Goal: Task Accomplishment & Management: Manage account settings

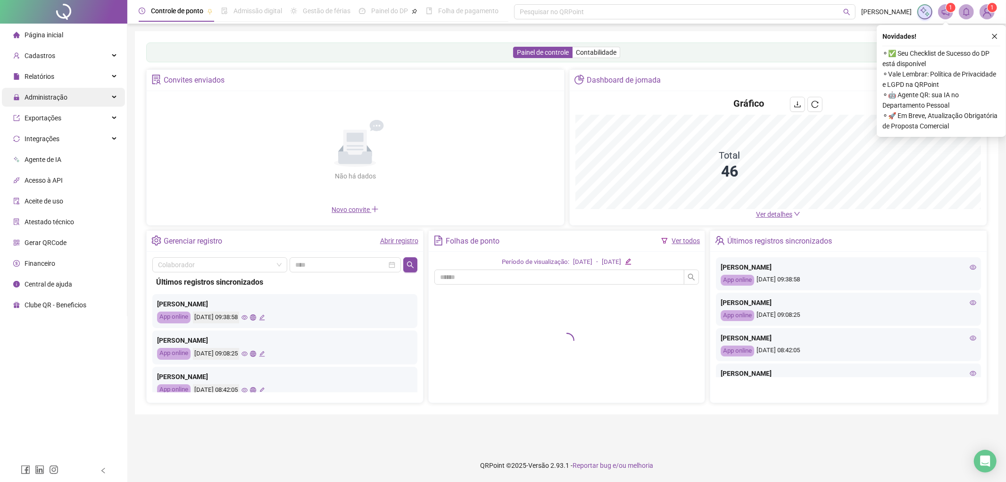
click at [79, 98] on div "Administração" at bounding box center [63, 97] width 123 height 19
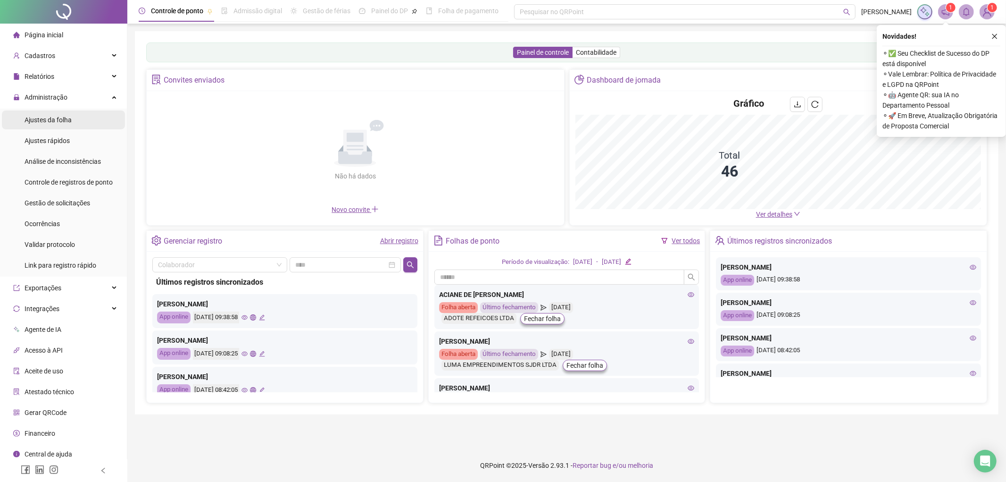
click at [79, 118] on li "Ajustes da folha" at bounding box center [63, 119] width 123 height 19
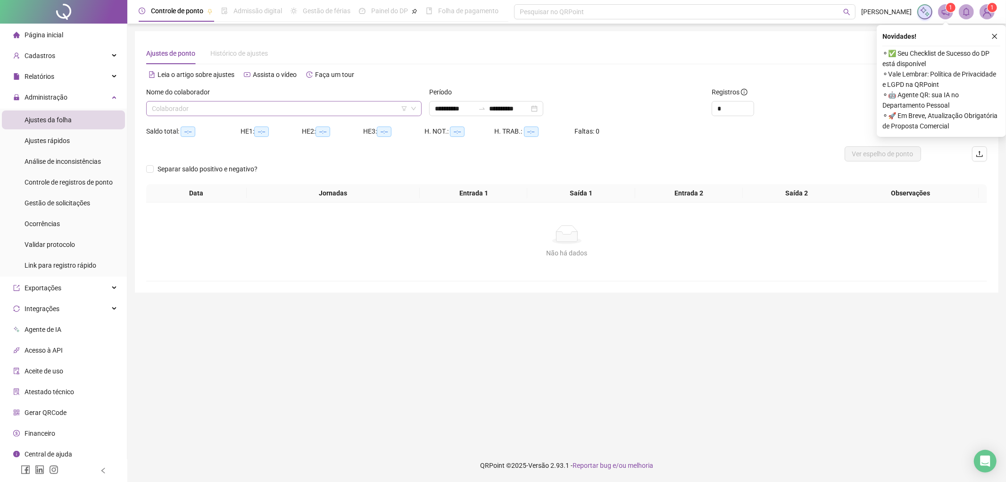
click at [406, 108] on icon "filter" at bounding box center [404, 109] width 6 height 6
click at [416, 74] on input "search" at bounding box center [405, 72] width 100 height 14
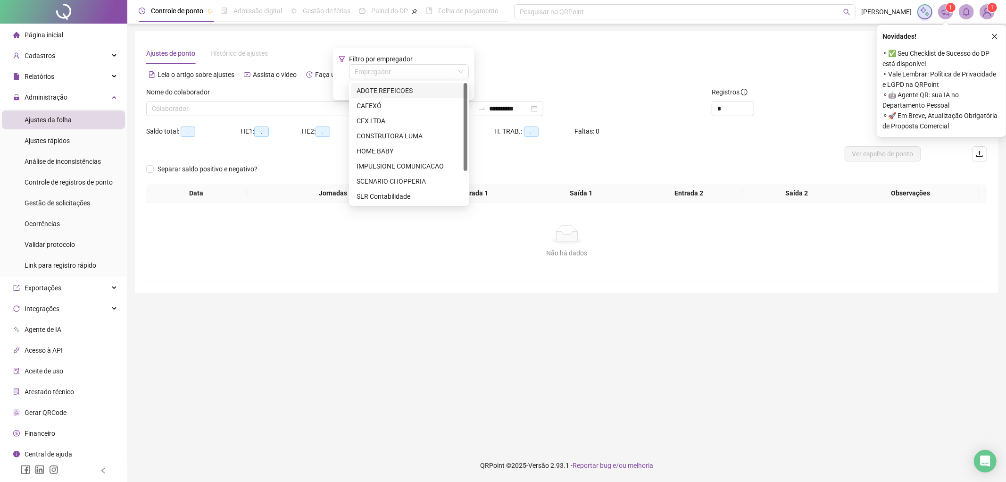
drag, startPoint x: 402, startPoint y: 91, endPoint x: 501, endPoint y: 87, distance: 99.6
click at [402, 91] on div "ADOTE REFEICOES" at bounding box center [409, 90] width 105 height 10
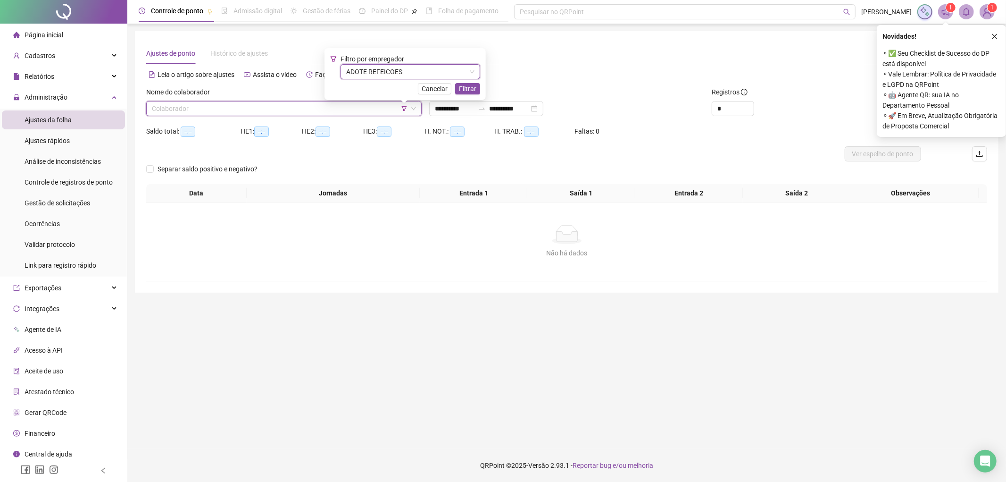
drag, startPoint x: 996, startPoint y: 34, endPoint x: 990, endPoint y: 35, distance: 6.2
click at [996, 35] on icon "close" at bounding box center [994, 36] width 7 height 7
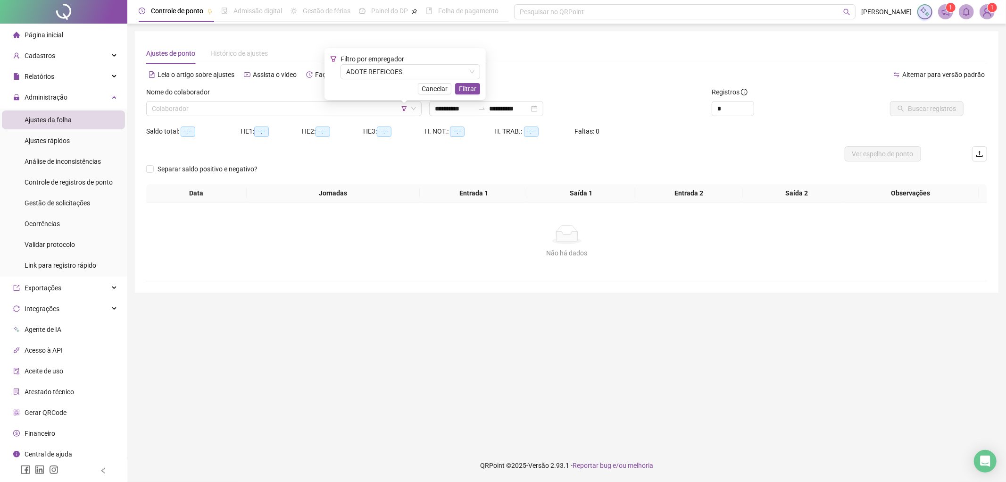
click at [482, 88] on div "Filtro por empregador ADOTE REFEICOES Cancelar Filtrar" at bounding box center [405, 74] width 161 height 52
click at [478, 88] on div "Filtro por empregador ADOTE REFEICOES Cancelar Filtrar" at bounding box center [405, 74] width 161 height 52
click at [468, 92] on span "Filtrar" at bounding box center [467, 88] width 17 height 10
click at [468, 90] on div "Período" at bounding box center [566, 94] width 275 height 14
click at [492, 116] on div "**********" at bounding box center [566, 105] width 283 height 37
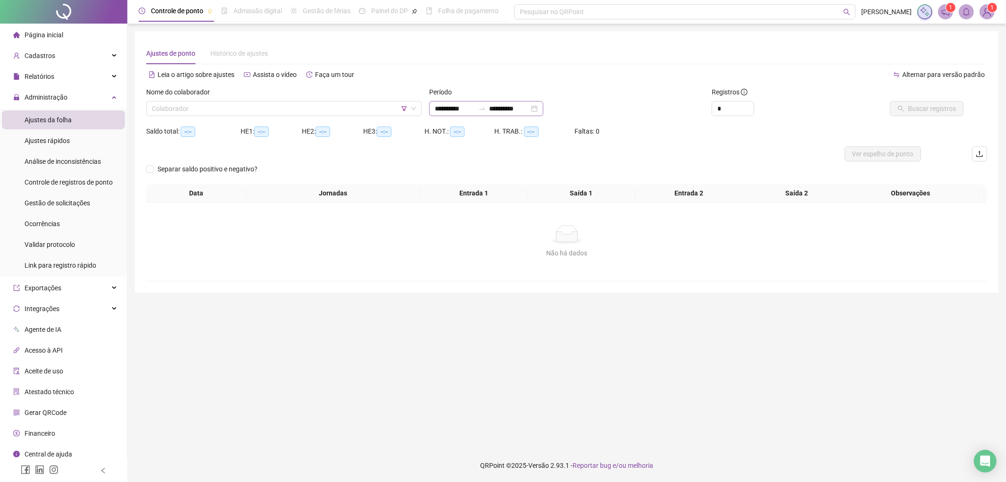
click at [485, 109] on icon "swap-right" at bounding box center [482, 109] width 6 height 2
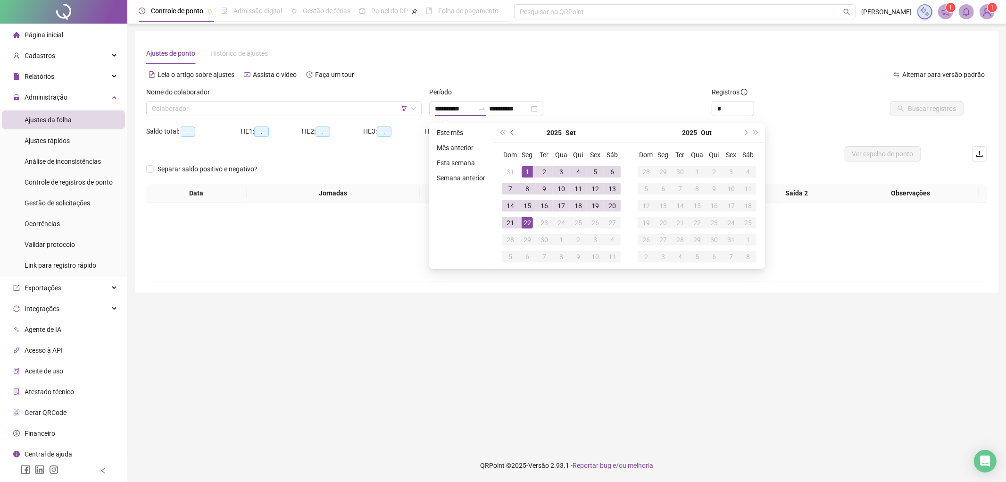
click at [512, 131] on span "prev-year" at bounding box center [513, 132] width 5 height 5
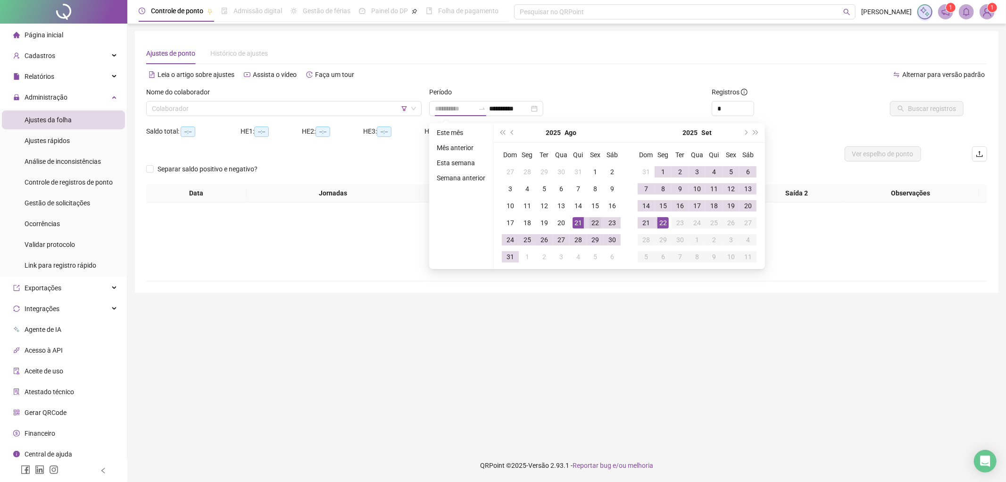
type input "**********"
click at [595, 223] on div "22" at bounding box center [595, 222] width 11 height 11
type input "**********"
click at [649, 221] on div "21" at bounding box center [646, 222] width 11 height 11
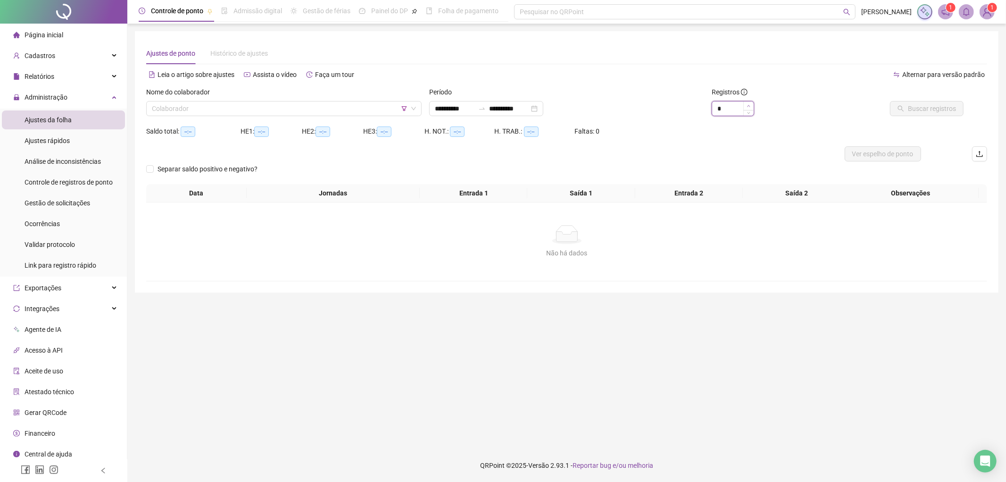
type input "*"
drag, startPoint x: 751, startPoint y: 106, endPoint x: 662, endPoint y: 108, distance: 89.2
click at [754, 107] on span "Increase Value" at bounding box center [754, 104] width 0 height 7
click at [317, 110] on input "search" at bounding box center [280, 108] width 256 height 14
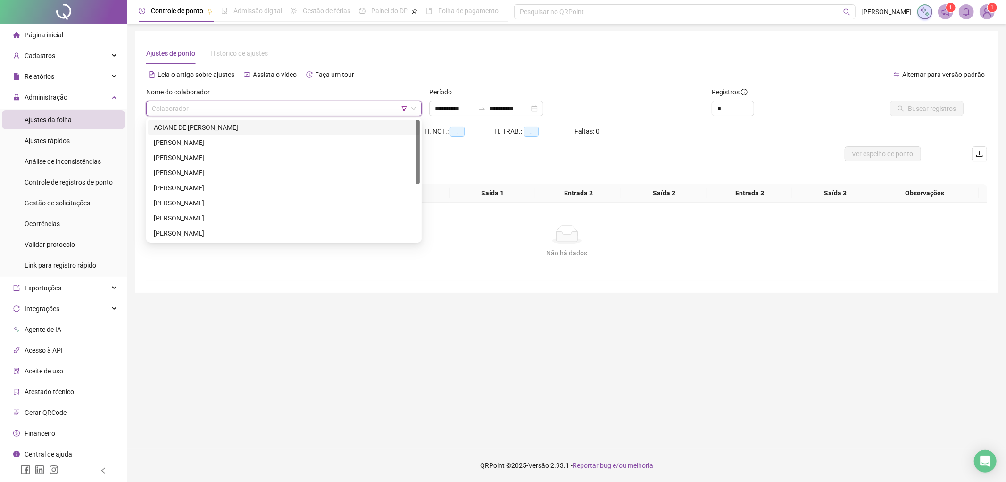
click at [287, 125] on div "ACIANE DE [PERSON_NAME]" at bounding box center [284, 127] width 260 height 10
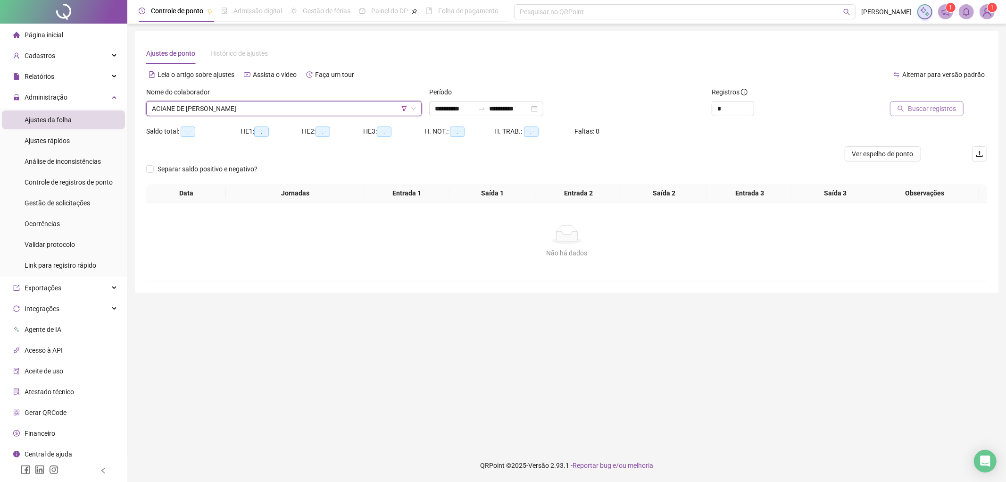
click at [934, 112] on span "Buscar registros" at bounding box center [932, 108] width 48 height 10
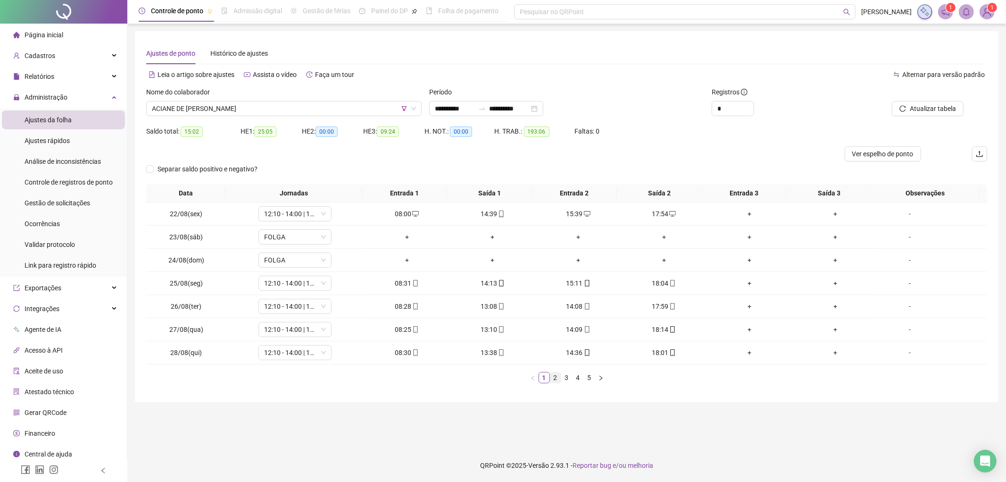
click at [558, 379] on link "2" at bounding box center [555, 377] width 10 height 10
click at [565, 377] on link "3" at bounding box center [567, 377] width 10 height 10
click at [579, 379] on link "4" at bounding box center [578, 377] width 10 height 10
click at [588, 381] on link "5" at bounding box center [589, 377] width 10 height 10
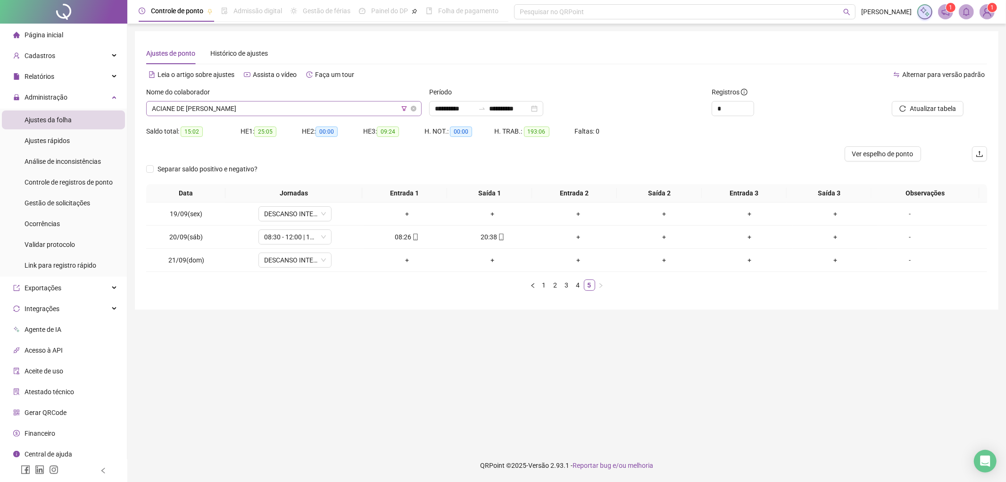
click at [247, 106] on span "ACIANE DE [PERSON_NAME]" at bounding box center [284, 108] width 264 height 14
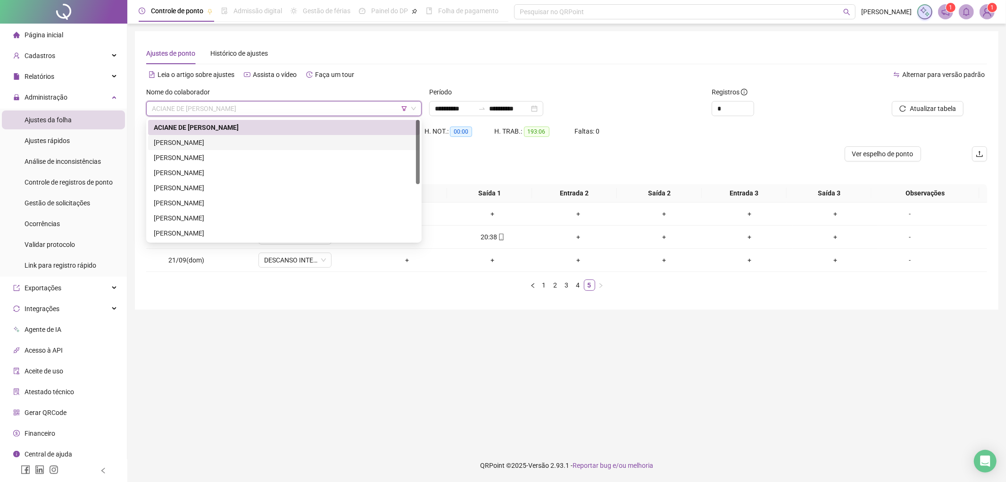
click at [168, 139] on div "[PERSON_NAME]" at bounding box center [284, 142] width 260 height 10
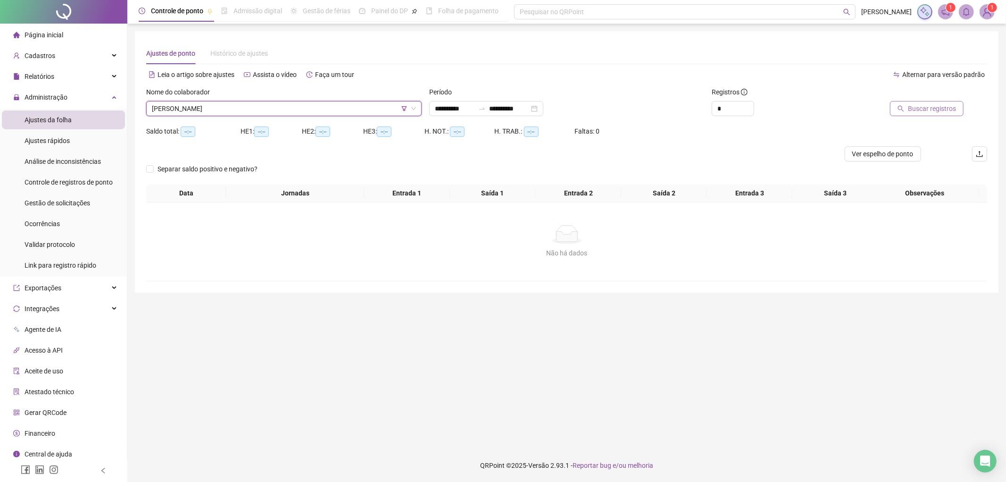
click at [940, 110] on span "Buscar registros" at bounding box center [932, 108] width 48 height 10
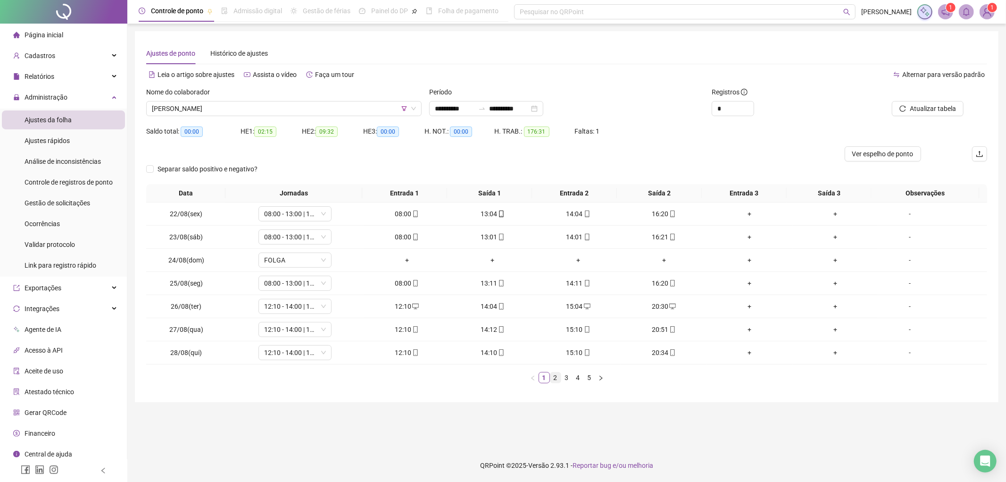
click at [555, 383] on link "2" at bounding box center [555, 377] width 10 height 10
click at [565, 380] on link "3" at bounding box center [567, 377] width 10 height 10
click at [577, 378] on link "4" at bounding box center [578, 377] width 10 height 10
click at [591, 379] on link "5" at bounding box center [589, 377] width 10 height 10
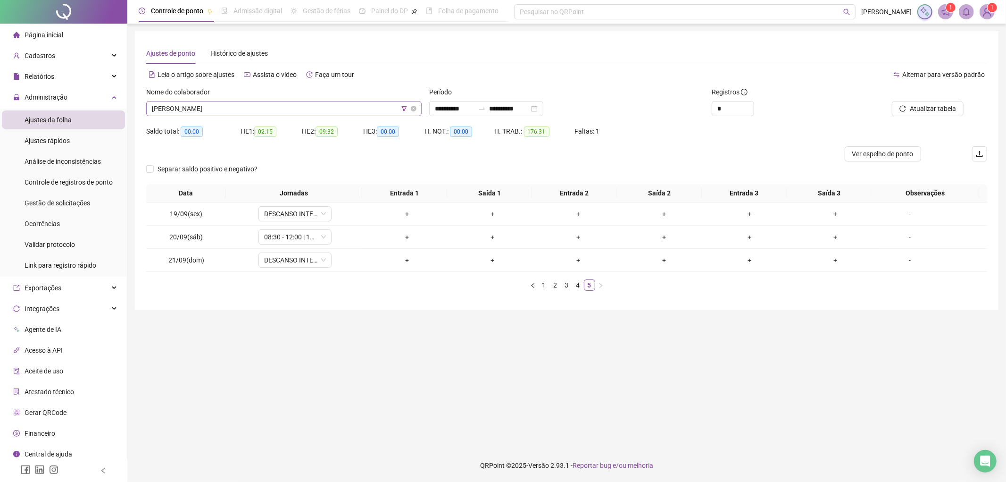
click at [244, 109] on span "[PERSON_NAME]" at bounding box center [284, 108] width 264 height 14
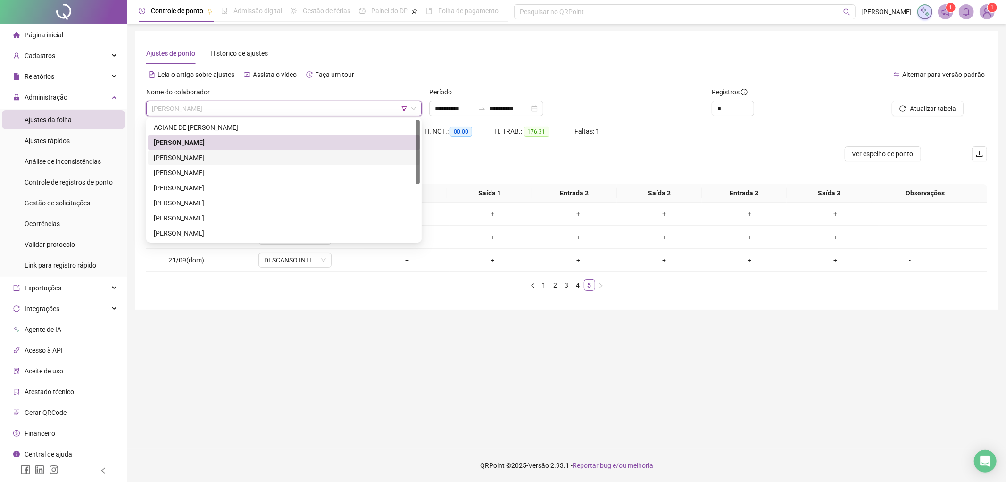
click at [234, 154] on div "[PERSON_NAME]" at bounding box center [284, 157] width 260 height 10
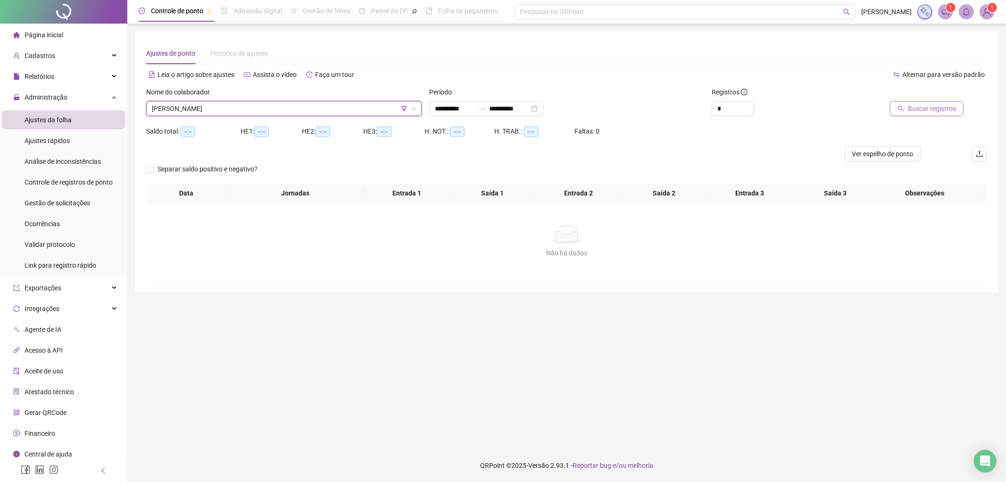
click at [933, 112] on span "Buscar registros" at bounding box center [932, 108] width 48 height 10
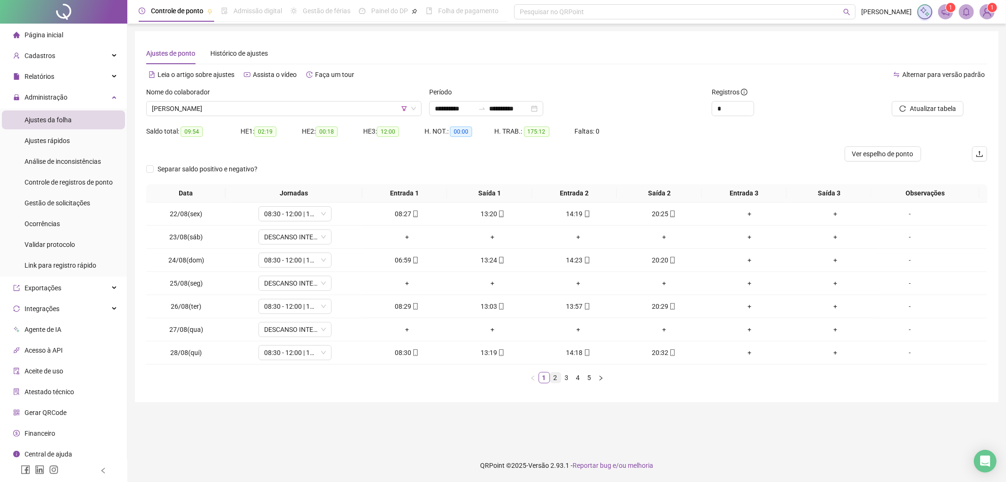
click at [550, 376] on li "2" at bounding box center [555, 377] width 11 height 11
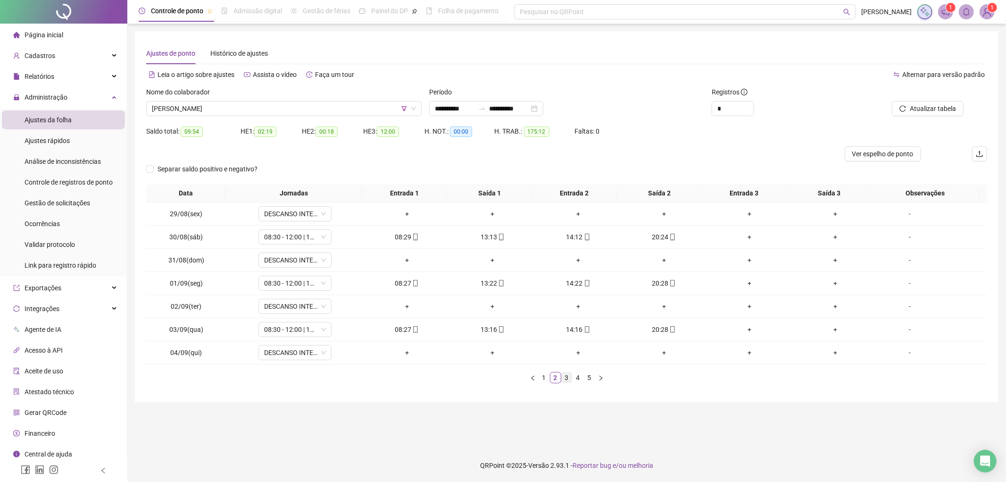
click at [564, 380] on link "3" at bounding box center [567, 377] width 10 height 10
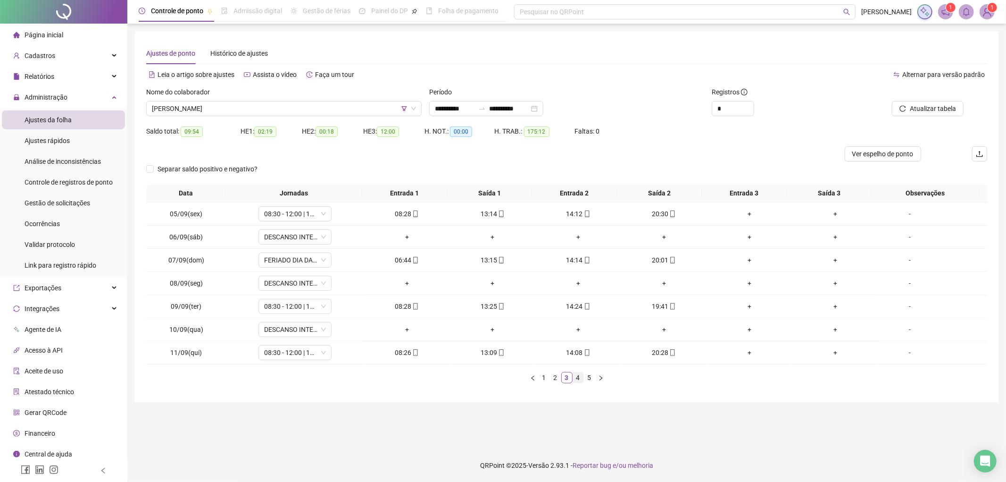
click at [578, 376] on link "4" at bounding box center [578, 377] width 10 height 10
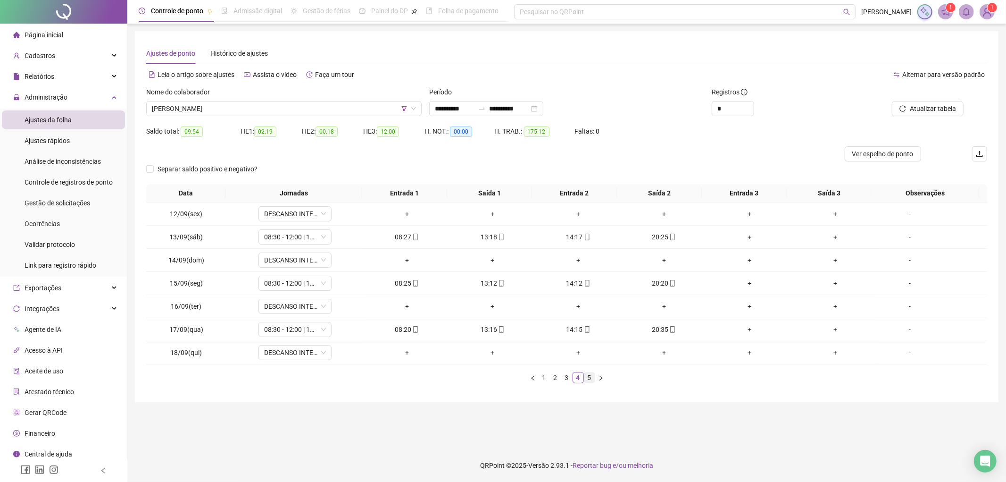
click at [587, 380] on link "5" at bounding box center [589, 377] width 10 height 10
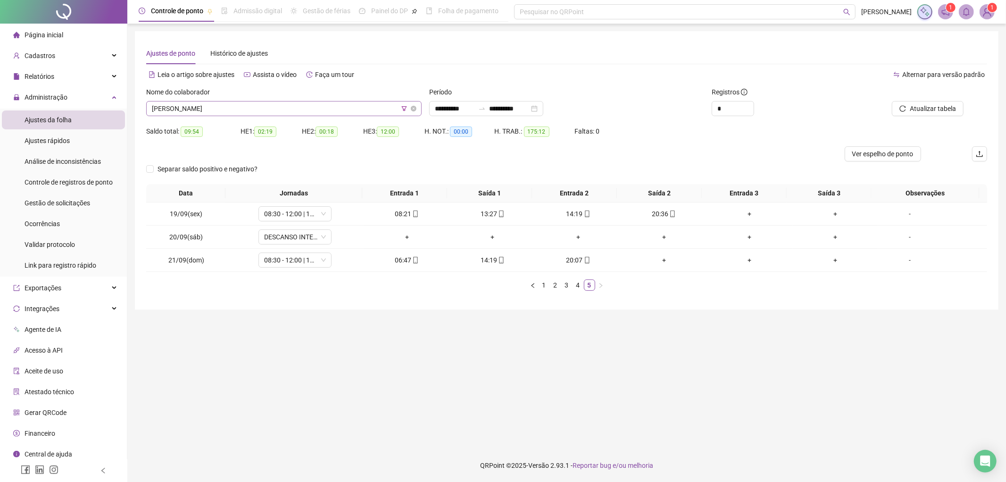
click at [300, 104] on span "[PERSON_NAME]" at bounding box center [284, 108] width 264 height 14
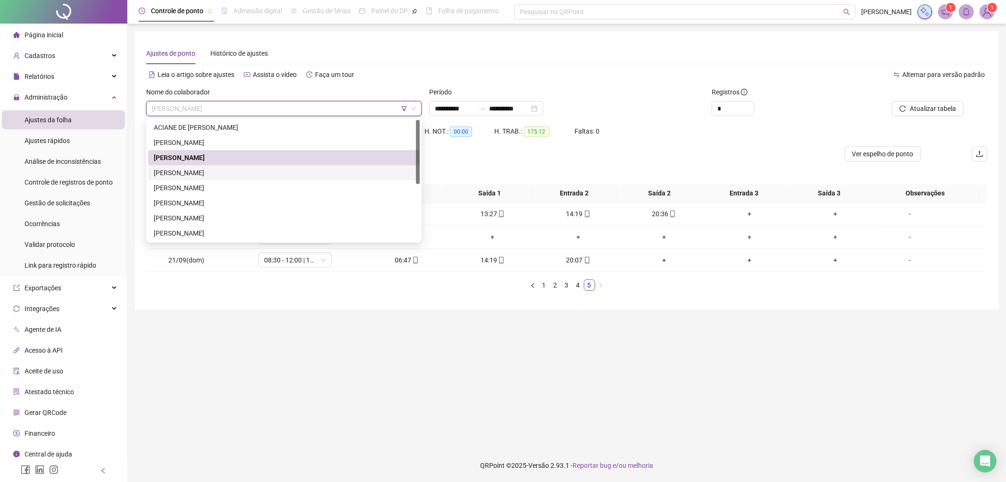
click at [254, 171] on div "[PERSON_NAME]" at bounding box center [284, 172] width 260 height 10
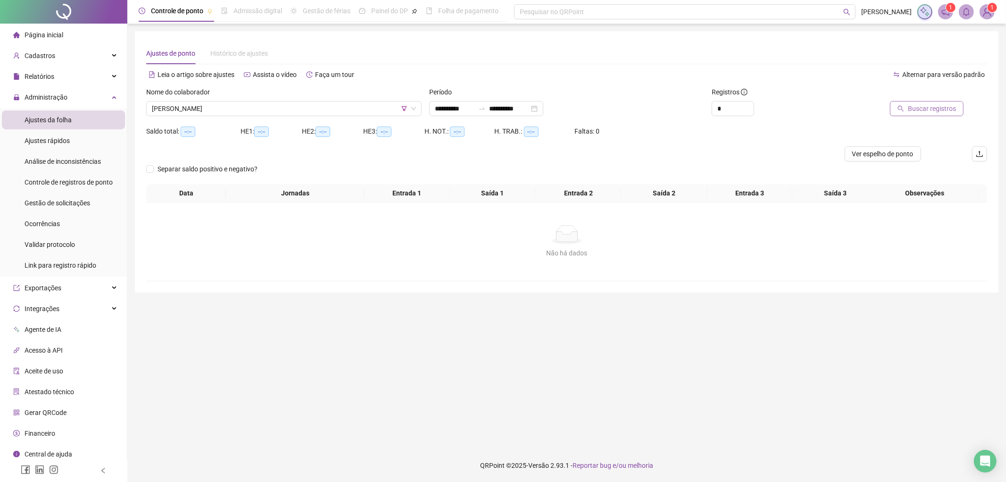
click at [923, 106] on span "Buscar registros" at bounding box center [932, 108] width 48 height 10
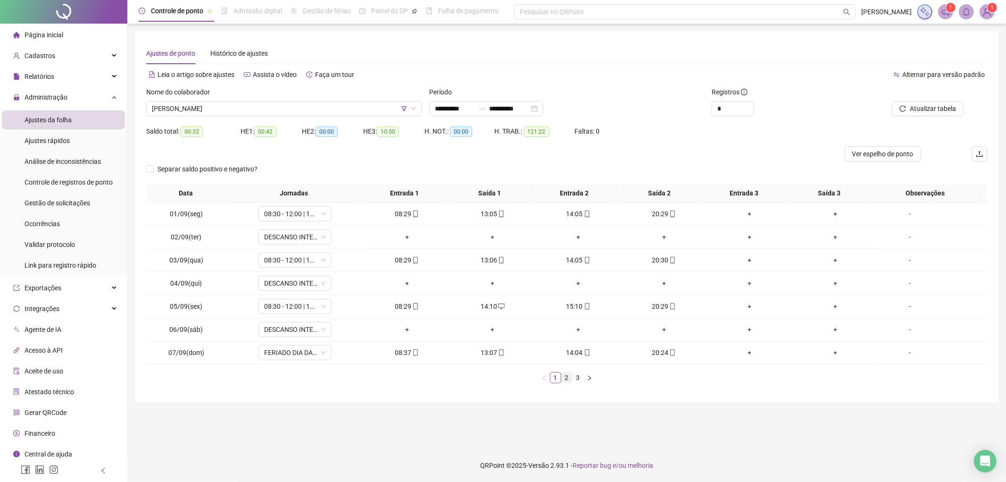
click at [564, 378] on link "2" at bounding box center [567, 377] width 10 height 10
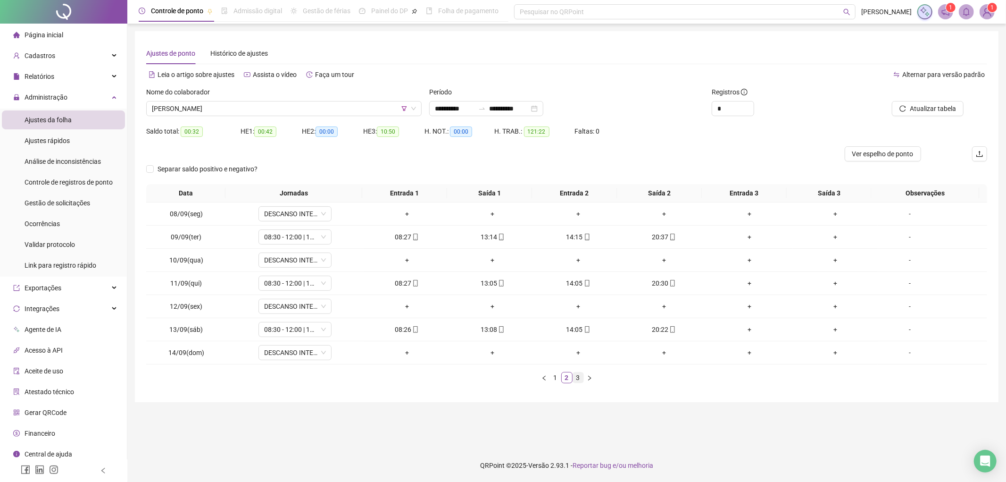
click at [577, 379] on link "3" at bounding box center [578, 377] width 10 height 10
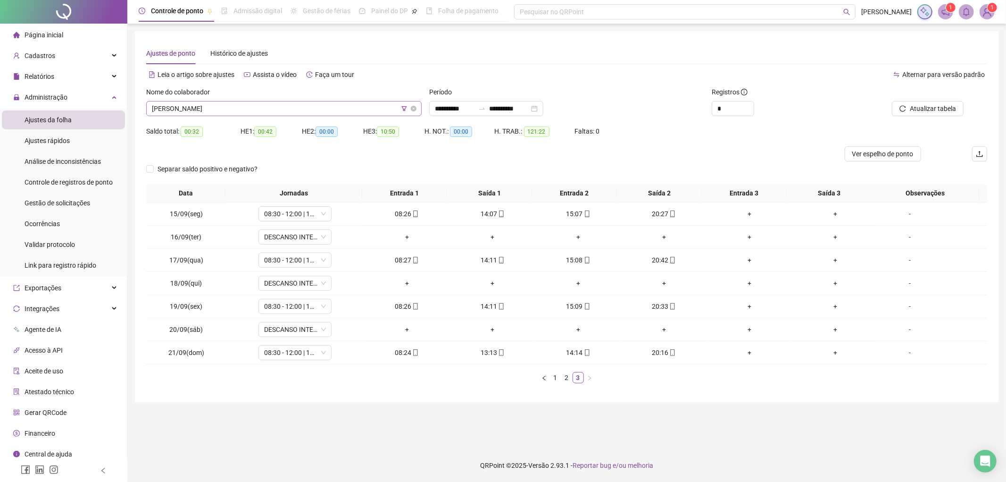
click at [242, 104] on span "[PERSON_NAME]" at bounding box center [284, 108] width 264 height 14
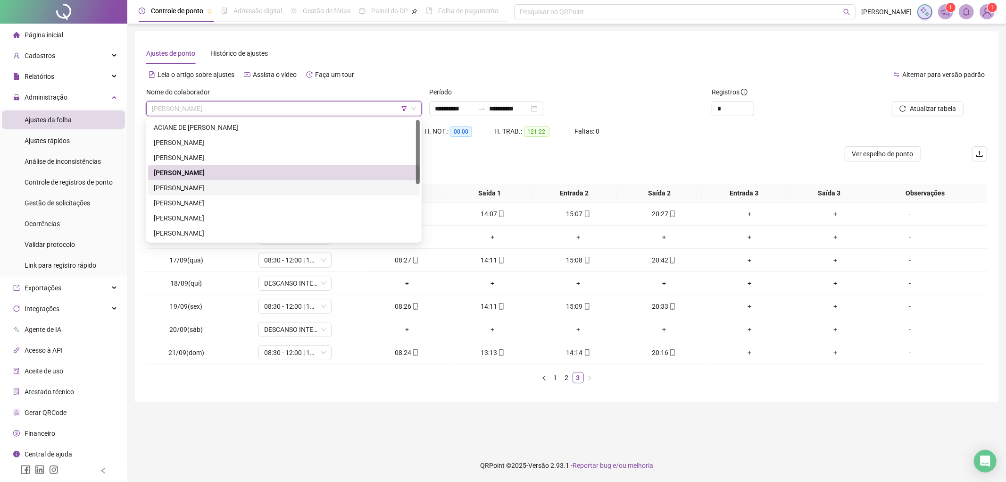
drag, startPoint x: 188, startPoint y: 184, endPoint x: 284, endPoint y: 182, distance: 96.2
click at [189, 184] on div "[PERSON_NAME]" at bounding box center [284, 188] width 260 height 10
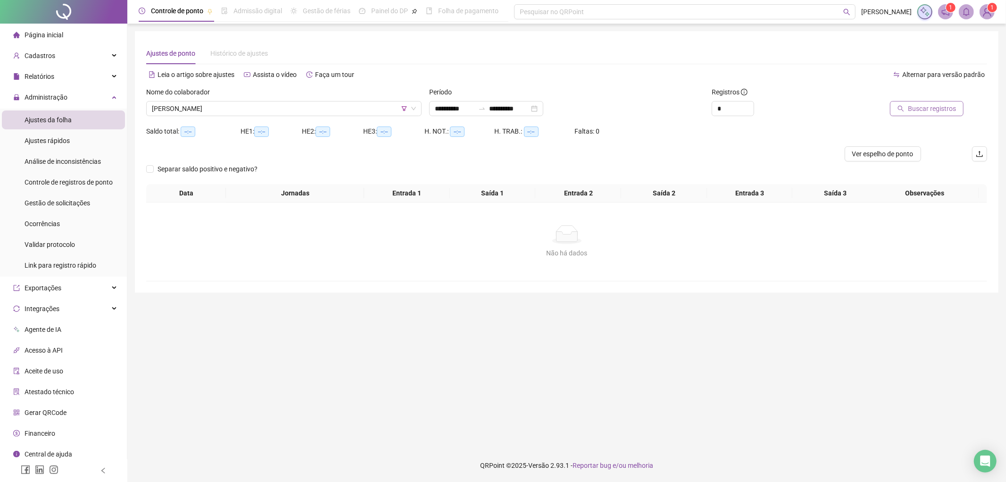
click at [912, 111] on span "Buscar registros" at bounding box center [932, 108] width 48 height 10
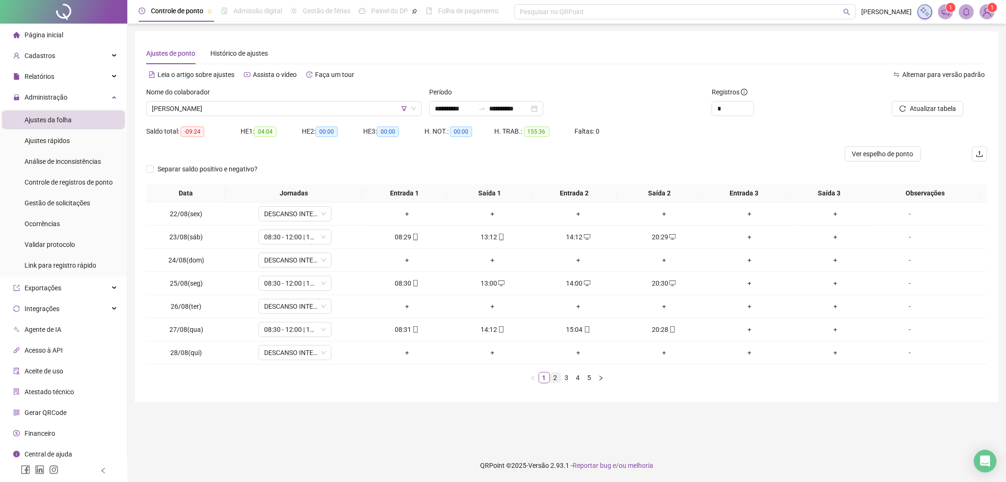
click at [557, 378] on link "2" at bounding box center [555, 377] width 10 height 10
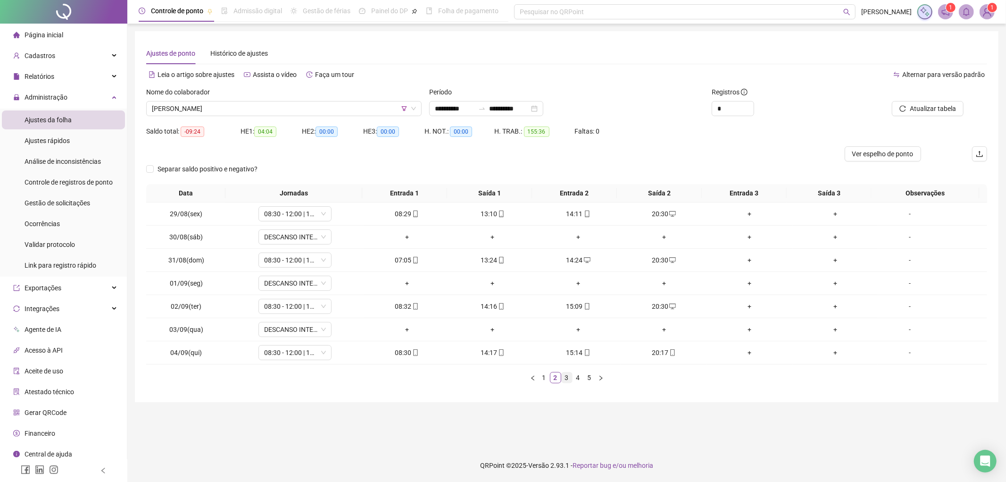
click at [566, 379] on link "3" at bounding box center [567, 377] width 10 height 10
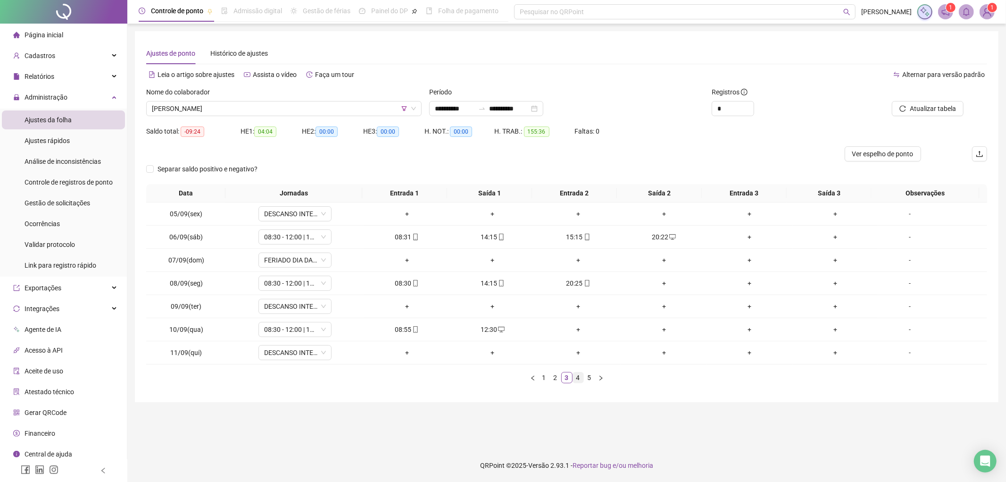
click at [574, 381] on link "4" at bounding box center [578, 377] width 10 height 10
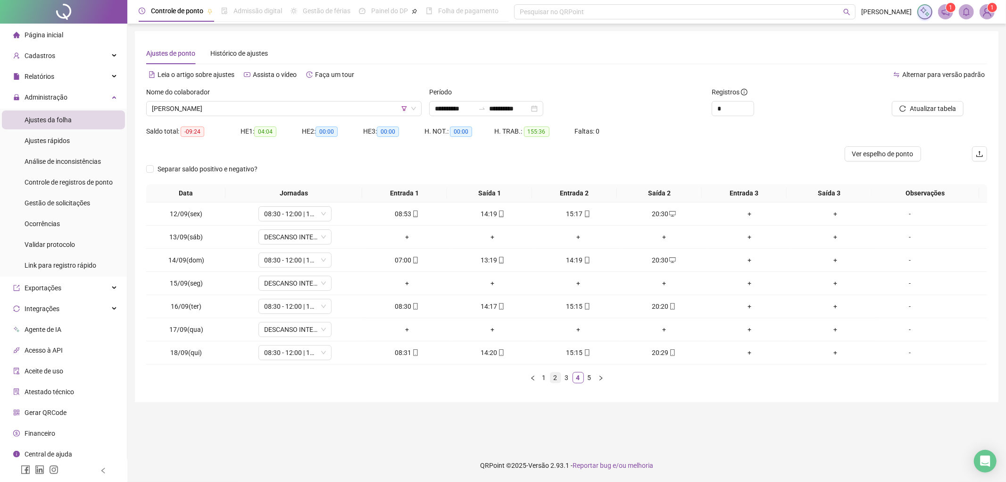
click at [560, 378] on link "2" at bounding box center [555, 377] width 10 height 10
click at [546, 377] on link "1" at bounding box center [544, 377] width 10 height 10
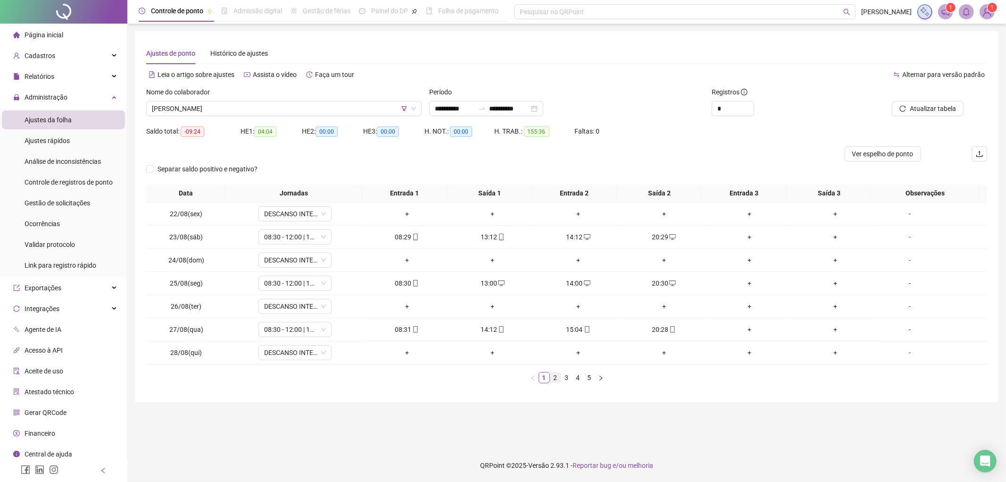
click at [558, 376] on link "2" at bounding box center [555, 377] width 10 height 10
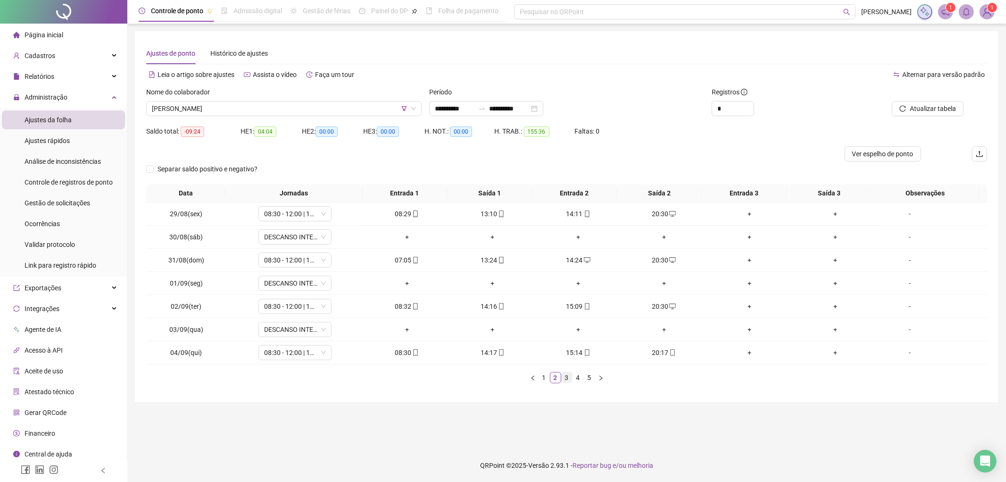
click at [566, 376] on link "3" at bounding box center [567, 377] width 10 height 10
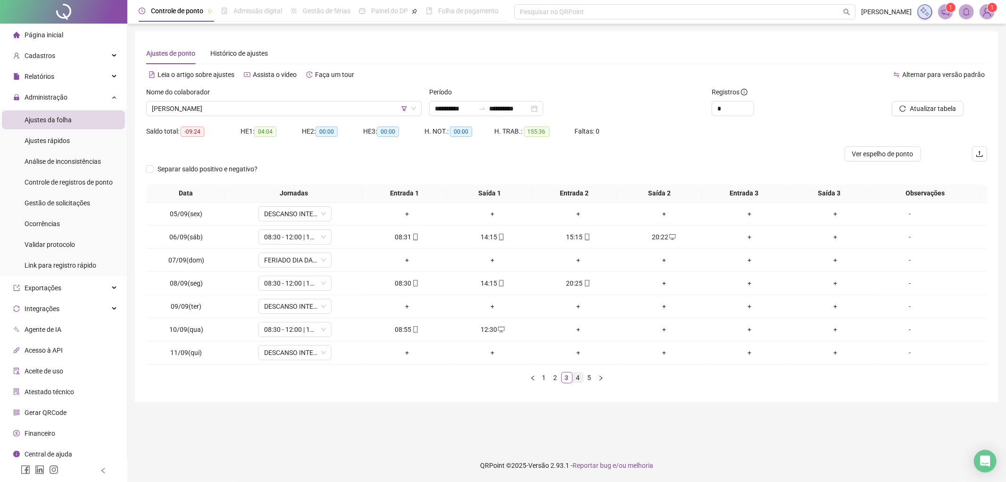
click at [575, 381] on link "4" at bounding box center [578, 377] width 10 height 10
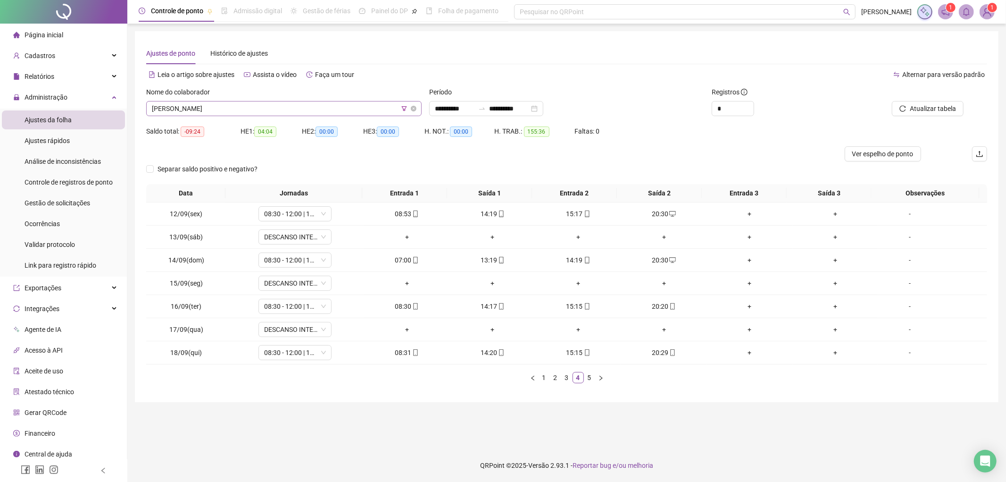
click at [257, 114] on span "[PERSON_NAME]" at bounding box center [284, 108] width 264 height 14
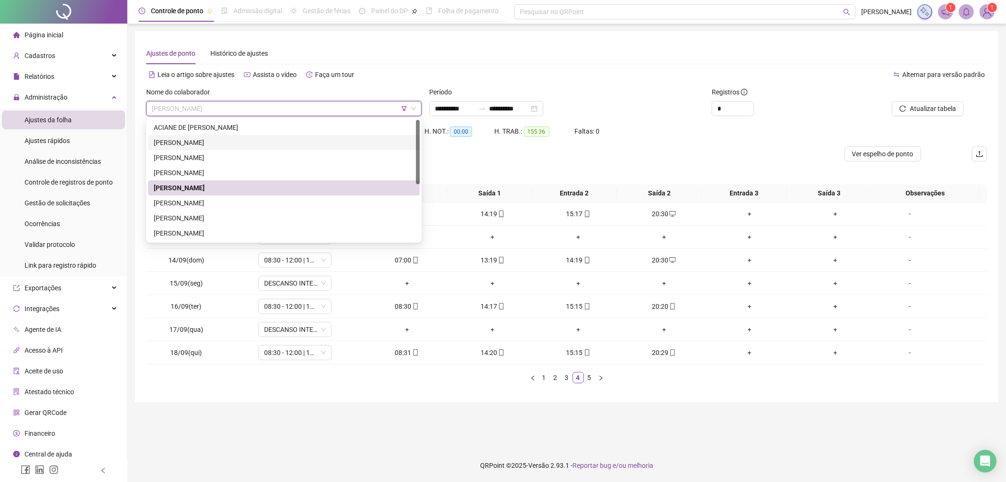
click at [217, 143] on div "[PERSON_NAME]" at bounding box center [284, 142] width 260 height 10
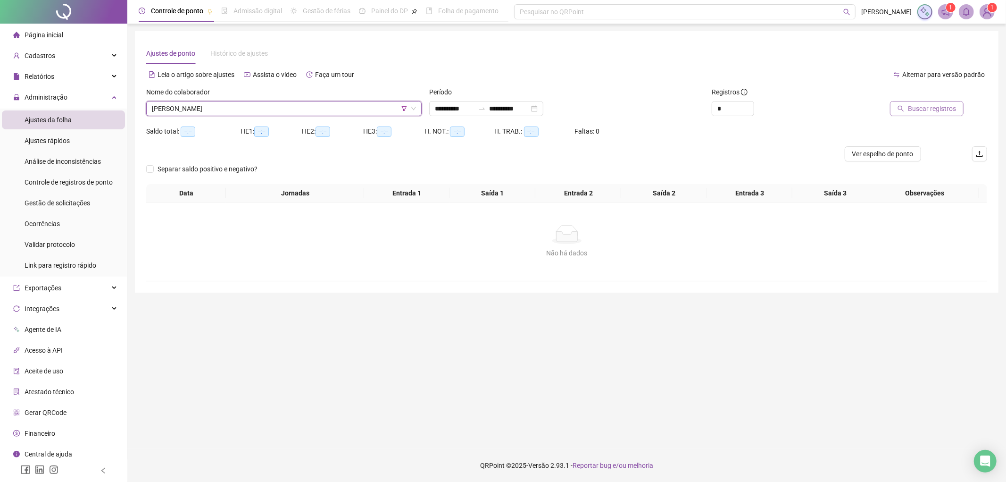
click at [924, 115] on button "Buscar registros" at bounding box center [927, 108] width 74 height 15
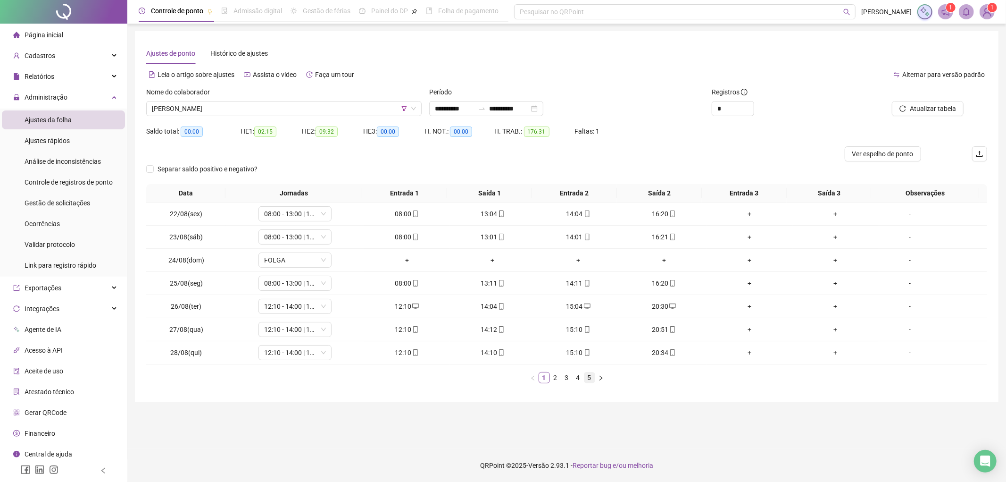
click at [590, 381] on link "5" at bounding box center [589, 377] width 10 height 10
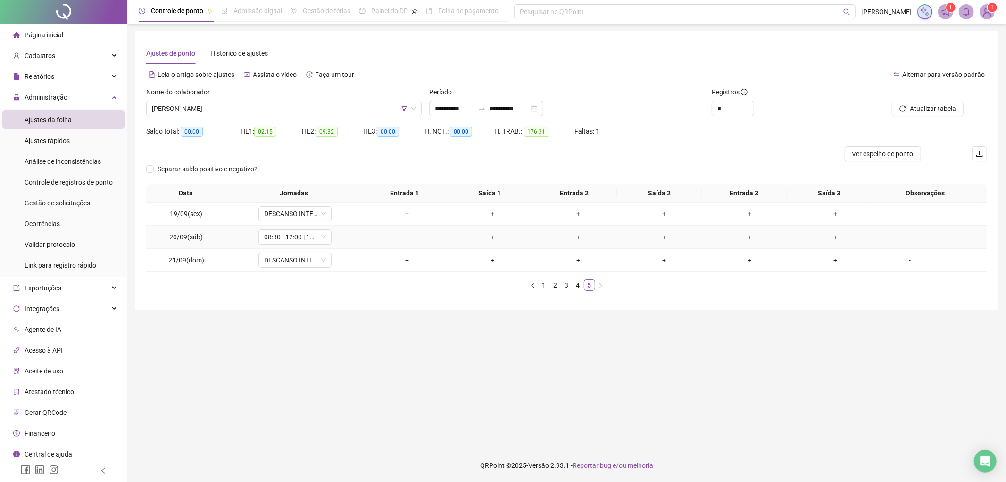
click at [901, 235] on div "-" at bounding box center [910, 237] width 56 height 10
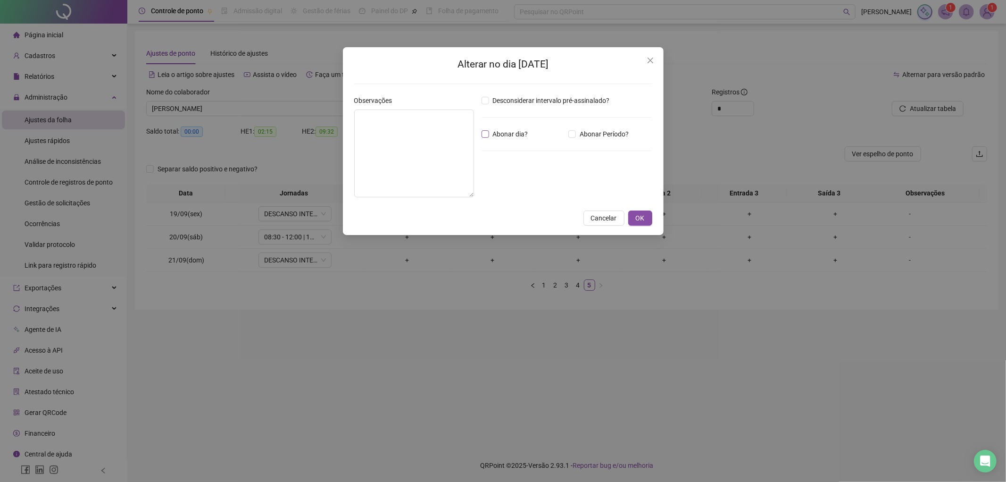
click at [515, 133] on span "Abonar dia?" at bounding box center [510, 134] width 43 height 10
click at [431, 134] on textarea at bounding box center [414, 153] width 120 height 88
type textarea "********"
click at [640, 218] on span "OK" at bounding box center [640, 218] width 9 height 10
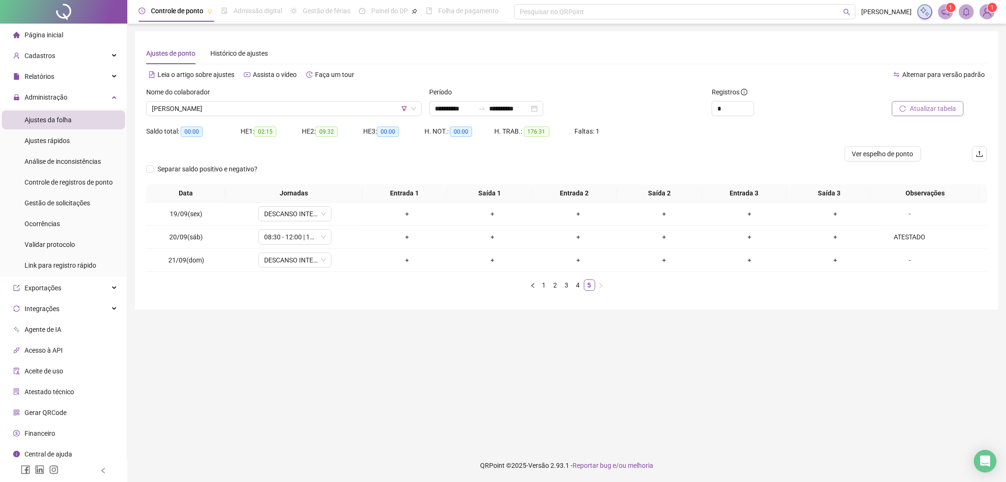
click at [927, 109] on span "Atualizar tabela" at bounding box center [933, 108] width 46 height 10
click at [232, 107] on span "[PERSON_NAME]" at bounding box center [284, 108] width 264 height 14
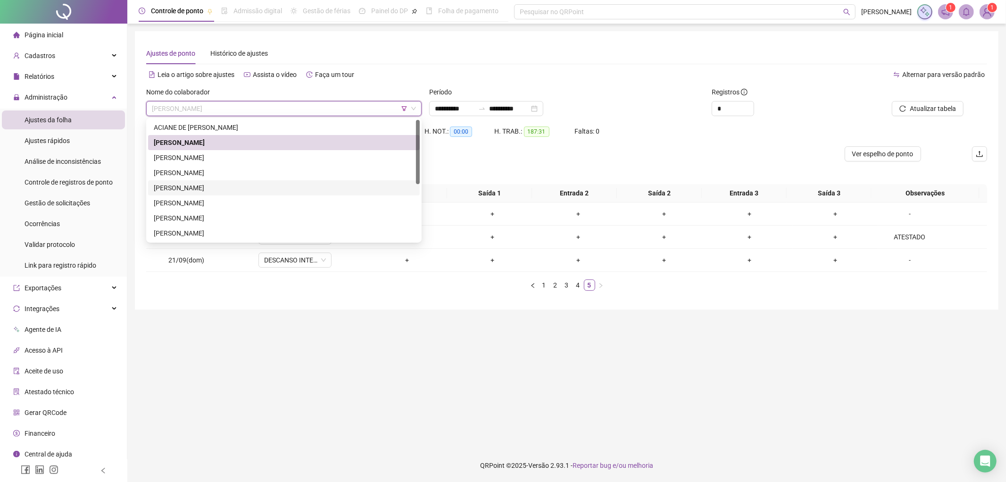
click at [200, 192] on div "[PERSON_NAME]" at bounding box center [284, 188] width 260 height 10
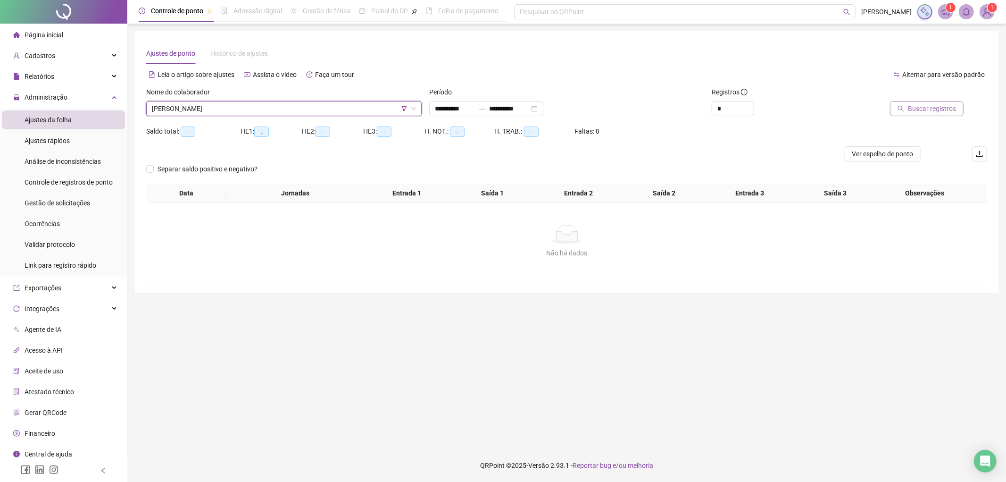
click at [950, 105] on span "Buscar registros" at bounding box center [932, 108] width 48 height 10
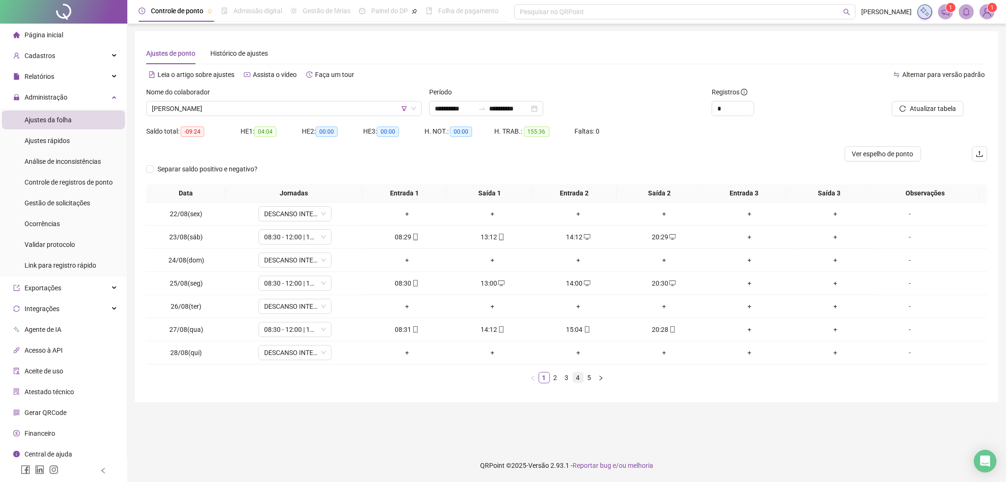
click at [581, 377] on link "4" at bounding box center [578, 377] width 10 height 10
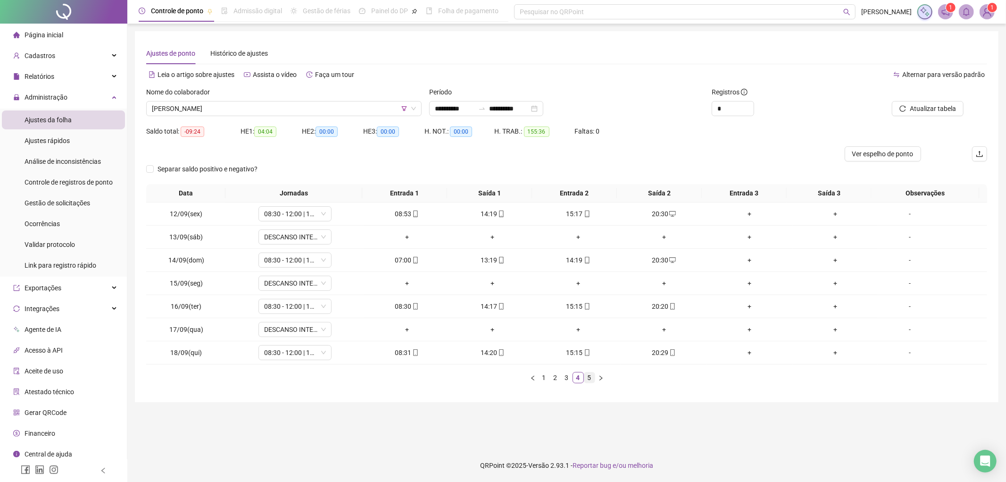
click at [592, 380] on link "5" at bounding box center [589, 377] width 10 height 10
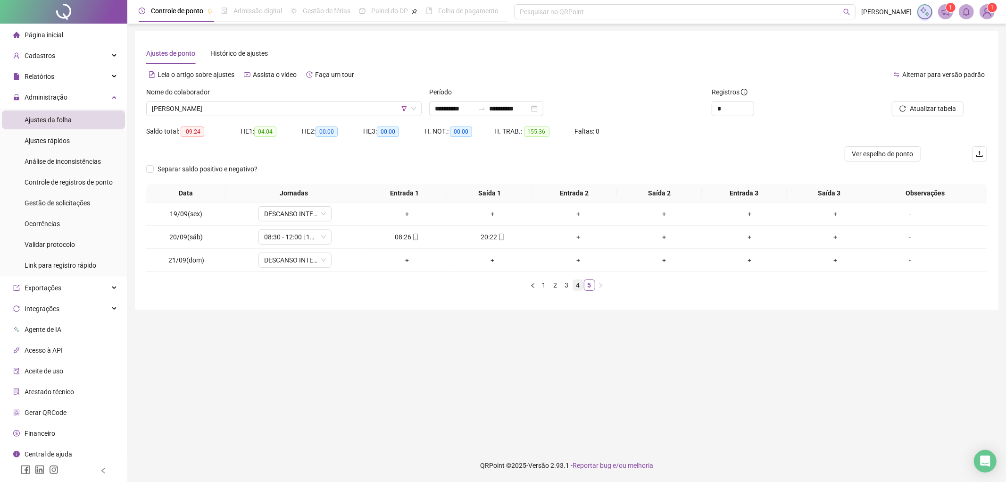
click at [577, 285] on link "4" at bounding box center [578, 285] width 10 height 10
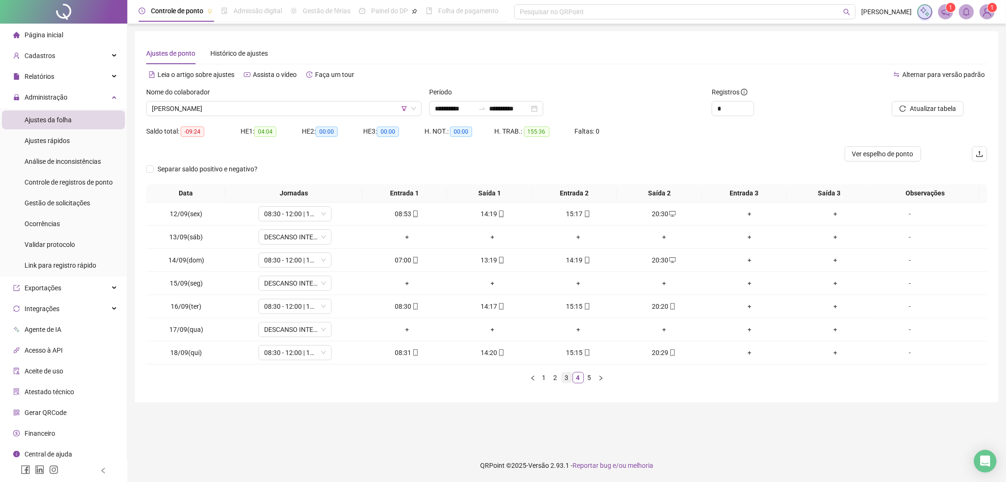
click at [567, 375] on link "3" at bounding box center [567, 377] width 10 height 10
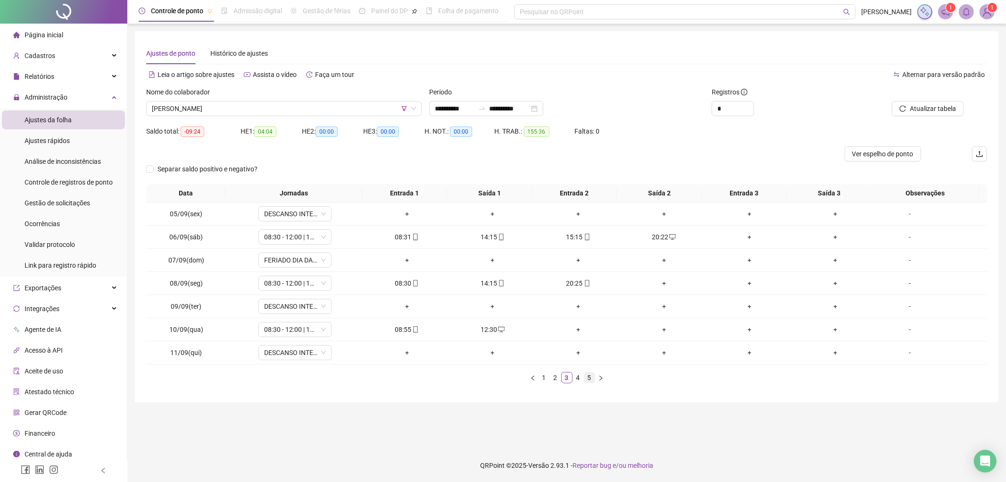
click at [587, 379] on link "5" at bounding box center [589, 377] width 10 height 10
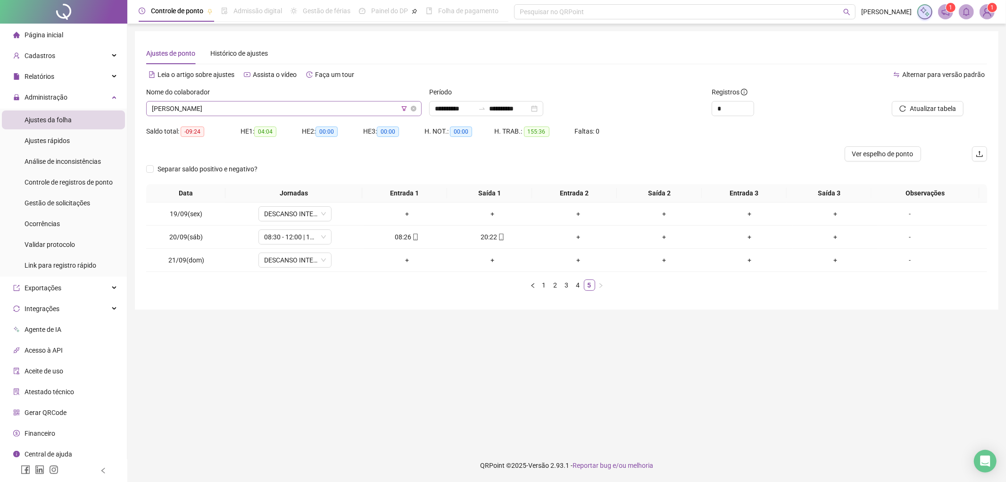
click at [267, 112] on span "[PERSON_NAME]" at bounding box center [284, 108] width 264 height 14
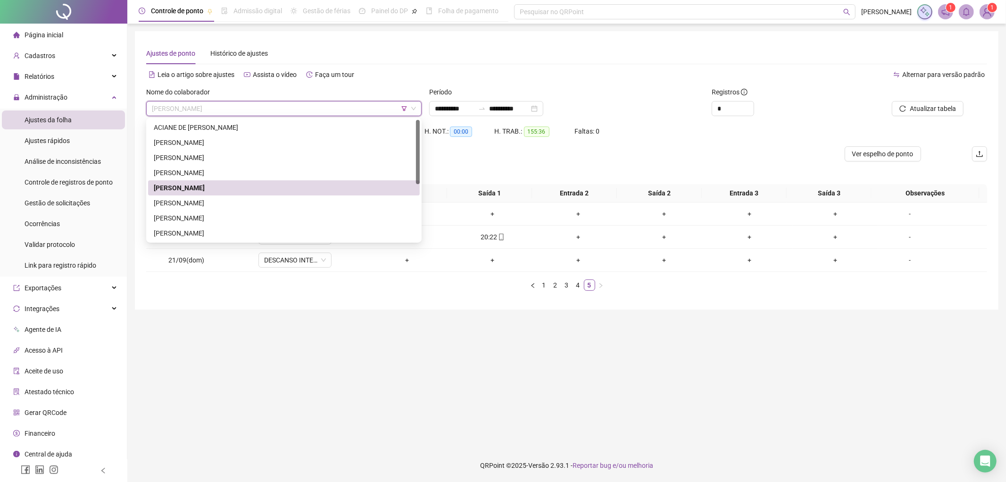
drag, startPoint x: 214, startPoint y: 200, endPoint x: 232, endPoint y: 199, distance: 18.5
click at [214, 200] on div "[PERSON_NAME]" at bounding box center [284, 203] width 260 height 10
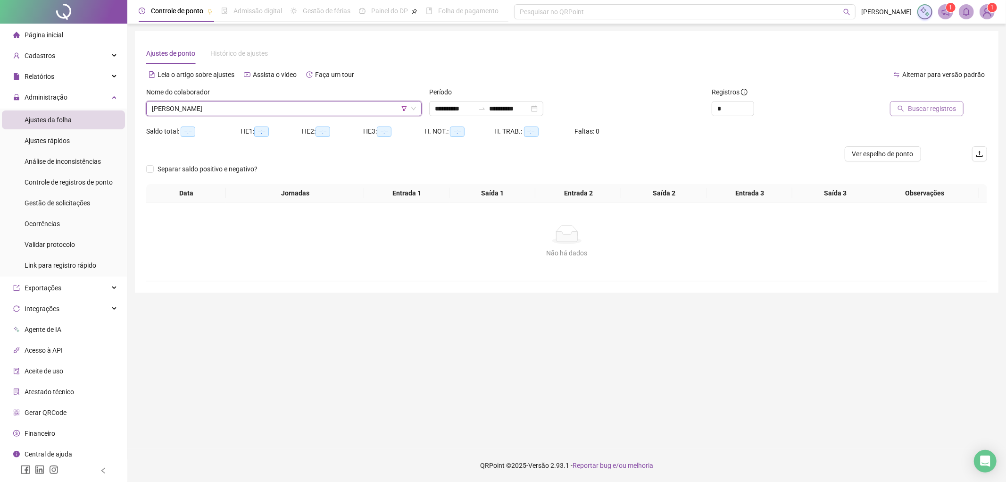
click at [922, 104] on span "Buscar registros" at bounding box center [932, 108] width 48 height 10
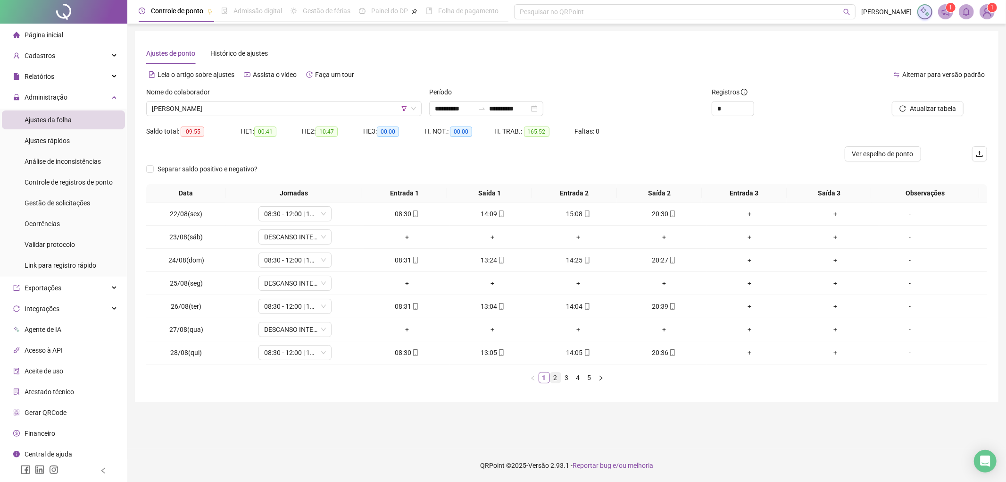
click at [553, 380] on link "2" at bounding box center [555, 377] width 10 height 10
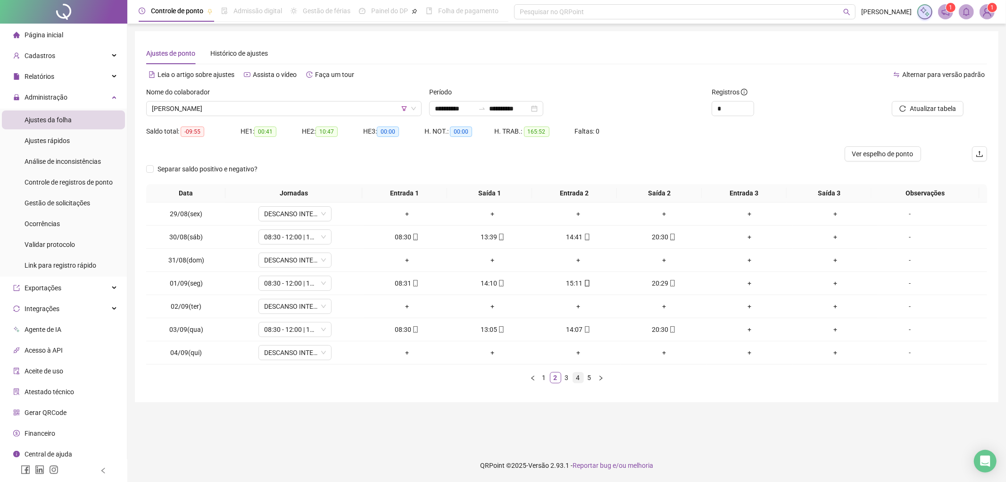
drag, startPoint x: 565, startPoint y: 379, endPoint x: 573, endPoint y: 379, distance: 7.5
click at [565, 379] on link "3" at bounding box center [567, 377] width 10 height 10
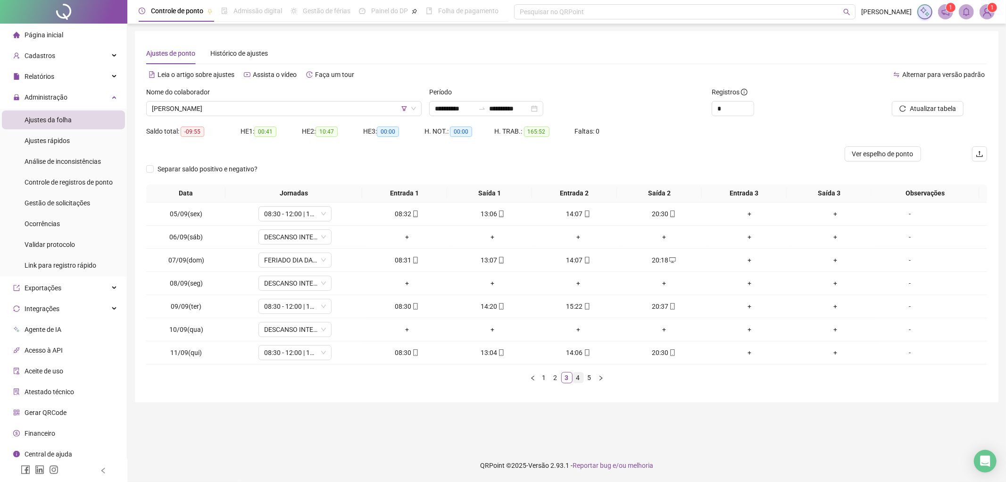
click at [574, 379] on link "4" at bounding box center [578, 377] width 10 height 10
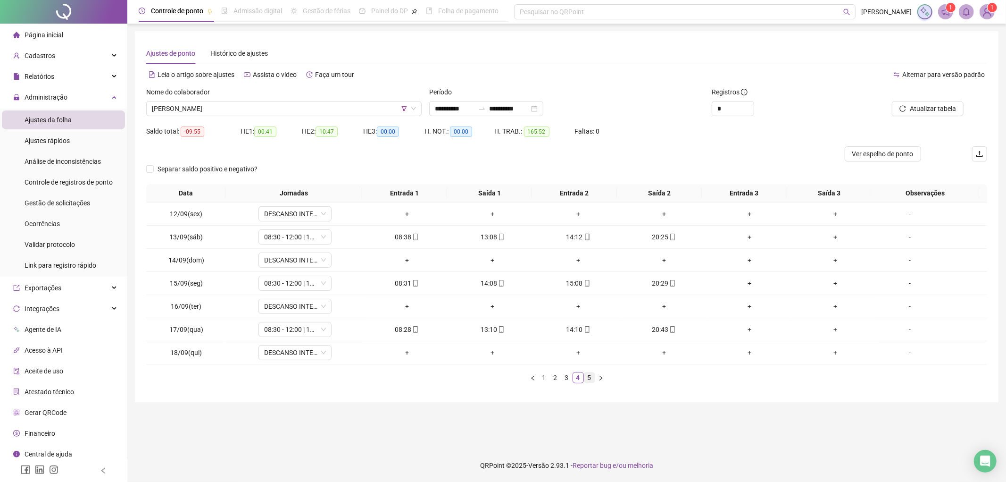
click at [591, 379] on link "5" at bounding box center [589, 377] width 10 height 10
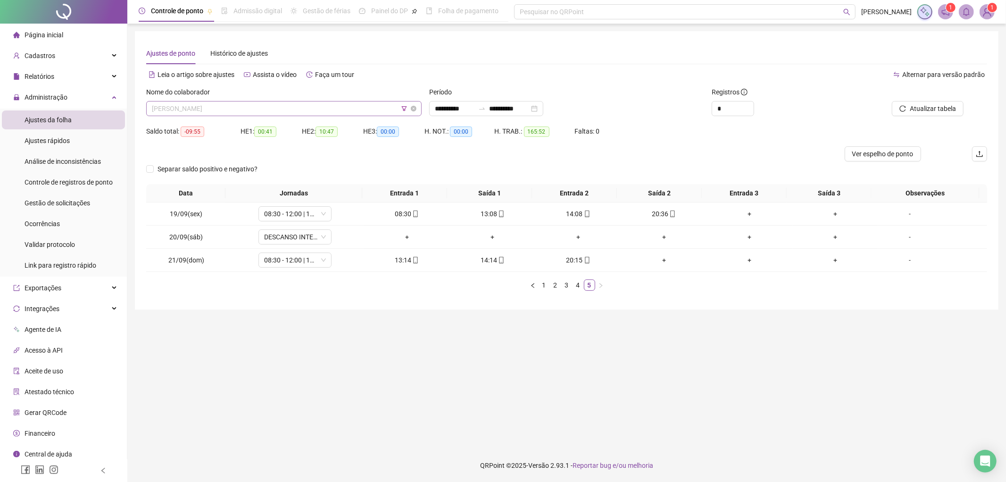
click at [331, 107] on span "[PERSON_NAME]" at bounding box center [284, 108] width 264 height 14
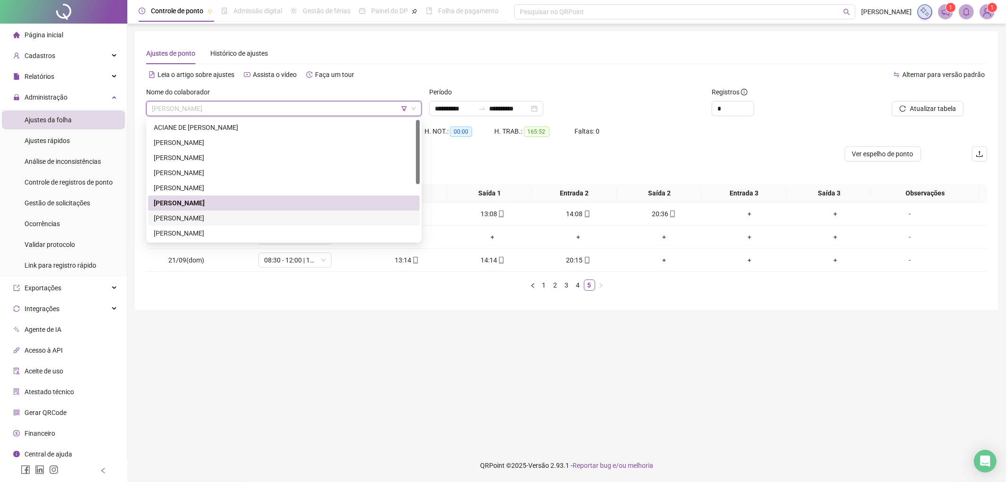
click at [241, 216] on div "[PERSON_NAME]" at bounding box center [284, 218] width 260 height 10
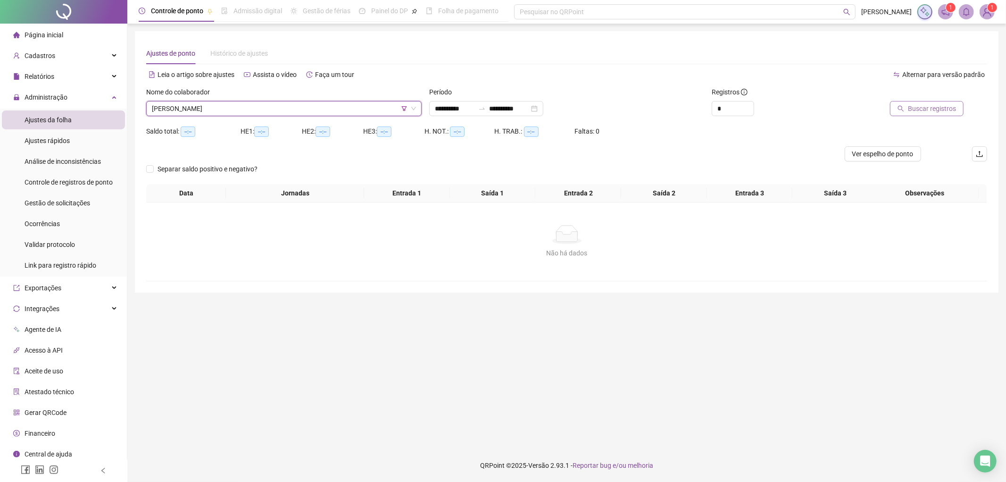
click at [907, 114] on button "Buscar registros" at bounding box center [927, 108] width 74 height 15
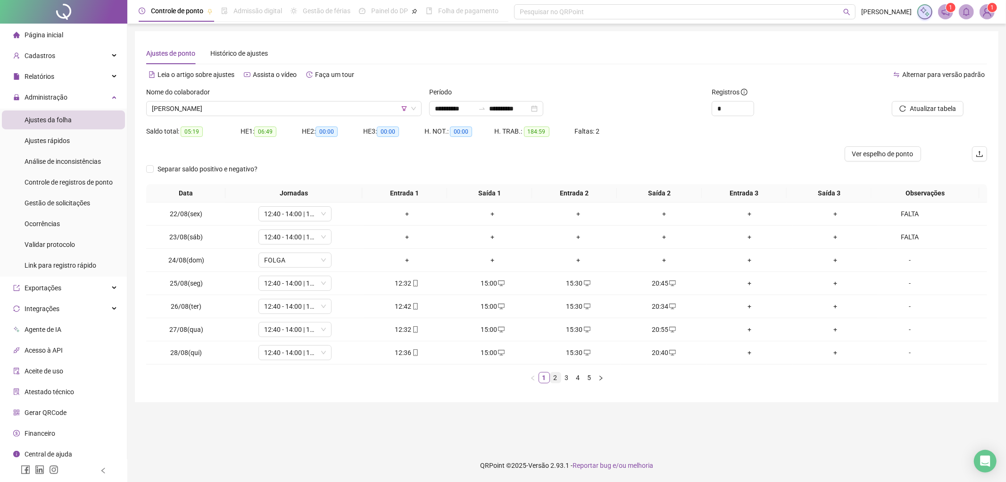
click at [558, 381] on link "2" at bounding box center [555, 377] width 10 height 10
click at [563, 380] on link "3" at bounding box center [567, 377] width 10 height 10
click at [577, 380] on link "4" at bounding box center [578, 377] width 10 height 10
click at [591, 383] on link "5" at bounding box center [589, 377] width 10 height 10
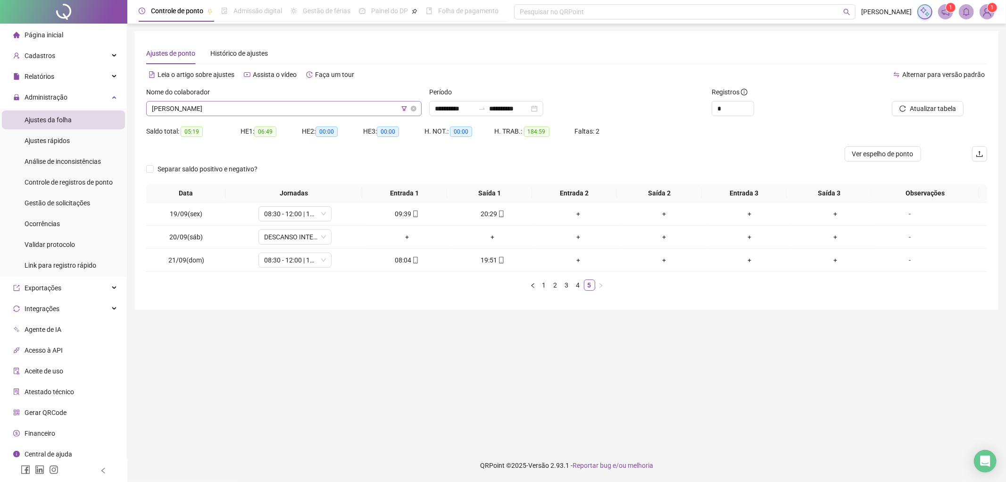
click at [267, 105] on span "[PERSON_NAME]" at bounding box center [284, 108] width 264 height 14
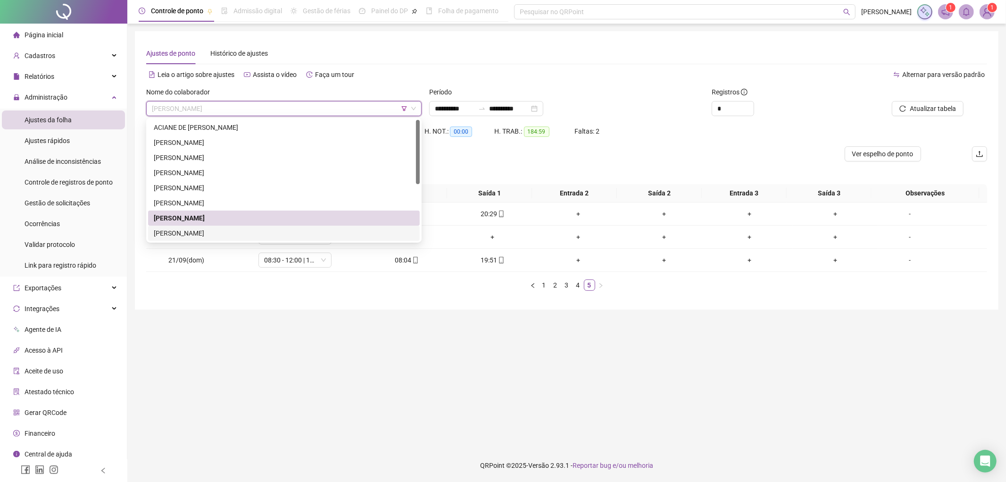
click at [220, 230] on div "[PERSON_NAME]" at bounding box center [284, 233] width 260 height 10
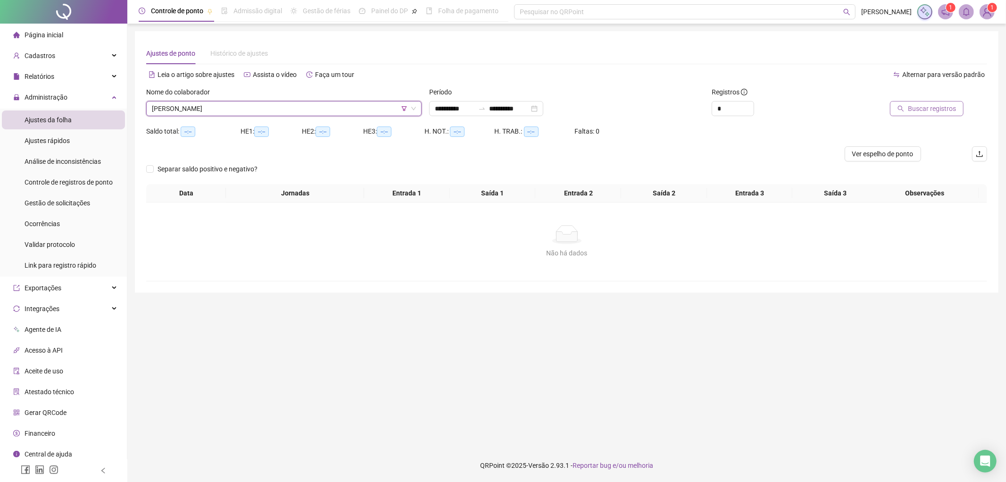
click at [953, 103] on span "Buscar registros" at bounding box center [932, 108] width 48 height 10
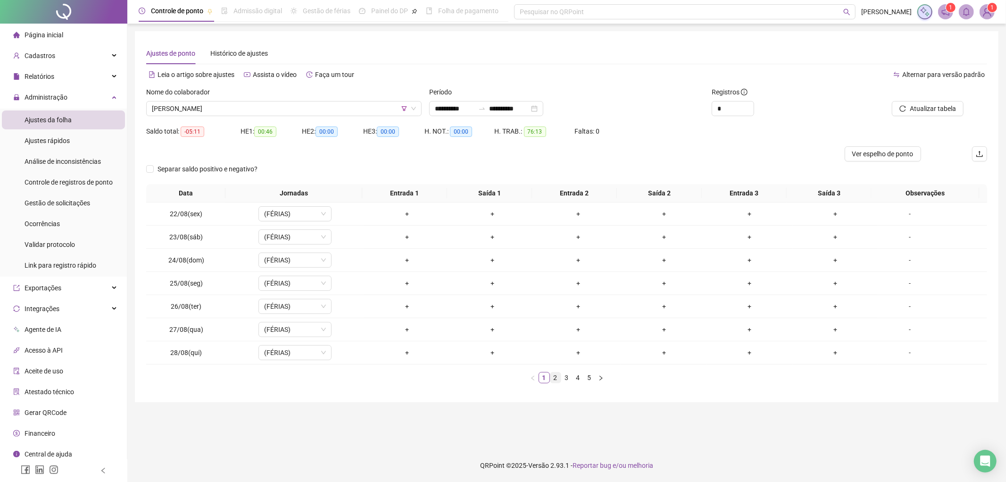
click at [552, 375] on link "2" at bounding box center [555, 377] width 10 height 10
click at [564, 378] on link "3" at bounding box center [567, 377] width 10 height 10
click at [576, 380] on link "4" at bounding box center [578, 377] width 10 height 10
click at [590, 380] on link "5" at bounding box center [589, 377] width 10 height 10
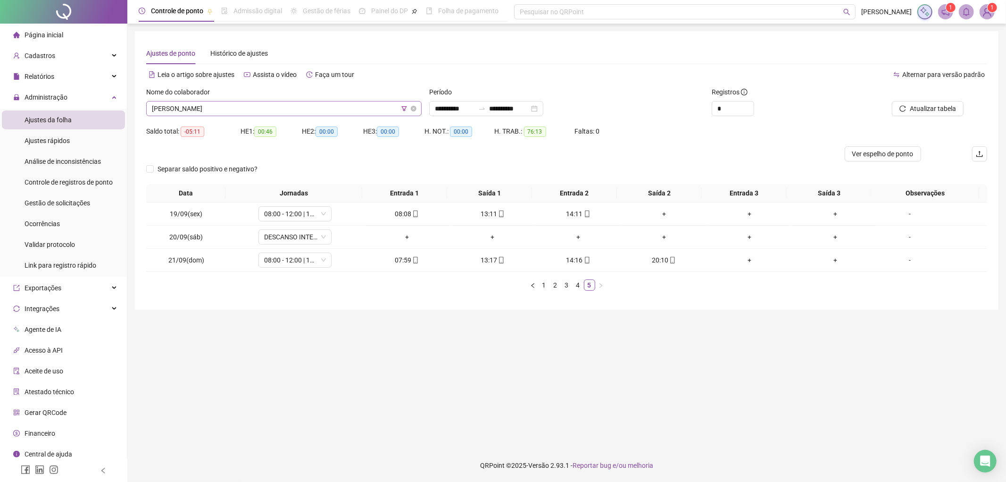
click at [267, 109] on span "[PERSON_NAME]" at bounding box center [284, 108] width 264 height 14
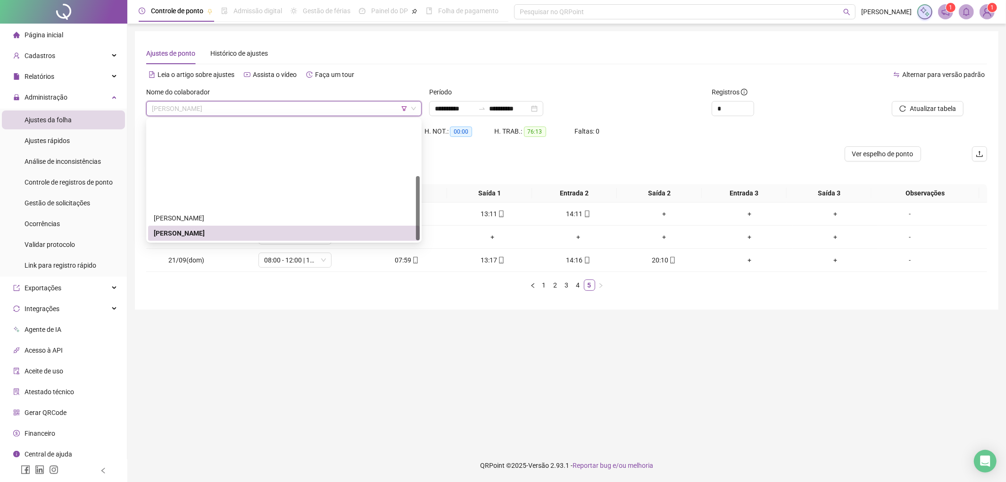
scroll to position [105, 0]
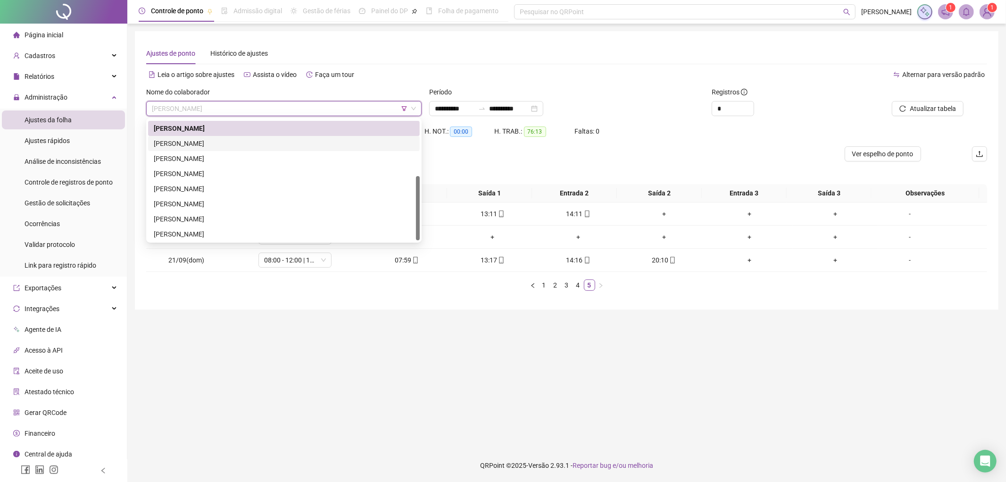
click at [207, 143] on div "[PERSON_NAME]" at bounding box center [284, 143] width 260 height 10
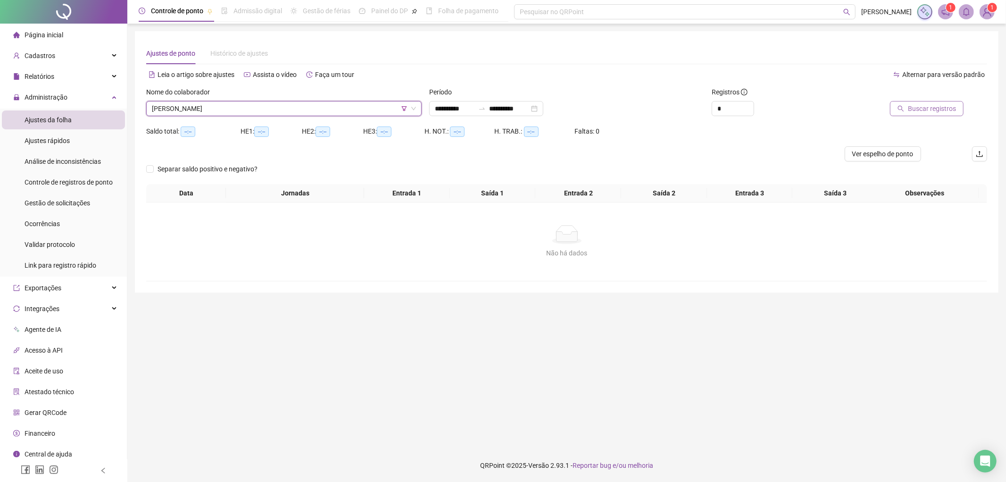
click at [923, 110] on span "Buscar registros" at bounding box center [932, 108] width 48 height 10
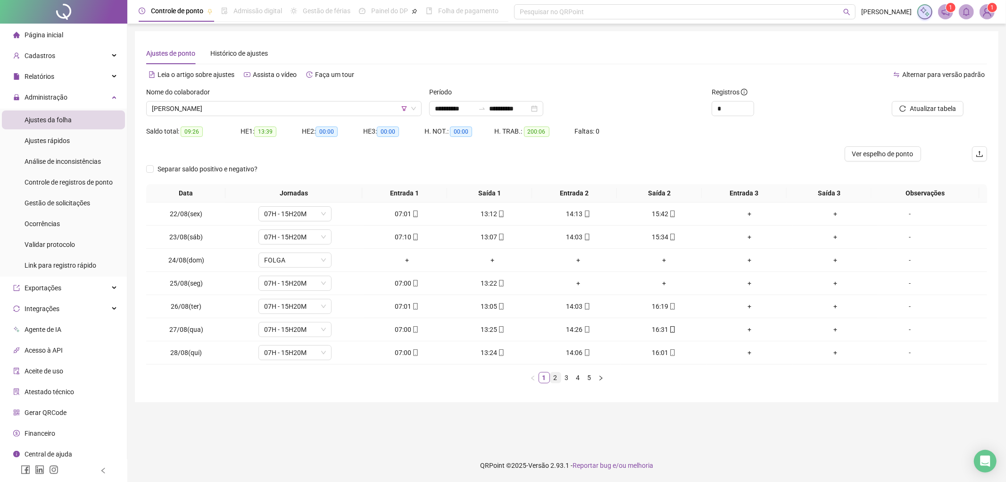
click at [560, 376] on link "2" at bounding box center [555, 377] width 10 height 10
click at [567, 379] on link "3" at bounding box center [567, 377] width 10 height 10
click at [578, 380] on link "4" at bounding box center [578, 377] width 10 height 10
click at [543, 379] on link "1" at bounding box center [544, 377] width 10 height 10
click at [591, 380] on link "5" at bounding box center [589, 377] width 10 height 10
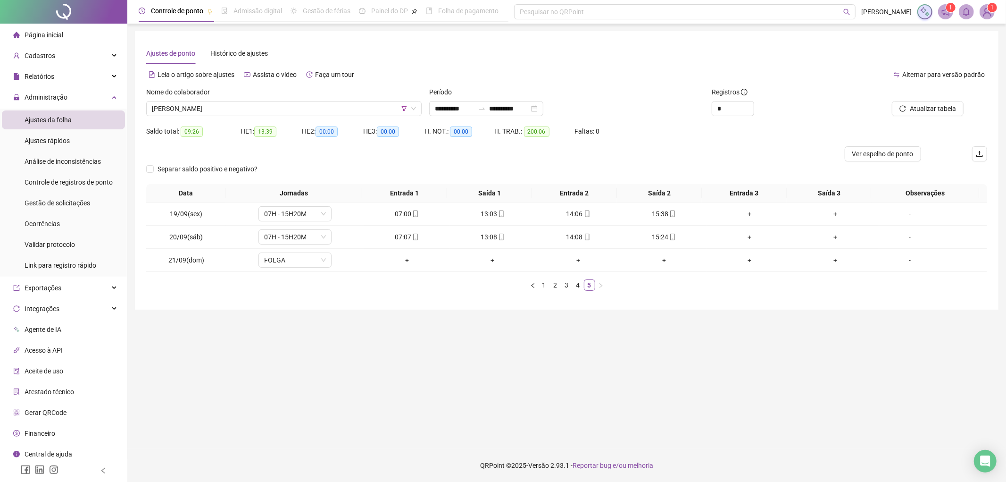
click at [573, 291] on div "Data Jornadas Entrada 1 Saída 1 Entrada 2 Saída 2 Entrada 3 Saída 3 Observações…" at bounding box center [566, 241] width 841 height 114
click at [577, 287] on link "4" at bounding box center [578, 285] width 10 height 10
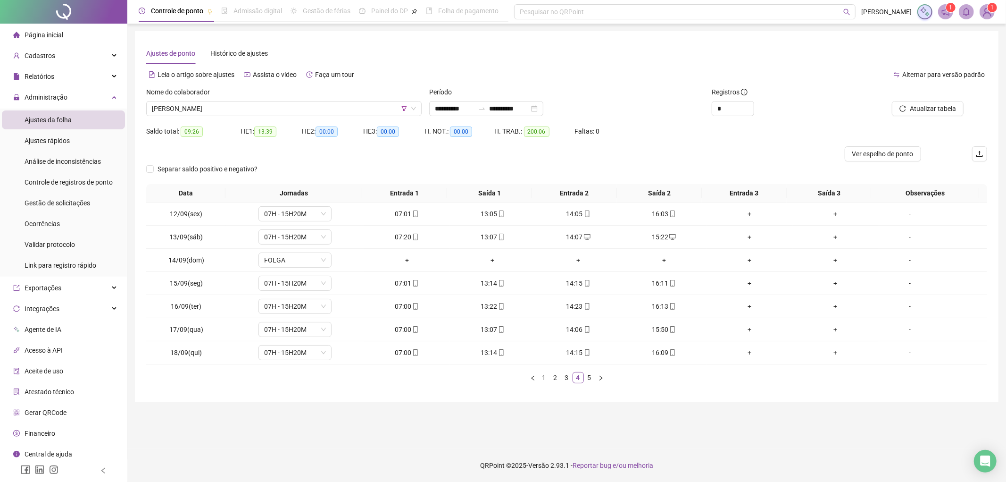
click at [229, 117] on div "Nome do colaborador [PERSON_NAME]" at bounding box center [283, 105] width 283 height 37
click at [231, 112] on span "[PERSON_NAME]" at bounding box center [284, 108] width 264 height 14
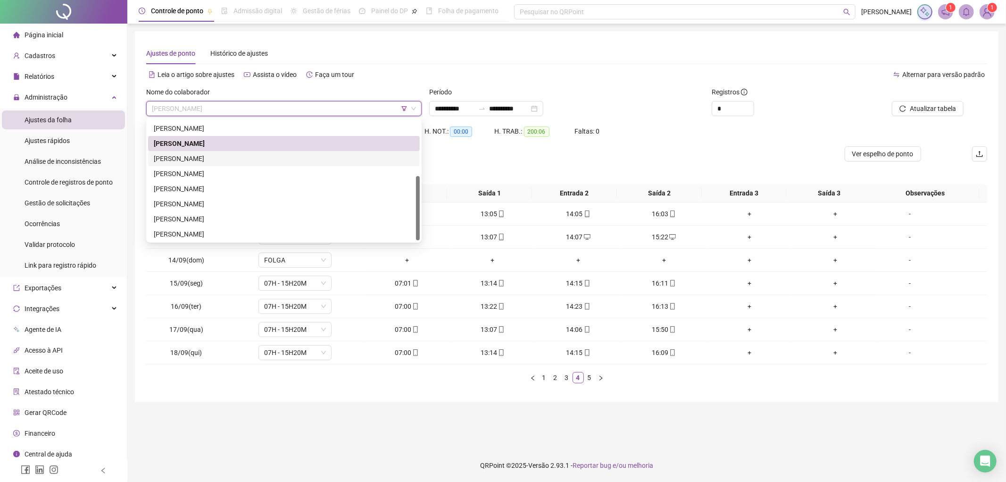
click at [197, 158] on div "[PERSON_NAME]" at bounding box center [284, 158] width 260 height 10
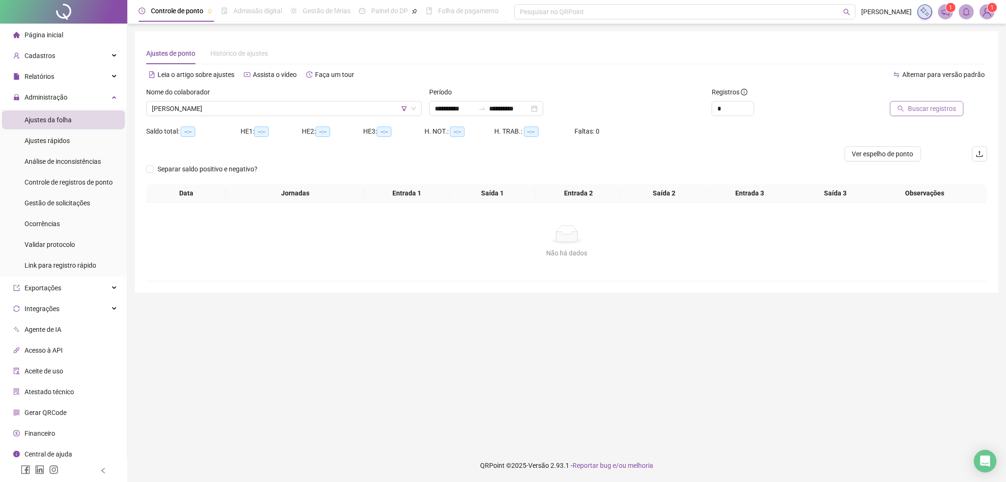
click at [916, 101] on button "Buscar registros" at bounding box center [927, 108] width 74 height 15
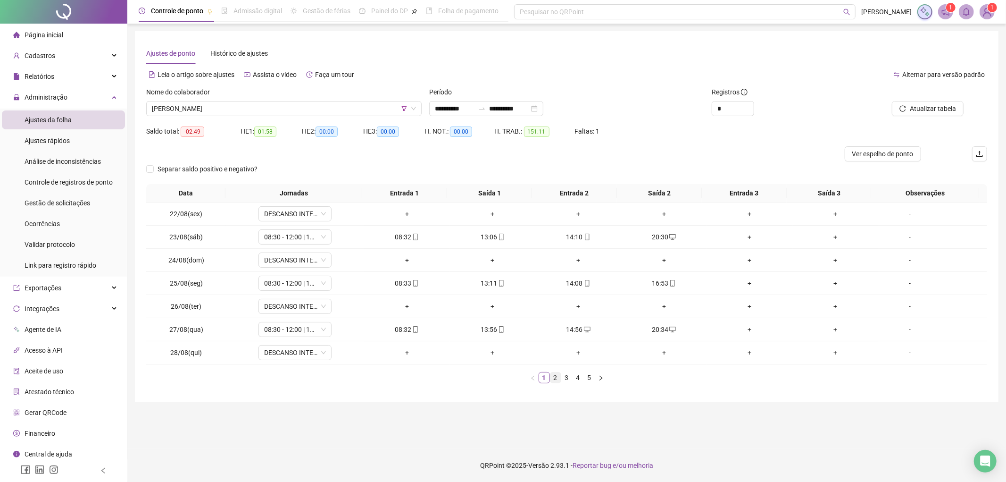
click at [558, 378] on link "2" at bounding box center [555, 377] width 10 height 10
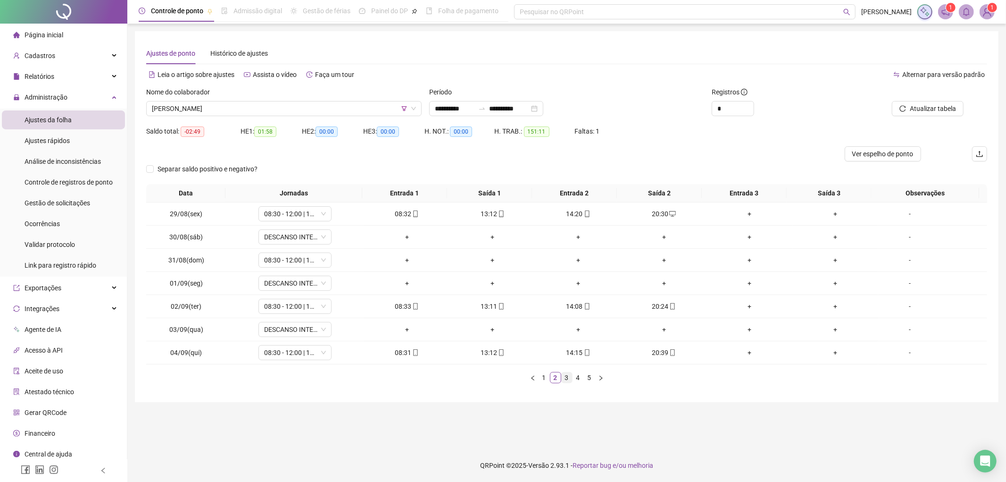
click at [567, 381] on link "3" at bounding box center [567, 377] width 10 height 10
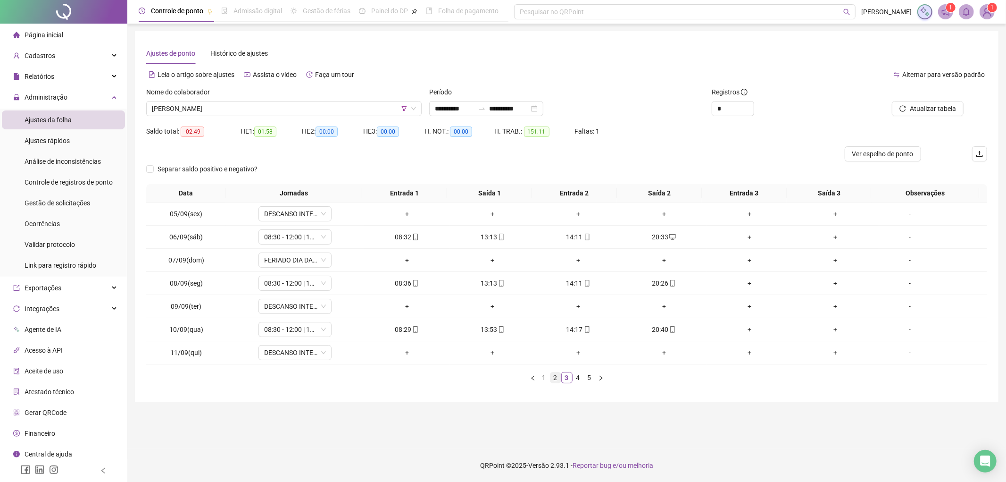
click at [554, 380] on link "2" at bounding box center [555, 377] width 10 height 10
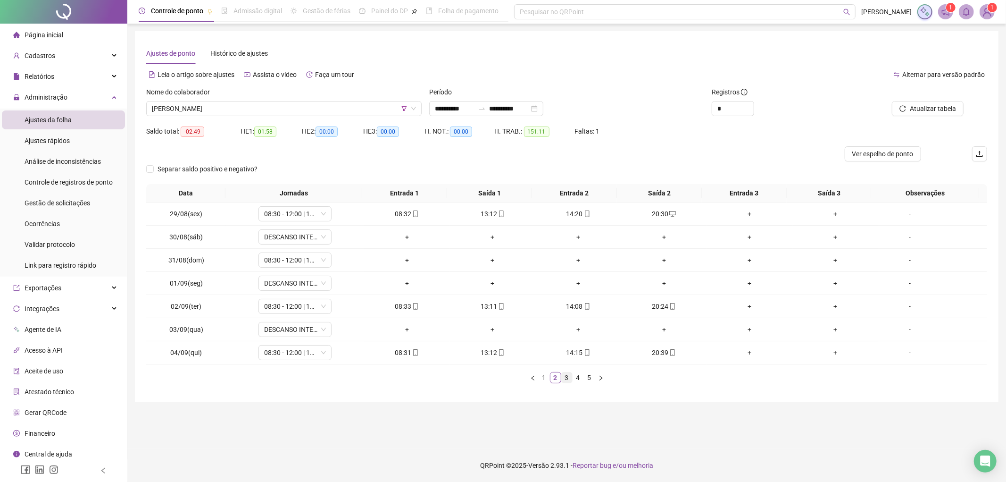
click at [566, 376] on link "3" at bounding box center [567, 377] width 10 height 10
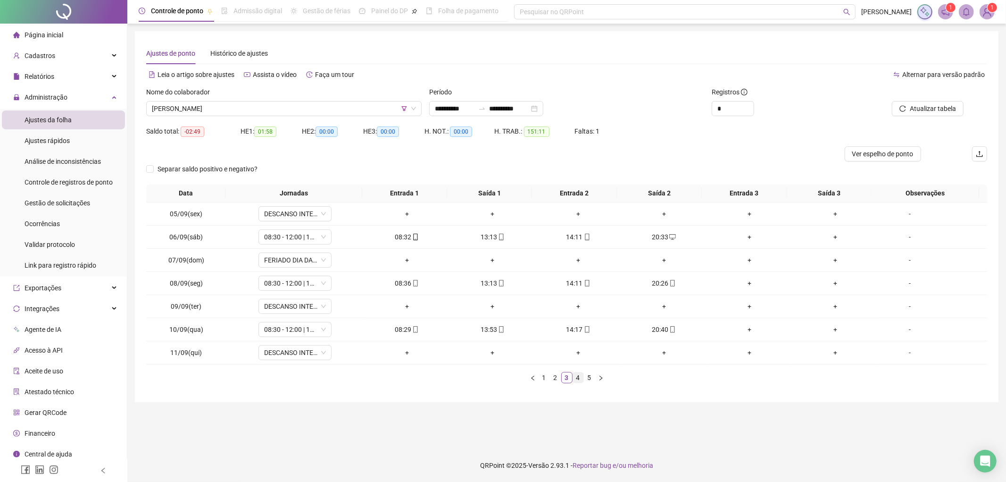
click at [580, 378] on link "4" at bounding box center [578, 377] width 10 height 10
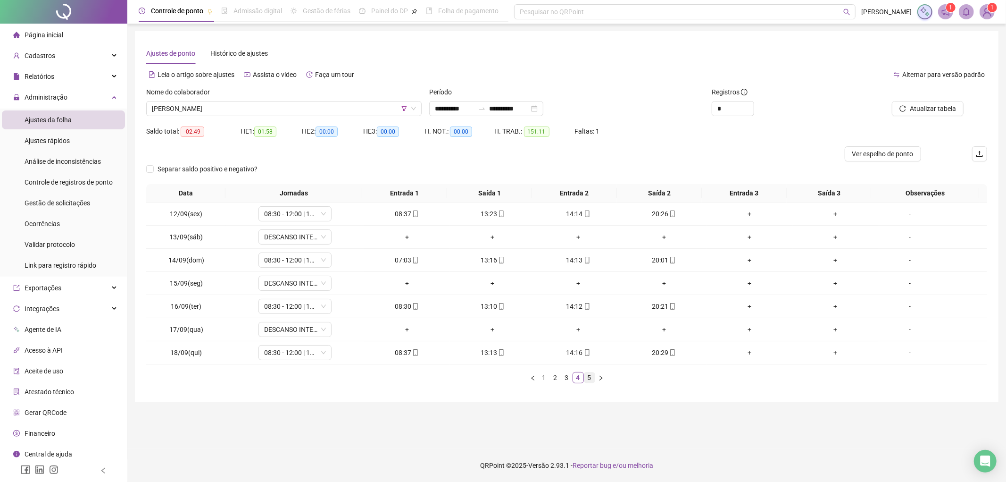
click at [590, 377] on link "5" at bounding box center [589, 377] width 10 height 10
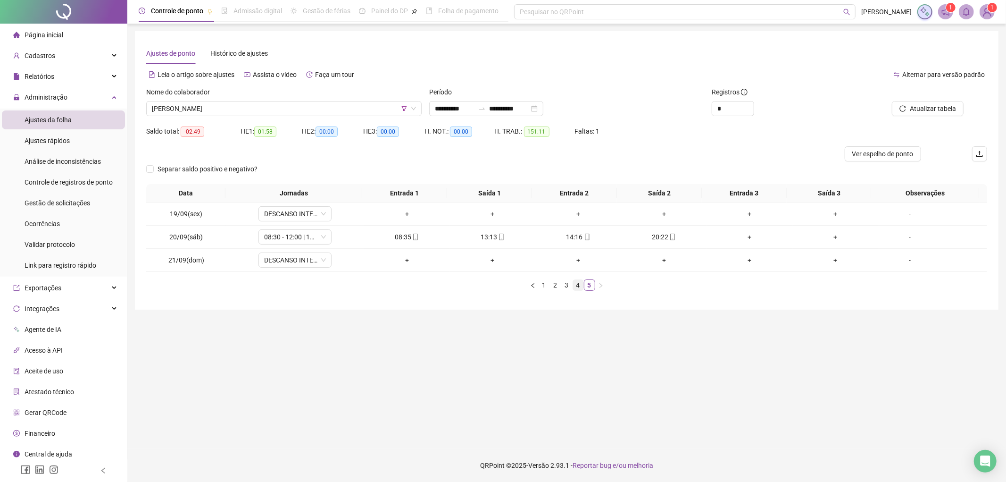
click at [582, 285] on link "4" at bounding box center [578, 285] width 10 height 10
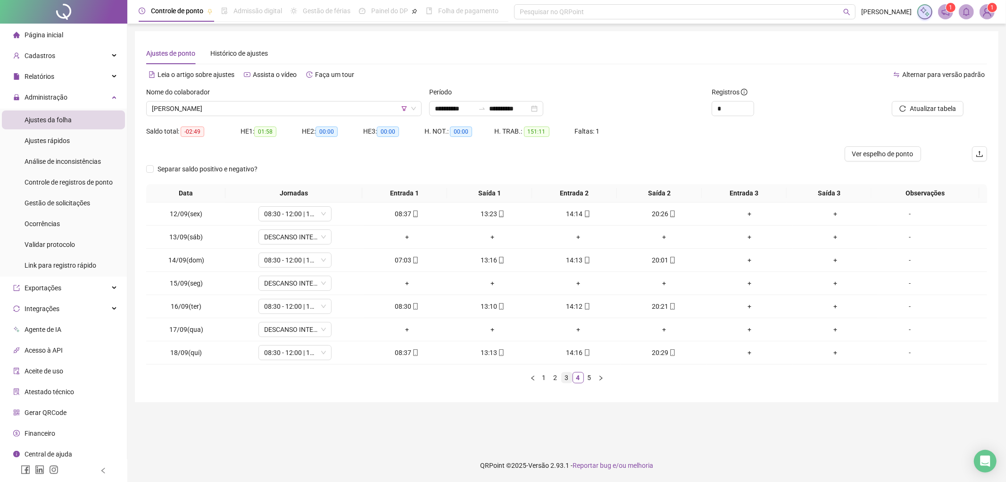
click at [564, 380] on link "3" at bounding box center [567, 377] width 10 height 10
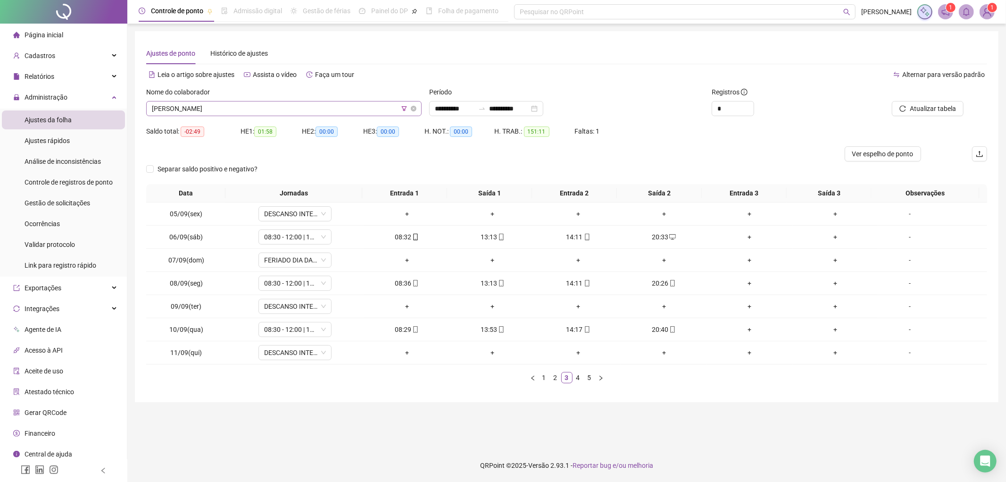
click at [253, 105] on span "[PERSON_NAME]" at bounding box center [284, 108] width 264 height 14
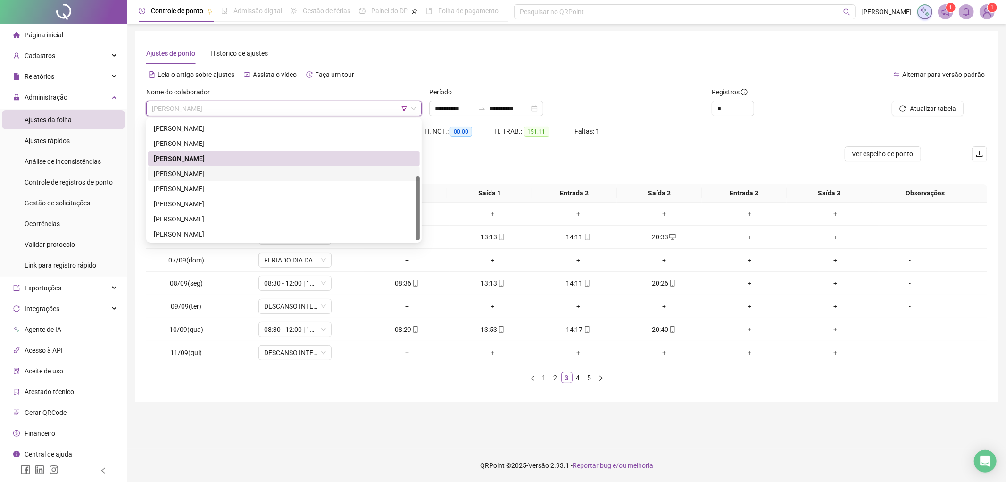
click at [214, 175] on div "[PERSON_NAME]" at bounding box center [284, 173] width 260 height 10
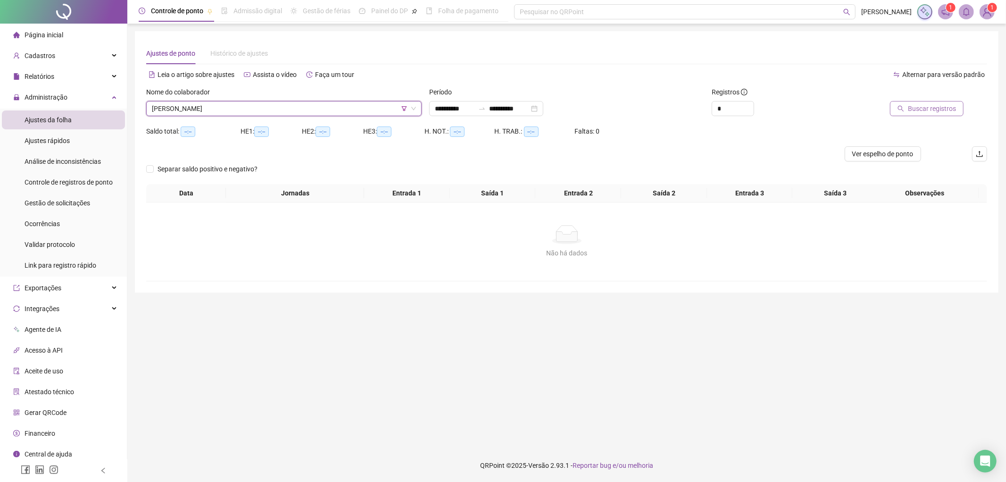
click at [925, 111] on span "Buscar registros" at bounding box center [932, 108] width 48 height 10
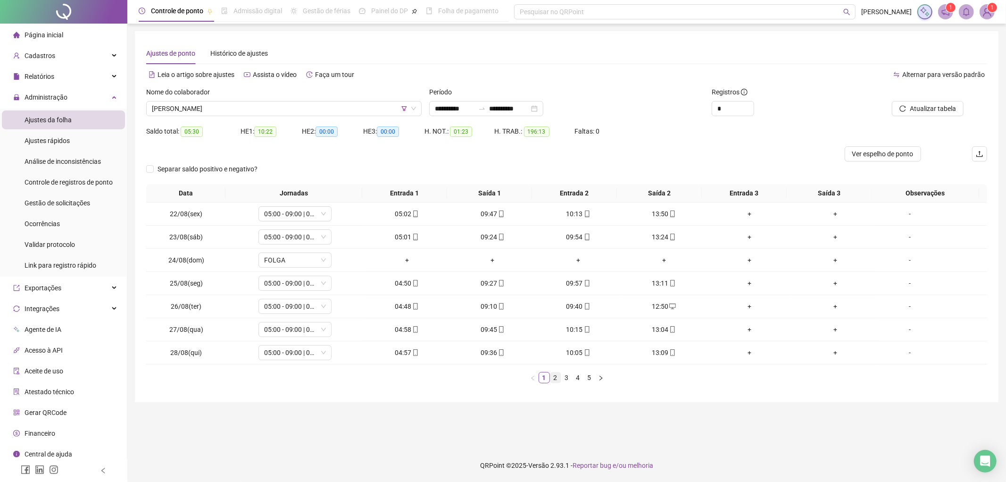
click at [554, 378] on link "2" at bounding box center [555, 377] width 10 height 10
click at [568, 378] on link "3" at bounding box center [567, 377] width 10 height 10
click at [580, 382] on link "4" at bounding box center [578, 377] width 10 height 10
click at [587, 378] on link "5" at bounding box center [589, 377] width 10 height 10
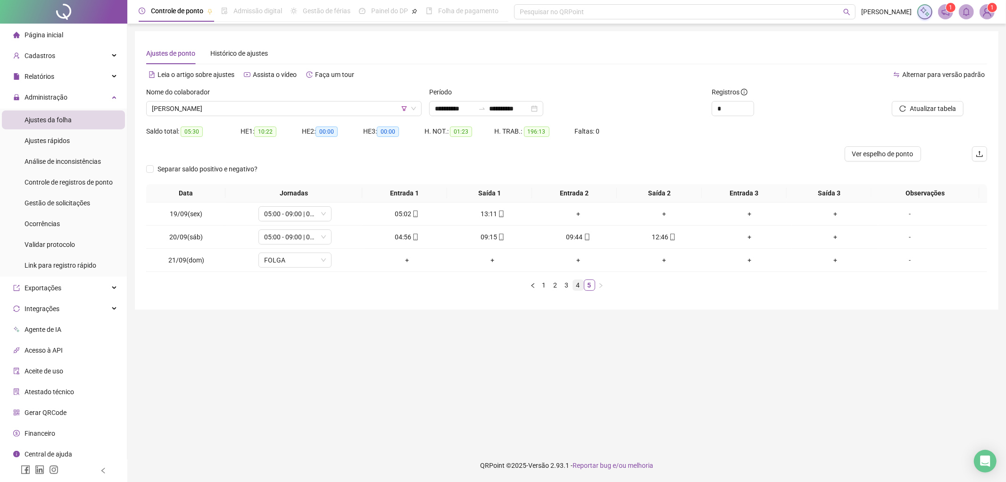
click at [578, 284] on link "4" at bounding box center [578, 285] width 10 height 10
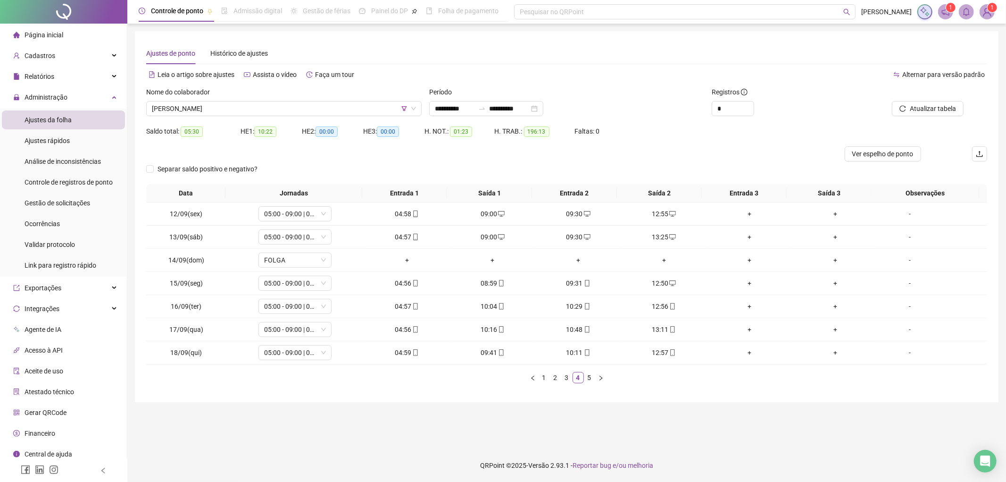
drag, startPoint x: 588, startPoint y: 380, endPoint x: 519, endPoint y: 372, distance: 69.4
click at [588, 380] on link "5" at bounding box center [589, 377] width 10 height 10
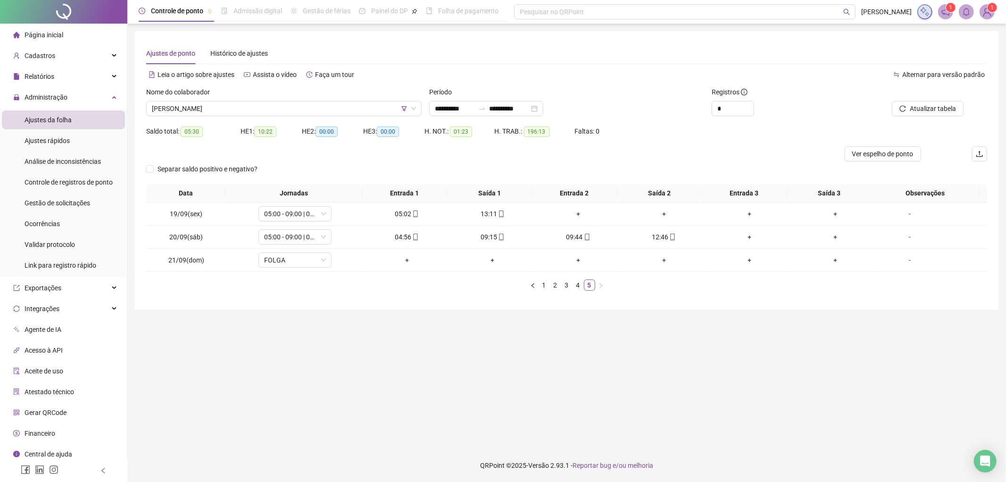
click at [257, 99] on div "Nome do colaborador" at bounding box center [283, 94] width 275 height 14
click at [247, 106] on span "[PERSON_NAME]" at bounding box center [284, 108] width 264 height 14
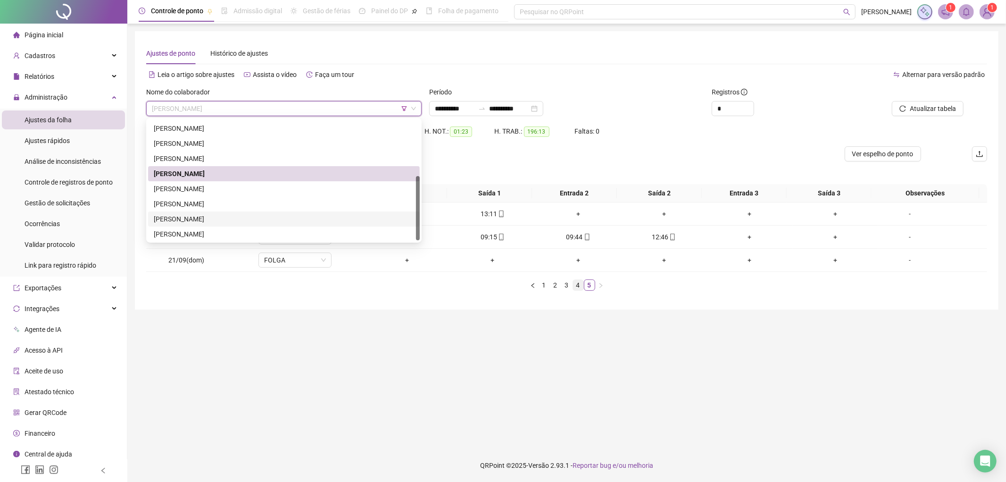
click at [573, 288] on link "4" at bounding box center [578, 285] width 10 height 10
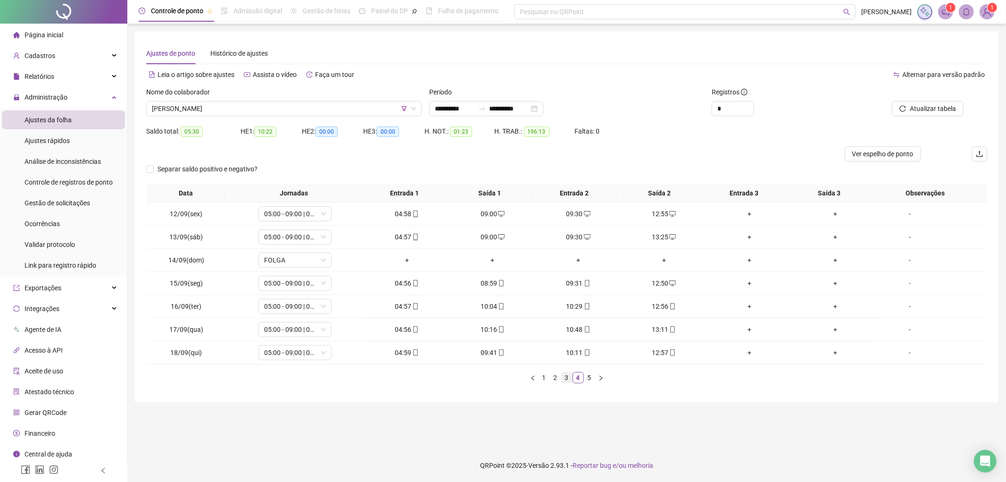
click at [565, 382] on link "3" at bounding box center [567, 377] width 10 height 10
click at [253, 108] on span "[PERSON_NAME]" at bounding box center [284, 108] width 264 height 14
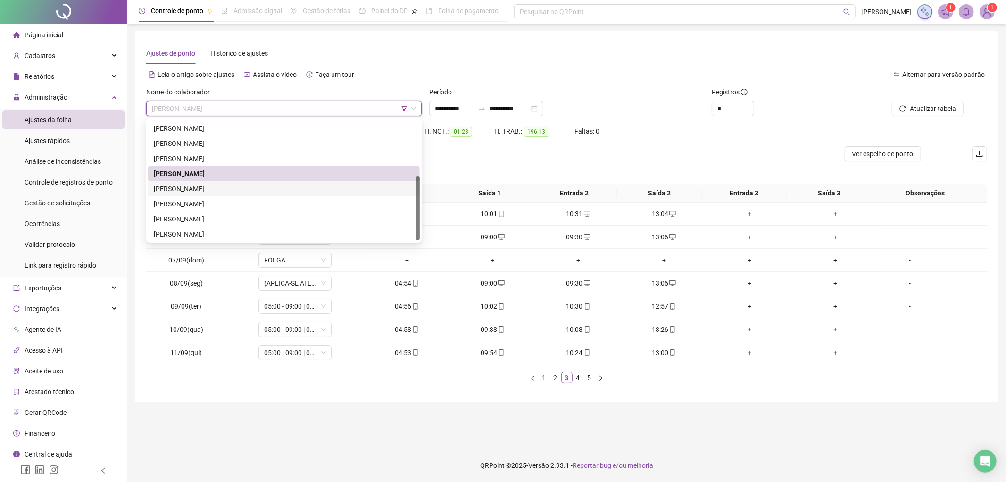
click at [204, 189] on div "[PERSON_NAME]" at bounding box center [284, 188] width 260 height 10
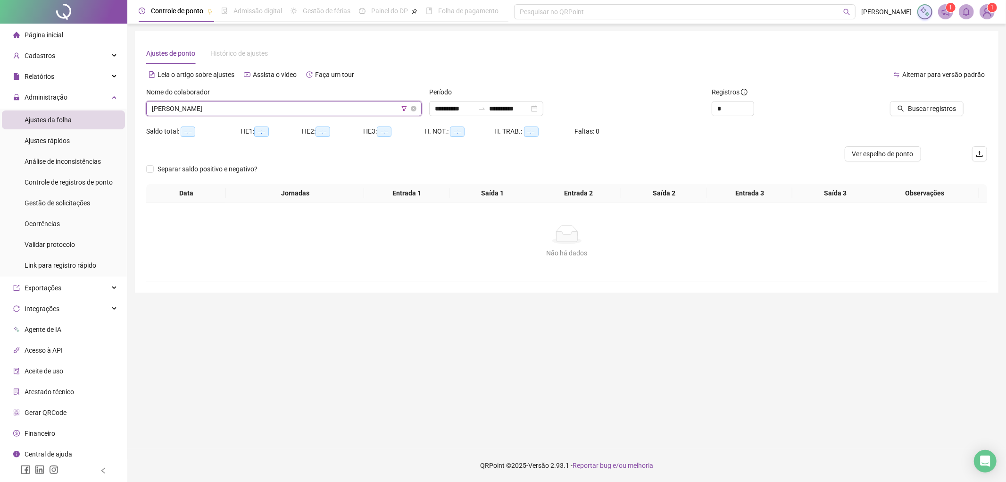
click at [261, 108] on span "[PERSON_NAME]" at bounding box center [284, 108] width 264 height 14
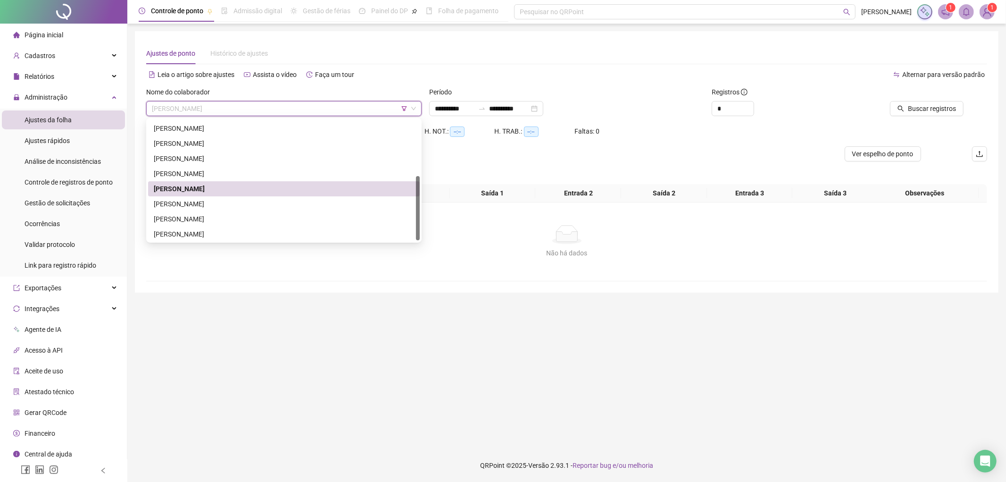
click at [225, 200] on div "[PERSON_NAME]" at bounding box center [284, 204] width 260 height 10
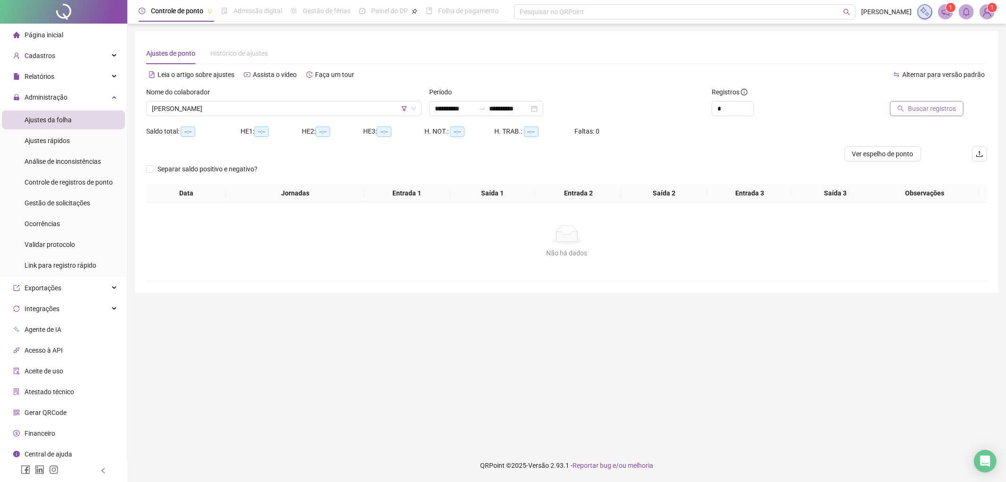
click at [936, 108] on span "Buscar registros" at bounding box center [932, 108] width 48 height 10
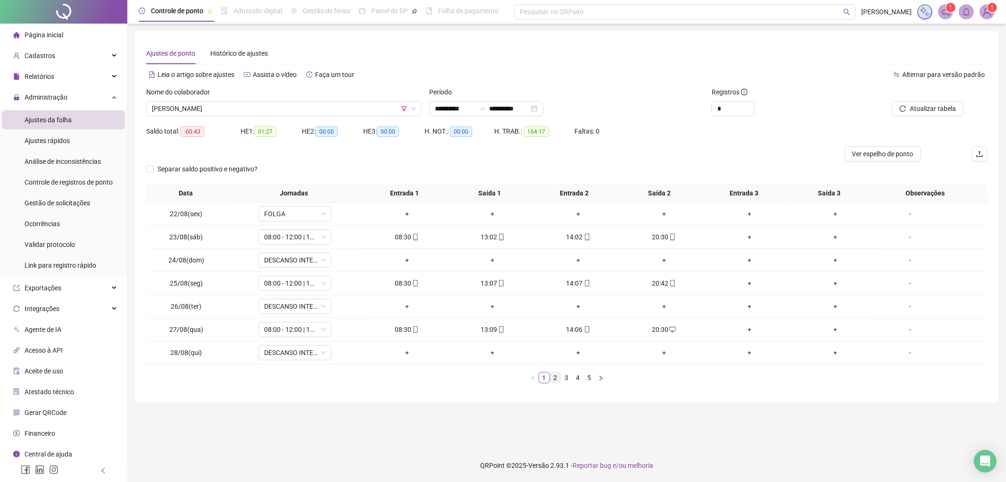
click at [557, 376] on link "2" at bounding box center [555, 377] width 10 height 10
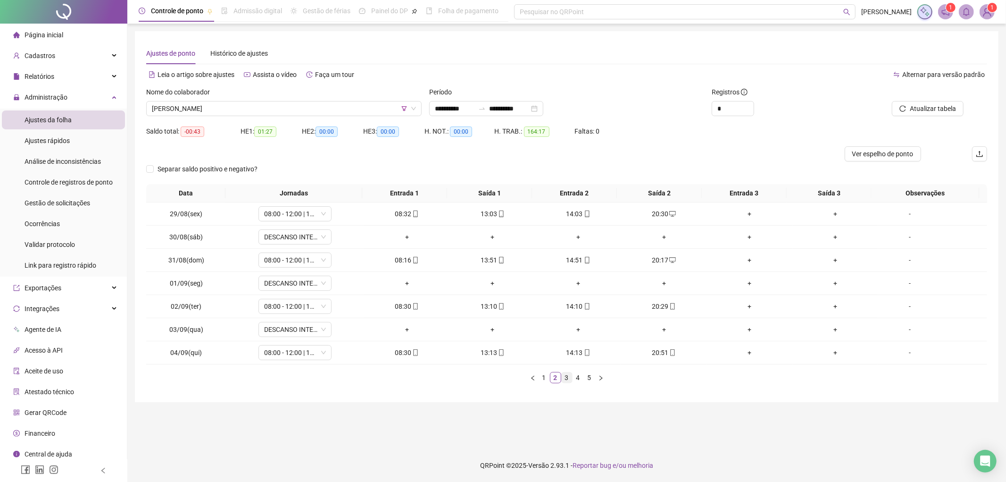
click at [566, 378] on link "3" at bounding box center [567, 377] width 10 height 10
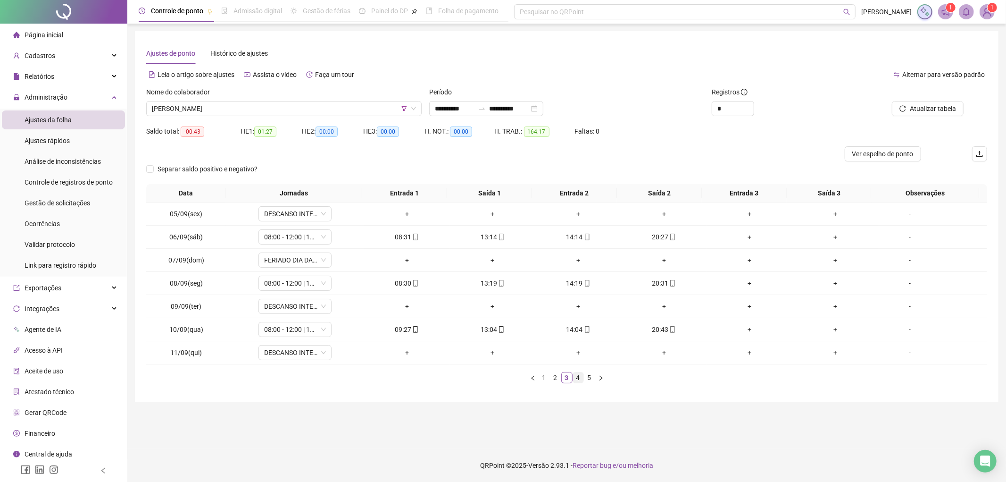
click at [576, 382] on link "4" at bounding box center [578, 377] width 10 height 10
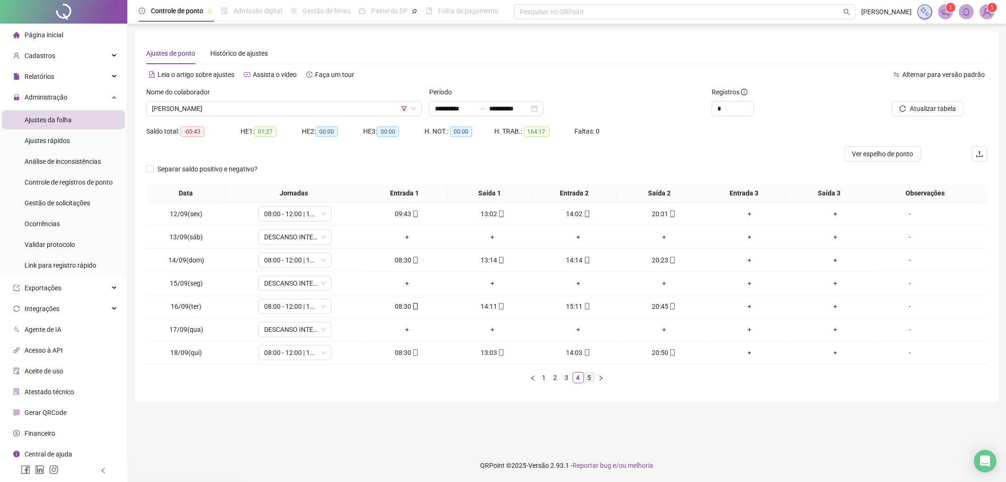
click at [592, 383] on link "5" at bounding box center [589, 377] width 10 height 10
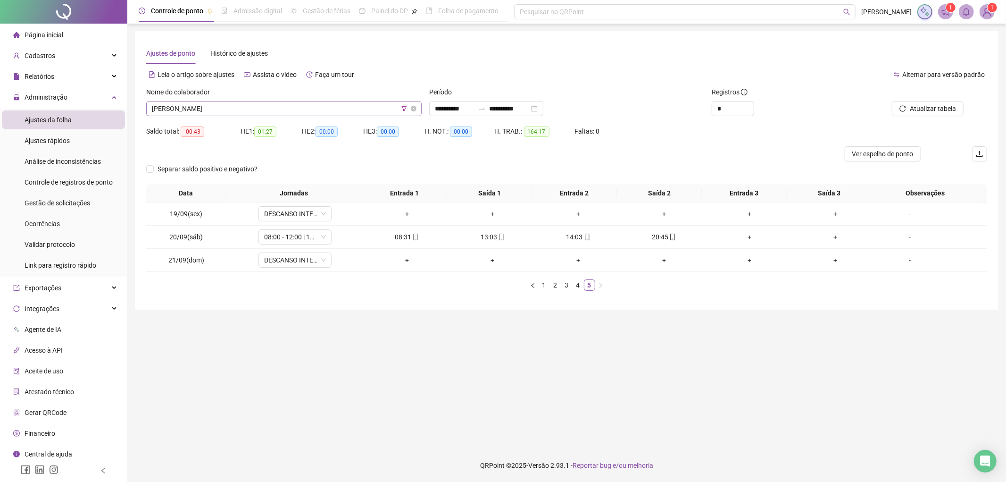
click at [233, 106] on span "[PERSON_NAME]" at bounding box center [284, 108] width 264 height 14
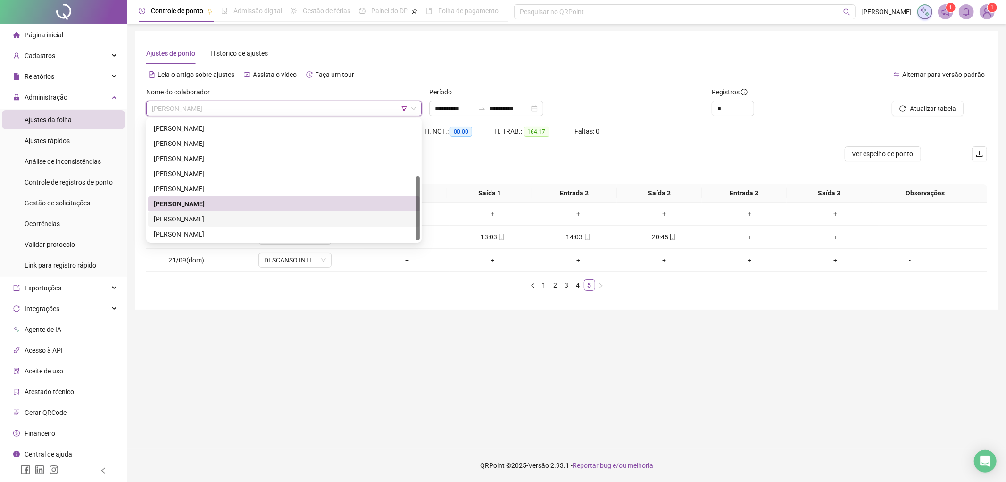
drag, startPoint x: 200, startPoint y: 219, endPoint x: 434, endPoint y: 185, distance: 236.9
click at [200, 219] on div "[PERSON_NAME]" at bounding box center [284, 219] width 260 height 10
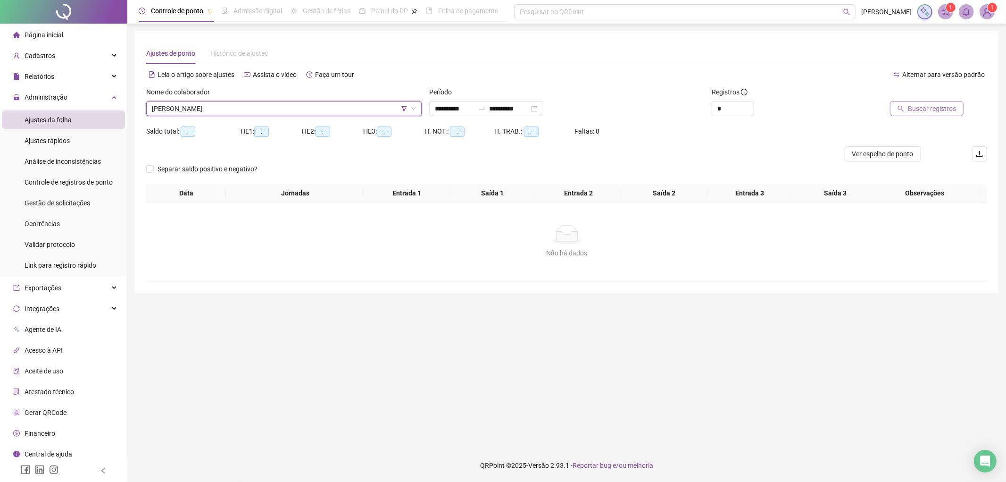
drag, startPoint x: 940, startPoint y: 98, endPoint x: 939, endPoint y: 104, distance: 6.8
click at [940, 98] on div at bounding box center [908, 94] width 110 height 14
click at [939, 104] on span "Buscar registros" at bounding box center [932, 108] width 48 height 10
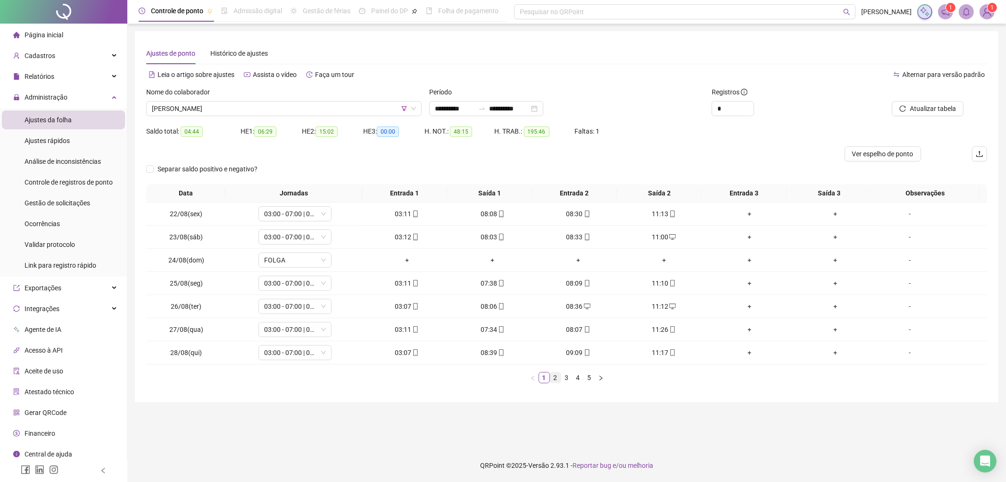
click at [556, 377] on link "2" at bounding box center [555, 377] width 10 height 10
click at [569, 376] on link "3" at bounding box center [567, 377] width 10 height 10
click at [580, 379] on link "4" at bounding box center [578, 377] width 10 height 10
click at [587, 377] on link "5" at bounding box center [589, 377] width 10 height 10
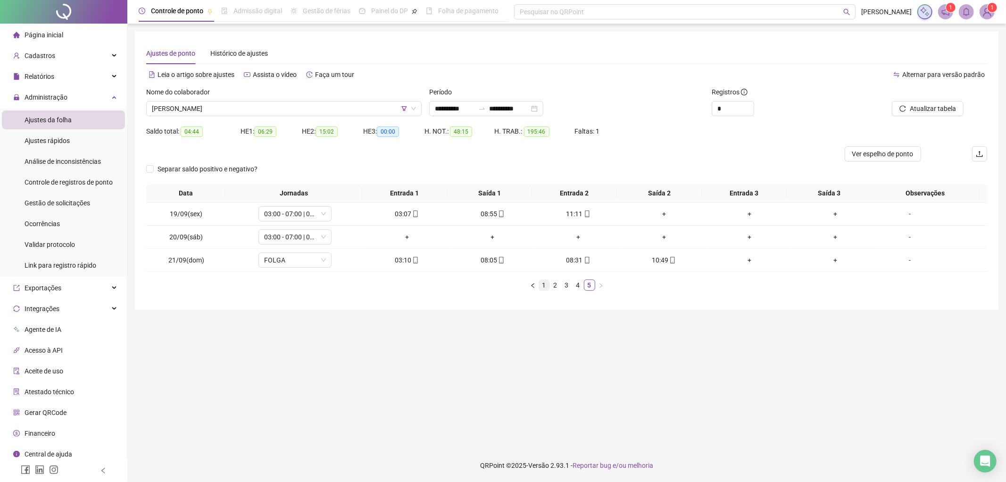
click at [543, 290] on link "1" at bounding box center [544, 285] width 10 height 10
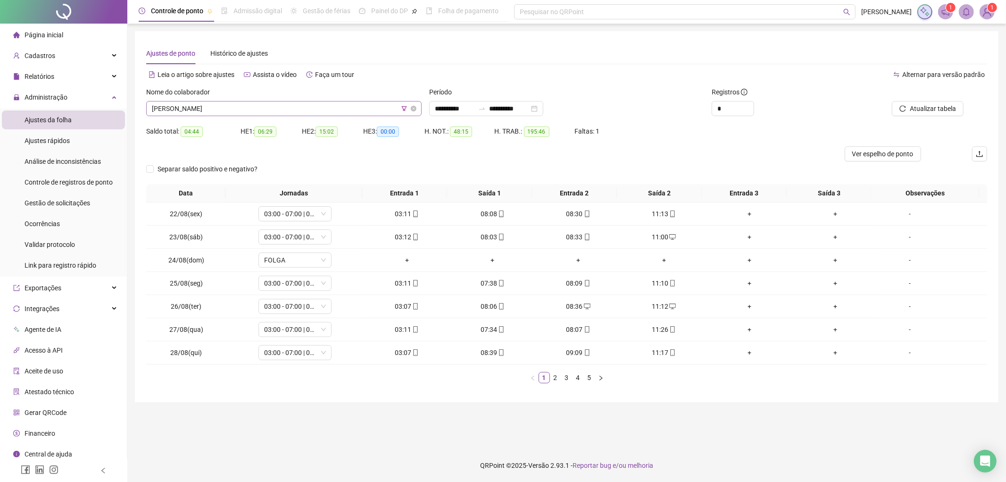
click at [403, 110] on icon "filter" at bounding box center [403, 108] width 5 height 5
click at [421, 65] on span "ADOTE REFEICOES" at bounding box center [410, 72] width 128 height 14
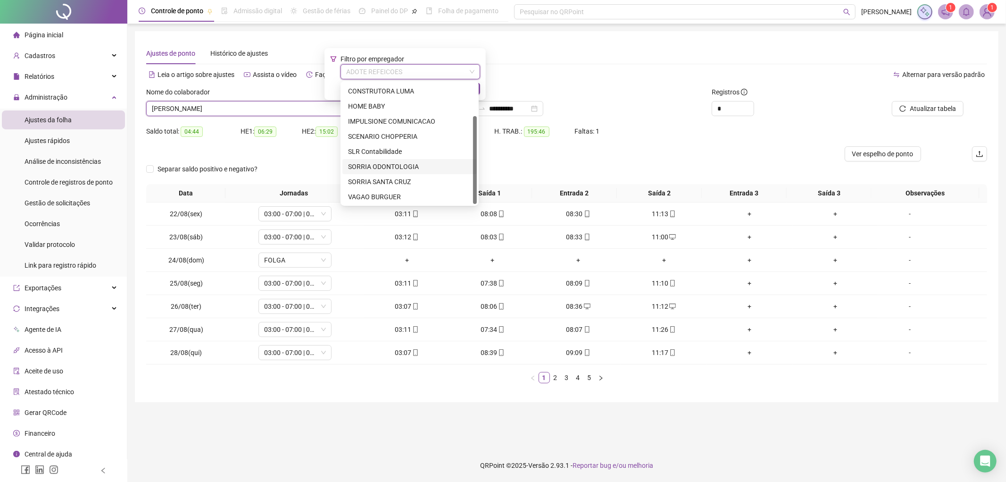
scroll to position [0, 0]
drag, startPoint x: 395, startPoint y: 128, endPoint x: 404, endPoint y: 125, distance: 10.0
click at [394, 128] on div "CONSTRUTORA LUMA" at bounding box center [409, 135] width 134 height 15
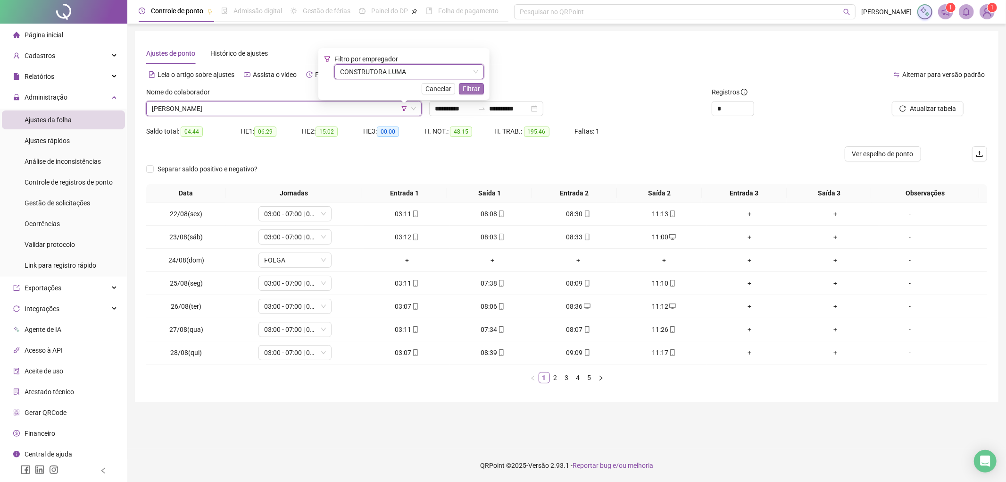
click at [470, 93] on span "Filtrar" at bounding box center [471, 88] width 17 height 10
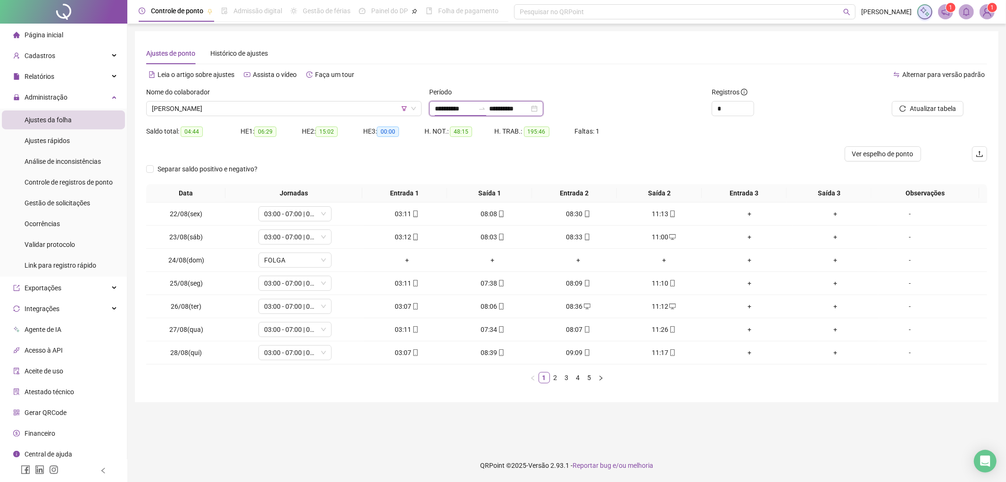
click at [475, 104] on input "**********" at bounding box center [455, 108] width 40 height 10
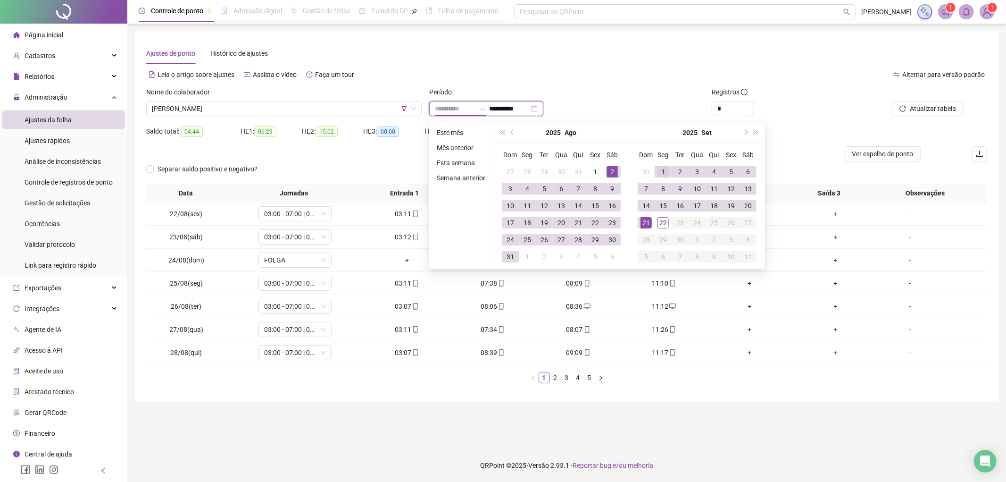
type input "**********"
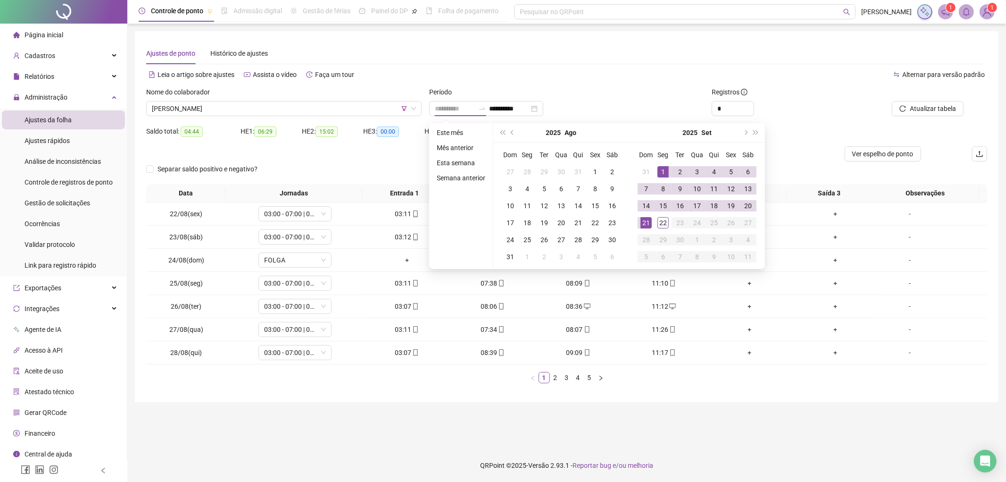
click at [667, 166] on div "1" at bounding box center [663, 171] width 11 height 11
type input "**********"
click at [663, 225] on div "22" at bounding box center [663, 222] width 11 height 11
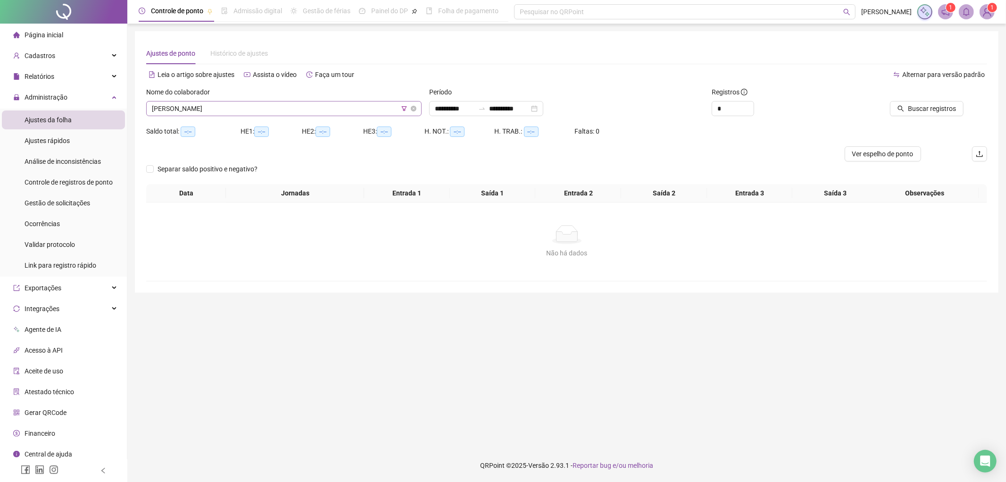
click at [356, 110] on span "[PERSON_NAME]" at bounding box center [284, 108] width 264 height 14
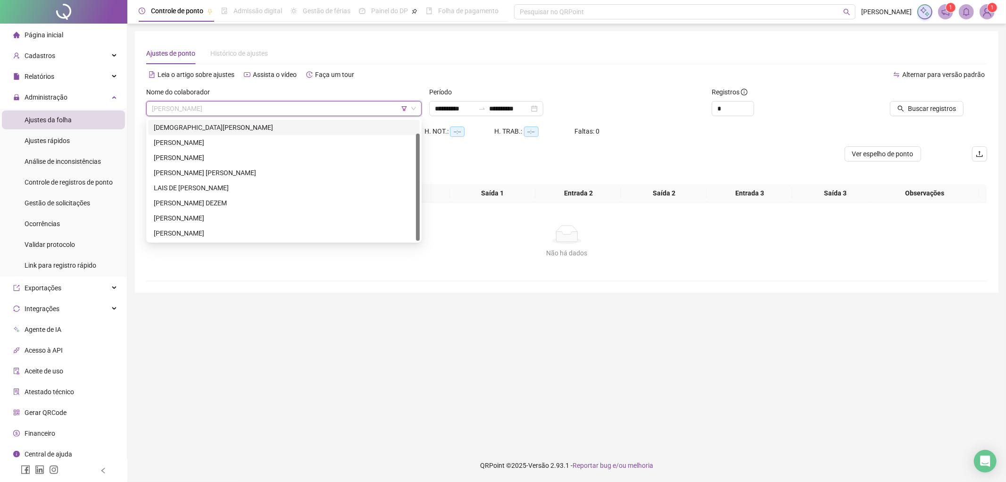
click at [303, 126] on div "[DEMOGRAPHIC_DATA][PERSON_NAME]" at bounding box center [284, 127] width 260 height 10
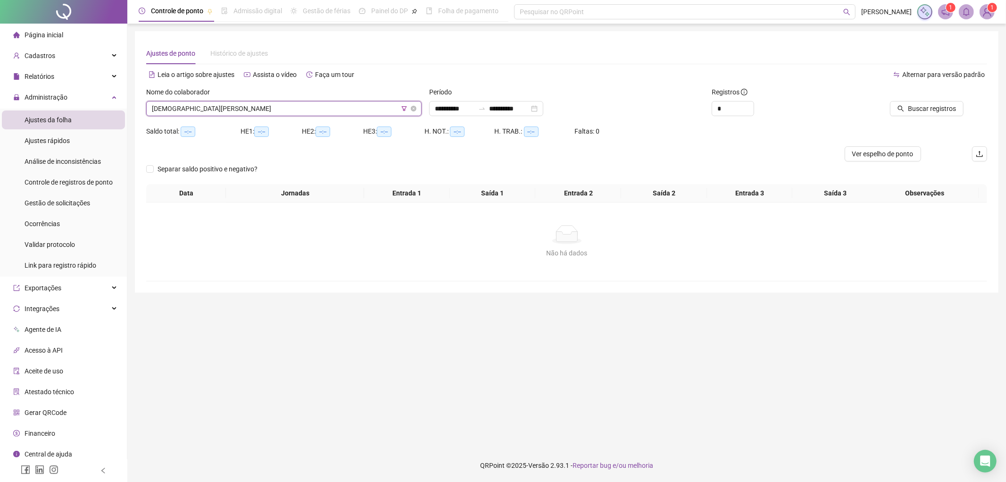
click at [241, 106] on span "[DEMOGRAPHIC_DATA][PERSON_NAME]" at bounding box center [284, 108] width 264 height 14
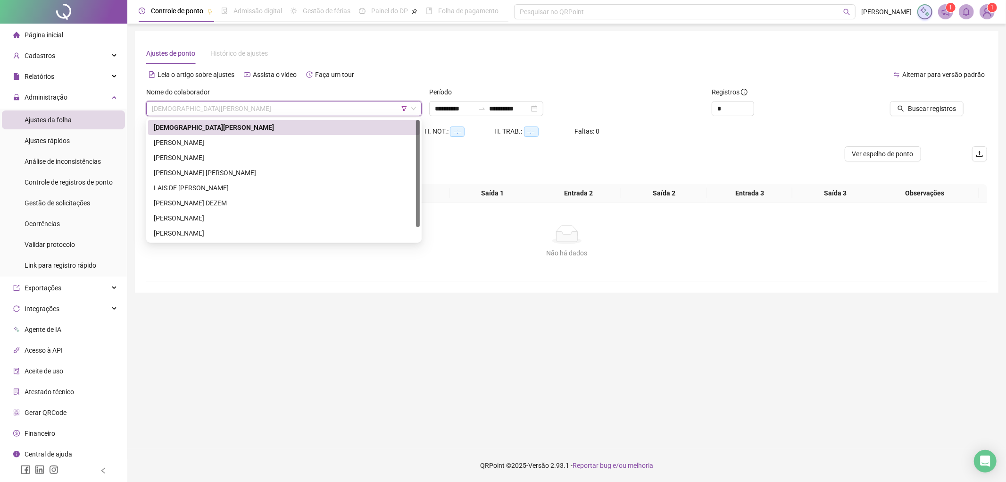
scroll to position [0, 0]
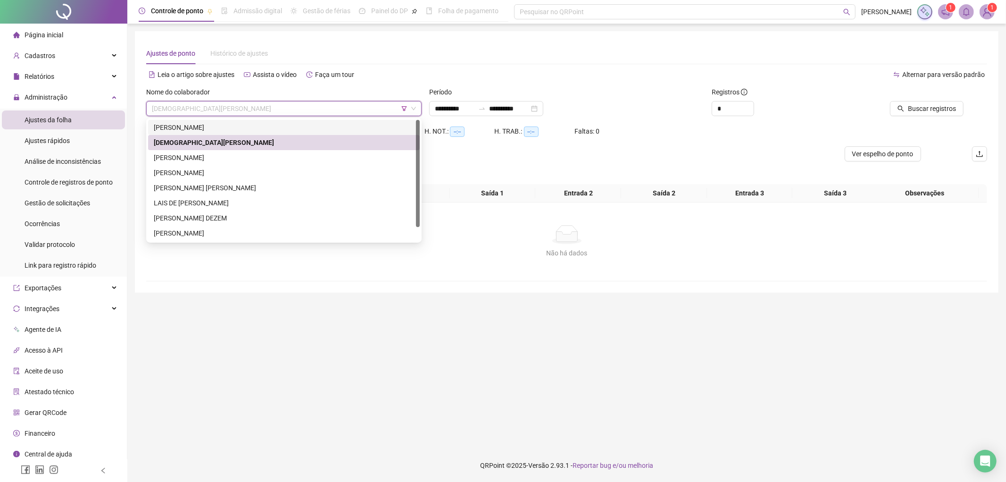
drag, startPoint x: 209, startPoint y: 129, endPoint x: 279, endPoint y: 120, distance: 70.8
click at [209, 128] on div "[PERSON_NAME]" at bounding box center [284, 127] width 260 height 10
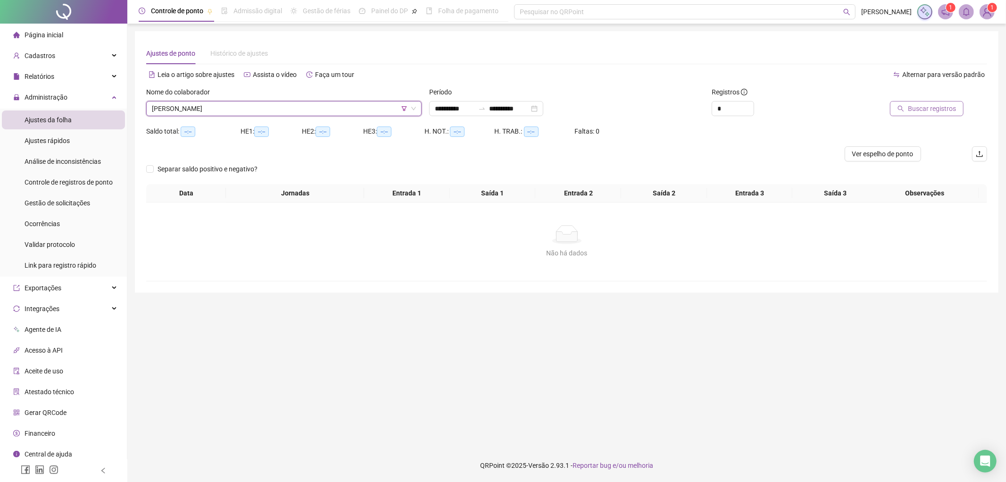
click at [930, 105] on span "Buscar registros" at bounding box center [932, 108] width 48 height 10
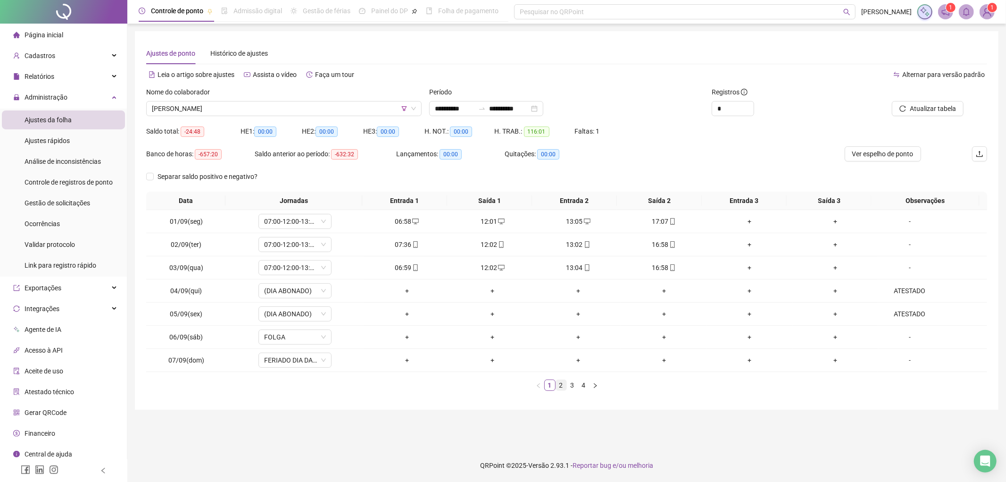
click at [562, 389] on link "2" at bounding box center [561, 385] width 10 height 10
click at [569, 383] on link "3" at bounding box center [572, 385] width 10 height 10
click at [560, 385] on link "2" at bounding box center [561, 385] width 10 height 10
click at [568, 385] on link "3" at bounding box center [572, 385] width 10 height 10
click at [581, 385] on link "4" at bounding box center [584, 385] width 10 height 10
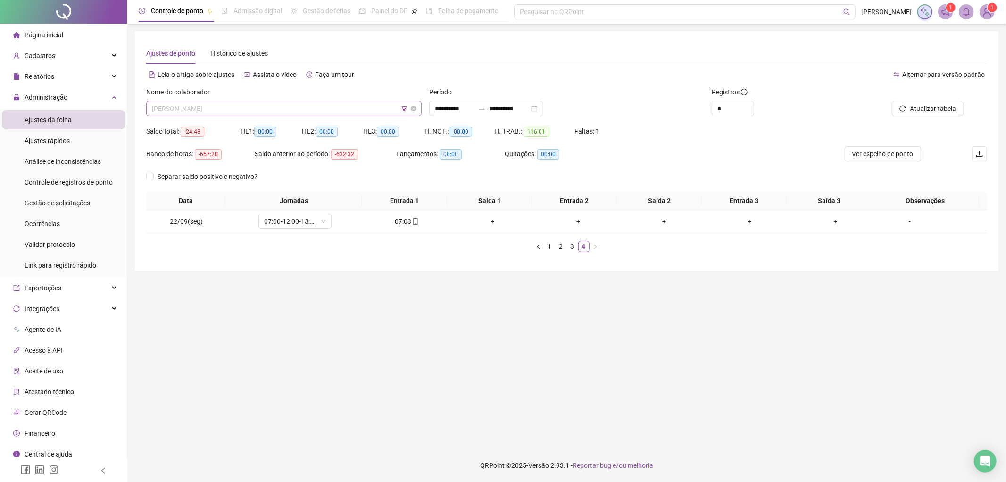
click at [298, 110] on span "[PERSON_NAME]" at bounding box center [284, 108] width 264 height 14
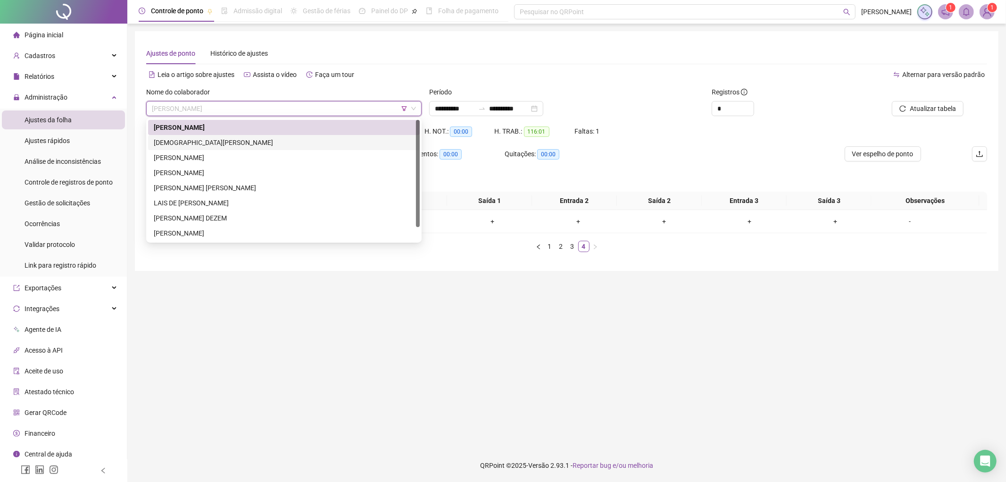
drag, startPoint x: 215, startPoint y: 148, endPoint x: 635, endPoint y: 143, distance: 420.8
click at [215, 148] on div "[DEMOGRAPHIC_DATA][PERSON_NAME]" at bounding box center [284, 142] width 272 height 15
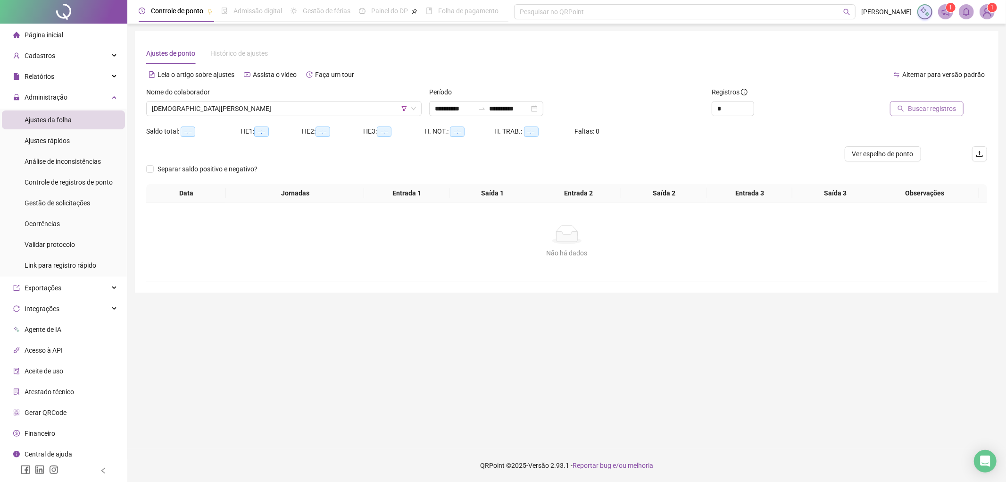
click at [901, 106] on icon "search" at bounding box center [901, 109] width 6 height 6
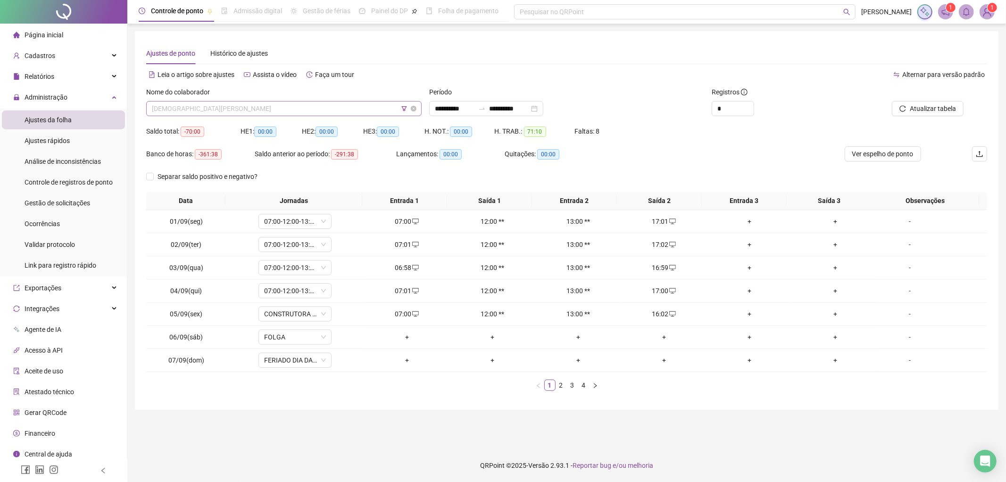
click at [266, 111] on span "[DEMOGRAPHIC_DATA][PERSON_NAME]" at bounding box center [284, 108] width 264 height 14
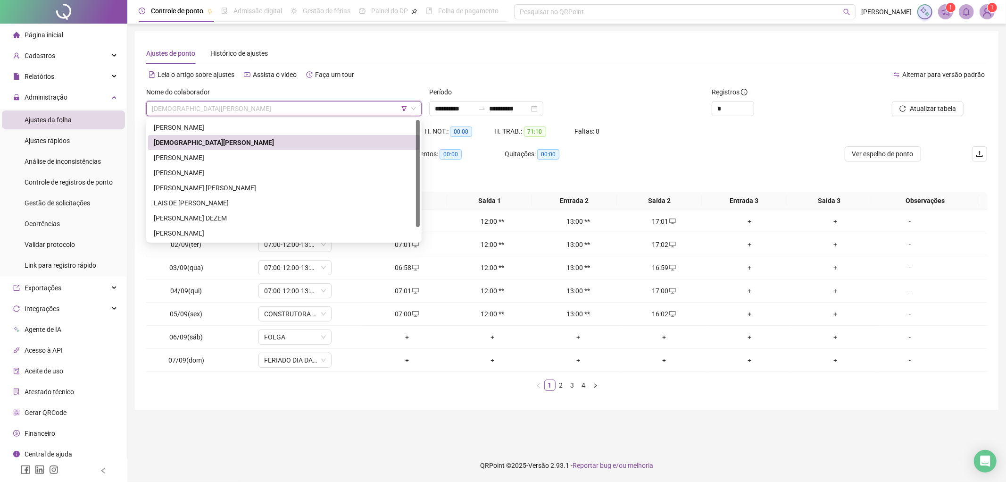
click at [639, 157] on div "Banco de horas: -361:38 Saldo anterior ao período: -291:38 Lançamentos: 00:00 Q…" at bounding box center [461, 157] width 631 height 23
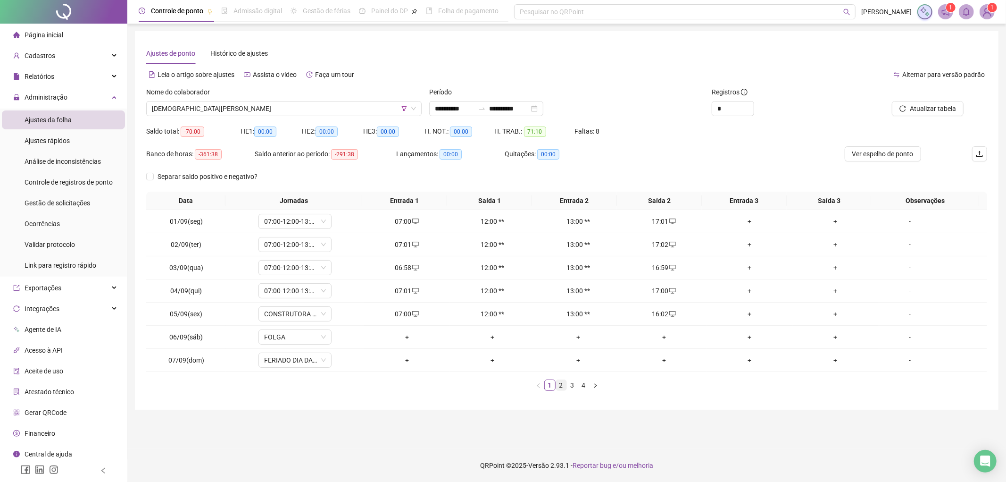
click at [562, 384] on link "2" at bounding box center [561, 385] width 10 height 10
click at [572, 388] on link "3" at bounding box center [572, 385] width 10 height 10
click at [583, 390] on link "4" at bounding box center [584, 385] width 10 height 10
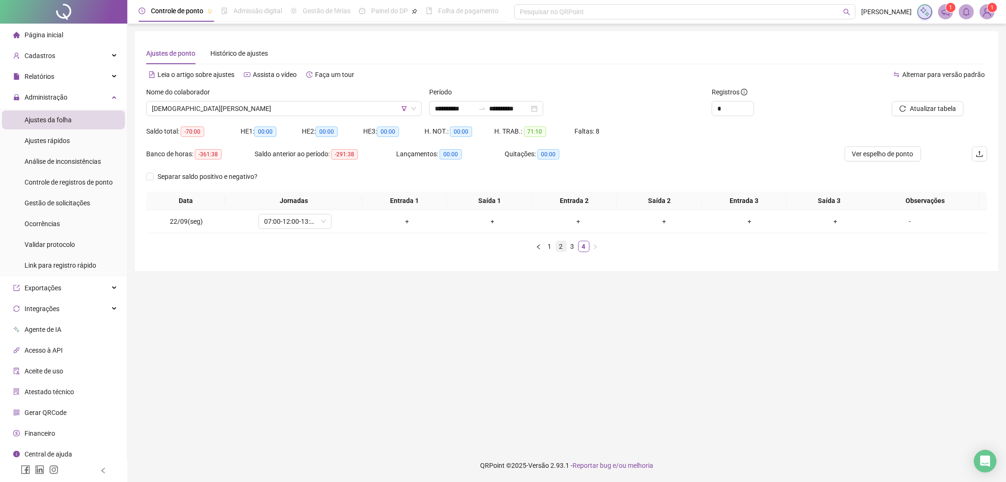
click at [565, 248] on link "2" at bounding box center [561, 246] width 10 height 10
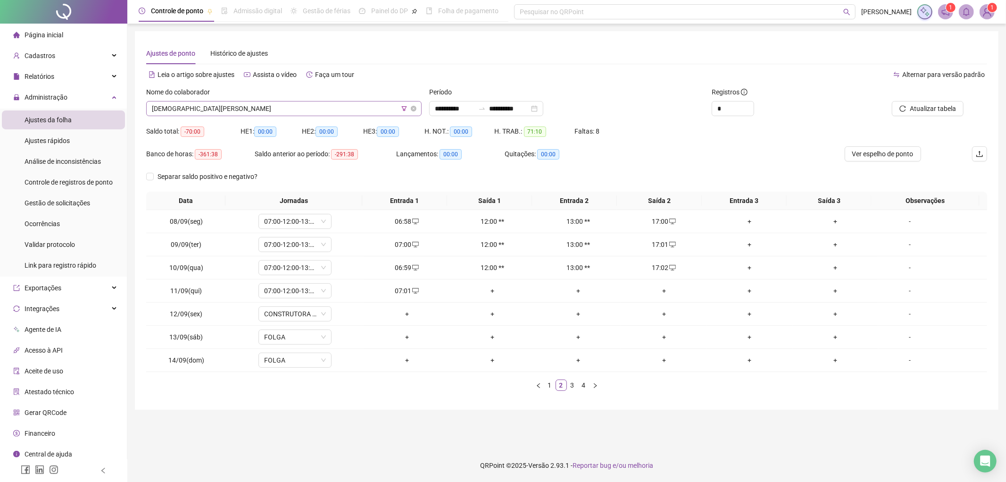
click at [307, 110] on span "[DEMOGRAPHIC_DATA][PERSON_NAME]" at bounding box center [284, 108] width 264 height 14
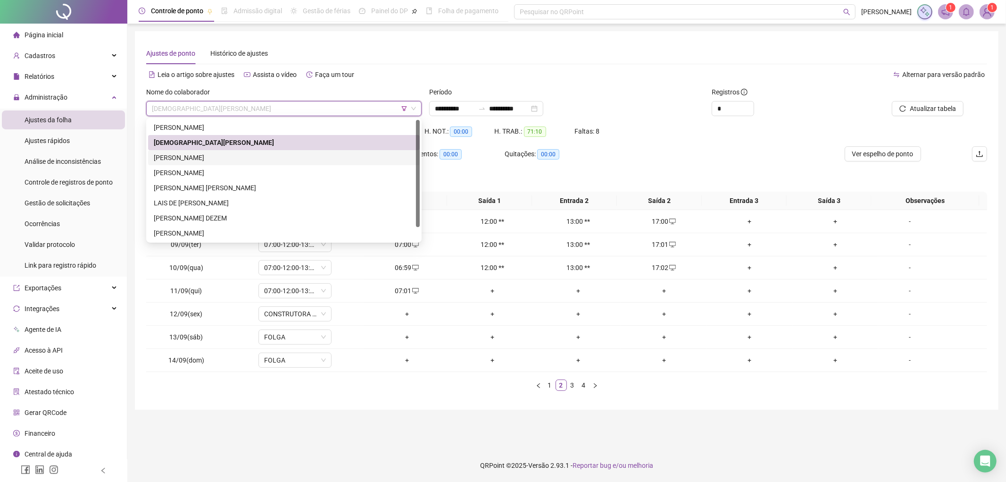
drag, startPoint x: 276, startPoint y: 157, endPoint x: 710, endPoint y: 155, distance: 434.4
click at [277, 155] on div "[PERSON_NAME]" at bounding box center [284, 157] width 260 height 10
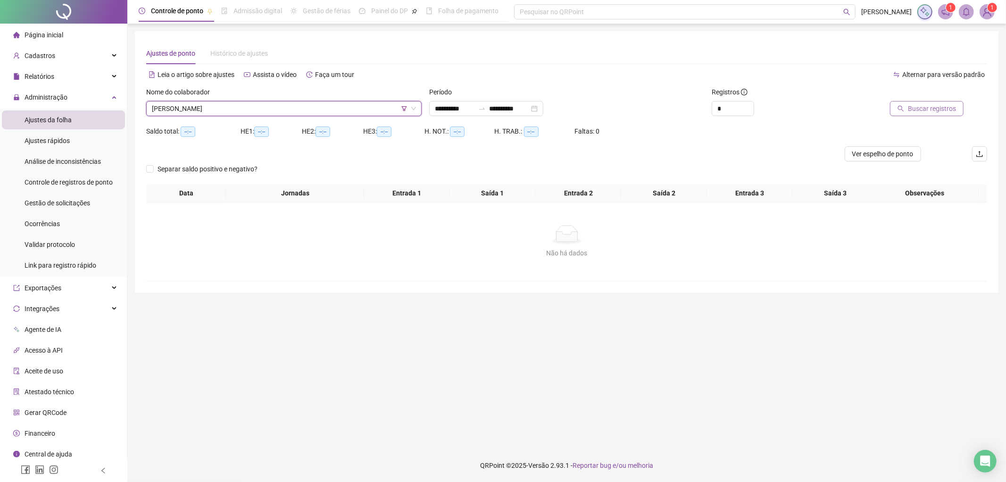
click at [921, 104] on span "Buscar registros" at bounding box center [932, 108] width 48 height 10
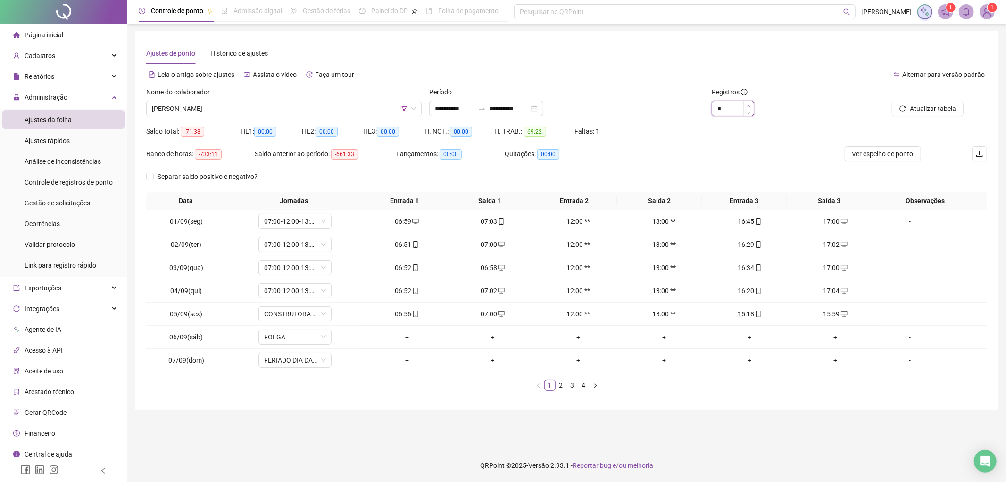
click at [748, 105] on icon "up" at bounding box center [748, 105] width 3 height 3
type input "*"
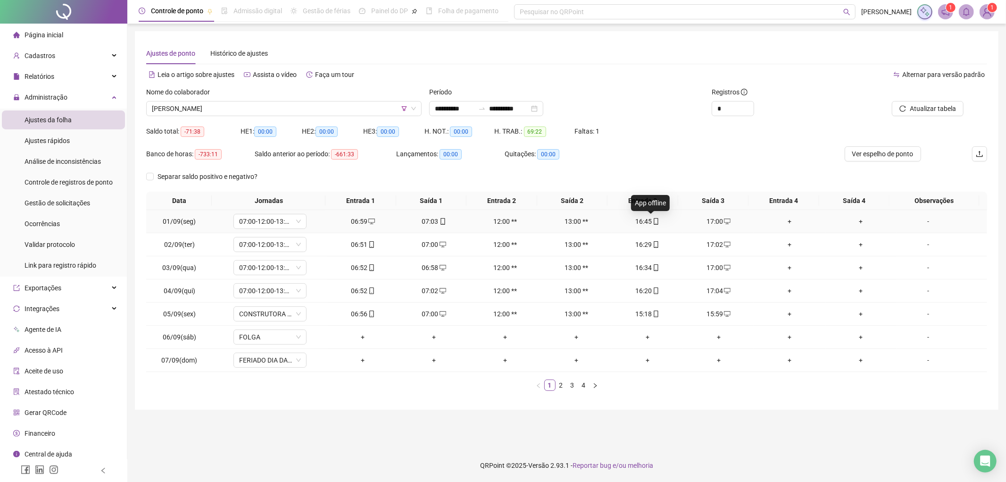
click at [654, 218] on icon "mobile" at bounding box center [656, 221] width 4 height 7
type input "**********"
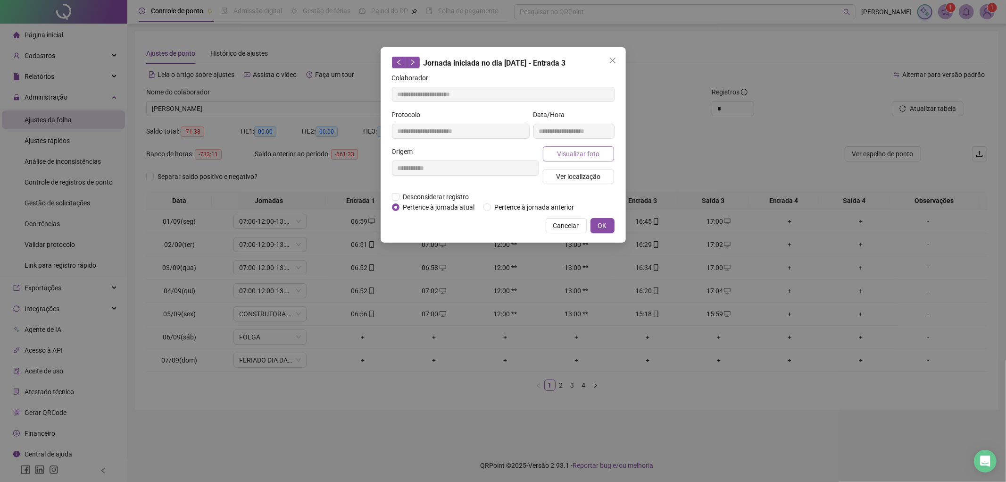
click at [605, 157] on button "Visualizar foto" at bounding box center [579, 153] width 72 height 15
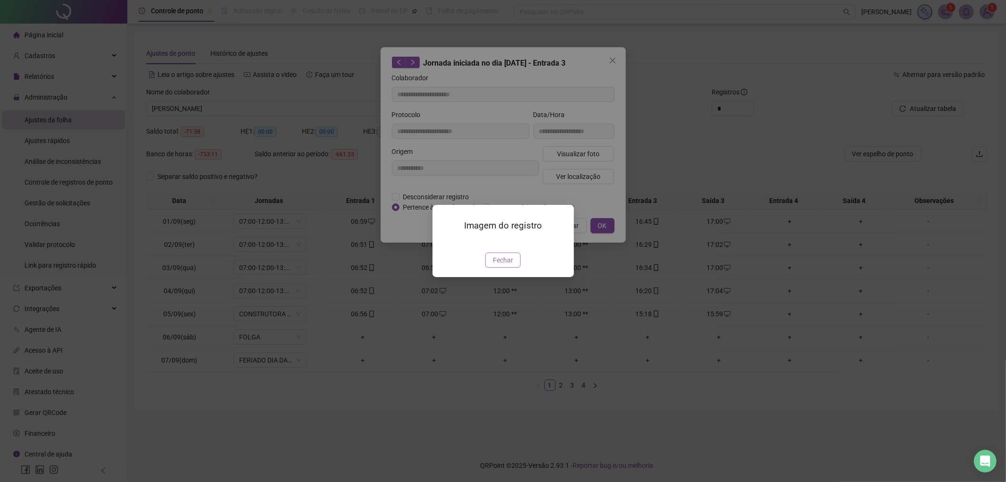
drag, startPoint x: 500, startPoint y: 316, endPoint x: 519, endPoint y: 265, distance: 54.5
click at [500, 265] on span "Fechar" at bounding box center [503, 260] width 20 height 10
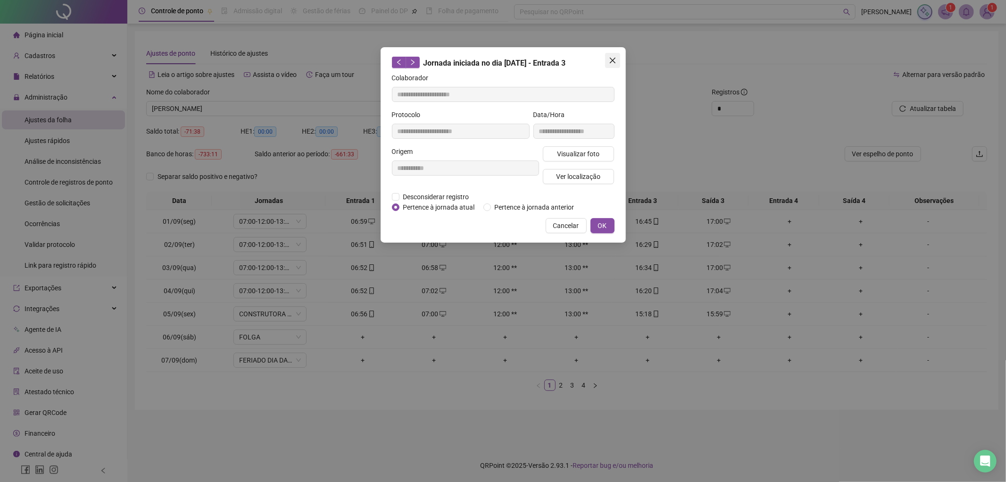
click at [612, 58] on icon "close" at bounding box center [613, 61] width 8 height 8
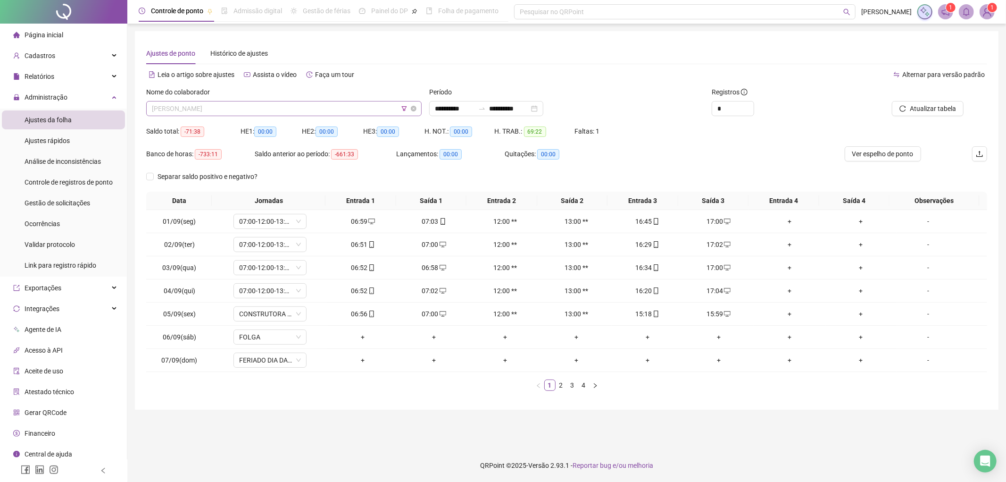
click at [291, 107] on span "[PERSON_NAME]" at bounding box center [284, 108] width 264 height 14
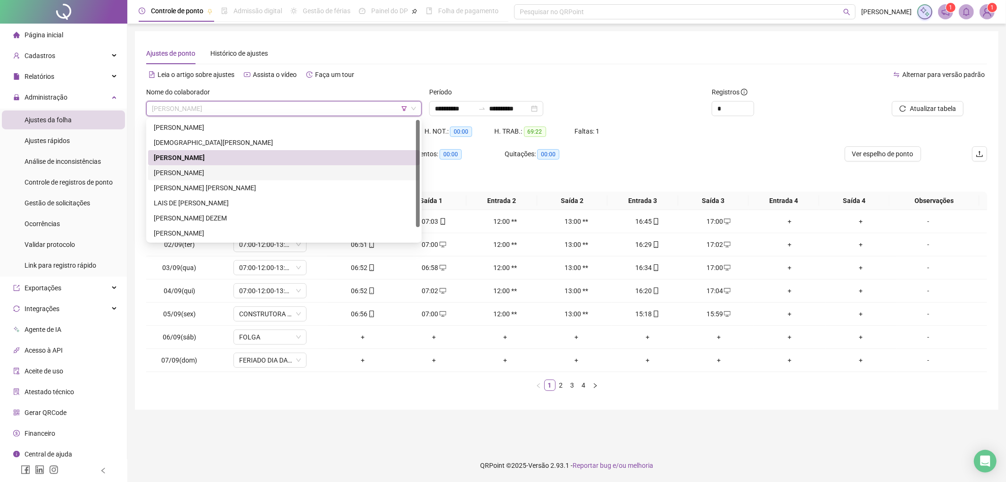
drag, startPoint x: 204, startPoint y: 171, endPoint x: 651, endPoint y: 150, distance: 447.7
click at [205, 171] on div "[PERSON_NAME]" at bounding box center [284, 172] width 260 height 10
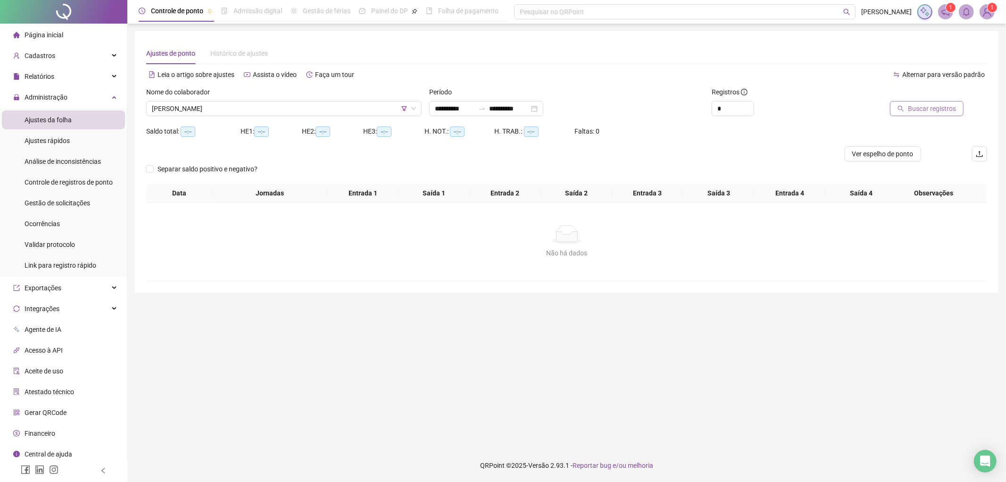
click at [944, 104] on span "Buscar registros" at bounding box center [932, 108] width 48 height 10
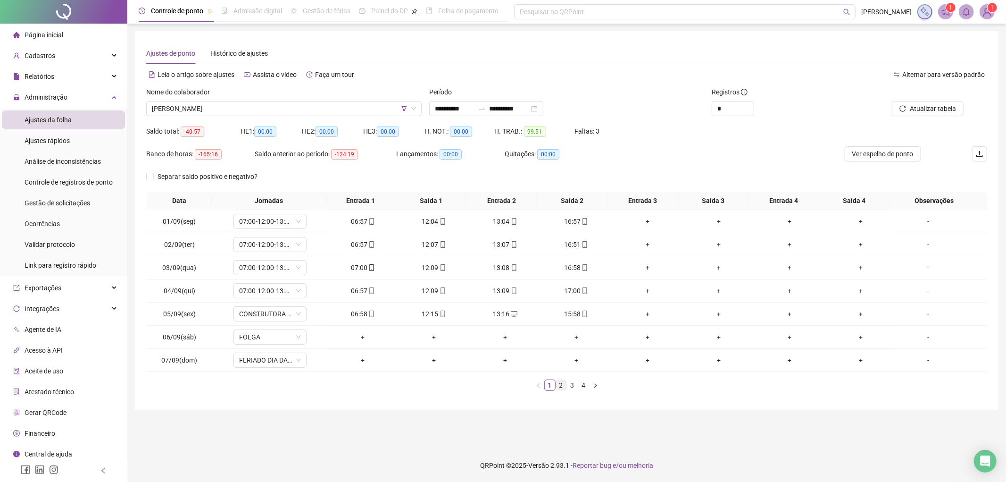
click at [557, 385] on link "2" at bounding box center [561, 385] width 10 height 10
click at [571, 388] on link "3" at bounding box center [572, 385] width 10 height 10
click at [581, 382] on link "4" at bounding box center [584, 385] width 10 height 10
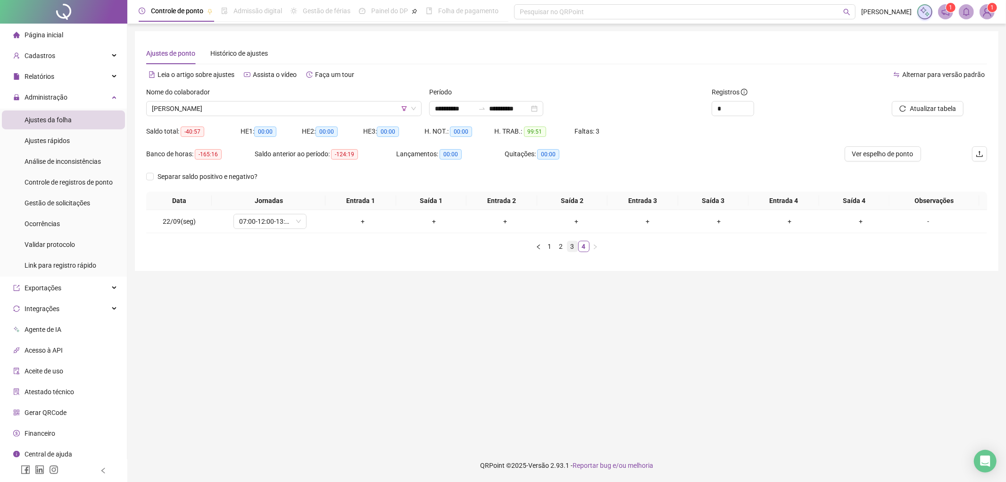
click at [567, 248] on link "3" at bounding box center [572, 246] width 10 height 10
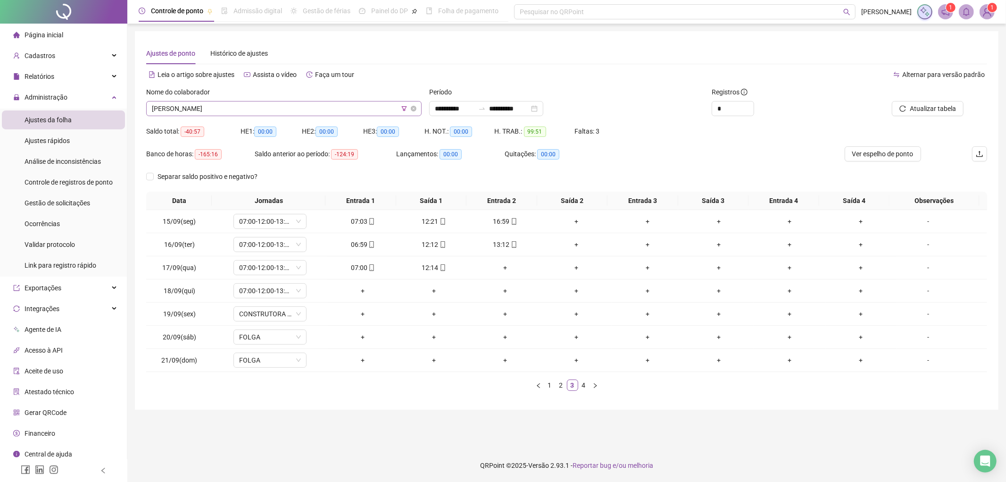
click at [236, 113] on span "[PERSON_NAME]" at bounding box center [284, 108] width 264 height 14
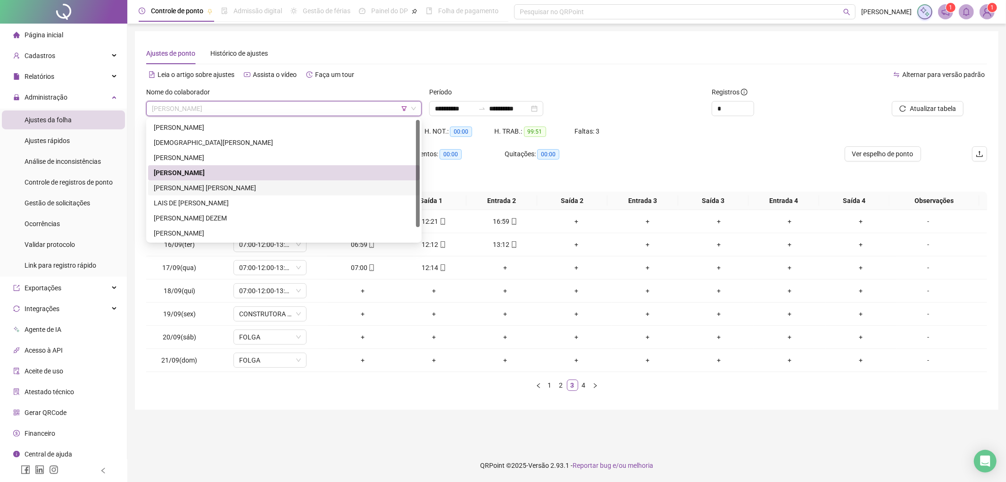
click at [212, 184] on div "[PERSON_NAME] [PERSON_NAME]" at bounding box center [284, 188] width 260 height 10
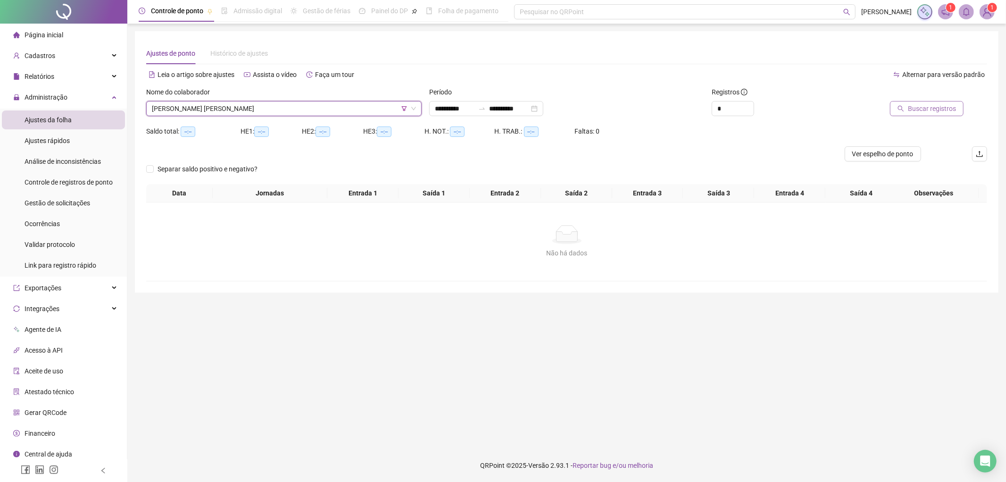
click at [944, 107] on span "Buscar registros" at bounding box center [932, 108] width 48 height 10
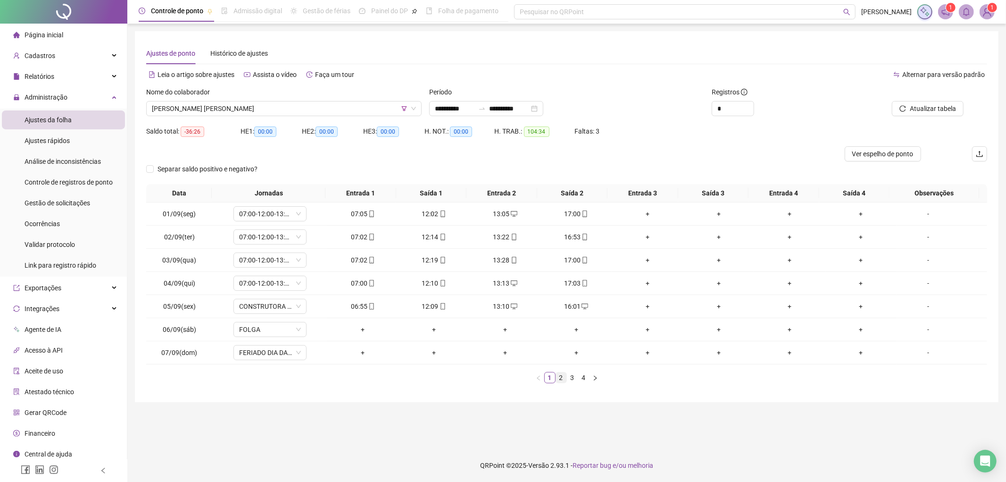
click at [565, 380] on link "2" at bounding box center [561, 377] width 10 height 10
click at [572, 375] on link "3" at bounding box center [572, 377] width 10 height 10
click at [584, 378] on link "4" at bounding box center [584, 377] width 10 height 10
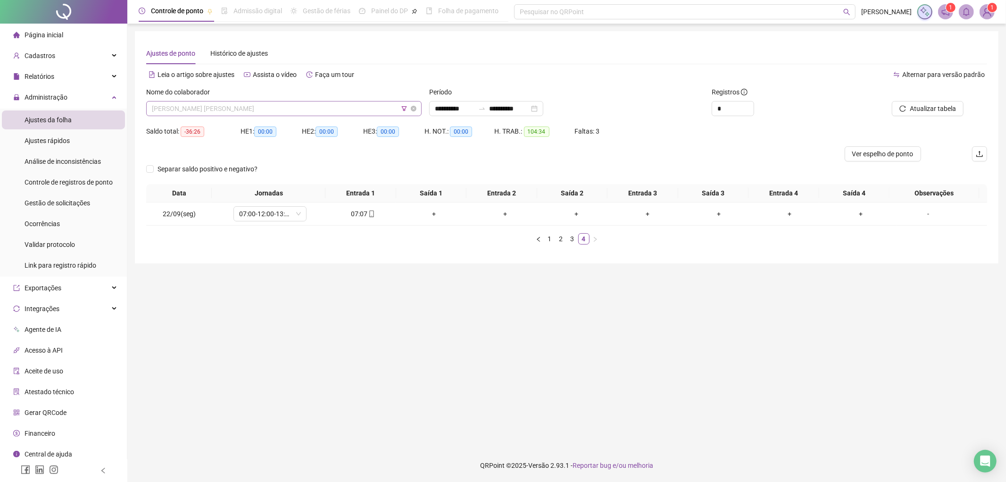
click at [264, 108] on span "[PERSON_NAME] [PERSON_NAME]" at bounding box center [284, 108] width 264 height 14
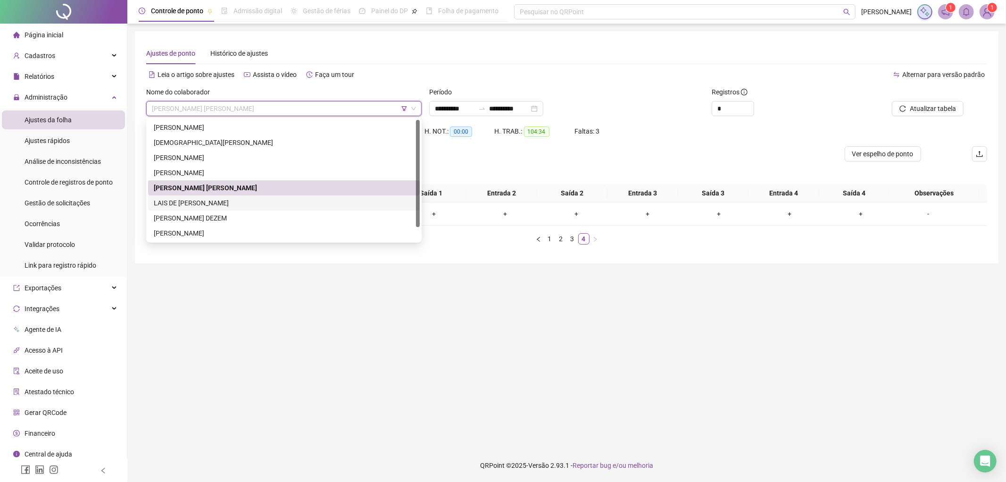
drag, startPoint x: 189, startPoint y: 202, endPoint x: 537, endPoint y: 151, distance: 351.3
click at [190, 202] on div "LAIS DE [PERSON_NAME]" at bounding box center [284, 203] width 260 height 10
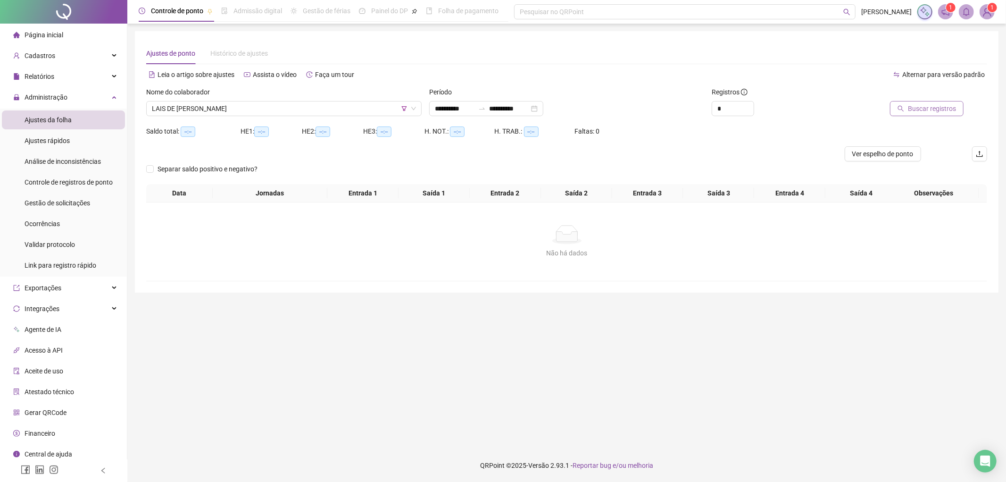
click at [909, 109] on button "Buscar registros" at bounding box center [927, 108] width 74 height 15
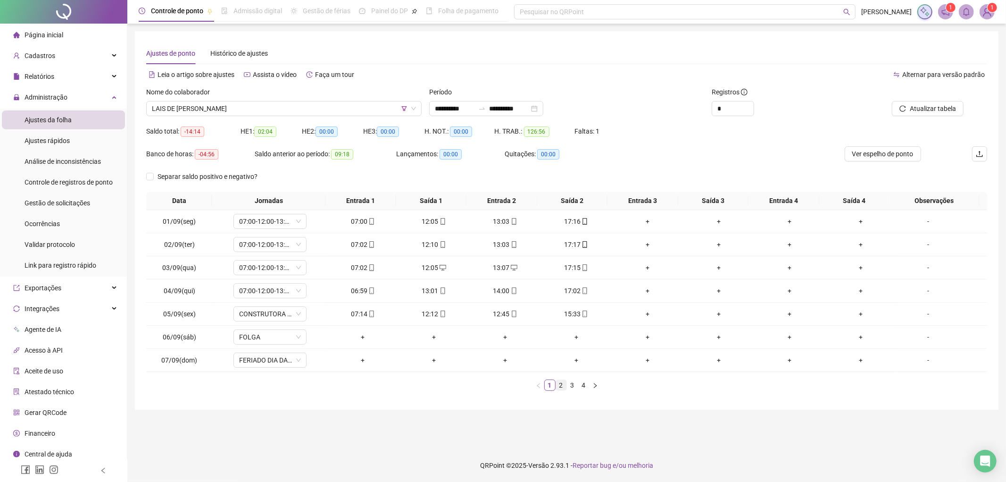
click at [560, 387] on link "2" at bounding box center [561, 385] width 10 height 10
click at [571, 385] on link "3" at bounding box center [572, 385] width 10 height 10
click at [586, 383] on link "4" at bounding box center [584, 385] width 10 height 10
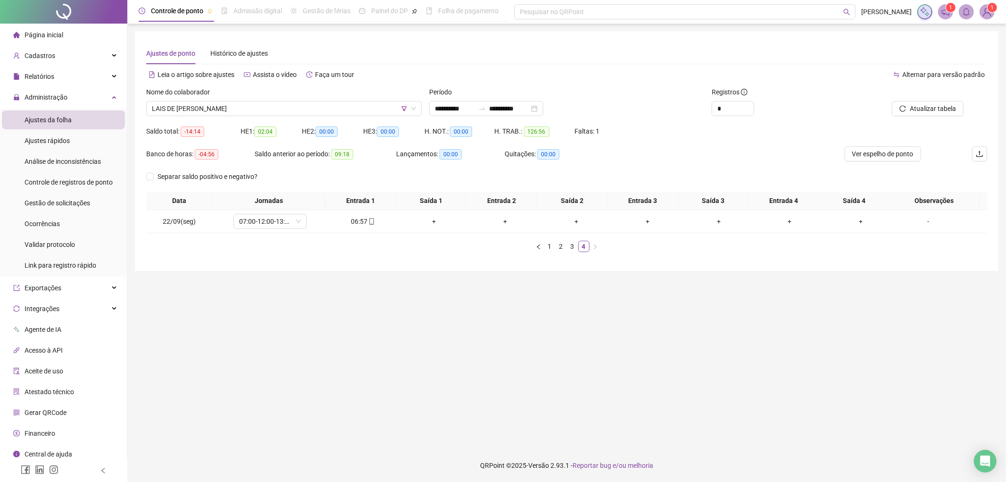
click at [265, 99] on div "Nome do colaborador" at bounding box center [283, 94] width 275 height 14
click at [262, 104] on span "LAIS DE [PERSON_NAME]" at bounding box center [284, 108] width 264 height 14
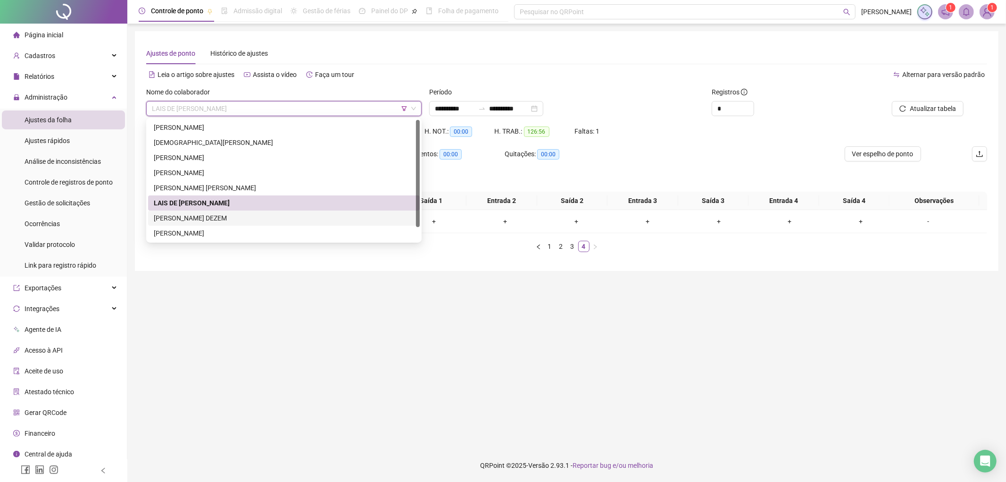
drag, startPoint x: 192, startPoint y: 220, endPoint x: 671, endPoint y: 144, distance: 484.8
click at [197, 217] on div "[PERSON_NAME] DEZEM" at bounding box center [284, 218] width 260 height 10
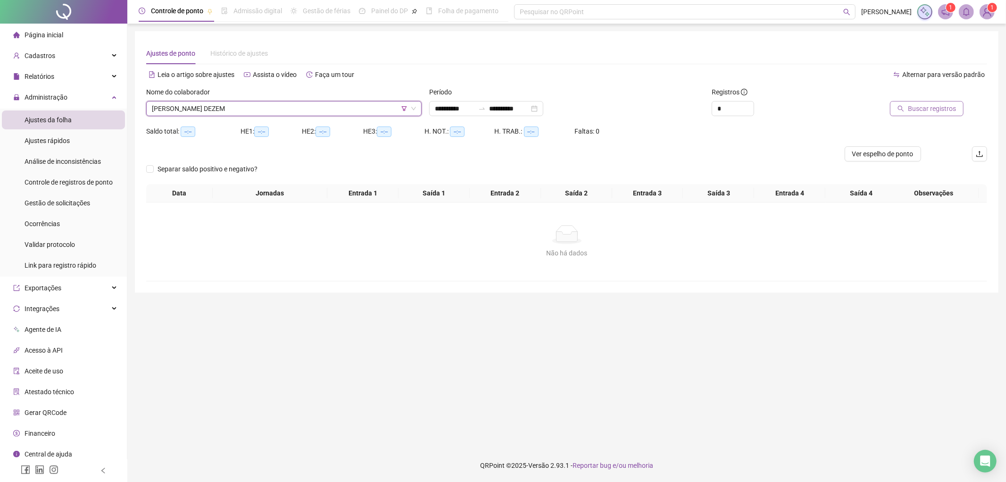
click at [908, 104] on button "Buscar registros" at bounding box center [927, 108] width 74 height 15
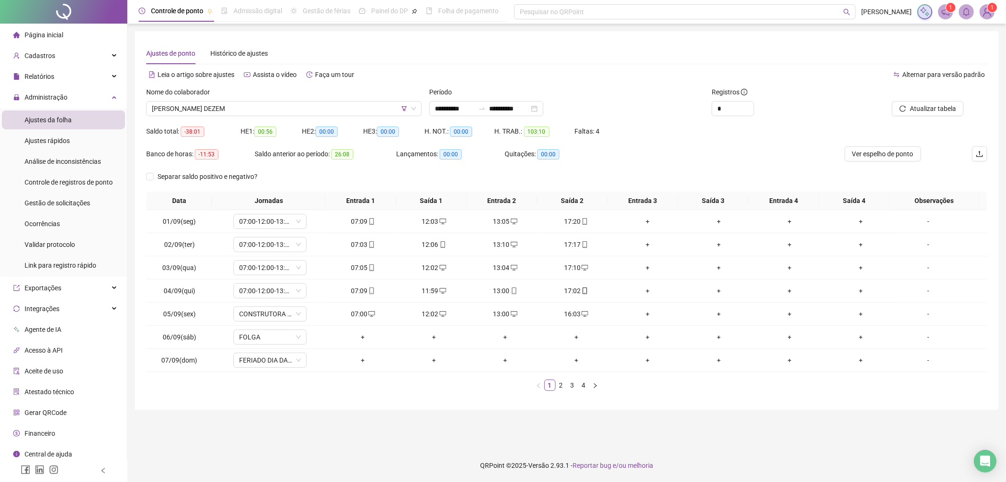
click at [558, 377] on div "Data Jornadas Entrada 1 Saída 1 Entrada 2 Saída 2 Entrada 3 Saída 3 Entrada 4 S…" at bounding box center [566, 291] width 841 height 199
click at [562, 385] on link "2" at bounding box center [561, 385] width 10 height 10
click at [573, 383] on link "3" at bounding box center [572, 385] width 10 height 10
click at [583, 386] on link "4" at bounding box center [584, 385] width 10 height 10
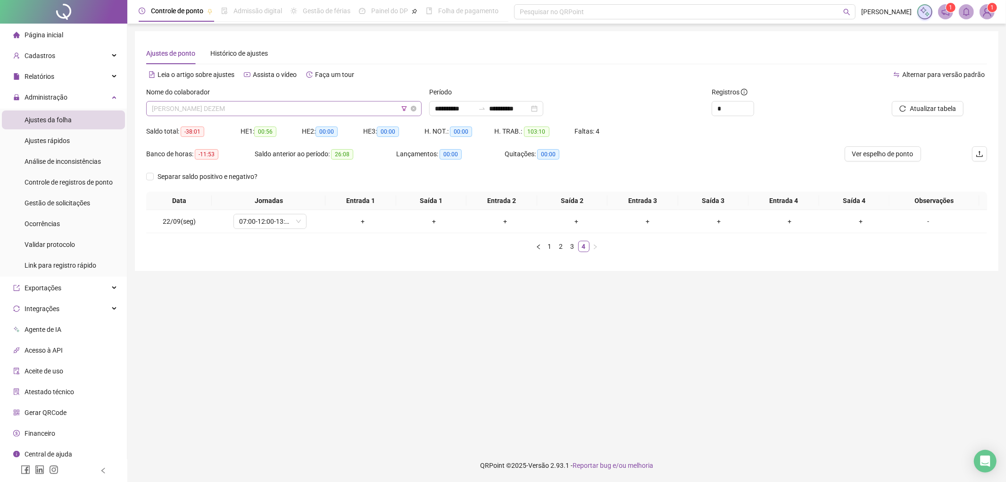
click at [280, 105] on span "[PERSON_NAME] DEZEM" at bounding box center [284, 108] width 264 height 14
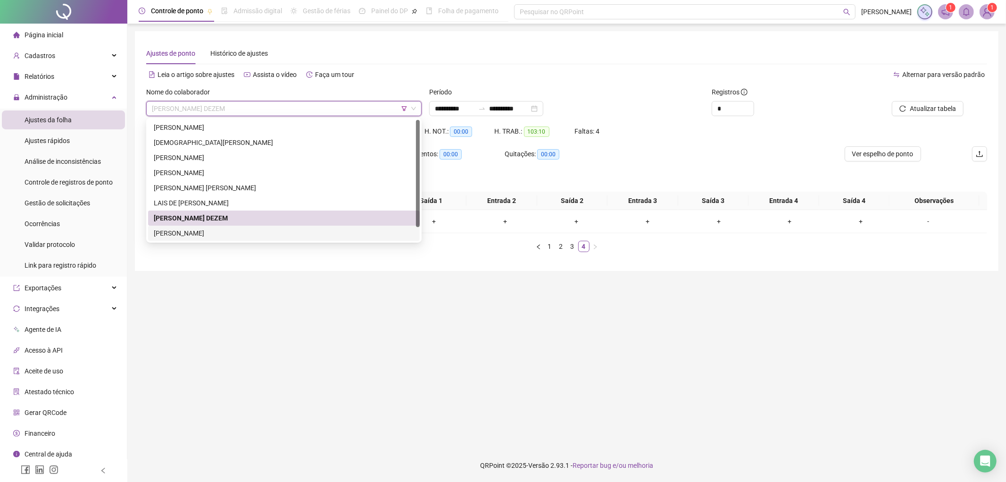
click at [229, 230] on div "[PERSON_NAME]" at bounding box center [284, 233] width 260 height 10
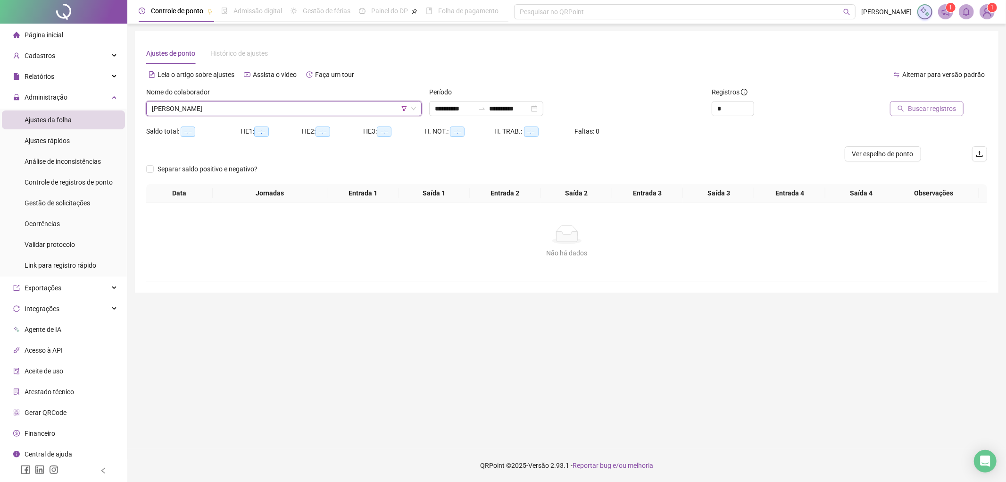
click at [926, 115] on button "Buscar registros" at bounding box center [927, 108] width 74 height 15
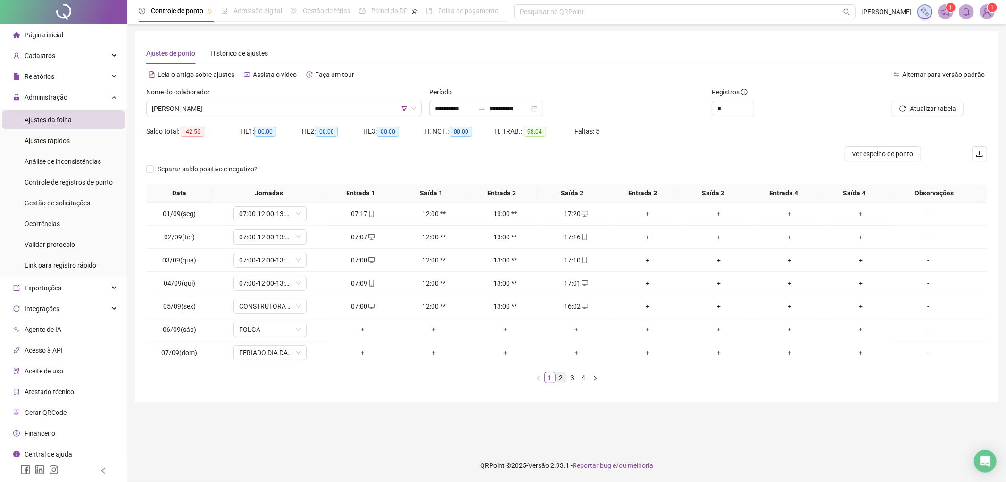
click at [562, 374] on link "2" at bounding box center [561, 377] width 10 height 10
click at [572, 378] on link "3" at bounding box center [572, 377] width 10 height 10
click at [581, 381] on link "4" at bounding box center [584, 377] width 10 height 10
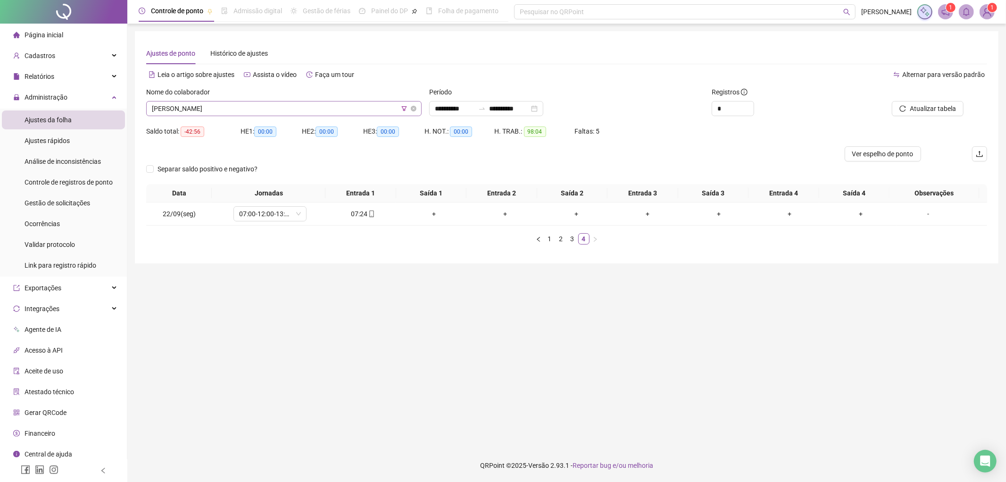
click at [404, 108] on icon "filter" at bounding box center [404, 109] width 6 height 6
click at [416, 71] on span "CONSTRUTORA LUMA" at bounding box center [409, 72] width 138 height 14
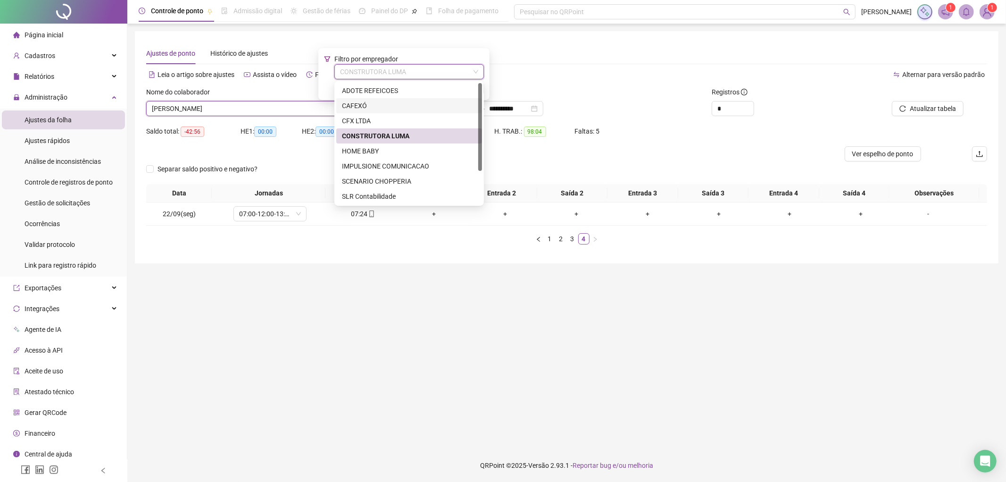
click at [377, 107] on div "CAFEXÓ" at bounding box center [409, 105] width 134 height 10
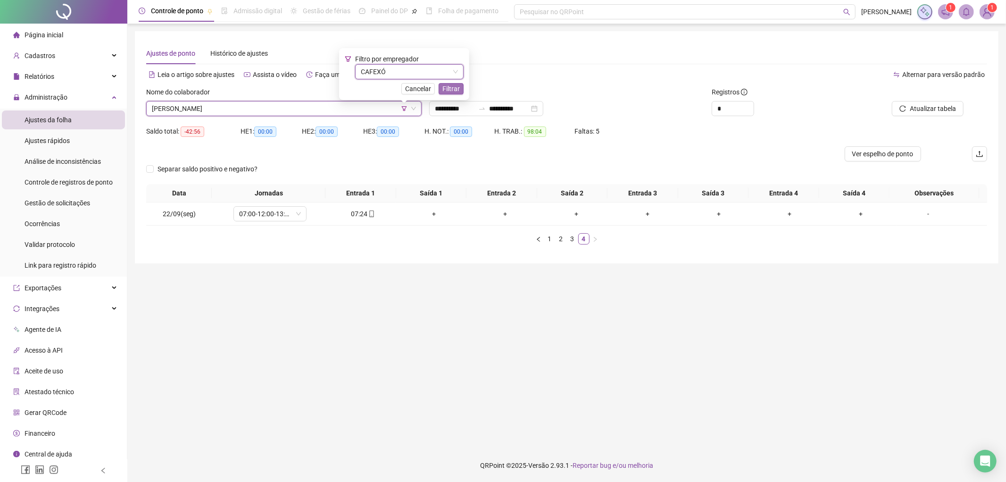
drag, startPoint x: 456, startPoint y: 86, endPoint x: 423, endPoint y: 93, distance: 34.2
click at [456, 86] on span "Filtrar" at bounding box center [450, 88] width 17 height 10
click at [290, 110] on span "[PERSON_NAME]" at bounding box center [284, 108] width 264 height 14
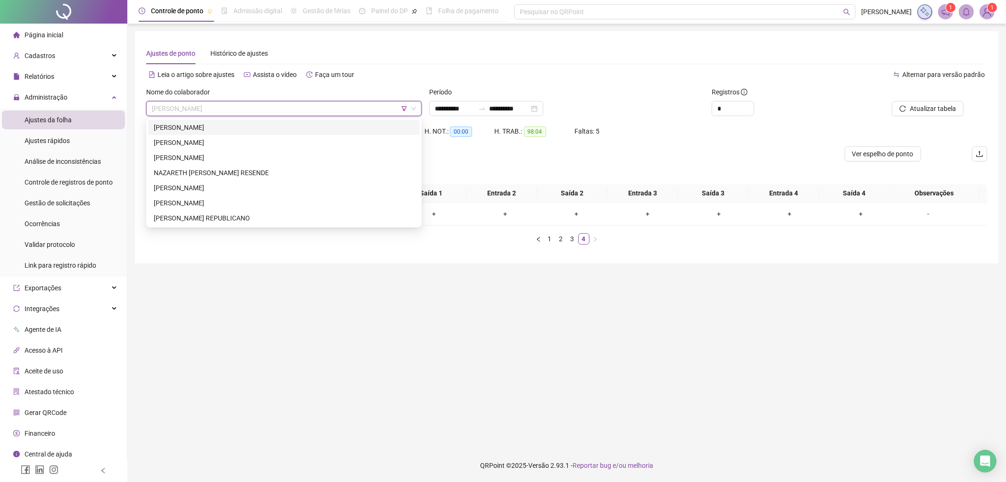
click at [279, 127] on div "[PERSON_NAME]" at bounding box center [284, 127] width 260 height 10
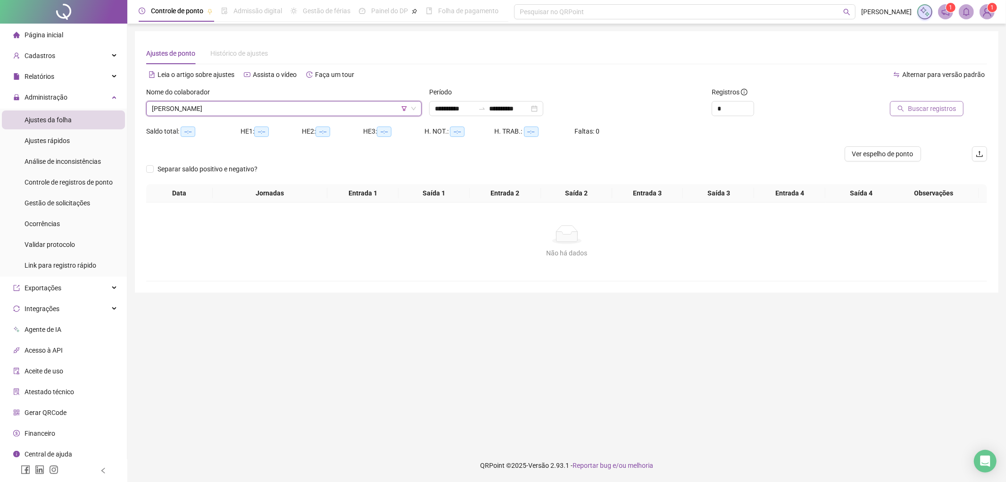
click at [927, 116] on button "Buscar registros" at bounding box center [927, 108] width 74 height 15
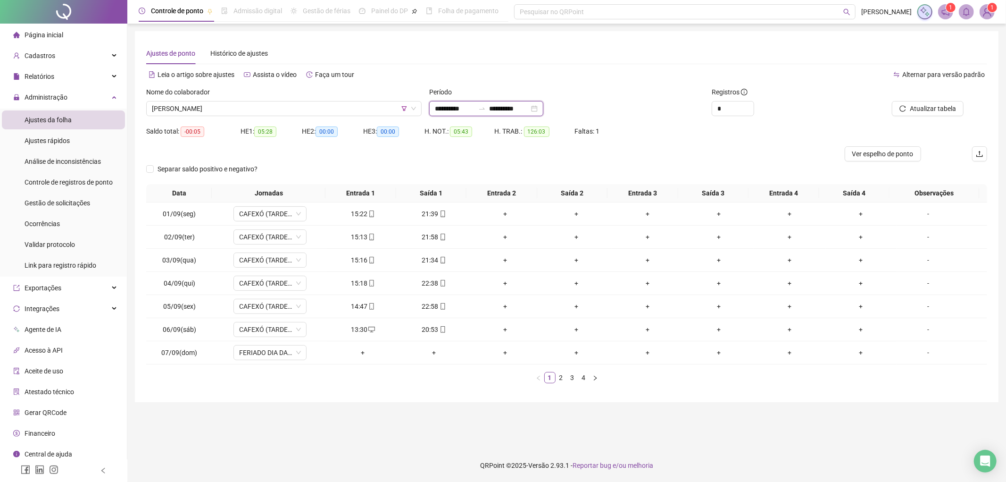
click at [468, 106] on input "**********" at bounding box center [455, 108] width 40 height 10
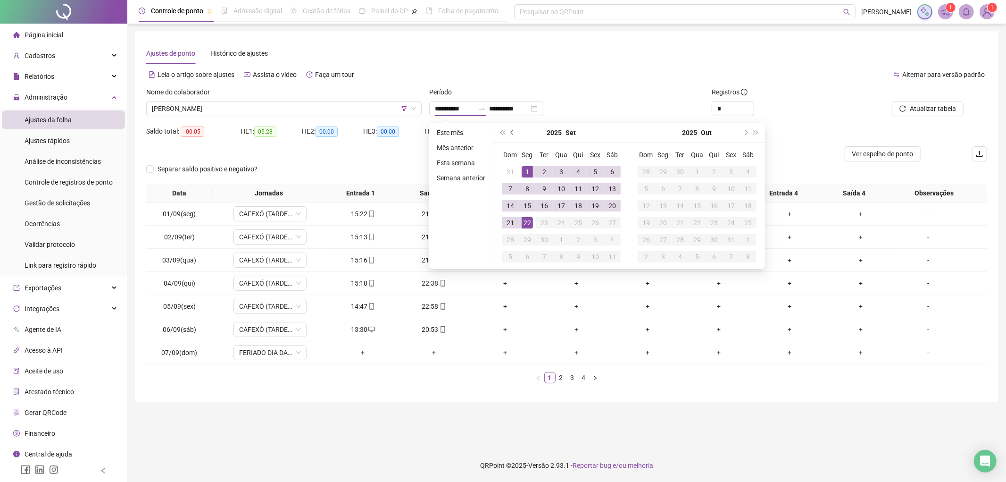
click at [513, 132] on span "prev-year" at bounding box center [513, 132] width 5 height 5
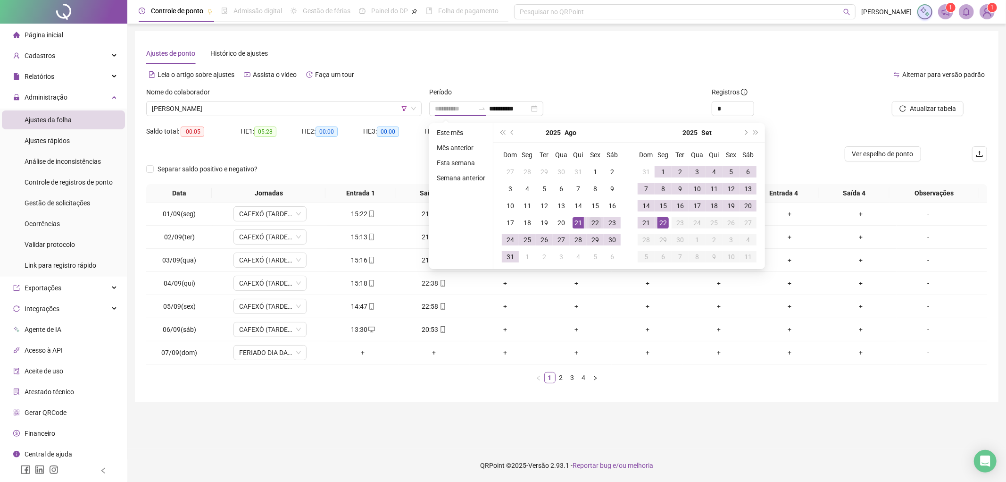
type input "**********"
drag, startPoint x: 591, startPoint y: 223, endPoint x: 597, endPoint y: 222, distance: 5.8
click at [592, 223] on div "22" at bounding box center [595, 222] width 11 height 11
type input "**********"
click at [659, 223] on div "22" at bounding box center [663, 222] width 11 height 11
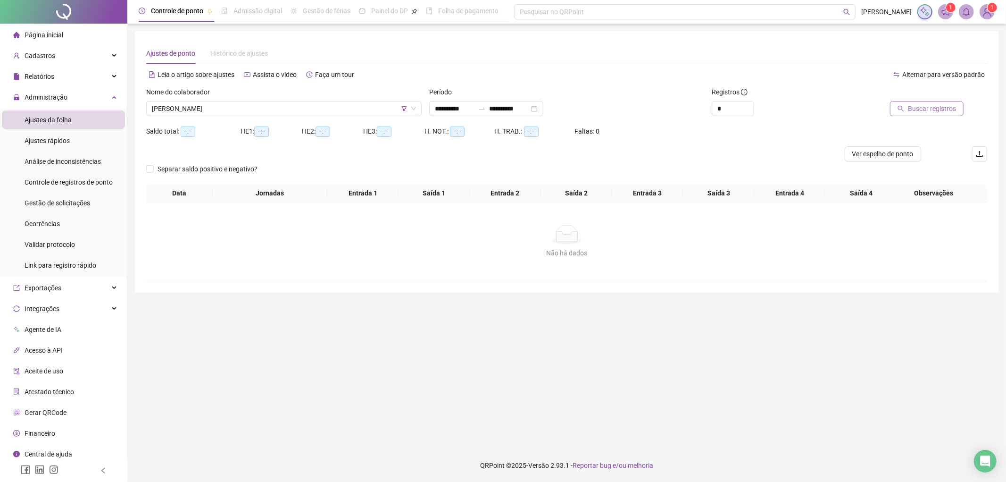
click at [916, 105] on span "Buscar registros" at bounding box center [932, 108] width 48 height 10
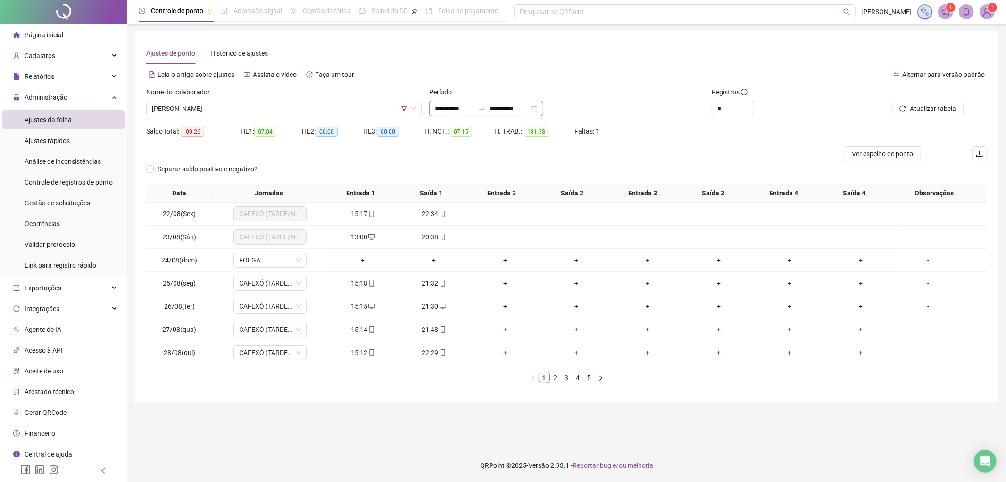
click at [490, 108] on div at bounding box center [482, 109] width 15 height 8
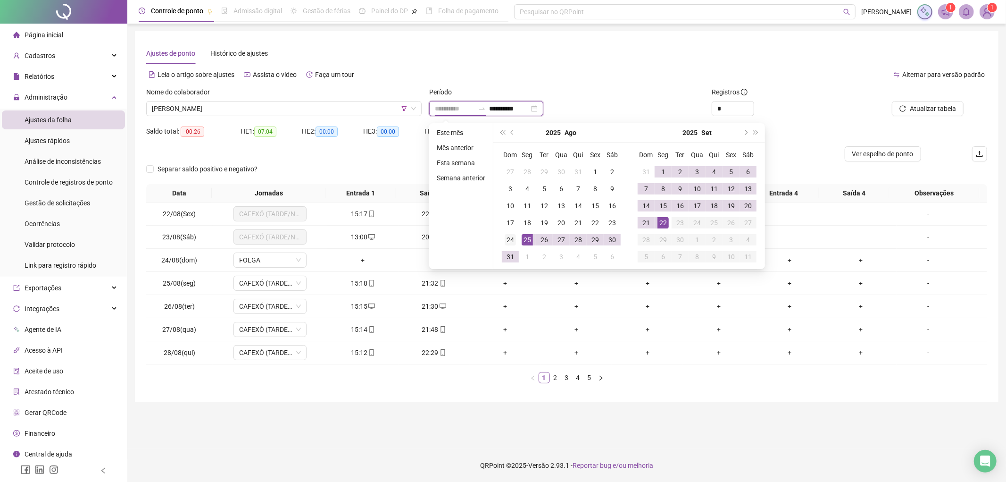
type input "**********"
click at [515, 237] on div "24" at bounding box center [510, 239] width 11 height 11
type input "**********"
click at [663, 221] on div "22" at bounding box center [663, 222] width 11 height 11
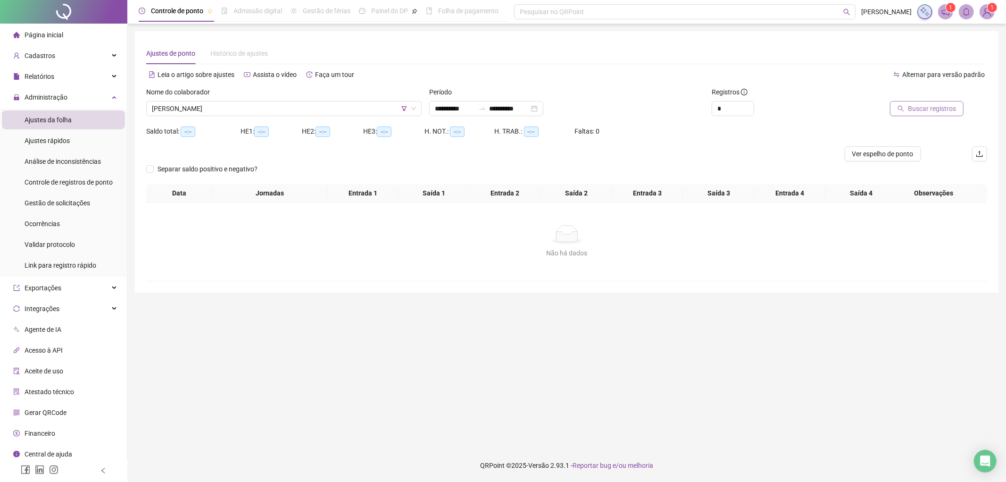
click at [928, 106] on span "Buscar registros" at bounding box center [932, 108] width 48 height 10
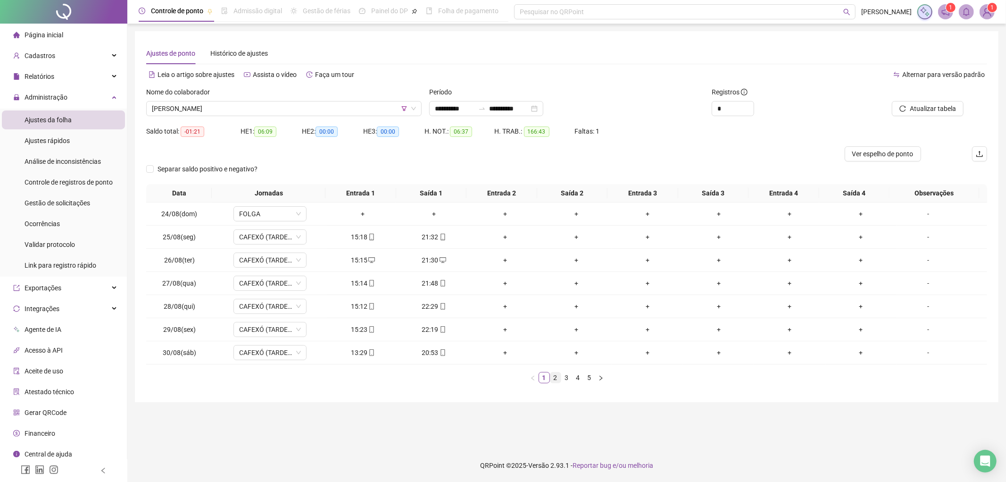
click at [552, 380] on link "2" at bounding box center [555, 377] width 10 height 10
click at [566, 377] on link "3" at bounding box center [567, 377] width 10 height 10
click at [575, 377] on link "4" at bounding box center [578, 377] width 10 height 10
click at [591, 378] on link "5" at bounding box center [589, 377] width 10 height 10
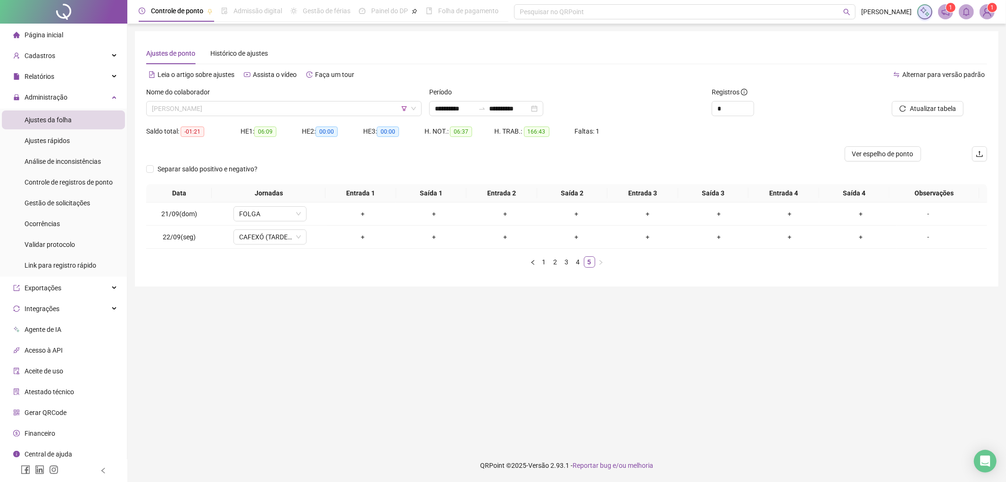
drag, startPoint x: 253, startPoint y: 103, endPoint x: 249, endPoint y: 116, distance: 14.0
click at [253, 104] on span "[PERSON_NAME]" at bounding box center [284, 108] width 264 height 14
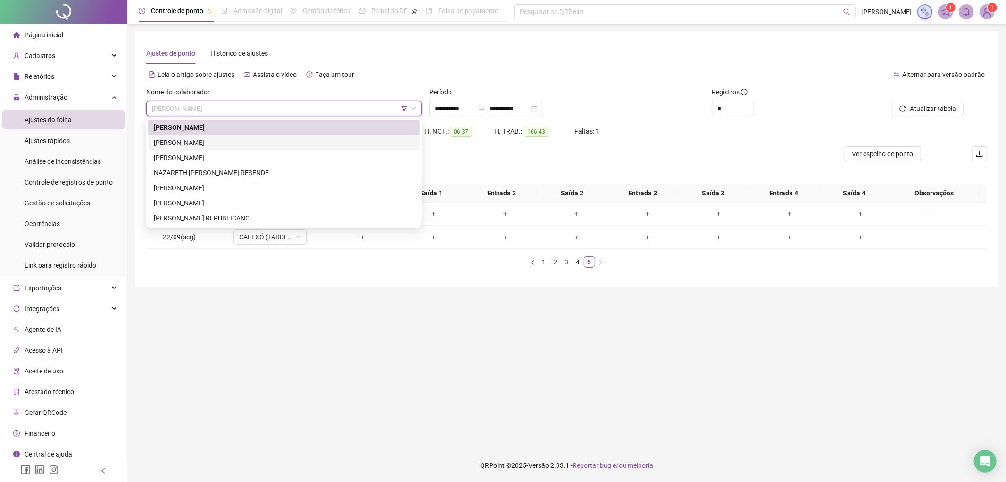
click at [210, 140] on div "[PERSON_NAME]" at bounding box center [284, 142] width 260 height 10
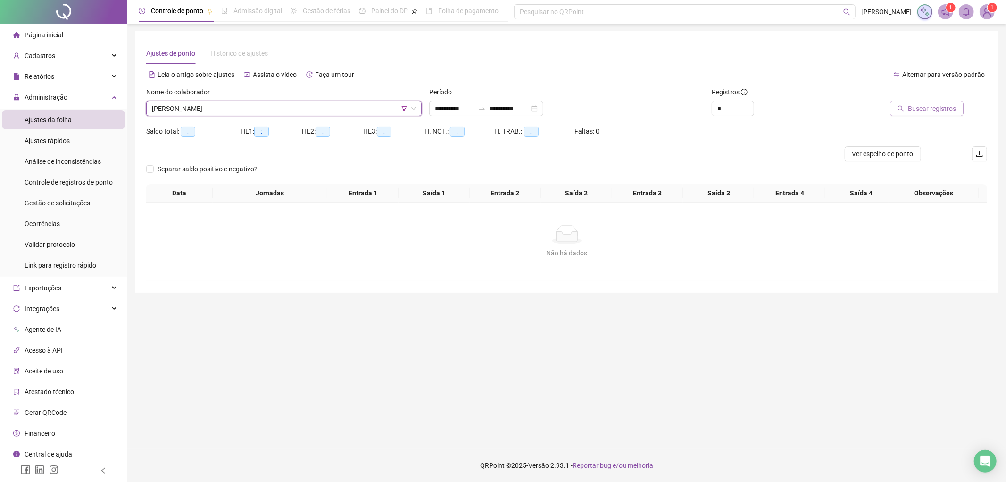
click at [932, 106] on span "Buscar registros" at bounding box center [932, 108] width 48 height 10
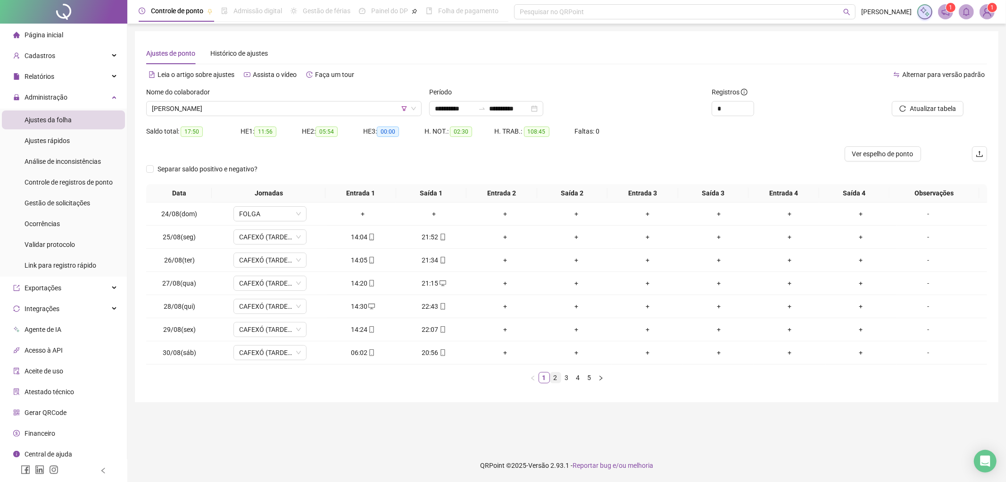
click at [552, 380] on link "2" at bounding box center [555, 377] width 10 height 10
click at [563, 378] on link "3" at bounding box center [567, 377] width 10 height 10
click at [573, 378] on link "4" at bounding box center [578, 377] width 10 height 10
click at [585, 376] on link "5" at bounding box center [589, 377] width 10 height 10
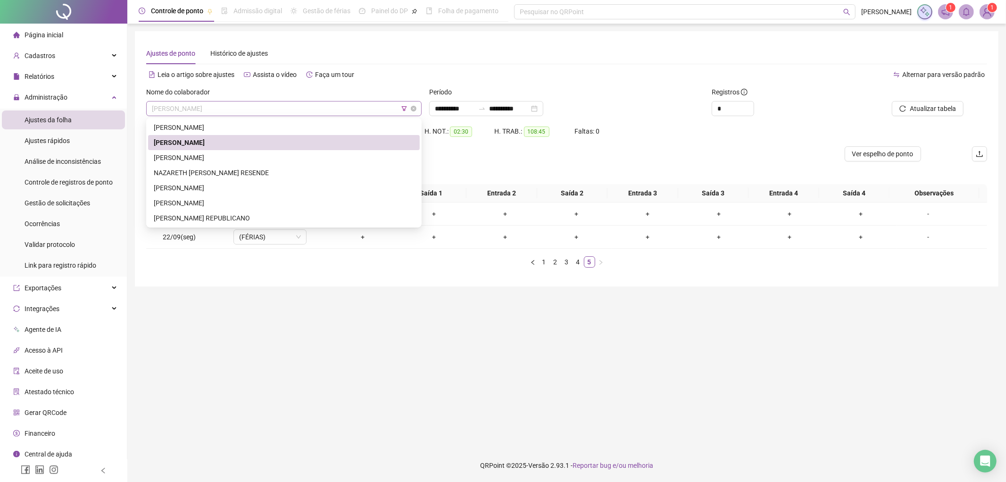
drag, startPoint x: 271, startPoint y: 102, endPoint x: 253, endPoint y: 133, distance: 35.8
click at [271, 102] on span "[PERSON_NAME]" at bounding box center [284, 108] width 264 height 14
click at [224, 162] on div "[PERSON_NAME]" at bounding box center [284, 157] width 260 height 10
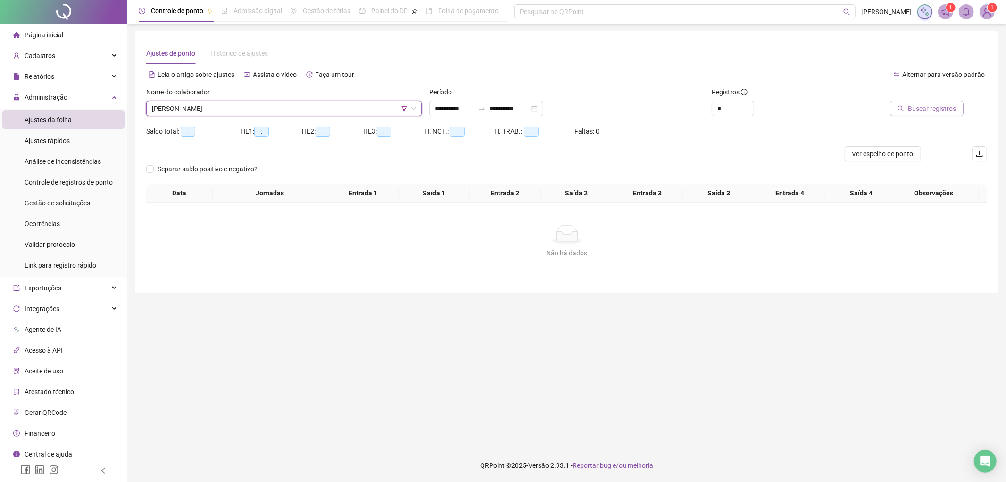
click at [953, 106] on span "Buscar registros" at bounding box center [932, 108] width 48 height 10
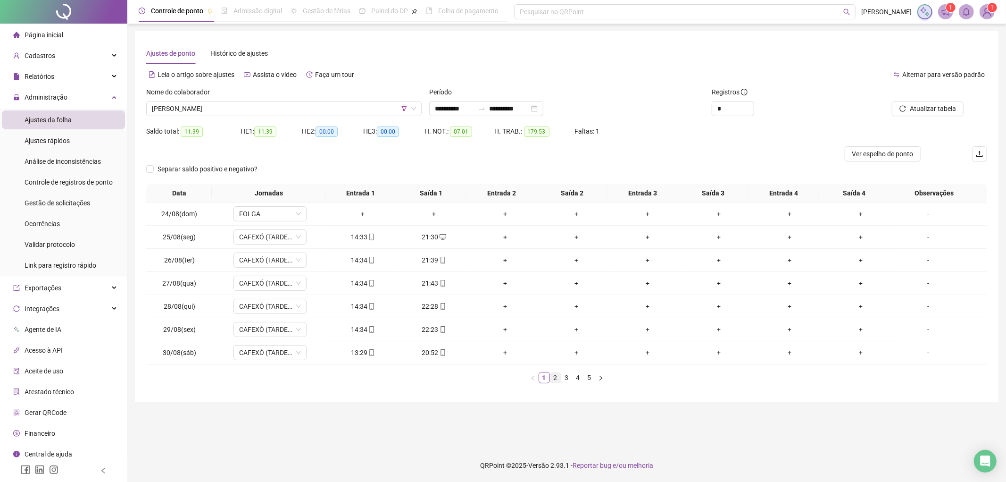
click at [555, 379] on link "2" at bounding box center [555, 377] width 10 height 10
click at [565, 378] on link "3" at bounding box center [567, 377] width 10 height 10
click at [578, 379] on link "4" at bounding box center [578, 377] width 10 height 10
click at [591, 379] on link "5" at bounding box center [589, 377] width 10 height 10
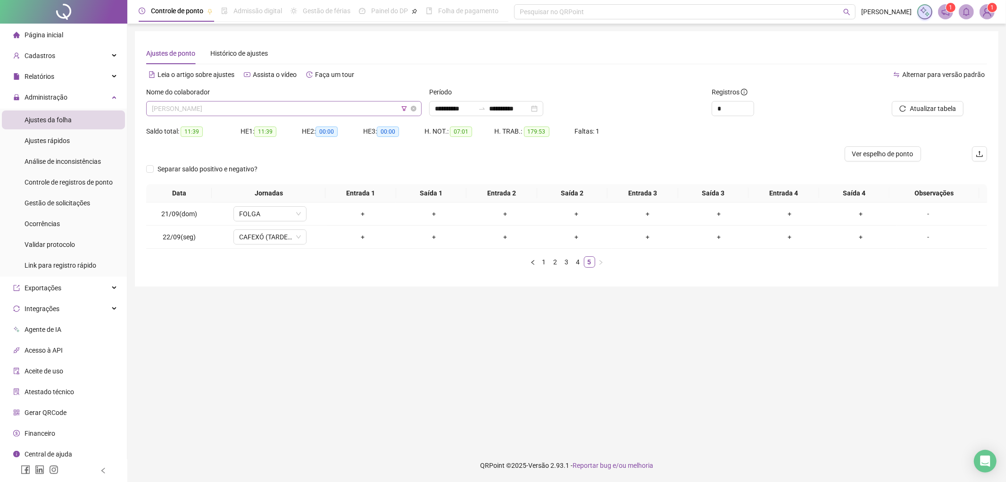
click at [337, 109] on span "[PERSON_NAME]" at bounding box center [284, 108] width 264 height 14
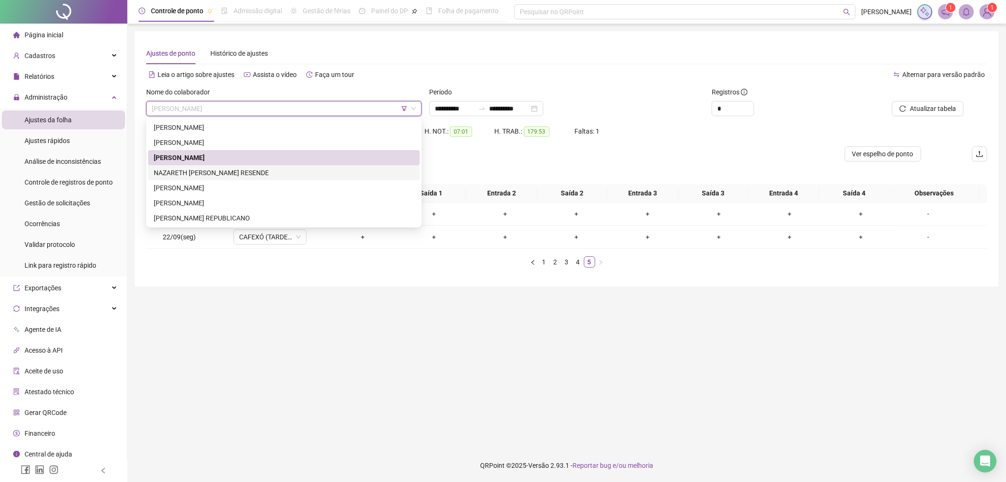
click at [243, 176] on div "NAZARETH [PERSON_NAME] RESENDE" at bounding box center [284, 172] width 260 height 10
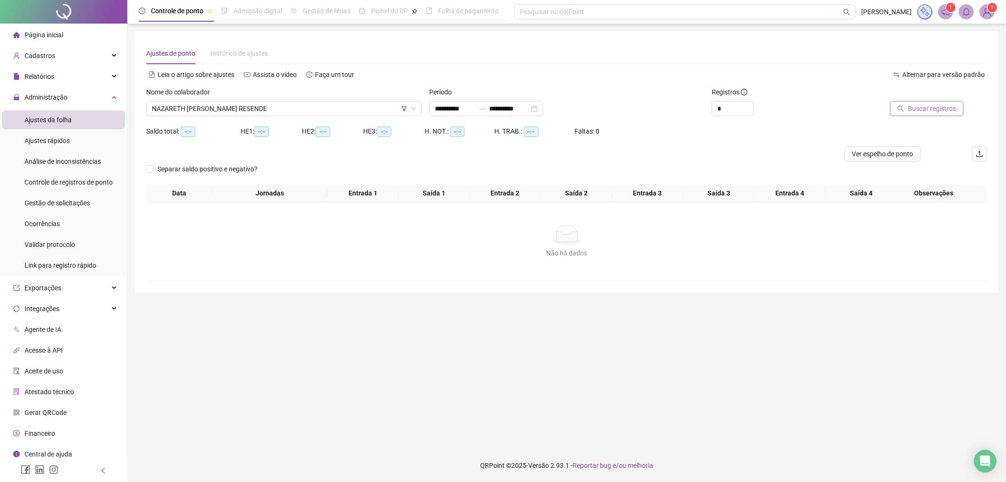
click at [914, 106] on span "Buscar registros" at bounding box center [932, 108] width 48 height 10
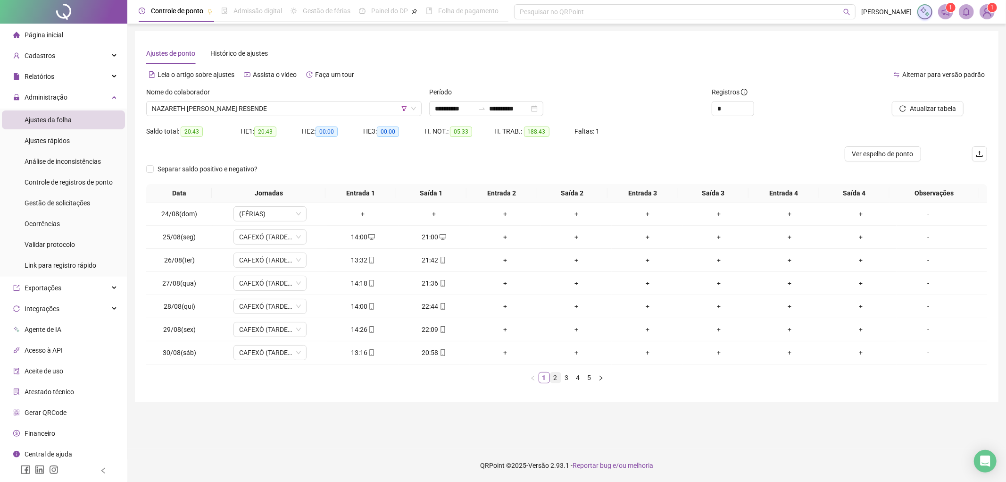
click at [558, 375] on link "2" at bounding box center [555, 377] width 10 height 10
click at [564, 374] on link "3" at bounding box center [567, 377] width 10 height 10
click at [575, 379] on link "4" at bounding box center [578, 377] width 10 height 10
click at [588, 380] on link "5" at bounding box center [589, 377] width 10 height 10
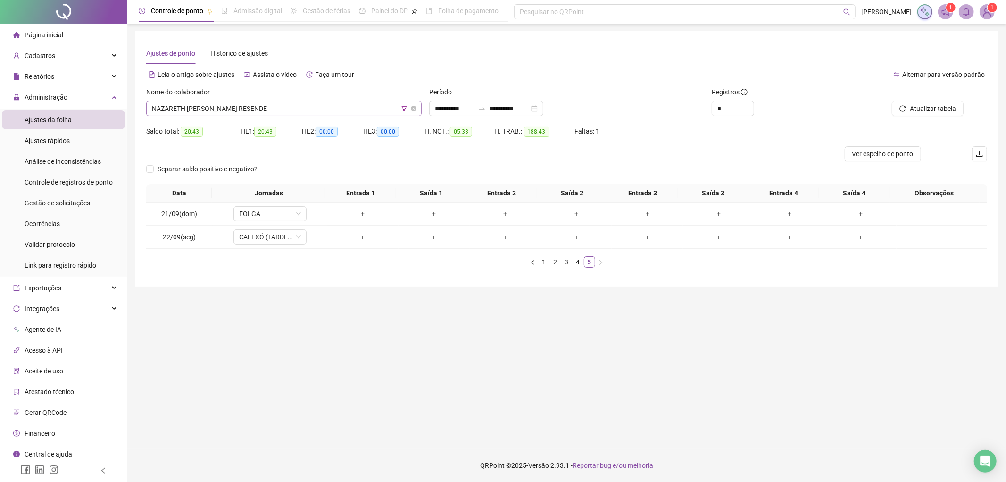
click at [285, 110] on span "NAZARETH [PERSON_NAME] RESENDE" at bounding box center [284, 108] width 264 height 14
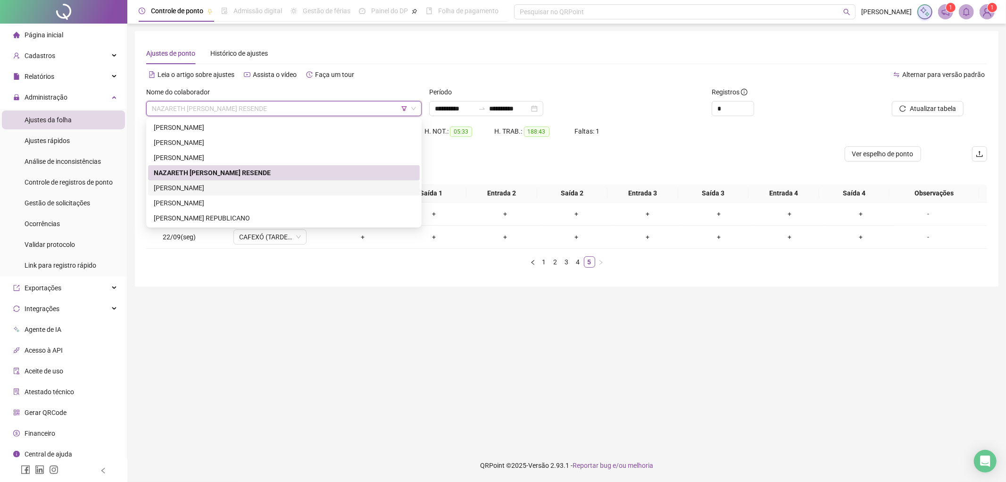
click at [203, 189] on div "[PERSON_NAME]" at bounding box center [284, 188] width 260 height 10
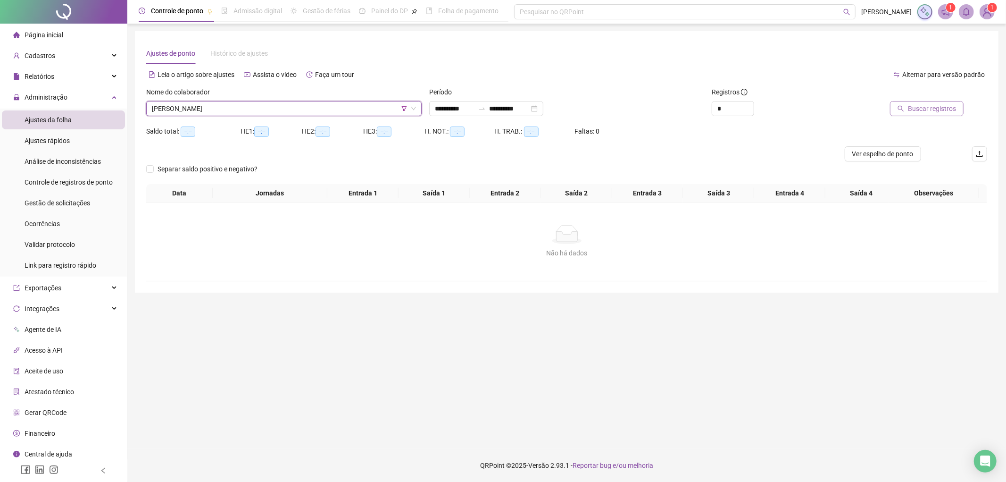
click at [918, 104] on span "Buscar registros" at bounding box center [932, 108] width 48 height 10
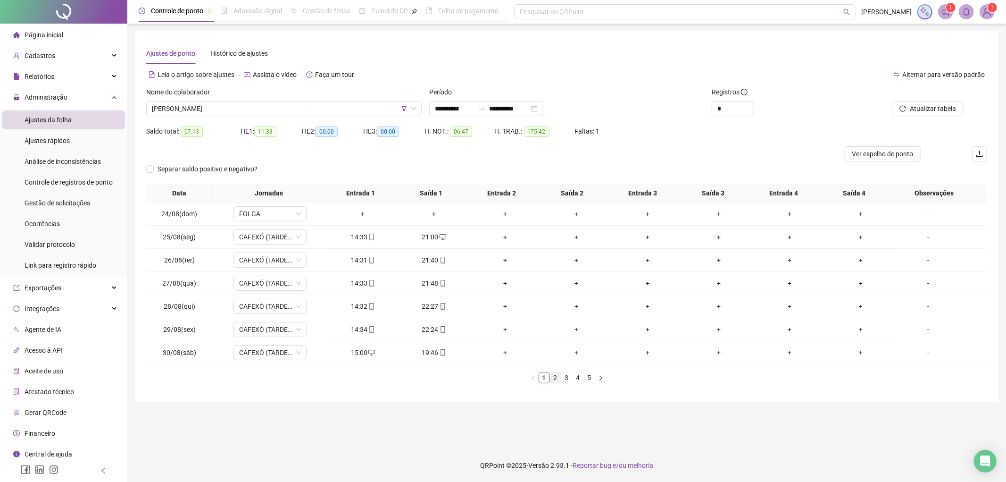
drag, startPoint x: 550, startPoint y: 379, endPoint x: 555, endPoint y: 379, distance: 5.2
click at [550, 379] on link "2" at bounding box center [555, 377] width 10 height 10
click at [565, 377] on link "3" at bounding box center [567, 377] width 10 height 10
click at [579, 377] on link "4" at bounding box center [578, 377] width 10 height 10
click at [587, 378] on link "5" at bounding box center [589, 377] width 10 height 10
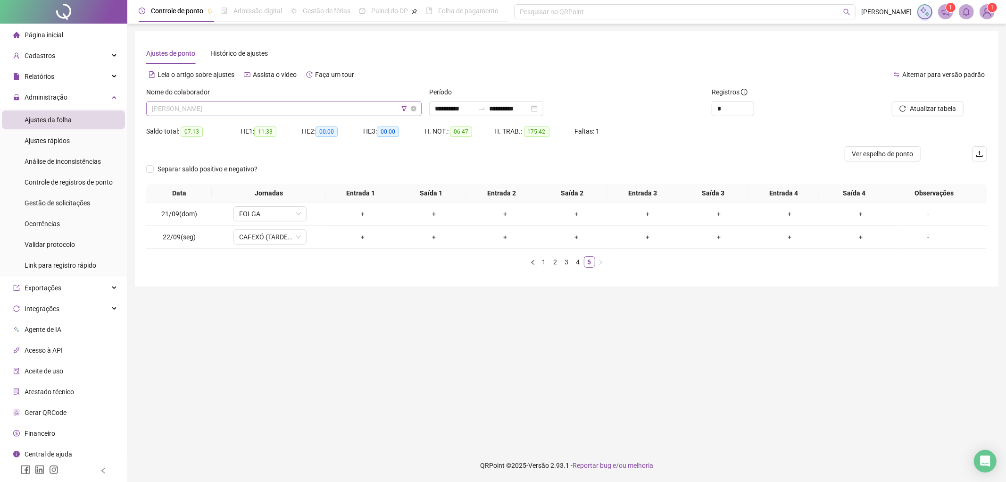
drag, startPoint x: 299, startPoint y: 107, endPoint x: 298, endPoint y: 114, distance: 7.1
click at [298, 107] on span "[PERSON_NAME]" at bounding box center [284, 108] width 264 height 14
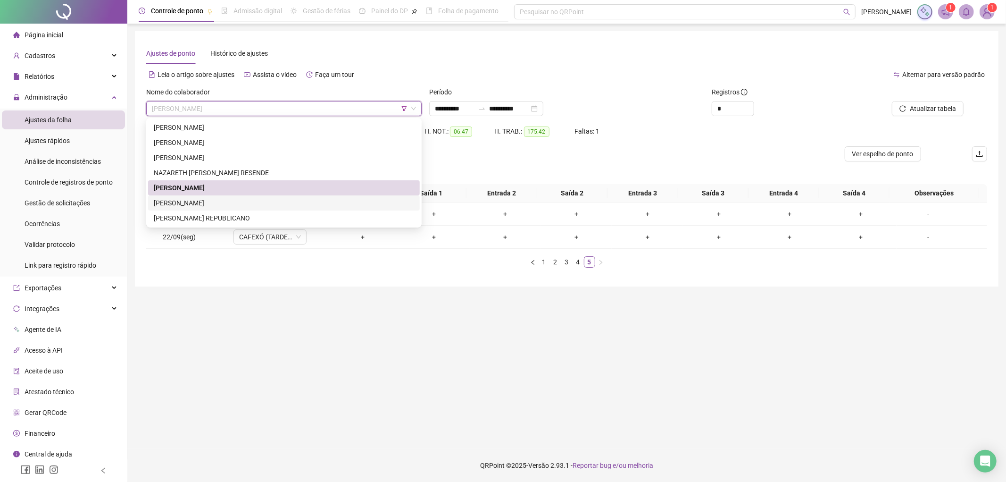
drag, startPoint x: 232, startPoint y: 205, endPoint x: 269, endPoint y: 198, distance: 37.8
click at [232, 206] on div "[PERSON_NAME]" at bounding box center [284, 203] width 260 height 10
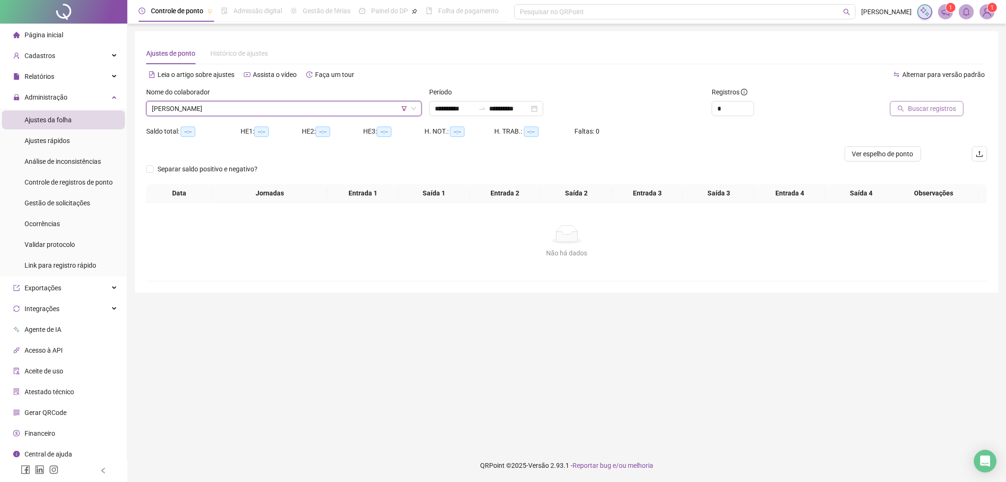
click at [927, 110] on span "Buscar registros" at bounding box center [932, 108] width 48 height 10
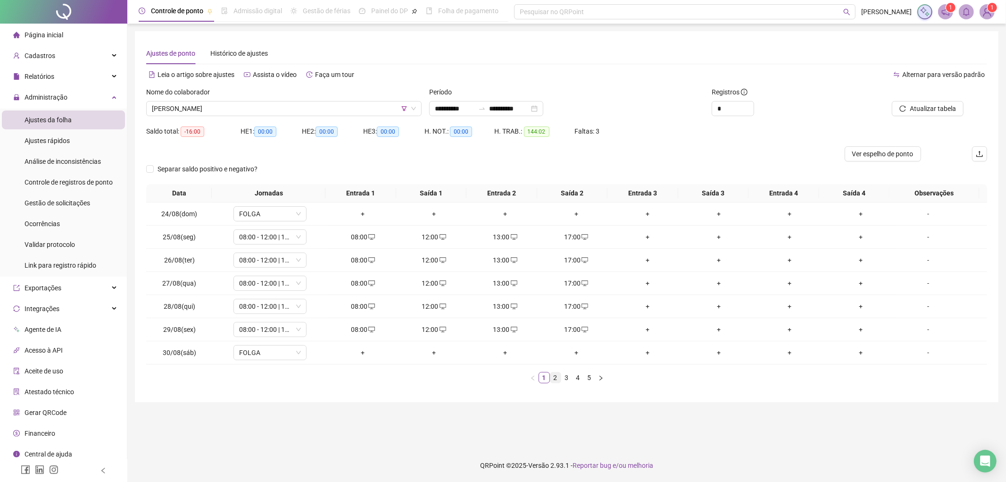
click at [558, 377] on link "2" at bounding box center [555, 377] width 10 height 10
click at [563, 377] on link "3" at bounding box center [567, 377] width 10 height 10
click at [574, 377] on link "4" at bounding box center [578, 377] width 10 height 10
click at [591, 376] on link "5" at bounding box center [589, 377] width 10 height 10
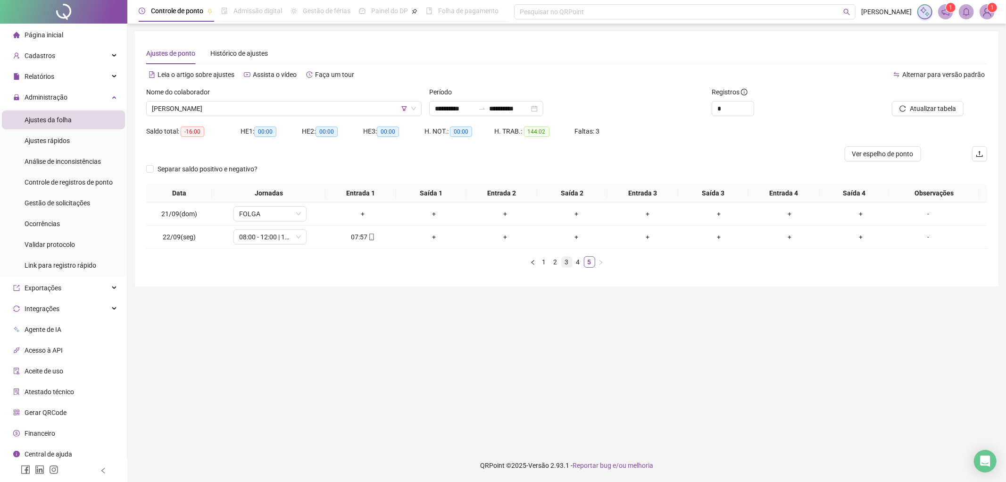
click at [572, 261] on link "3" at bounding box center [567, 262] width 10 height 10
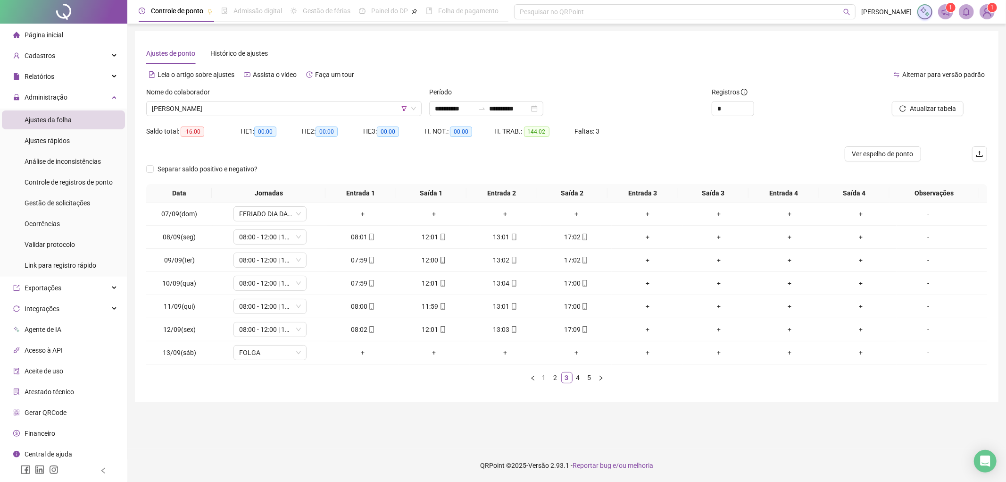
click at [592, 381] on link "5" at bounding box center [589, 377] width 10 height 10
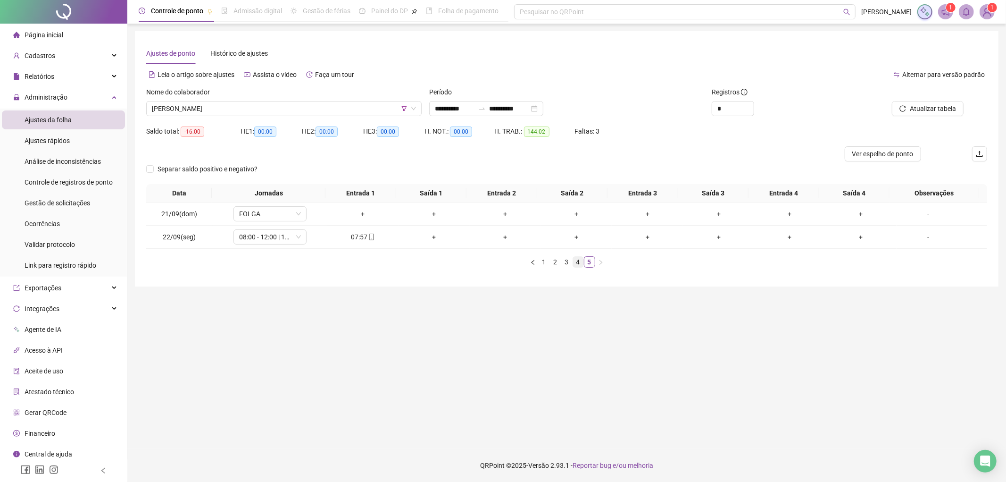
click at [578, 261] on link "4" at bounding box center [578, 262] width 10 height 10
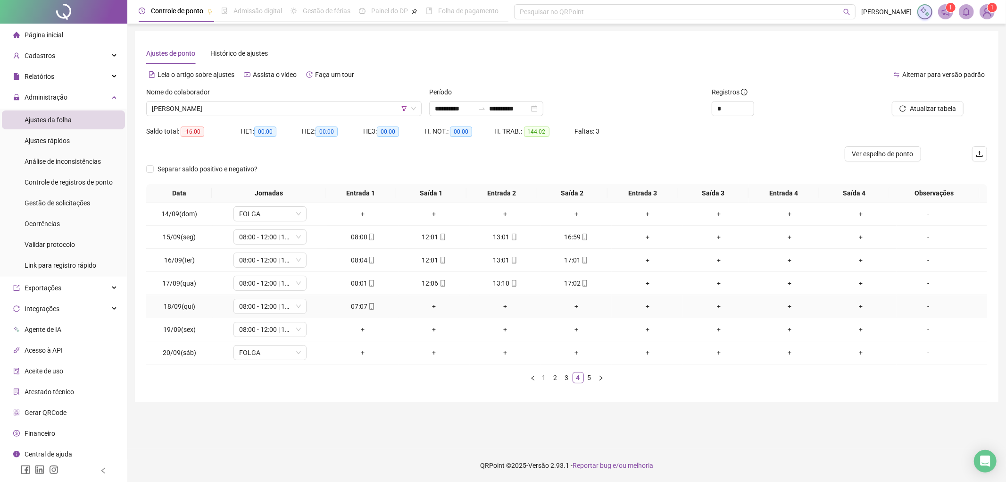
click at [370, 310] on div "07:07" at bounding box center [363, 306] width 64 height 10
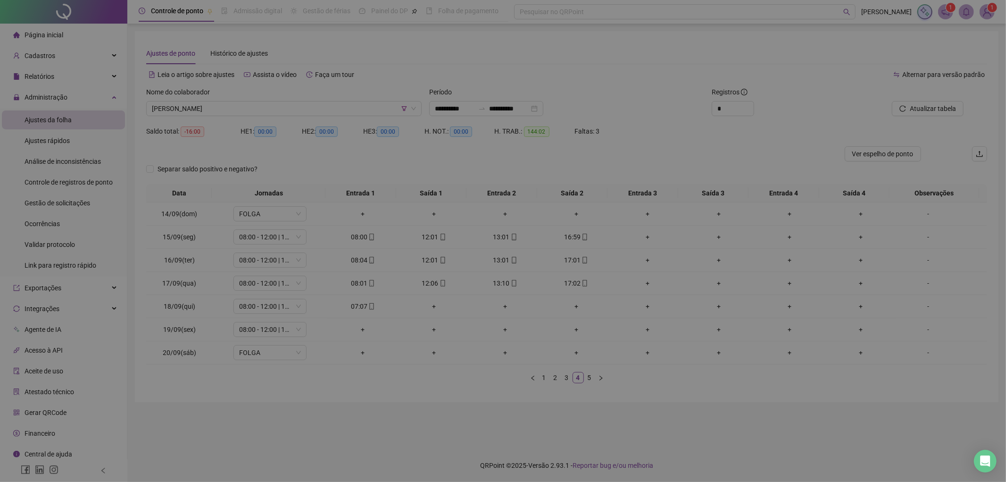
type input "**********"
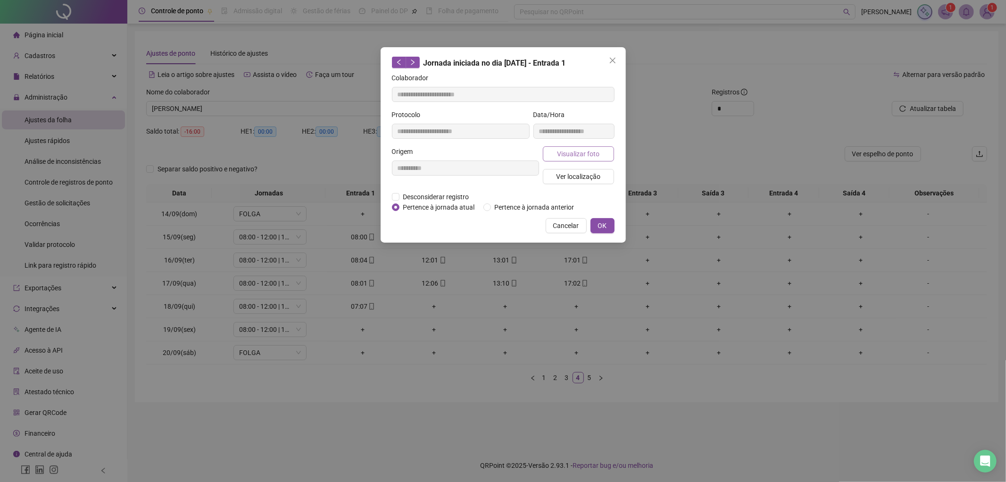
click at [589, 152] on span "Visualizar foto" at bounding box center [578, 154] width 42 height 10
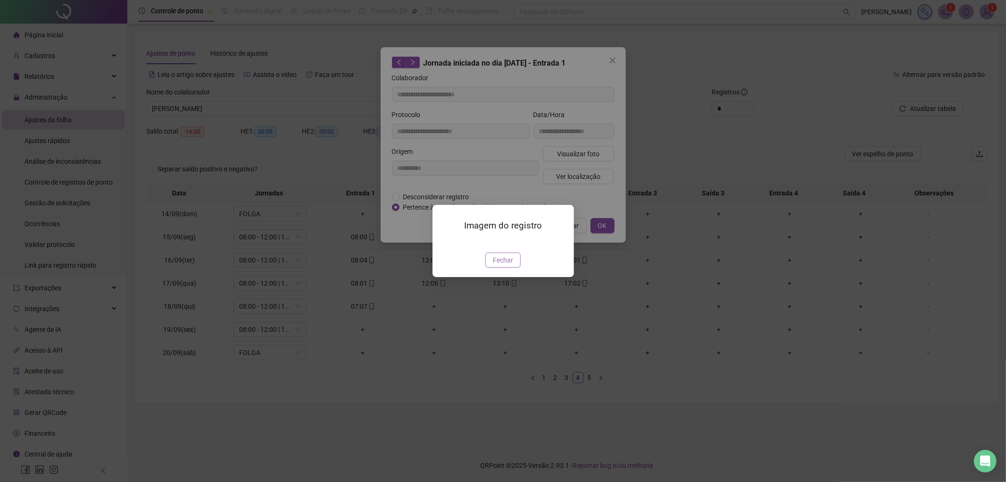
click at [505, 265] on span "Fechar" at bounding box center [503, 260] width 20 height 10
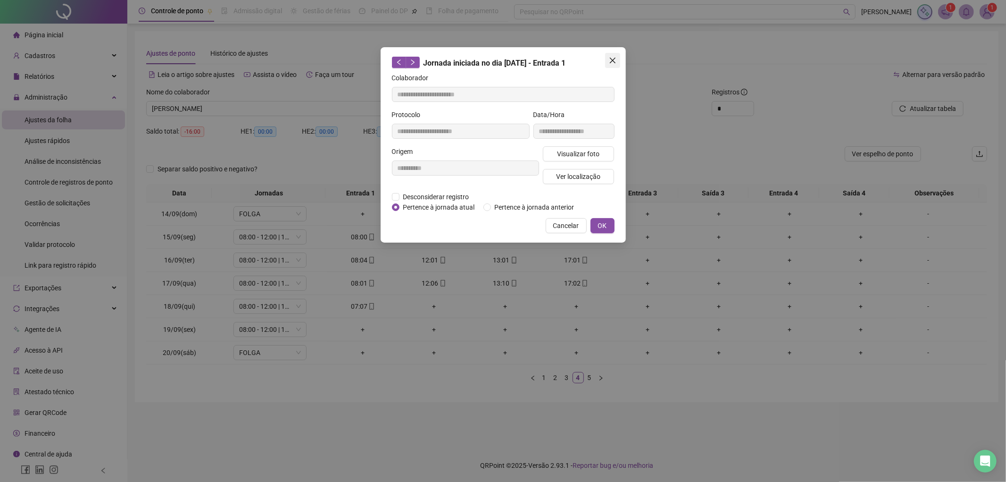
drag, startPoint x: 610, startPoint y: 58, endPoint x: 397, endPoint y: 3, distance: 220.3
click at [610, 59] on icon "close" at bounding box center [613, 61] width 8 height 8
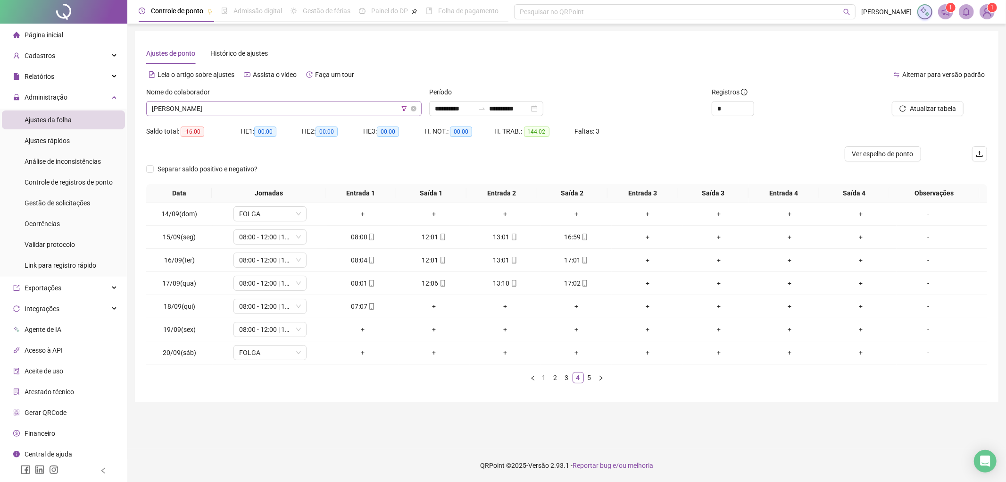
click at [250, 103] on span "[PERSON_NAME]" at bounding box center [284, 108] width 264 height 14
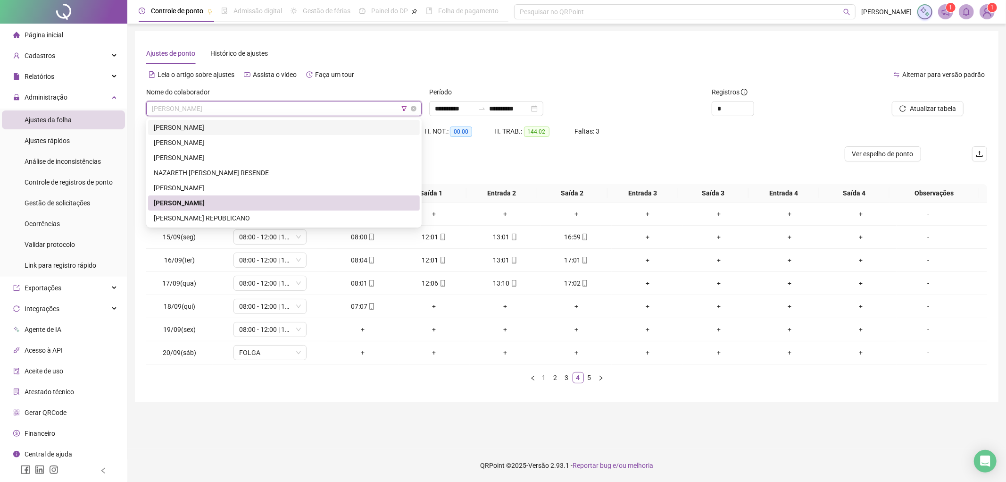
drag, startPoint x: 406, startPoint y: 109, endPoint x: 387, endPoint y: 107, distance: 19.1
click at [405, 109] on icon "filter" at bounding box center [404, 109] width 6 height 6
click at [391, 65] on span "CAFEXÓ" at bounding box center [409, 72] width 97 height 14
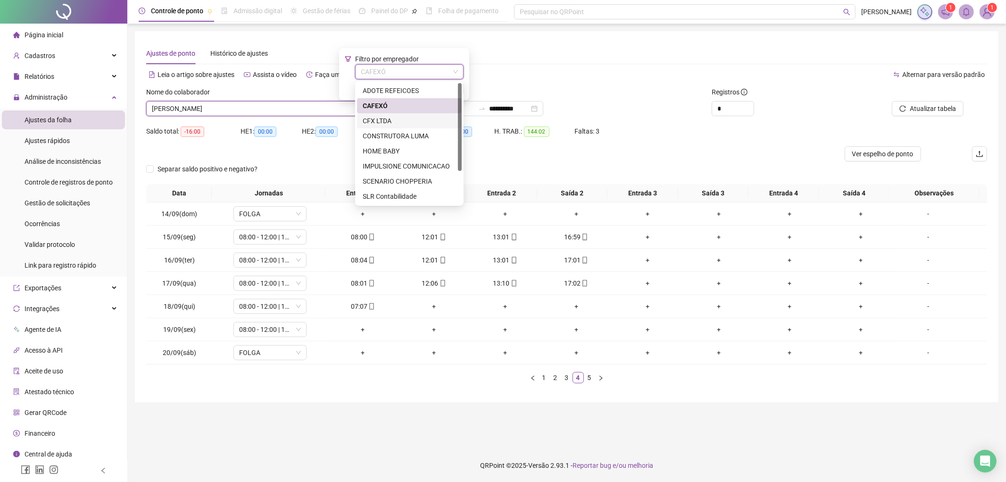
click at [386, 121] on div "CFX LTDA" at bounding box center [409, 121] width 93 height 10
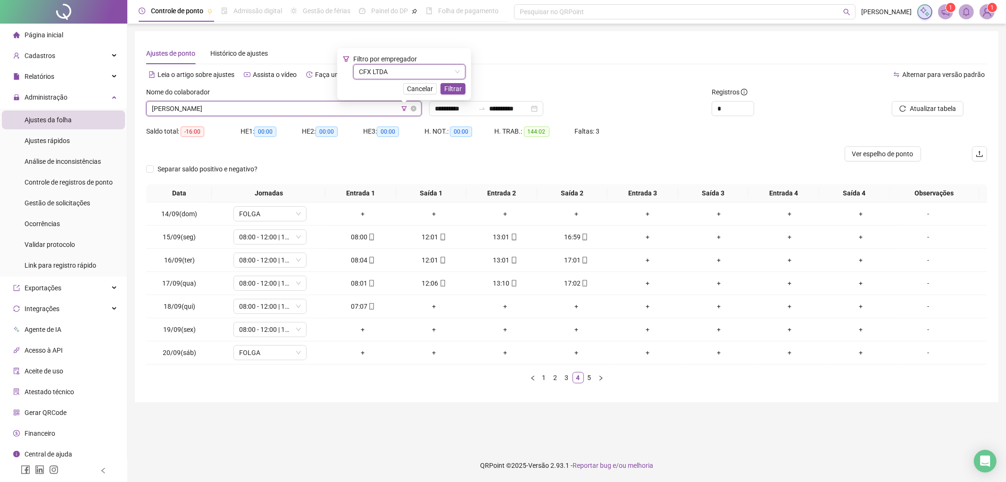
drag, startPoint x: 459, startPoint y: 84, endPoint x: 327, endPoint y: 106, distance: 133.8
click at [457, 84] on span "Filtrar" at bounding box center [452, 88] width 17 height 10
click at [311, 108] on span "[PERSON_NAME]" at bounding box center [284, 108] width 264 height 14
drag, startPoint x: 276, startPoint y: 110, endPoint x: 266, endPoint y: 116, distance: 11.4
click at [275, 110] on span "[PERSON_NAME]" at bounding box center [284, 108] width 264 height 14
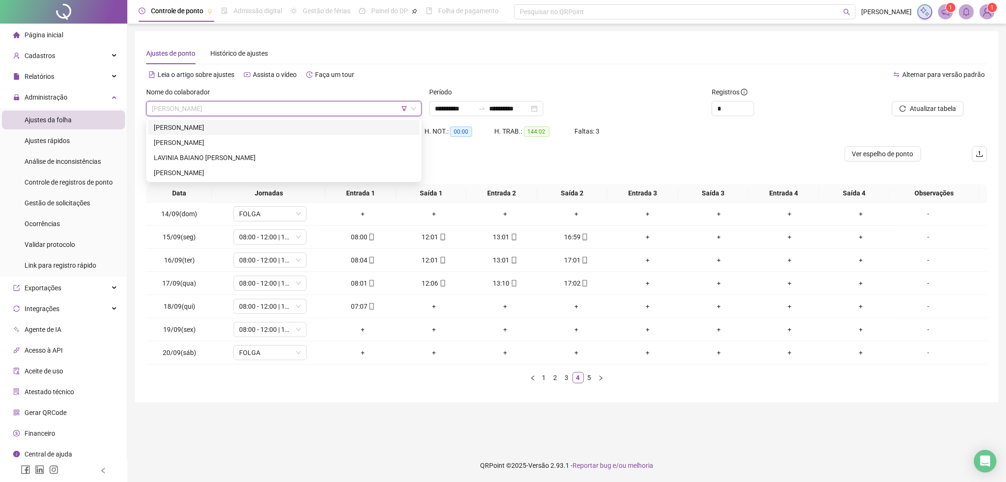
drag, startPoint x: 234, startPoint y: 130, endPoint x: 567, endPoint y: 123, distance: 333.1
click at [234, 128] on div "[PERSON_NAME]" at bounding box center [284, 127] width 260 height 10
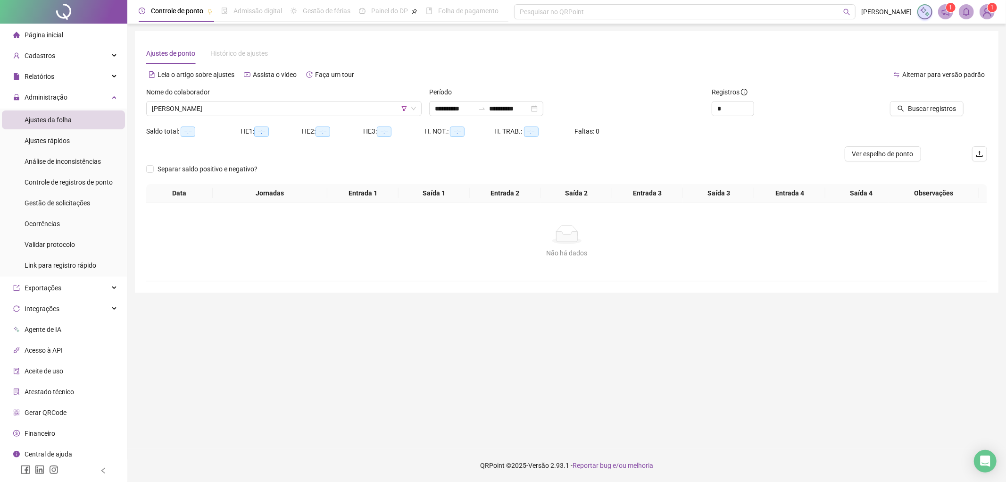
click at [939, 98] on div at bounding box center [908, 94] width 110 height 14
click at [937, 105] on span "Buscar registros" at bounding box center [932, 108] width 48 height 10
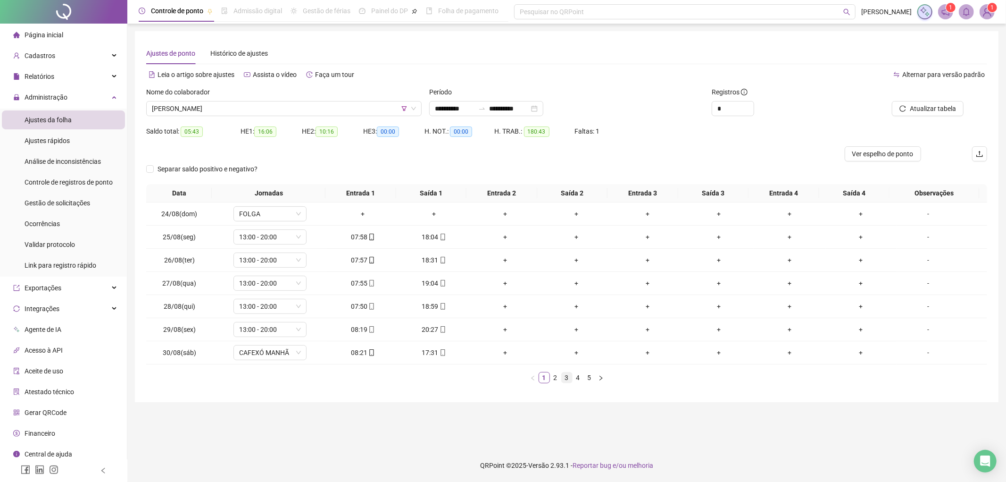
click at [561, 379] on li "3" at bounding box center [566, 377] width 11 height 11
click at [577, 378] on link "4" at bounding box center [578, 377] width 10 height 10
click at [591, 380] on link "5" at bounding box center [589, 377] width 10 height 10
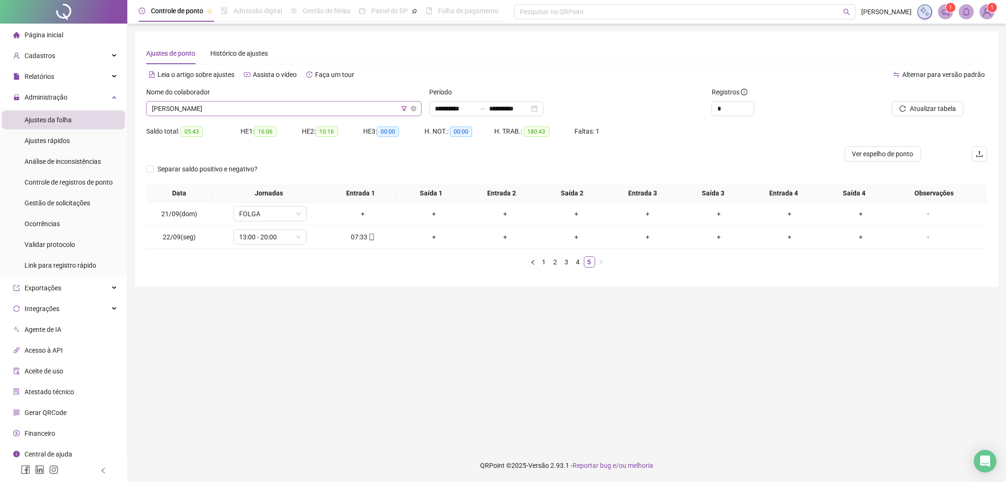
click at [269, 100] on div "Nome do colaborador" at bounding box center [283, 94] width 275 height 14
click at [251, 110] on span "[PERSON_NAME]" at bounding box center [284, 108] width 264 height 14
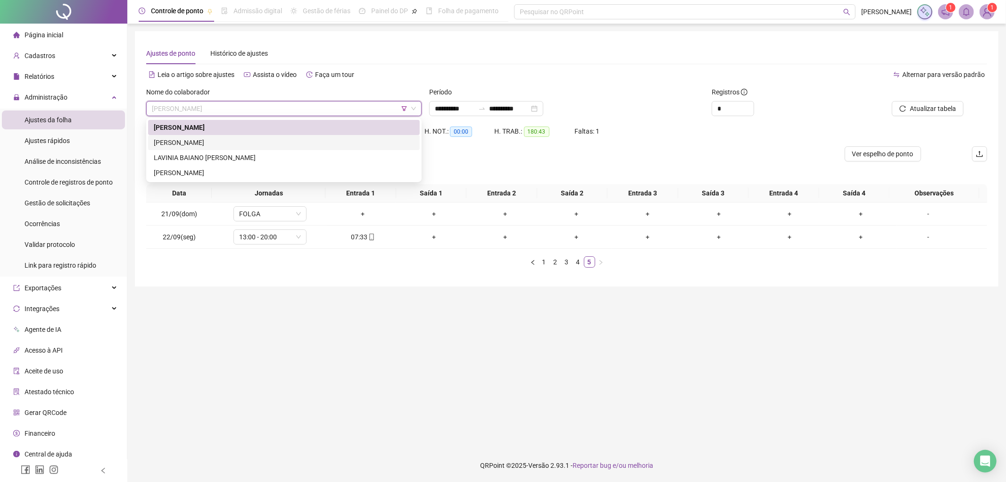
click at [193, 142] on div "[PERSON_NAME]" at bounding box center [284, 142] width 260 height 10
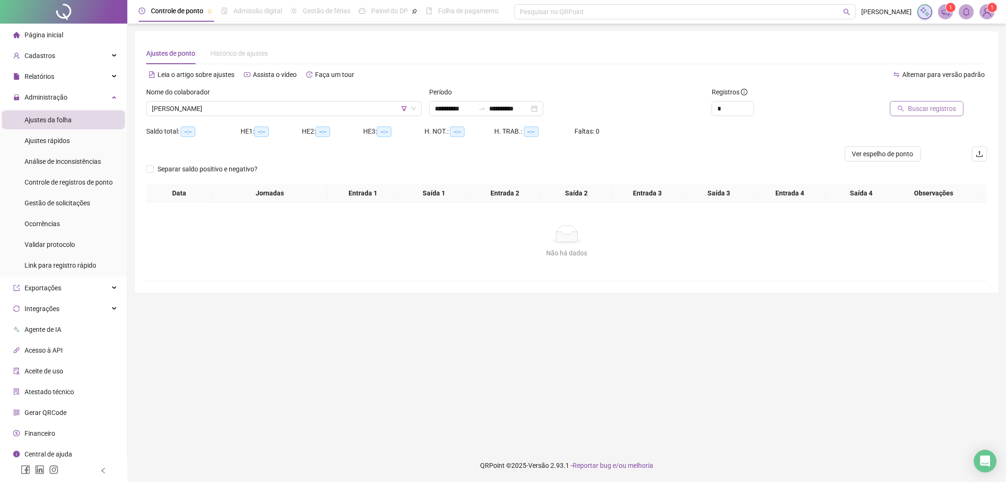
click at [925, 112] on span "Buscar registros" at bounding box center [932, 108] width 48 height 10
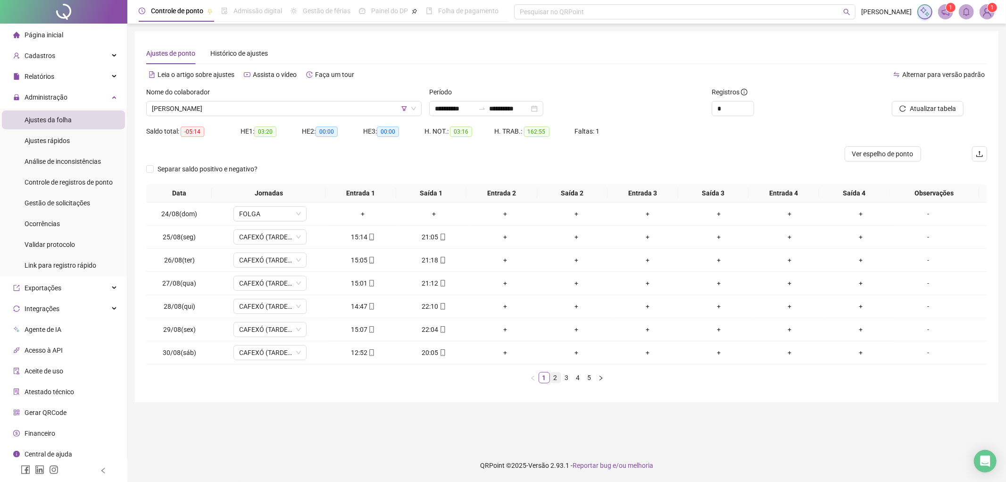
click at [552, 379] on link "2" at bounding box center [555, 377] width 10 height 10
click at [562, 382] on link "3" at bounding box center [567, 377] width 10 height 10
click at [578, 379] on link "4" at bounding box center [578, 377] width 10 height 10
click at [579, 379] on link "4" at bounding box center [578, 377] width 10 height 10
click at [592, 376] on link "5" at bounding box center [589, 377] width 10 height 10
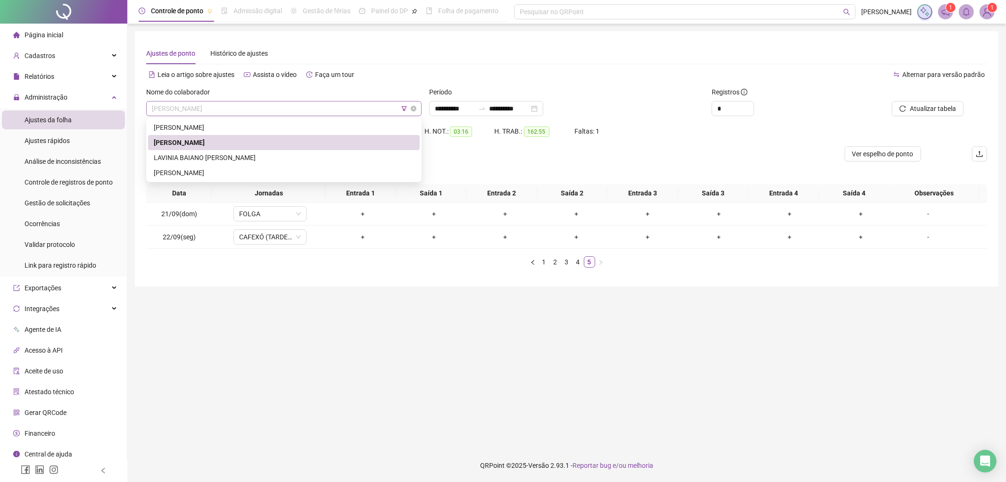
click at [258, 107] on span "[PERSON_NAME]" at bounding box center [284, 108] width 264 height 14
click at [236, 156] on div "LAVINIA BAIANO [PERSON_NAME]" at bounding box center [284, 157] width 260 height 10
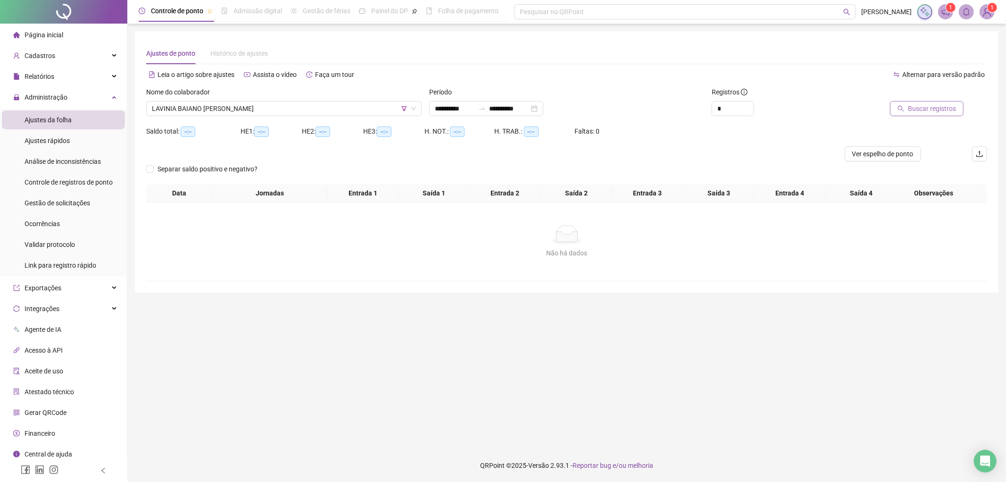
click at [918, 112] on span "Buscar registros" at bounding box center [932, 108] width 48 height 10
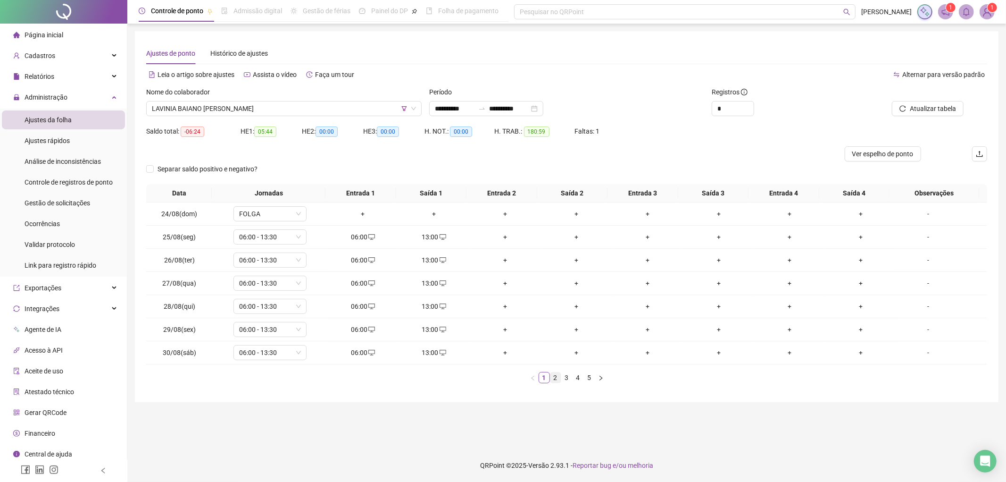
click at [555, 383] on link "2" at bounding box center [555, 377] width 10 height 10
click at [568, 381] on link "3" at bounding box center [567, 377] width 10 height 10
click at [581, 381] on link "4" at bounding box center [578, 377] width 10 height 10
click at [594, 379] on link "5" at bounding box center [589, 377] width 10 height 10
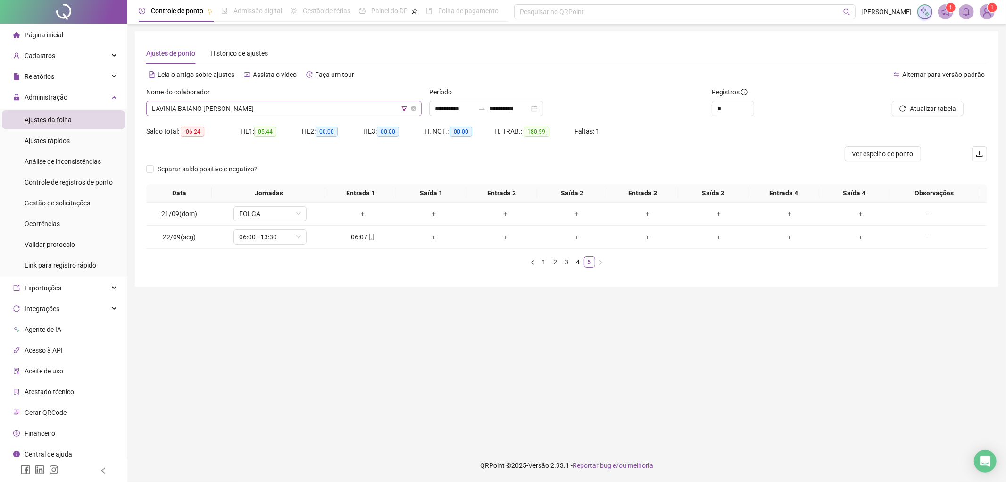
click at [282, 105] on span "LAVINIA BAIANO [PERSON_NAME]" at bounding box center [284, 108] width 264 height 14
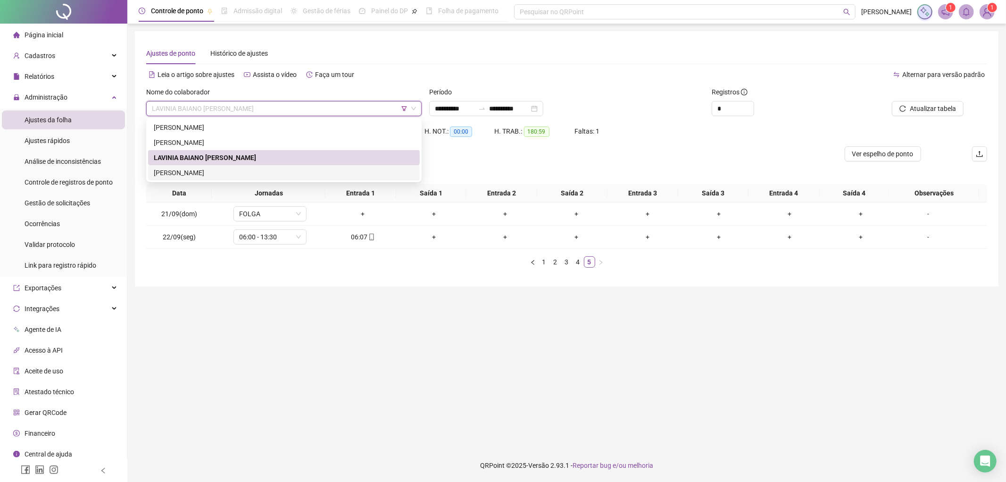
click at [209, 173] on div "[PERSON_NAME]" at bounding box center [284, 172] width 260 height 10
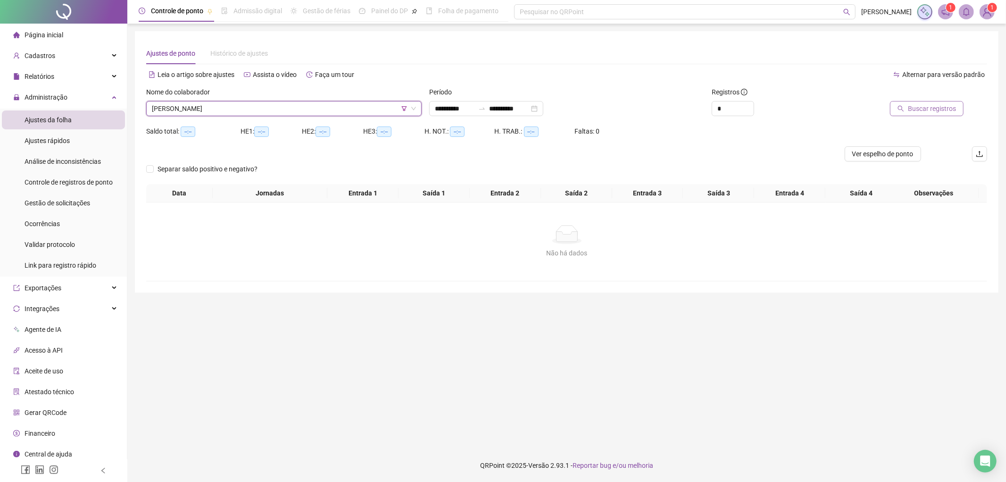
click at [940, 109] on span "Buscar registros" at bounding box center [932, 108] width 48 height 10
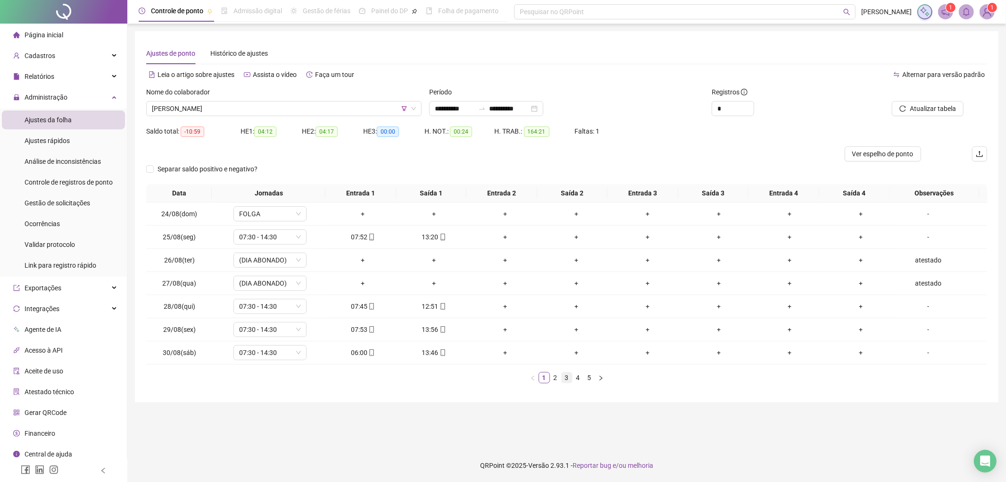
click at [571, 379] on link "3" at bounding box center [567, 377] width 10 height 10
click at [579, 379] on link "4" at bounding box center [578, 377] width 10 height 10
click at [590, 379] on link "5" at bounding box center [589, 377] width 10 height 10
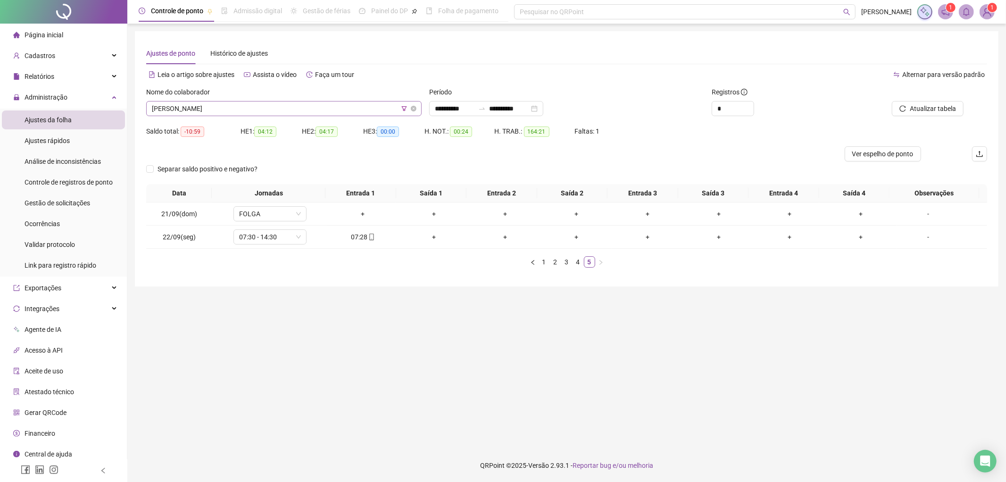
click at [401, 109] on icon "filter" at bounding box center [404, 109] width 6 height 6
click at [379, 74] on span "CFX LTDA" at bounding box center [409, 72] width 101 height 14
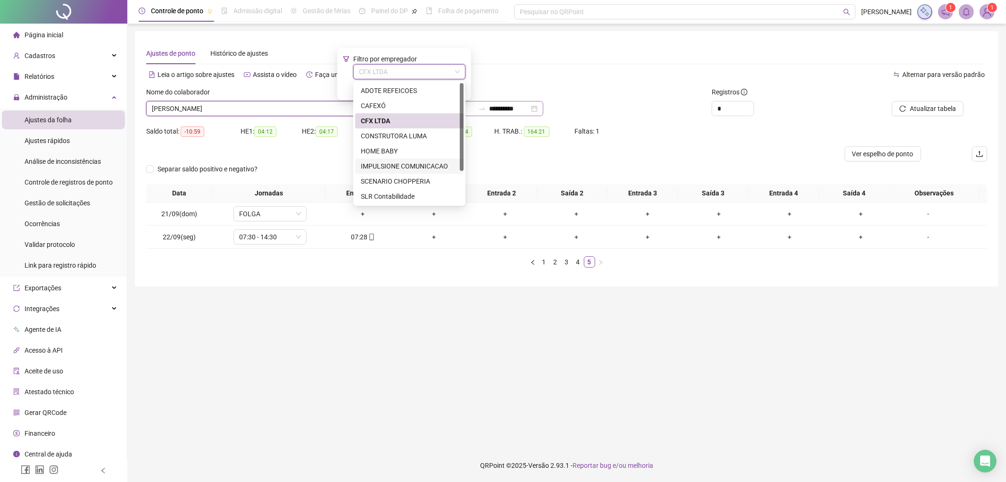
drag, startPoint x: 421, startPoint y: 166, endPoint x: 446, endPoint y: 113, distance: 58.4
click at [420, 166] on div "IMPULSIONE COMUNICACAO" at bounding box center [409, 166] width 97 height 10
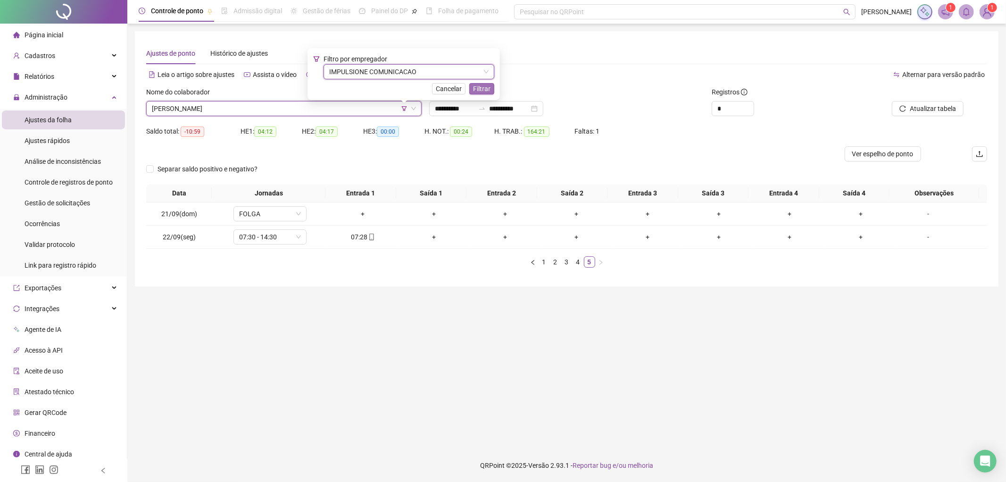
click at [476, 89] on span "Filtrar" at bounding box center [481, 88] width 17 height 10
click at [475, 107] on input "**********" at bounding box center [455, 108] width 40 height 10
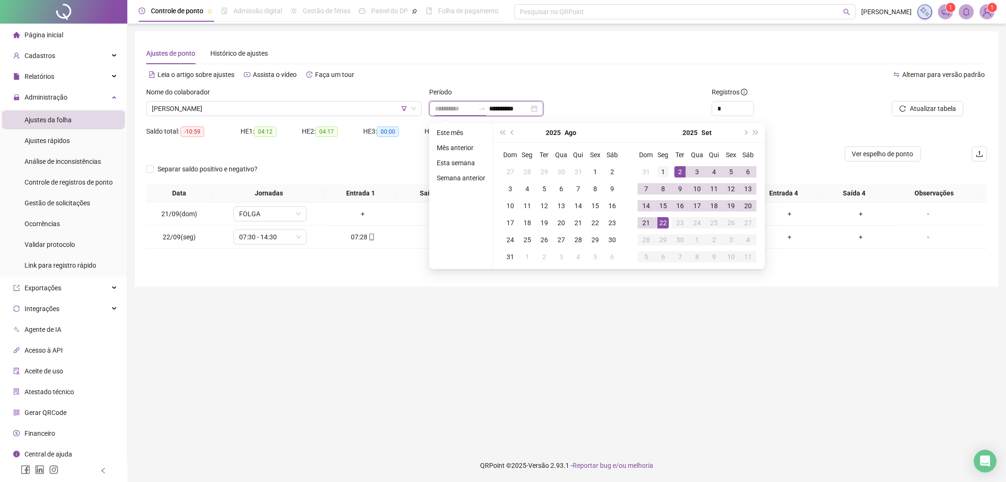
type input "**********"
click at [666, 170] on div "1" at bounding box center [663, 171] width 11 height 11
type input "**********"
drag, startPoint x: 652, startPoint y: 224, endPoint x: 808, endPoint y: 133, distance: 181.4
click at [652, 223] on td "21" at bounding box center [646, 222] width 17 height 17
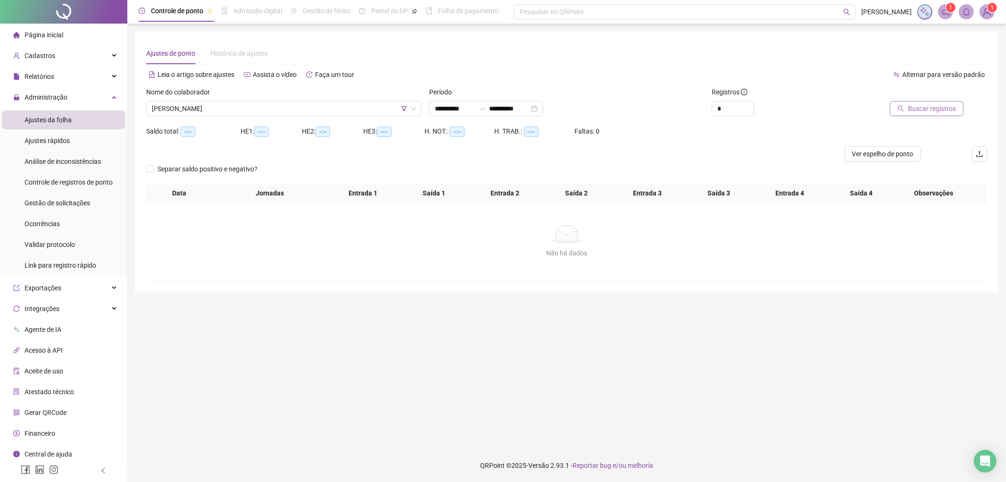
click at [928, 105] on span "Buscar registros" at bounding box center [932, 108] width 48 height 10
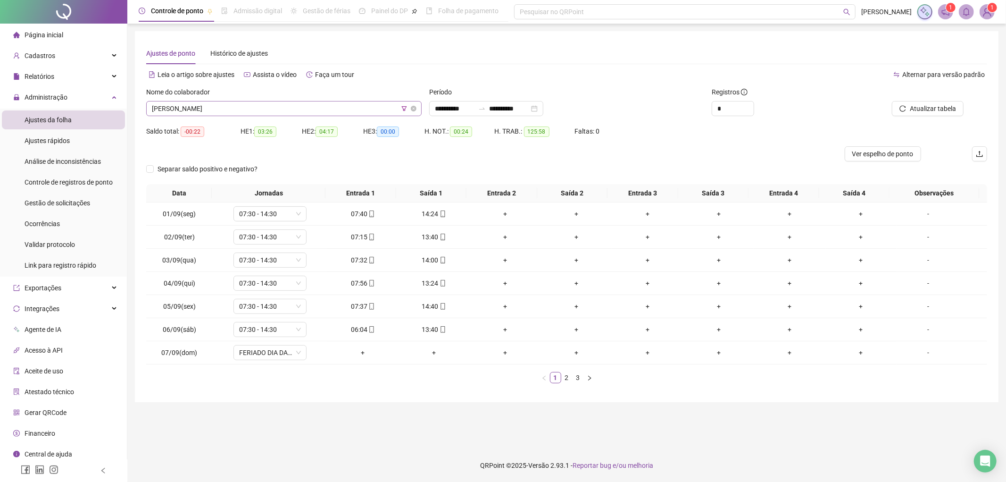
click at [263, 104] on span "[PERSON_NAME]" at bounding box center [284, 108] width 264 height 14
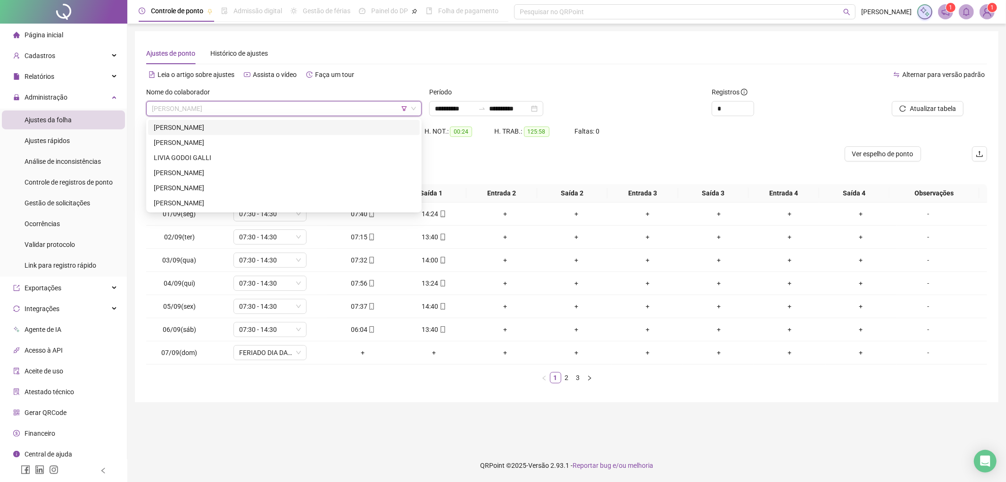
drag, startPoint x: 232, startPoint y: 123, endPoint x: 481, endPoint y: 123, distance: 249.5
click at [232, 123] on div "[PERSON_NAME]" at bounding box center [284, 127] width 260 height 10
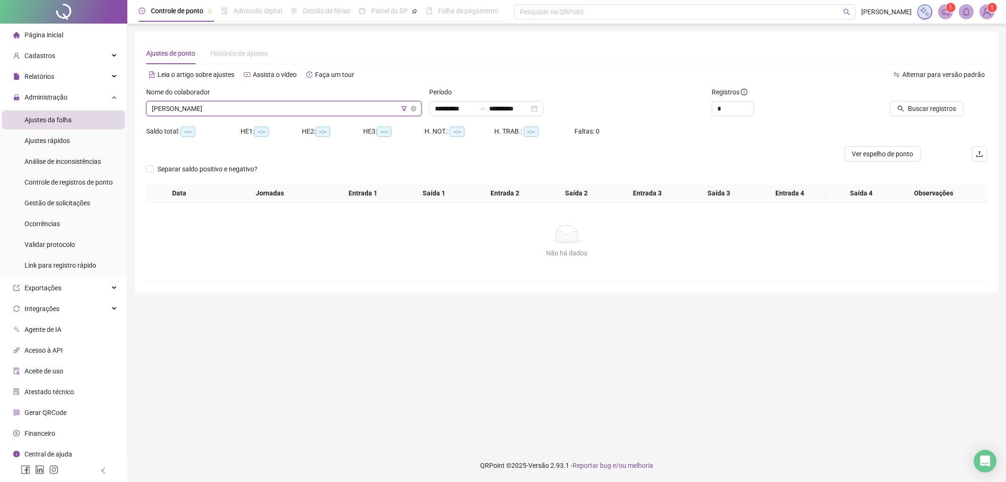
click at [291, 112] on span "[PERSON_NAME]" at bounding box center [284, 108] width 264 height 14
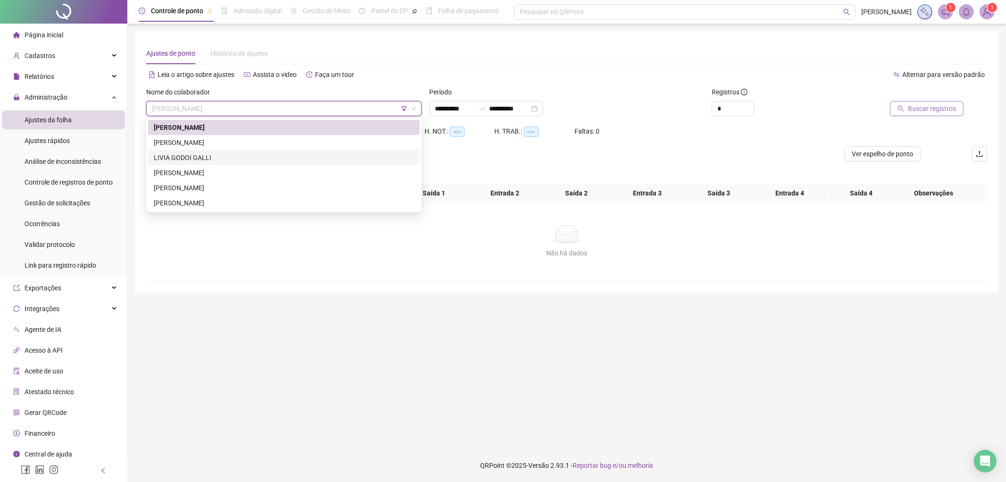
click at [923, 113] on span "Buscar registros" at bounding box center [932, 108] width 48 height 10
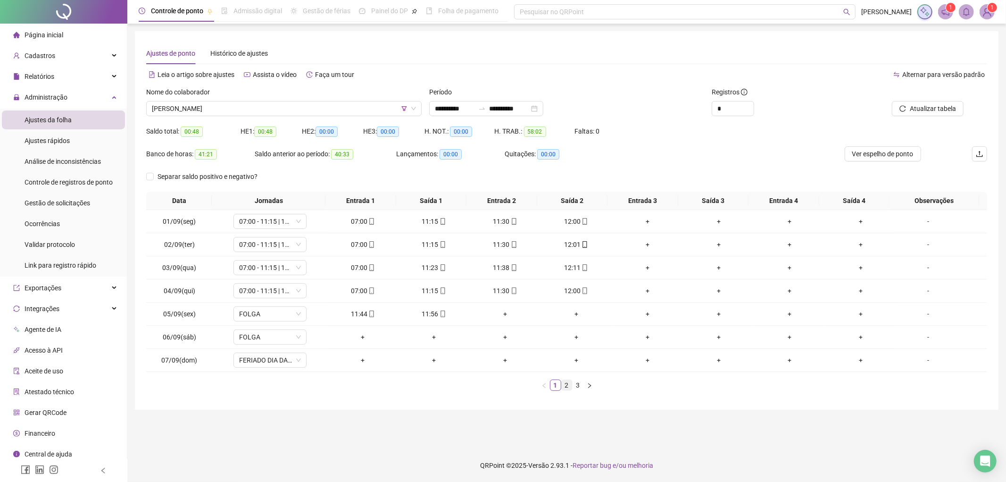
click at [570, 389] on link "2" at bounding box center [567, 385] width 10 height 10
click at [583, 385] on link "3" at bounding box center [578, 385] width 10 height 10
click at [267, 112] on span "[PERSON_NAME]" at bounding box center [284, 108] width 264 height 14
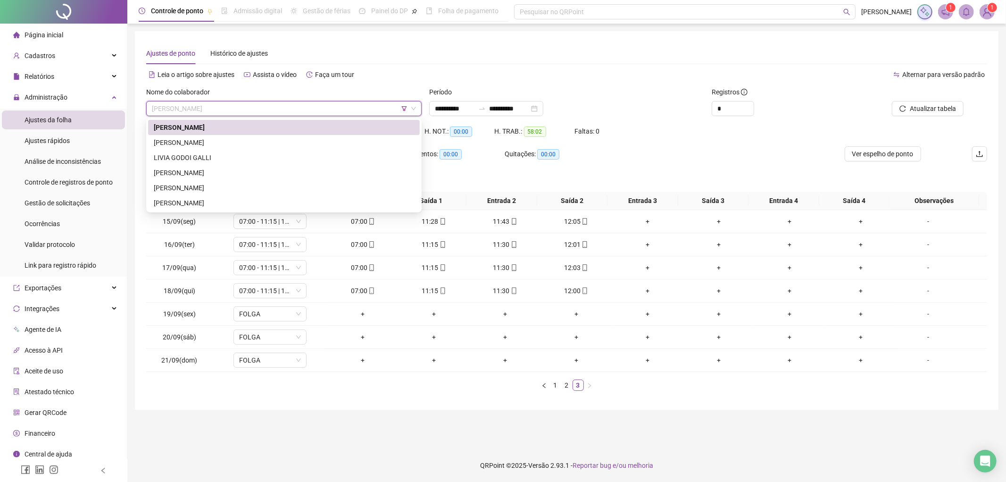
click at [215, 140] on div "[PERSON_NAME]" at bounding box center [284, 142] width 260 height 10
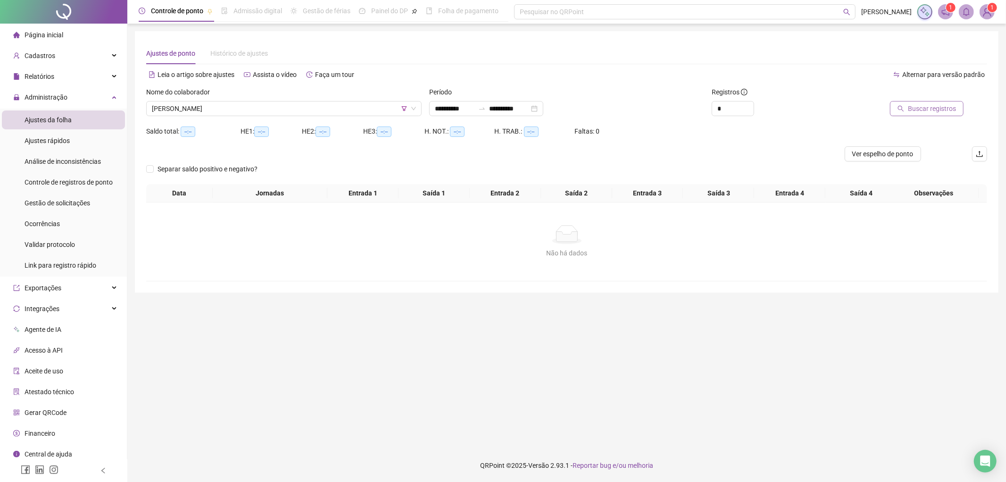
click at [932, 112] on span "Buscar registros" at bounding box center [932, 108] width 48 height 10
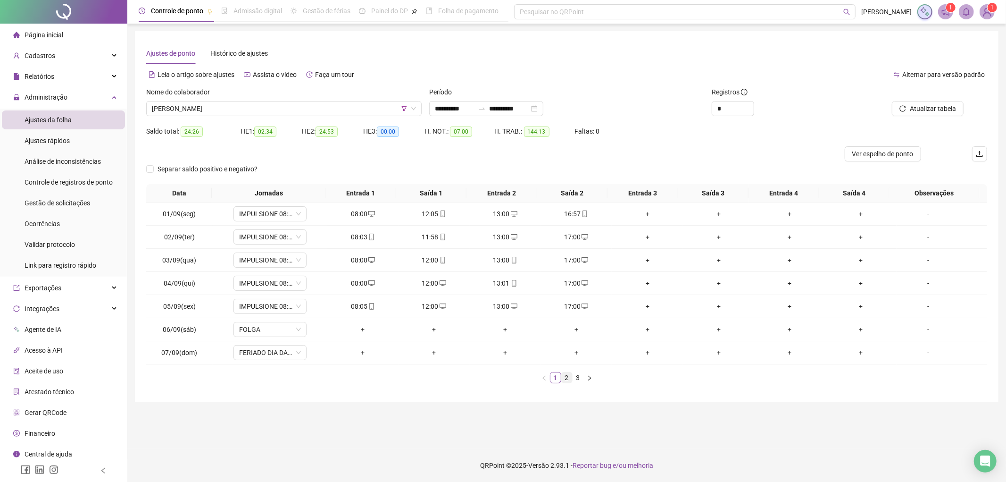
click at [571, 378] on link "2" at bounding box center [567, 377] width 10 height 10
click at [511, 258] on icon "desktop" at bounding box center [514, 260] width 7 height 6
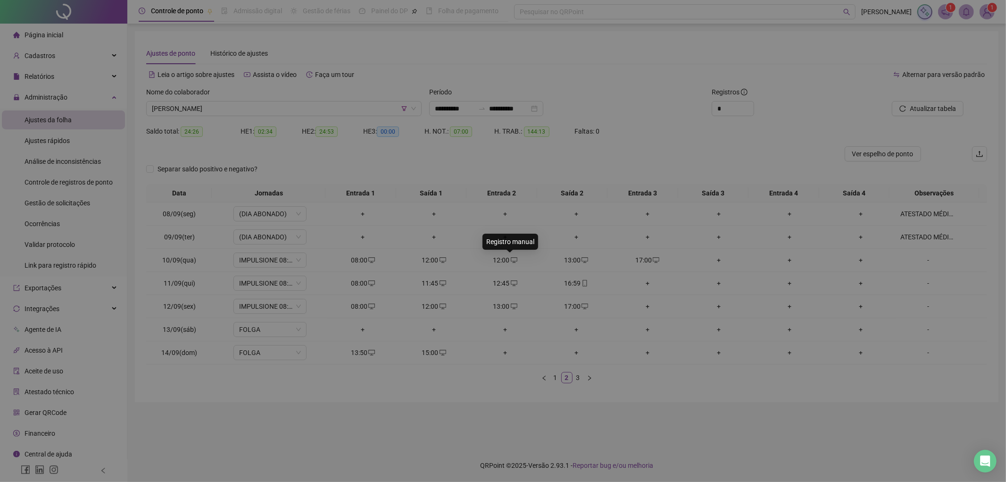
type input "**********"
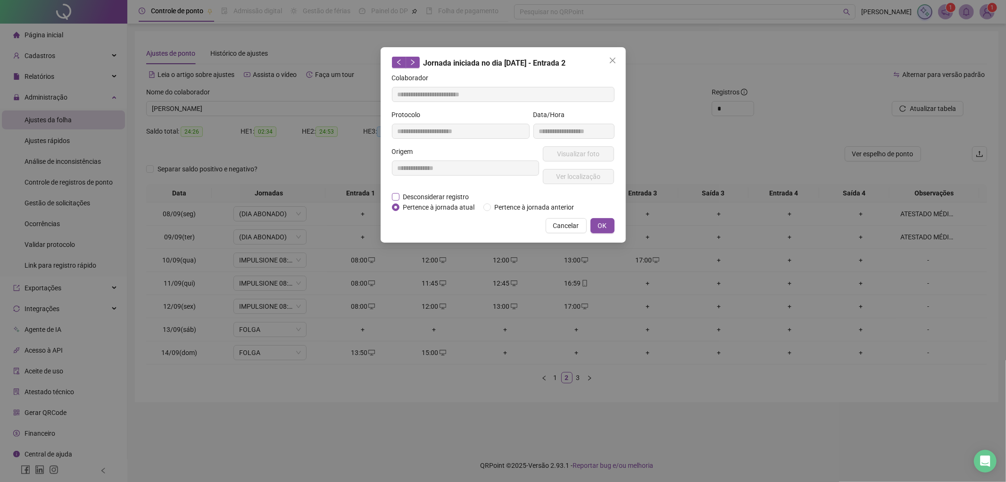
click at [437, 192] on span "Desconsiderar registro" at bounding box center [437, 197] width 74 height 10
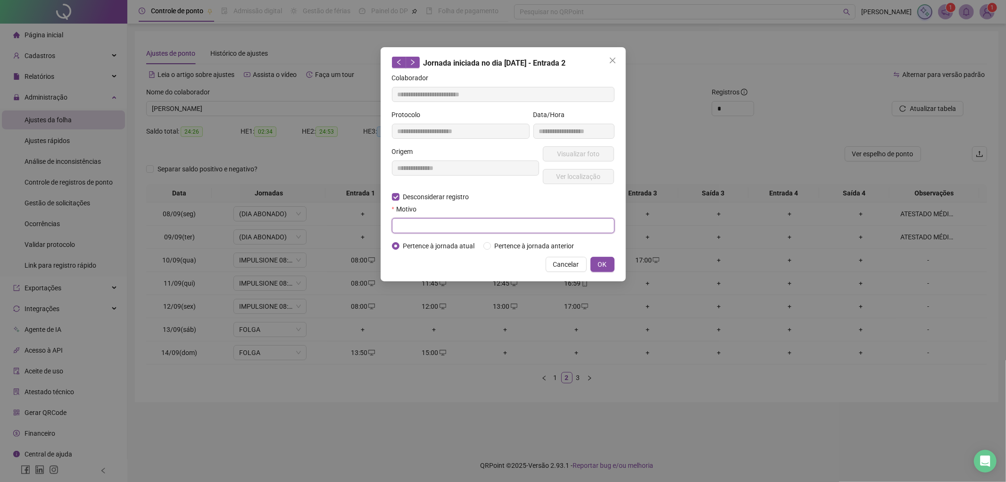
click at [424, 231] on input "text" at bounding box center [503, 225] width 223 height 15
type input "****"
click at [599, 262] on span "OK" at bounding box center [602, 264] width 9 height 10
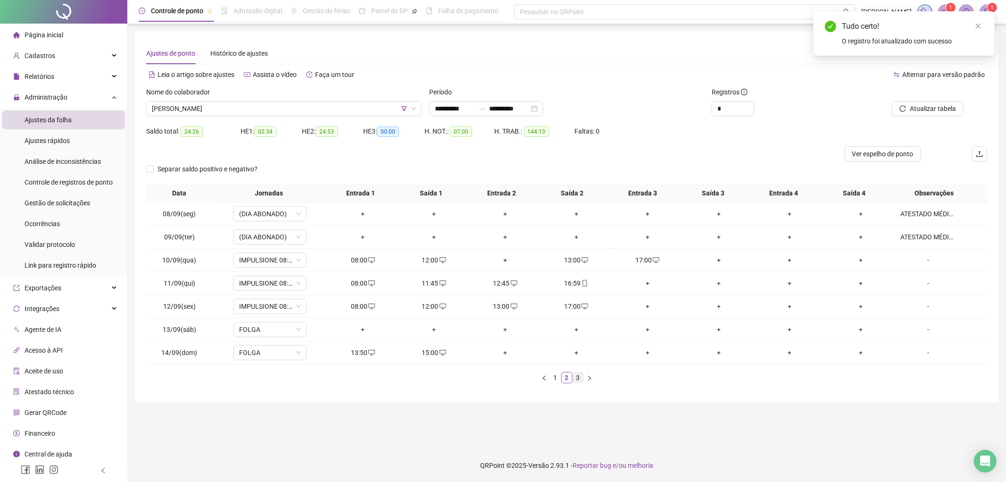
drag, startPoint x: 579, startPoint y: 381, endPoint x: 572, endPoint y: 376, distance: 8.5
click at [580, 381] on link "3" at bounding box center [578, 377] width 10 height 10
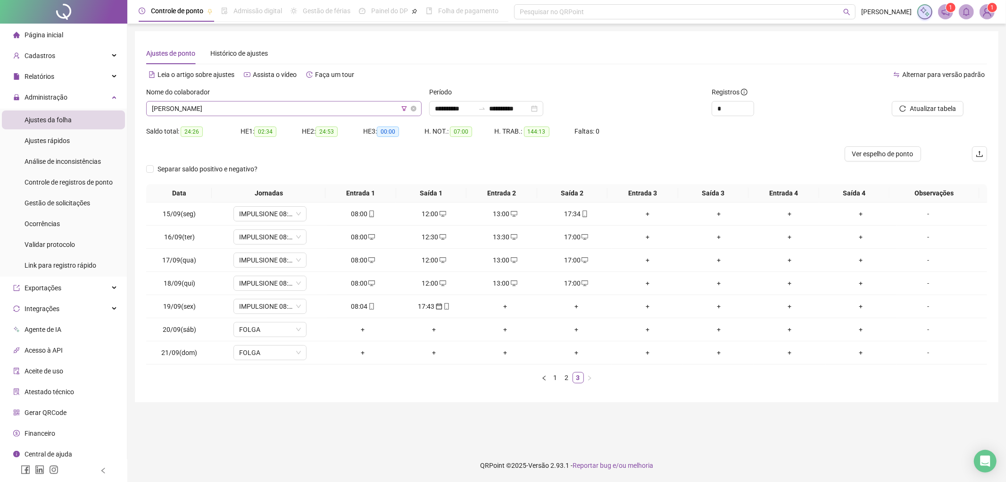
click at [293, 108] on span "[PERSON_NAME]" at bounding box center [284, 108] width 264 height 14
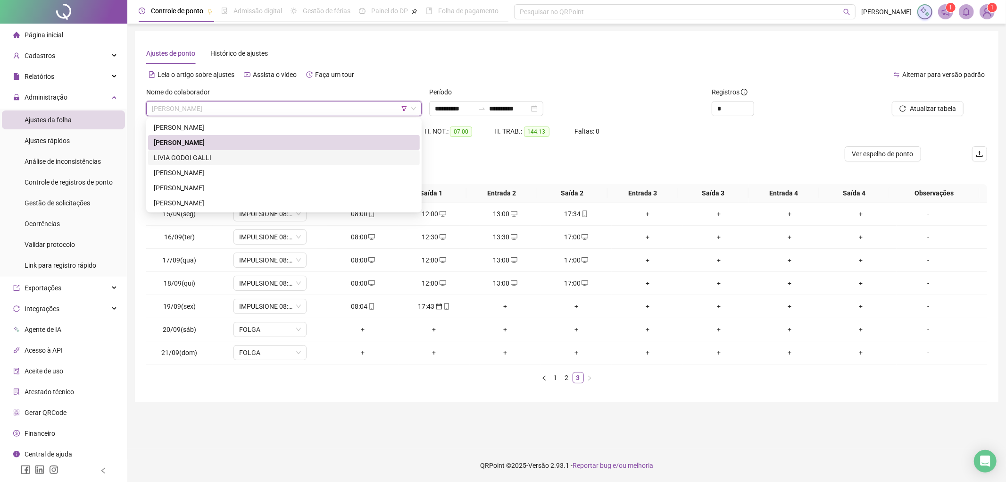
click at [191, 158] on div "LIVIA GODOI GALLI" at bounding box center [284, 157] width 260 height 10
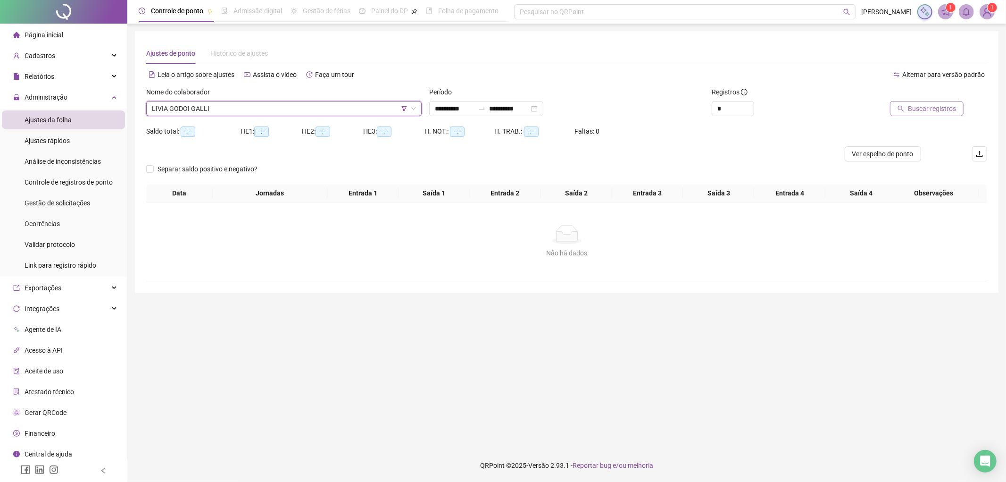
click at [916, 107] on span "Buscar registros" at bounding box center [932, 108] width 48 height 10
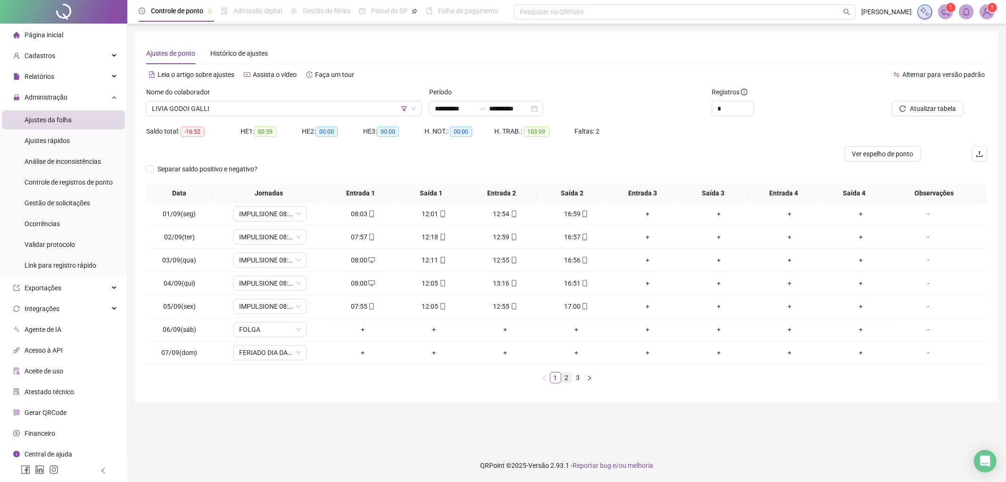
click at [566, 376] on link "2" at bounding box center [567, 377] width 10 height 10
click at [576, 378] on link "3" at bounding box center [578, 377] width 10 height 10
click at [252, 99] on div "Nome do colaborador" at bounding box center [283, 94] width 275 height 14
click at [244, 107] on span "LIVIA GODOI GALLI" at bounding box center [284, 108] width 264 height 14
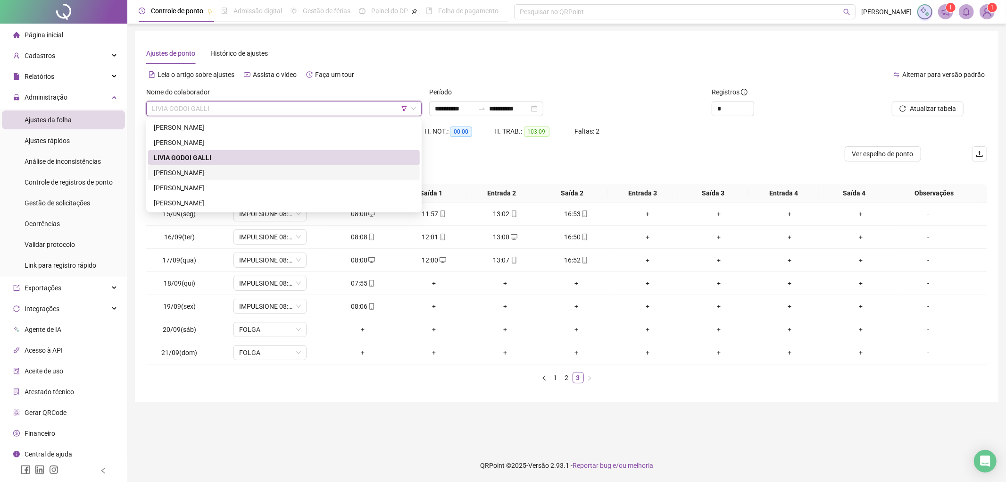
click at [208, 177] on div "[PERSON_NAME]" at bounding box center [284, 172] width 260 height 10
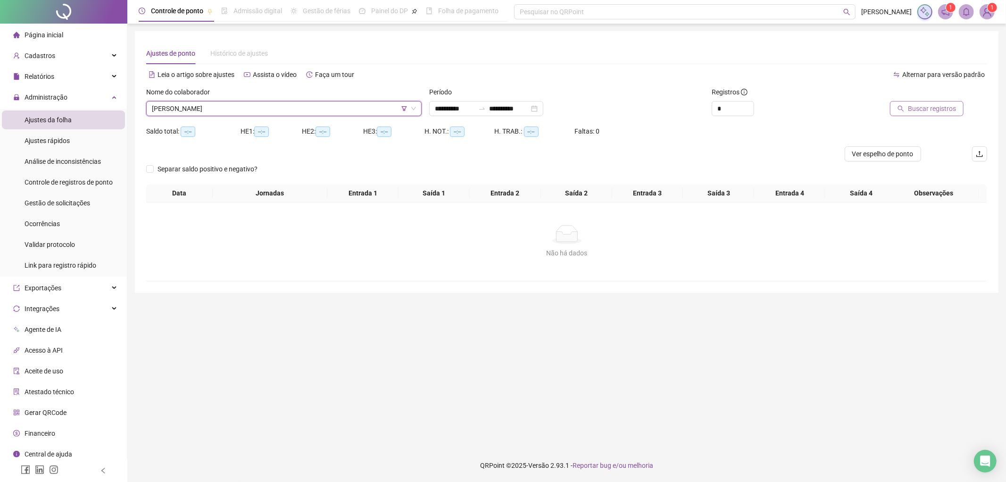
click at [918, 104] on span "Buscar registros" at bounding box center [932, 108] width 48 height 10
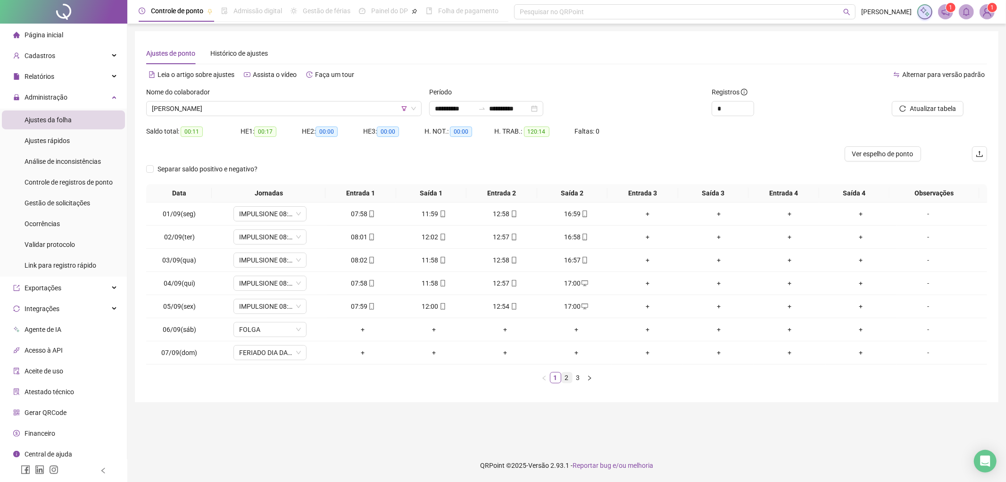
click at [566, 381] on link "2" at bounding box center [567, 377] width 10 height 10
click at [577, 376] on link "3" at bounding box center [578, 377] width 10 height 10
click at [227, 107] on span "[PERSON_NAME]" at bounding box center [284, 108] width 264 height 14
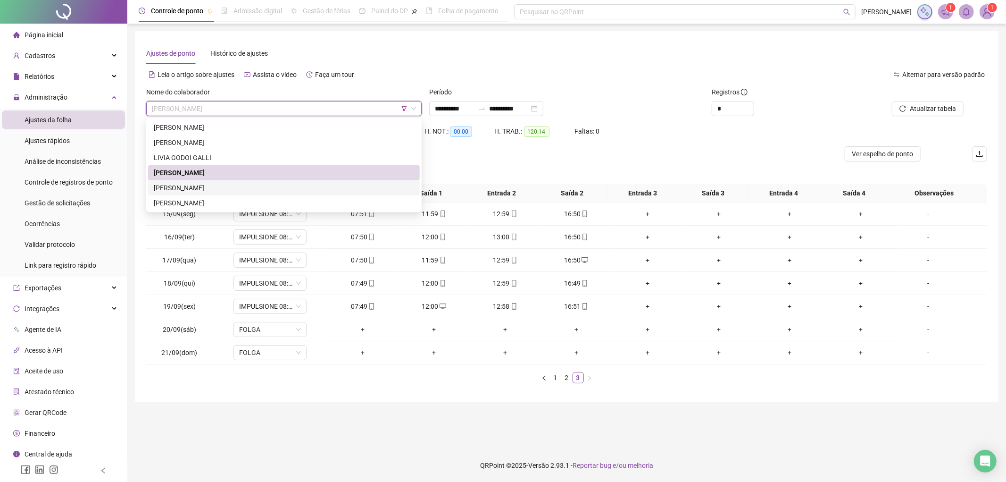
click at [206, 188] on div "[PERSON_NAME]" at bounding box center [284, 188] width 260 height 10
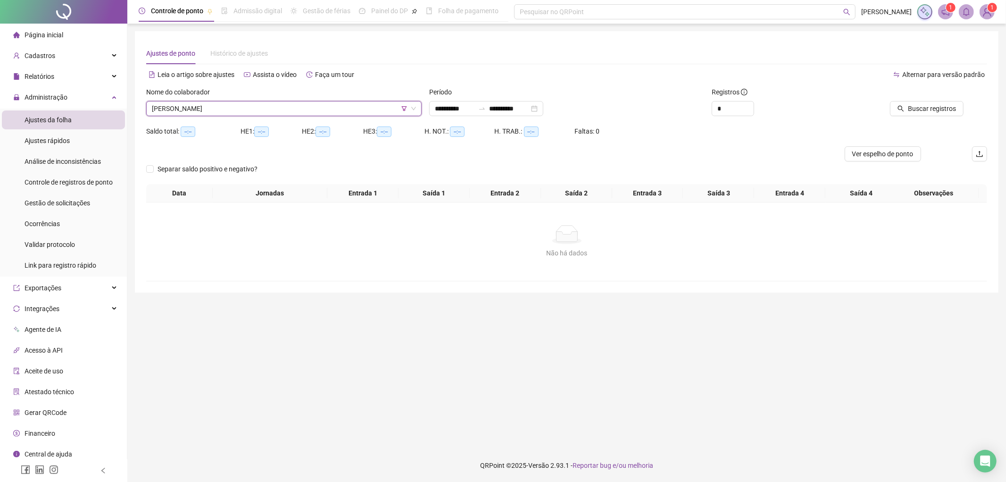
click at [888, 96] on div at bounding box center [908, 94] width 110 height 14
click at [939, 106] on span "Buscar registros" at bounding box center [932, 108] width 48 height 10
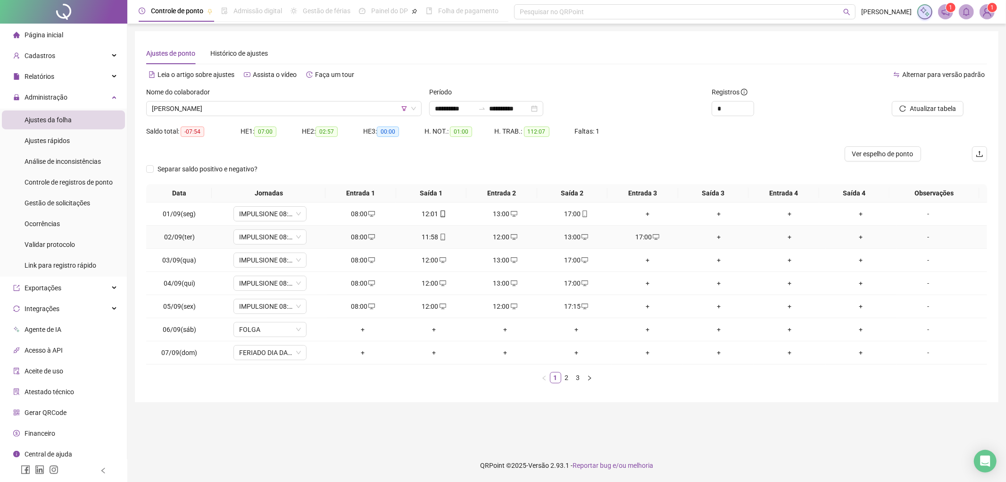
click at [499, 237] on div "12:00" at bounding box center [506, 237] width 64 height 10
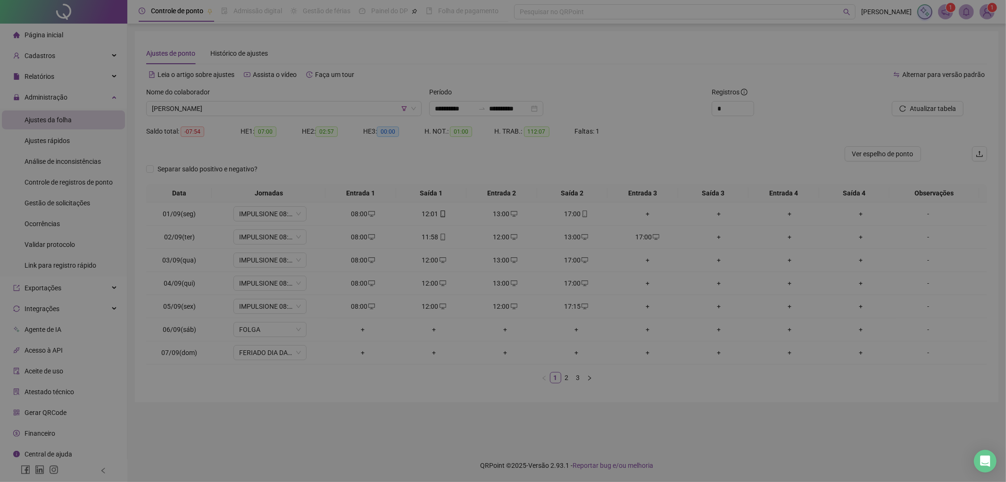
type input "**********"
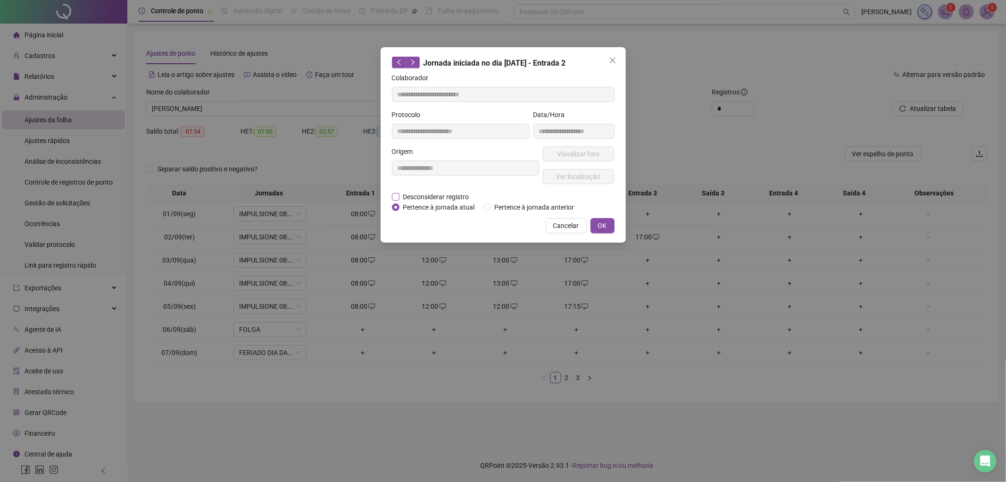
click at [412, 195] on span "Desconsiderar registro" at bounding box center [437, 197] width 74 height 10
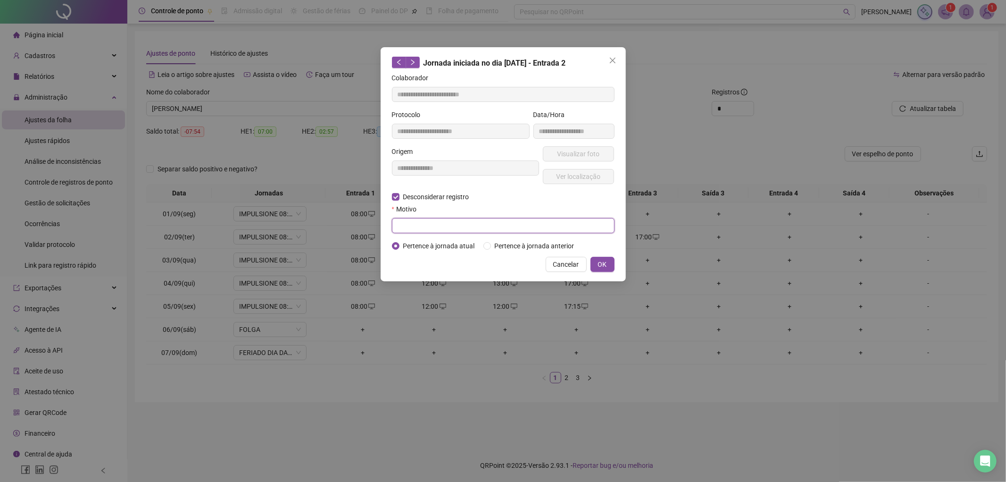
click at [431, 228] on input "text" at bounding box center [503, 225] width 223 height 15
type input "****"
click at [597, 268] on button "OK" at bounding box center [603, 264] width 24 height 15
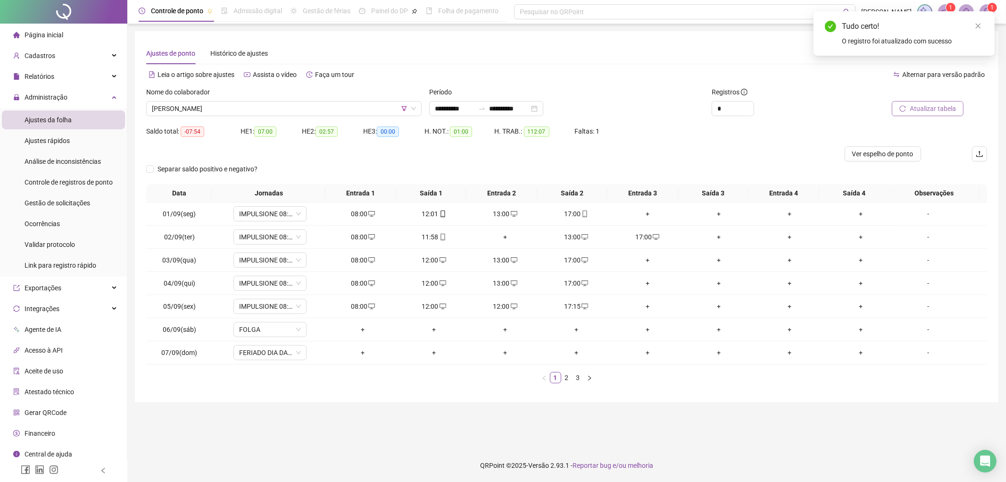
click at [924, 101] on button "Atualizar tabela" at bounding box center [928, 108] width 72 height 15
click at [565, 379] on link "2" at bounding box center [567, 377] width 10 height 10
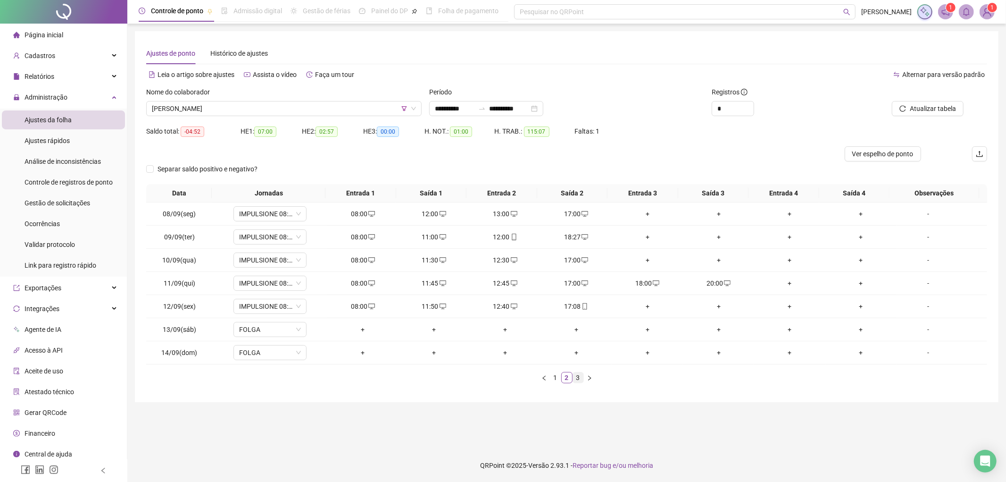
click at [581, 380] on link "3" at bounding box center [578, 377] width 10 height 10
click at [255, 102] on span "[PERSON_NAME]" at bounding box center [284, 108] width 264 height 14
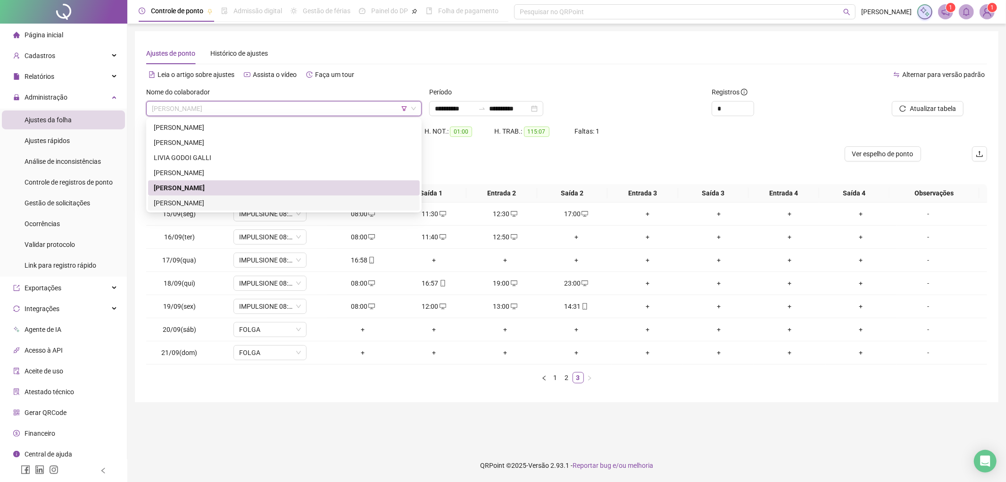
click at [192, 200] on div "[PERSON_NAME]" at bounding box center [284, 203] width 260 height 10
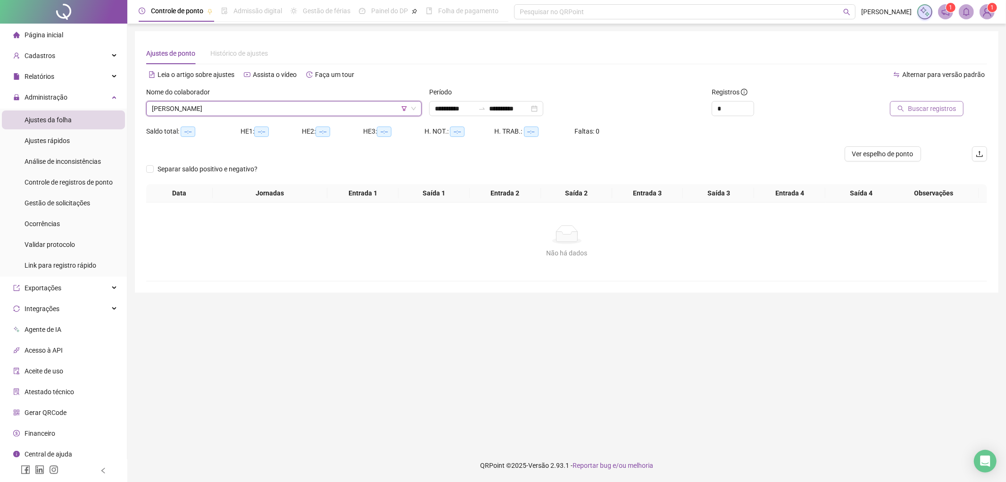
click at [944, 114] on button "Buscar registros" at bounding box center [927, 108] width 74 height 15
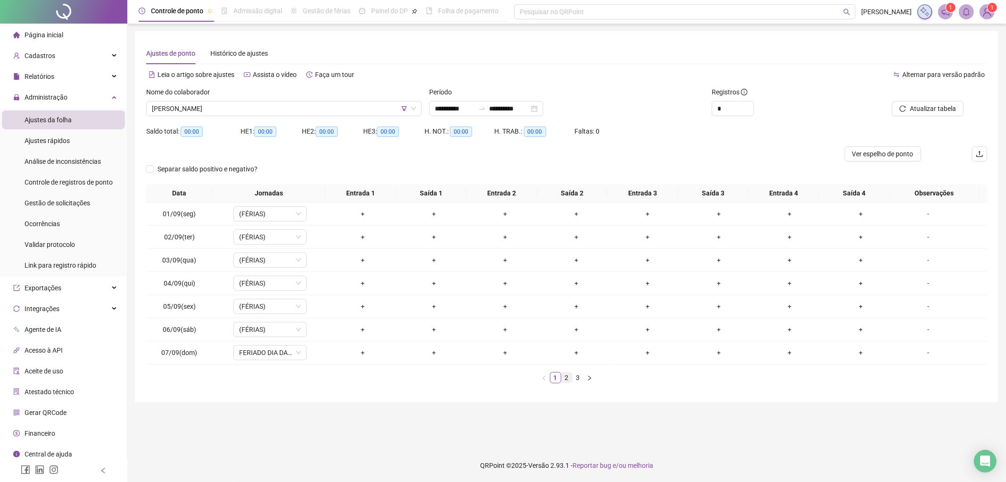
click at [564, 375] on link "2" at bounding box center [567, 377] width 10 height 10
click at [571, 378] on link "2" at bounding box center [567, 377] width 10 height 10
click at [575, 378] on link "3" at bounding box center [578, 377] width 10 height 10
click at [399, 108] on span "[PERSON_NAME]" at bounding box center [284, 108] width 264 height 14
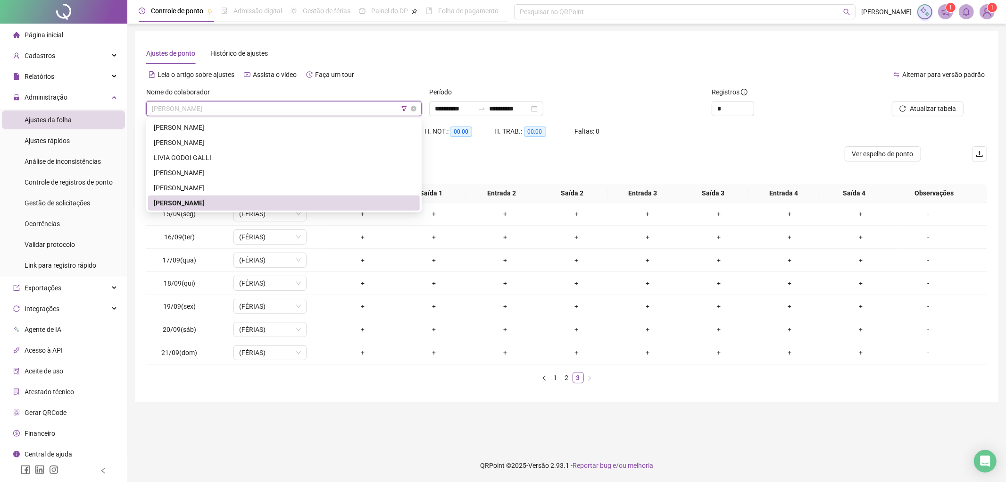
click at [404, 108] on icon "filter" at bounding box center [404, 109] width 6 height 6
click at [403, 71] on span "IMPULSIONE COMUNICACAO" at bounding box center [408, 72] width 159 height 14
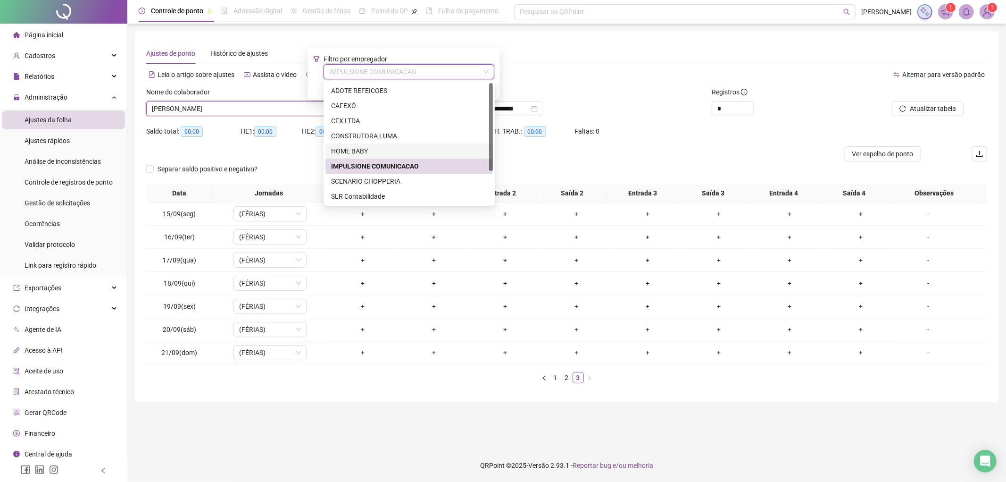
scroll to position [45, 0]
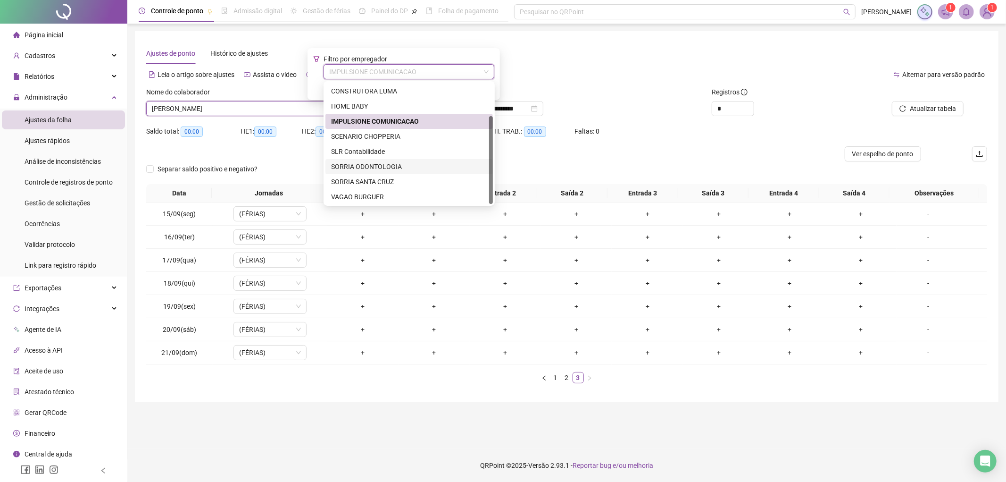
click at [392, 167] on div "SORRIA ODONTOLOGIA" at bounding box center [409, 166] width 156 height 10
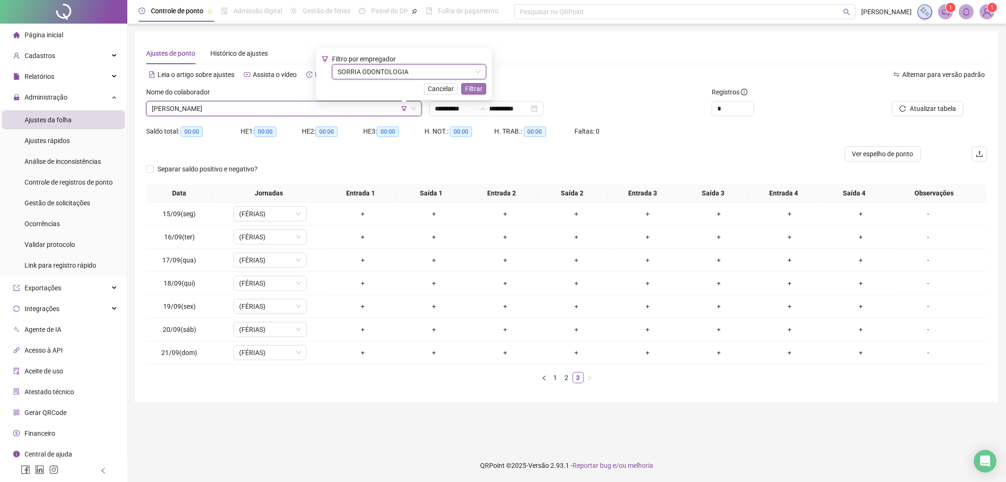
click at [479, 84] on span "Filtrar" at bounding box center [473, 88] width 17 height 10
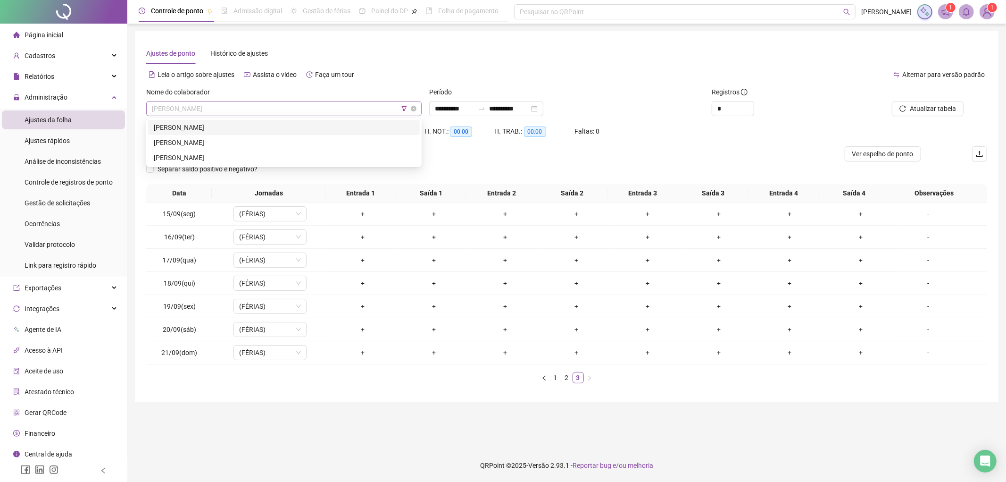
click at [300, 107] on span "[PERSON_NAME]" at bounding box center [284, 108] width 264 height 14
click at [246, 123] on div "[PERSON_NAME]" at bounding box center [284, 127] width 260 height 10
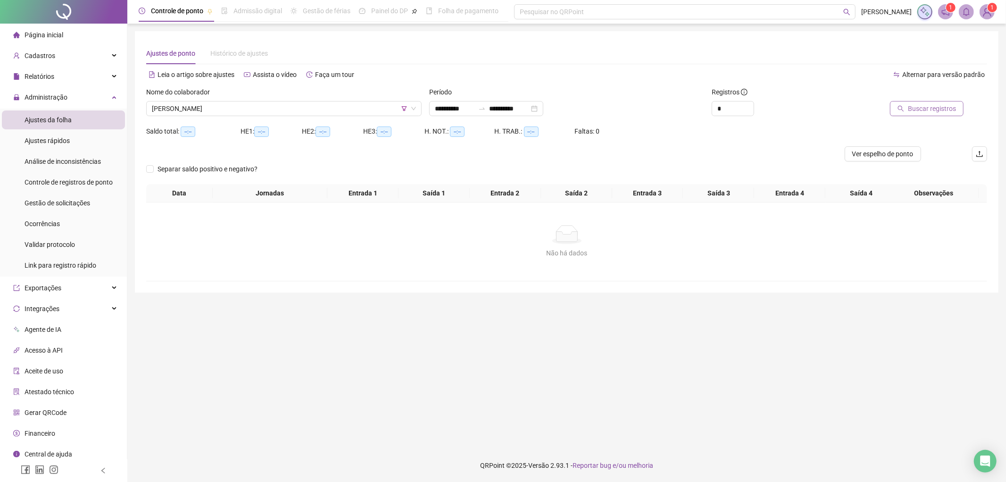
click at [919, 105] on span "Buscar registros" at bounding box center [932, 108] width 48 height 10
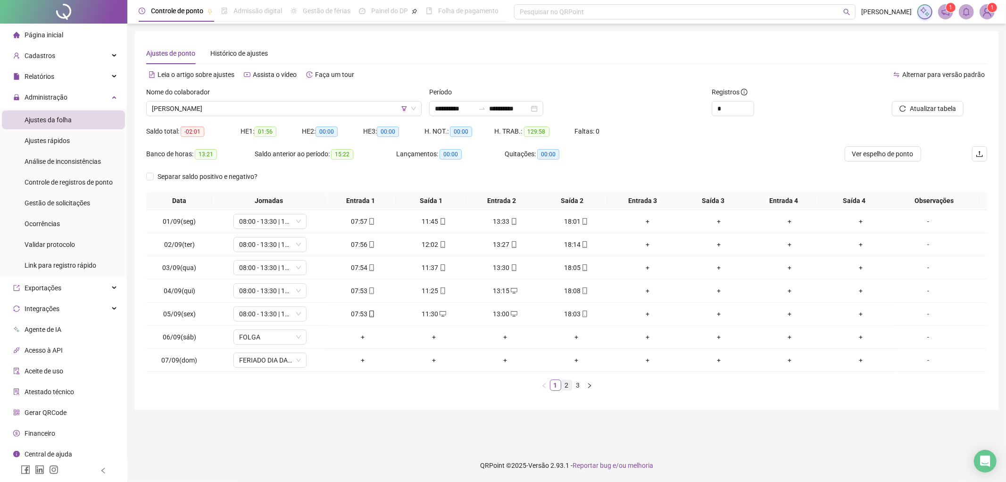
click at [564, 388] on link "2" at bounding box center [567, 385] width 10 height 10
click at [579, 388] on link "3" at bounding box center [578, 385] width 10 height 10
click at [251, 106] on span "[PERSON_NAME]" at bounding box center [284, 108] width 264 height 14
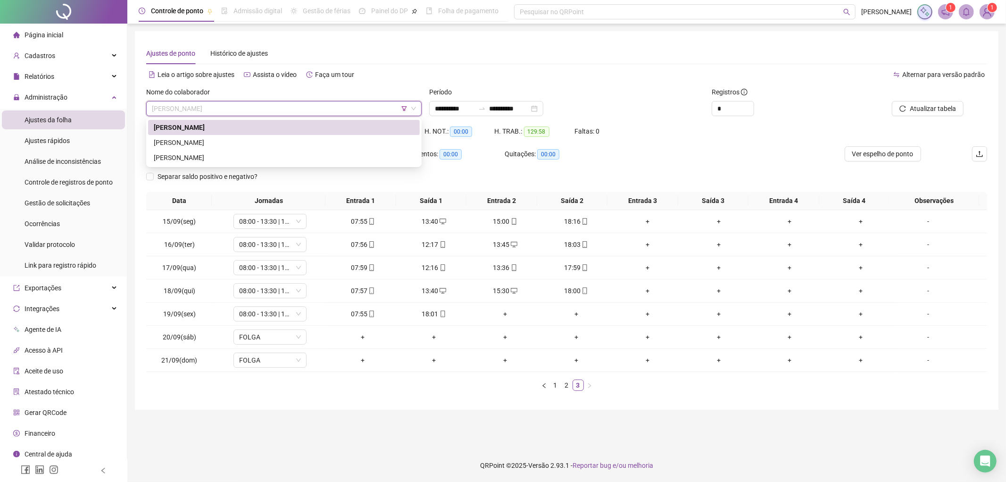
click at [200, 135] on div "[PERSON_NAME]" at bounding box center [284, 142] width 272 height 15
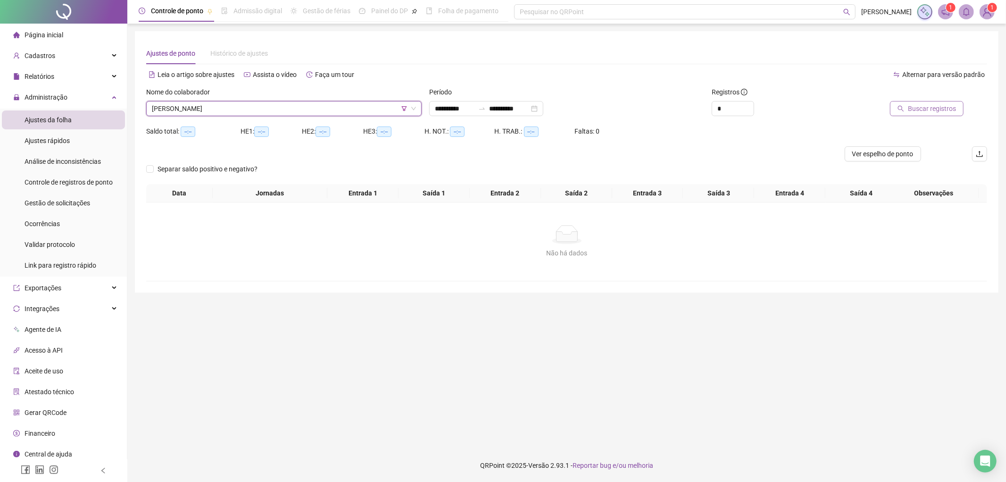
click at [929, 106] on span "Buscar registros" at bounding box center [932, 108] width 48 height 10
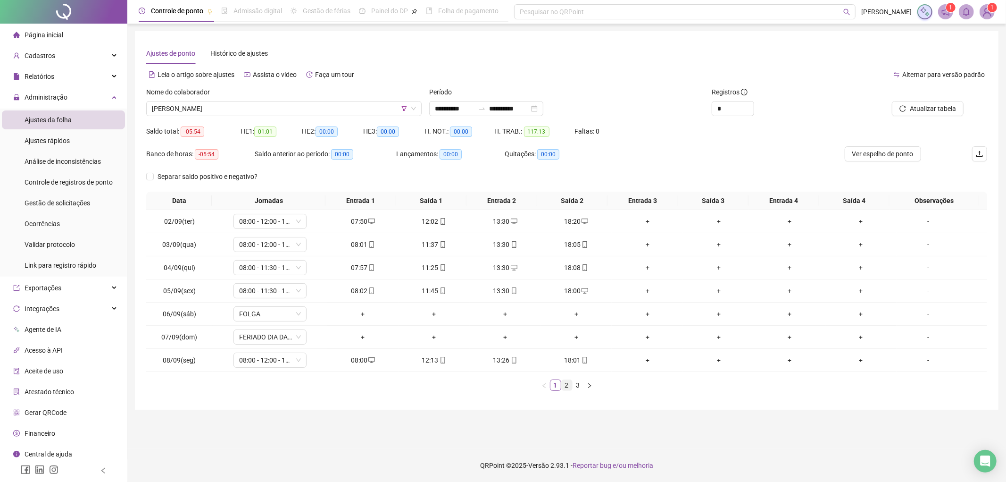
click at [563, 384] on link "2" at bounding box center [567, 385] width 10 height 10
click at [579, 387] on link "3" at bounding box center [578, 385] width 10 height 10
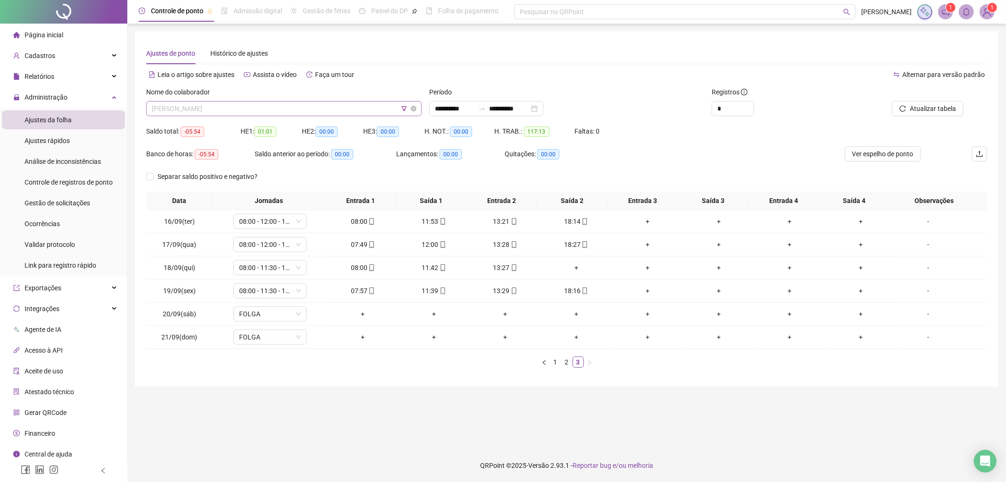
click at [247, 110] on span "[PERSON_NAME]" at bounding box center [284, 108] width 264 height 14
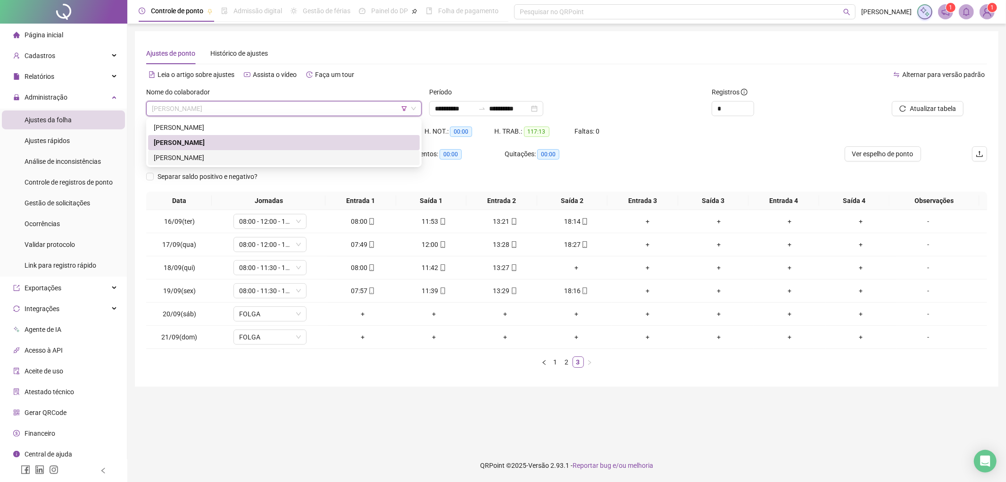
click at [214, 158] on div "[PERSON_NAME]" at bounding box center [284, 157] width 260 height 10
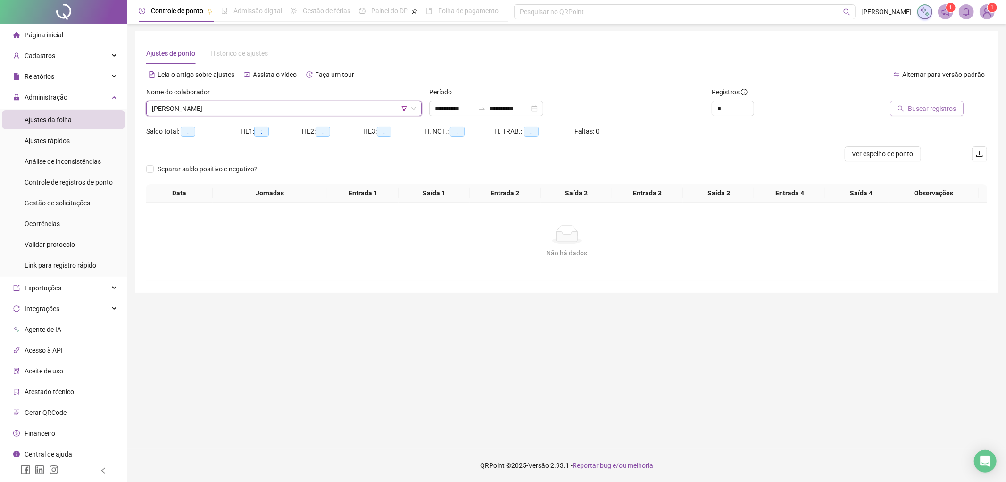
click at [922, 107] on span "Buscar registros" at bounding box center [932, 108] width 48 height 10
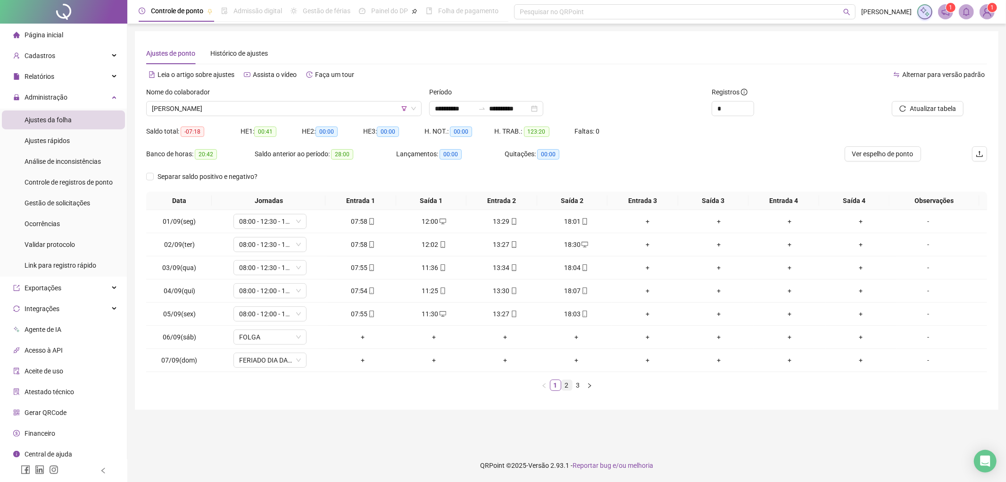
click at [566, 383] on link "2" at bounding box center [567, 385] width 10 height 10
click at [577, 384] on link "3" at bounding box center [578, 385] width 10 height 10
click at [403, 106] on icon "filter" at bounding box center [403, 108] width 5 height 5
click at [426, 75] on span "SORRIA ODONTOLOGIA" at bounding box center [409, 72] width 143 height 14
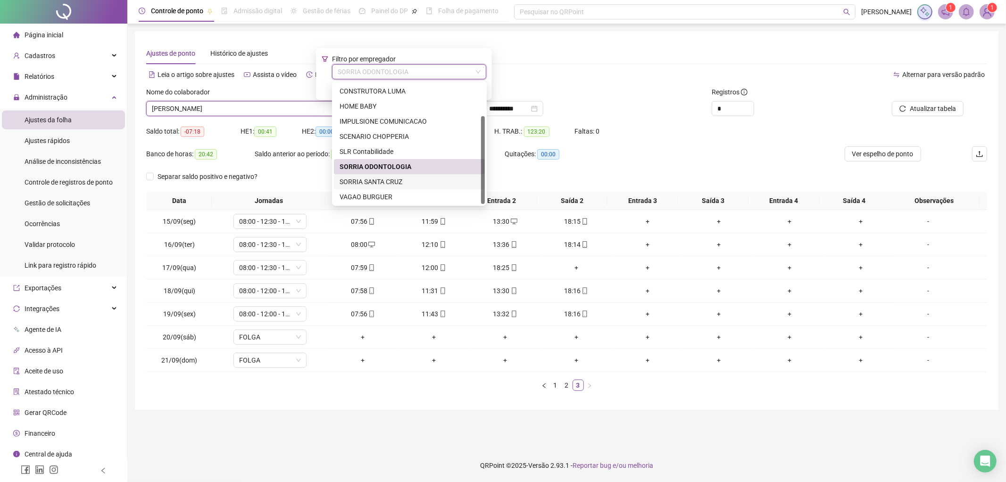
drag, startPoint x: 382, startPoint y: 178, endPoint x: 434, endPoint y: 129, distance: 71.7
click at [382, 178] on div "SORRIA SANTA CRUZ" at bounding box center [410, 181] width 140 height 10
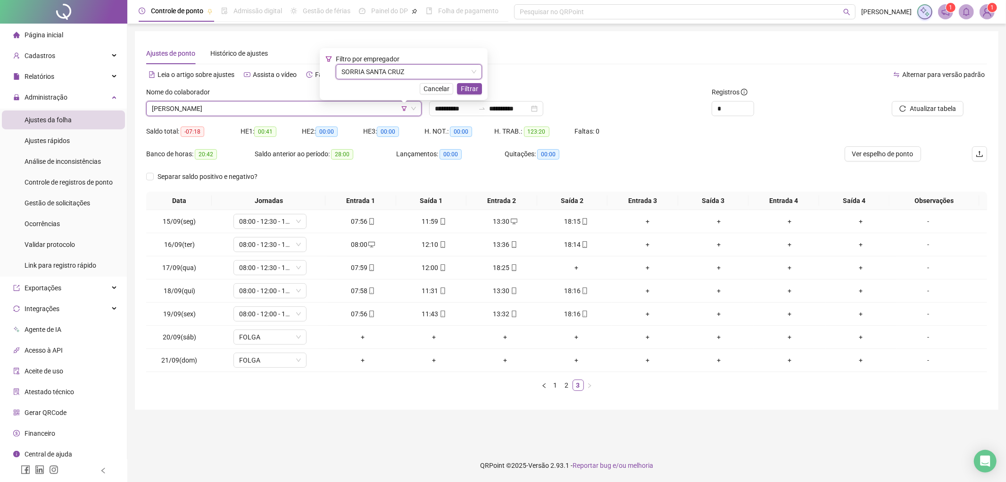
drag, startPoint x: 483, startPoint y: 86, endPoint x: 473, endPoint y: 90, distance: 10.2
click at [482, 86] on div "Filtro por empregador SORRIA SANTA CRUZ SORRIA SANTA CRUZ Cancelar Filtrar" at bounding box center [404, 74] width 168 height 52
drag, startPoint x: 473, startPoint y: 90, endPoint x: 364, endPoint y: 98, distance: 109.7
click at [473, 90] on span "Filtrar" at bounding box center [469, 88] width 17 height 10
click at [304, 101] on span "[PERSON_NAME]" at bounding box center [284, 108] width 264 height 14
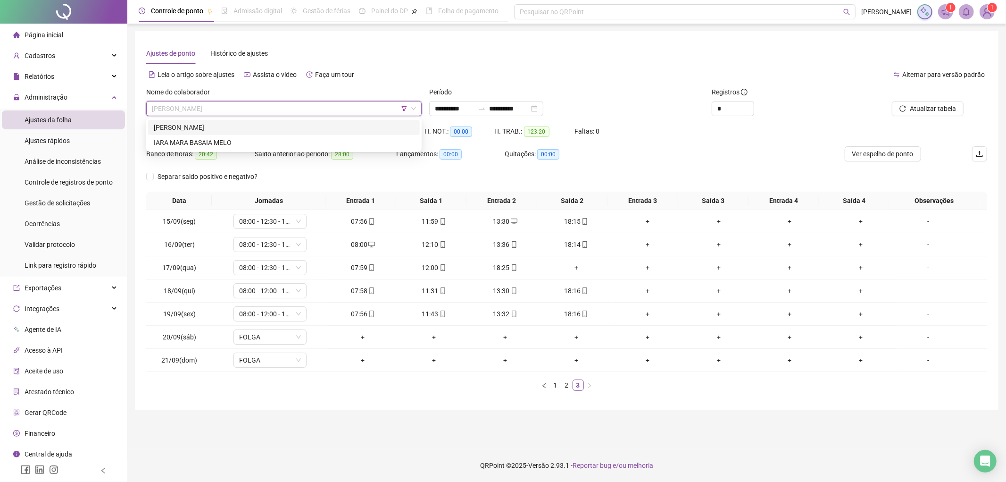
click at [224, 121] on div "[PERSON_NAME]" at bounding box center [284, 127] width 272 height 15
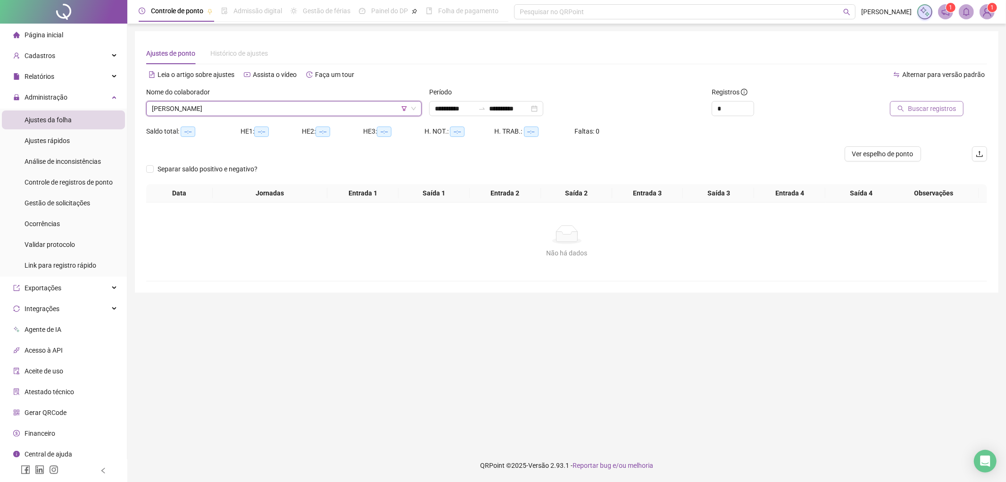
click at [931, 112] on span "Buscar registros" at bounding box center [932, 108] width 48 height 10
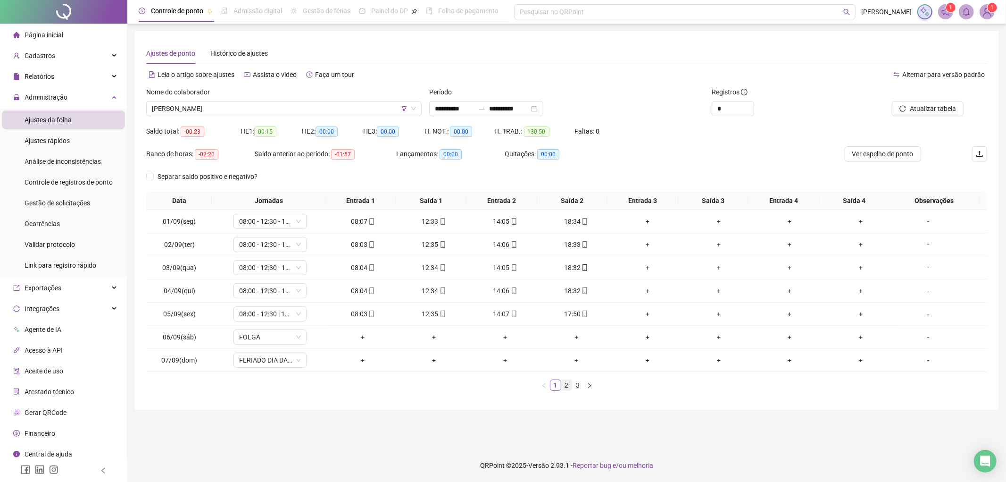
click at [566, 385] on link "2" at bounding box center [567, 385] width 10 height 10
click at [582, 385] on link "3" at bounding box center [578, 385] width 10 height 10
click at [241, 108] on span "[PERSON_NAME]" at bounding box center [284, 108] width 264 height 14
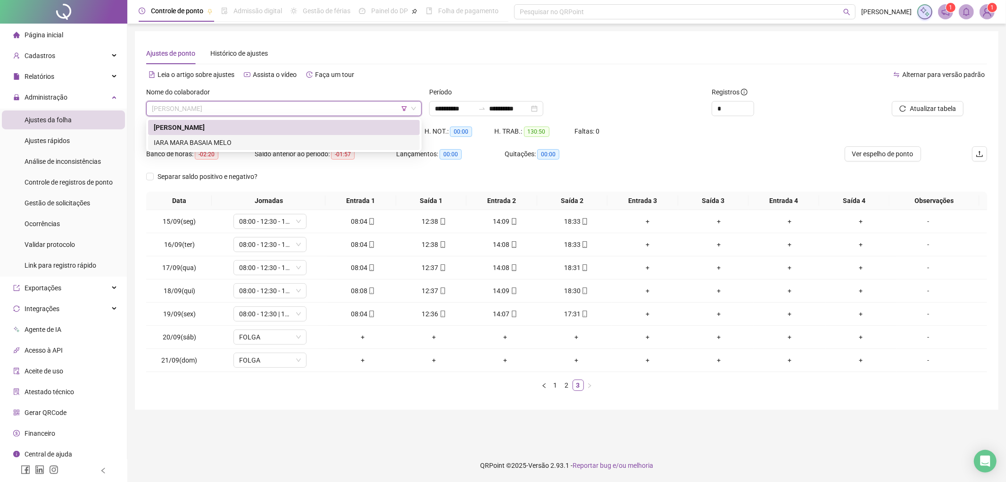
click at [227, 143] on div "IARA MARA BASAIA MELO" at bounding box center [284, 142] width 260 height 10
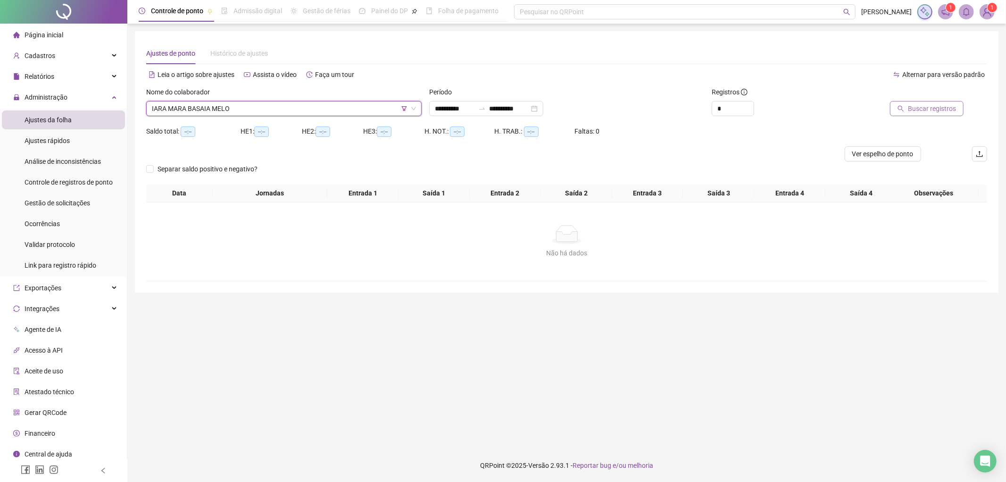
click at [933, 111] on span "Buscar registros" at bounding box center [932, 108] width 48 height 10
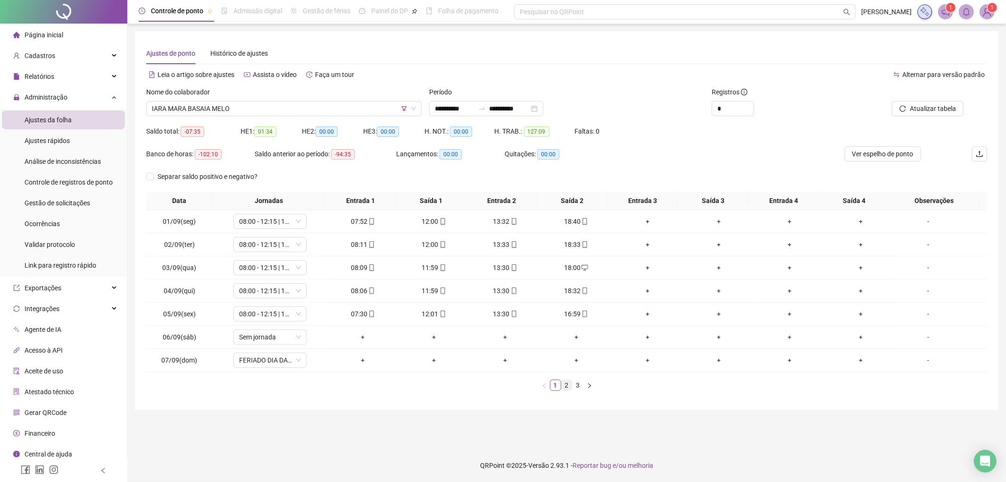
click at [563, 387] on link "2" at bounding box center [567, 385] width 10 height 10
click at [573, 387] on link "3" at bounding box center [578, 385] width 10 height 10
click at [62, 204] on span "Gestão de solicitações" at bounding box center [58, 203] width 66 height 8
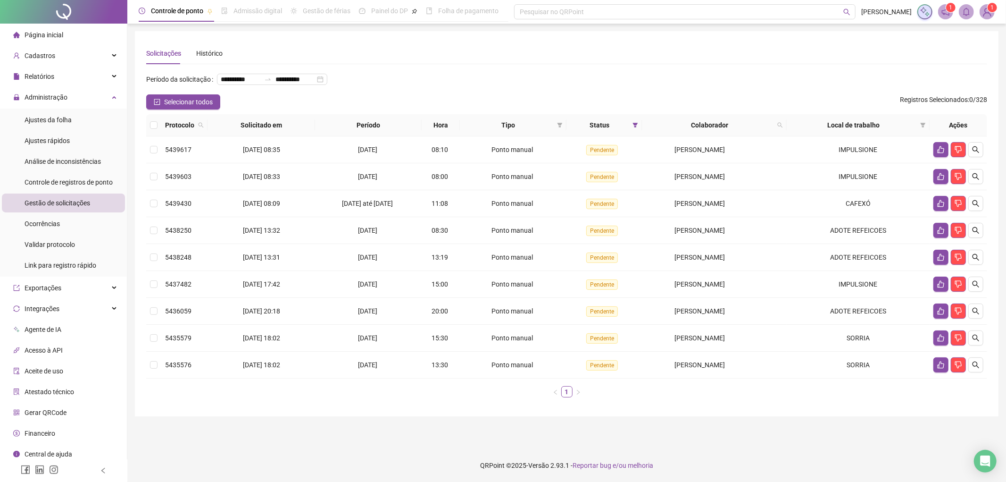
drag, startPoint x: 192, startPoint y: 101, endPoint x: 231, endPoint y: 98, distance: 39.8
click at [191, 101] on span "Selecionar todos" at bounding box center [188, 102] width 49 height 10
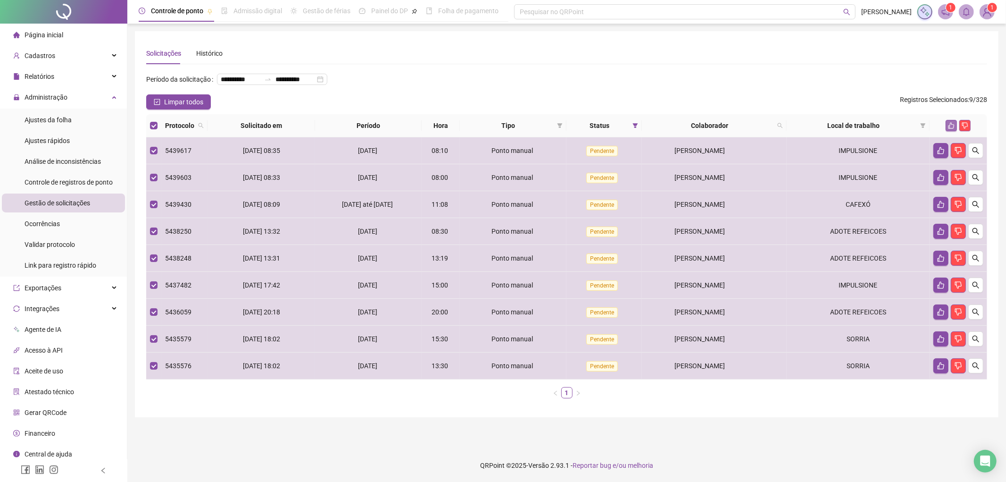
click at [955, 125] on button "button" at bounding box center [951, 125] width 11 height 11
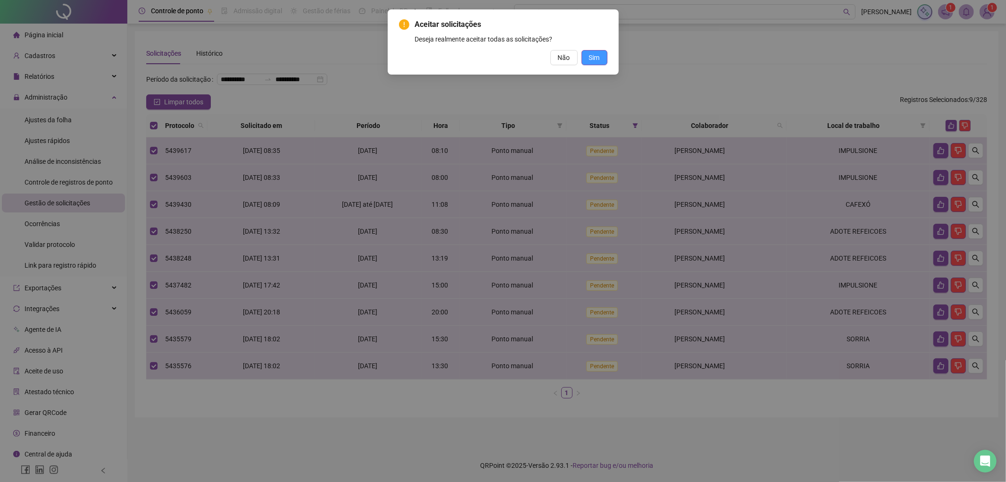
click at [589, 57] on span "Sim" at bounding box center [594, 57] width 11 height 10
